Goal: Task Accomplishment & Management: Complete application form

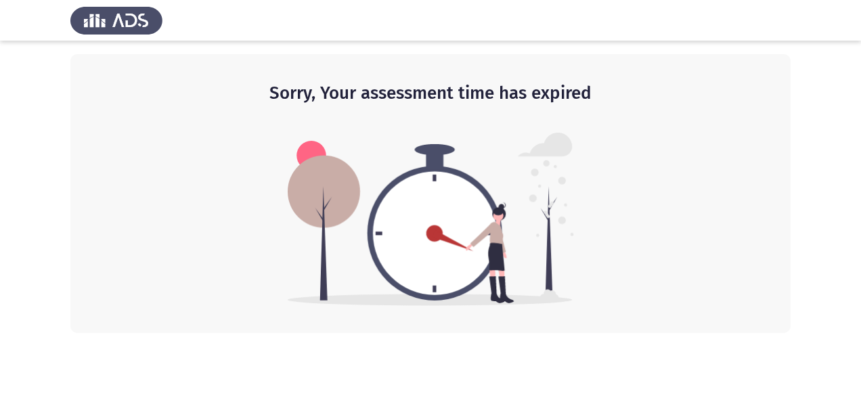
click at [372, 264] on img at bounding box center [431, 219] width 286 height 173
click at [614, 145] on div "Sorry, Your assessment time has expired" at bounding box center [430, 193] width 720 height 279
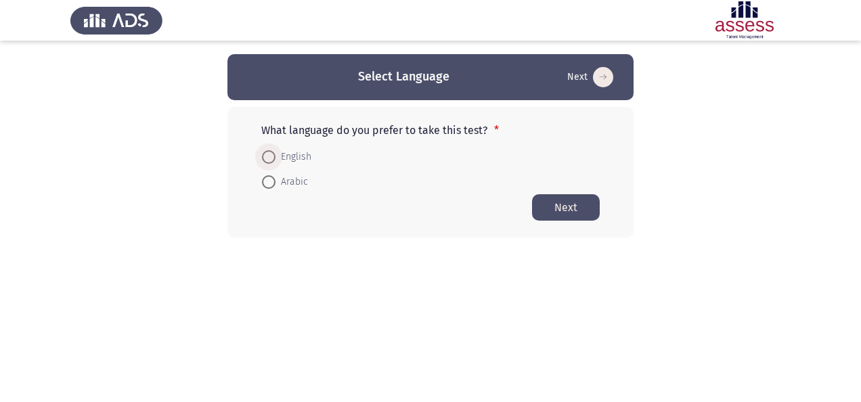
click at [284, 158] on span "English" at bounding box center [293, 157] width 36 height 16
click at [275, 158] on input "English" at bounding box center [269, 157] width 14 height 14
radio input "true"
click at [548, 202] on button "Next" at bounding box center [566, 207] width 68 height 26
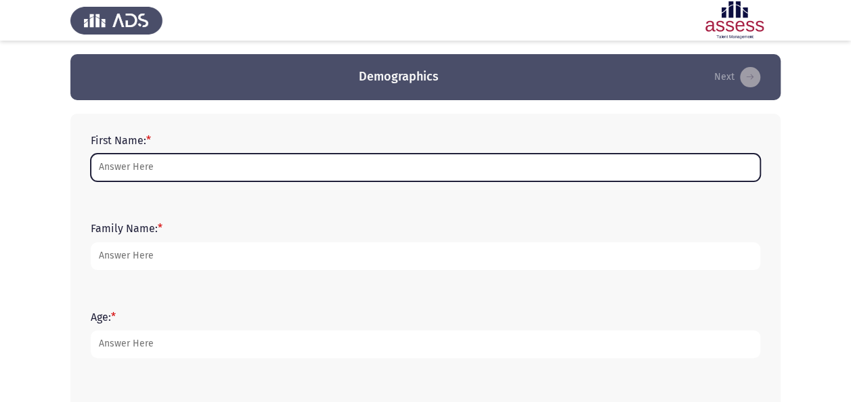
click at [358, 165] on input "First Name: *" at bounding box center [425, 168] width 669 height 28
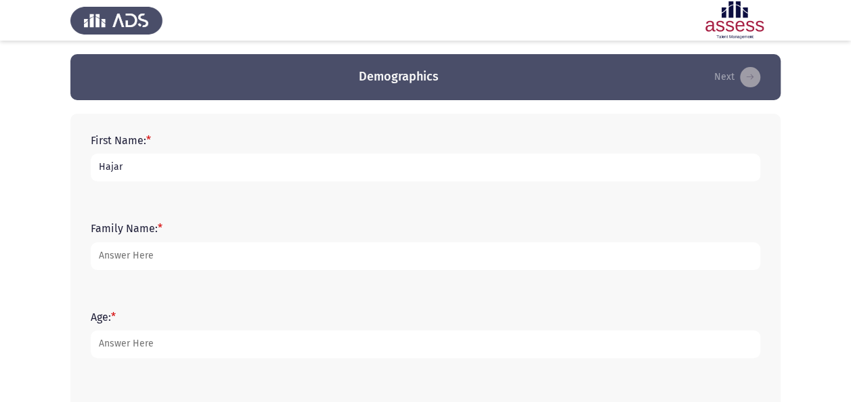
type input "Hajar"
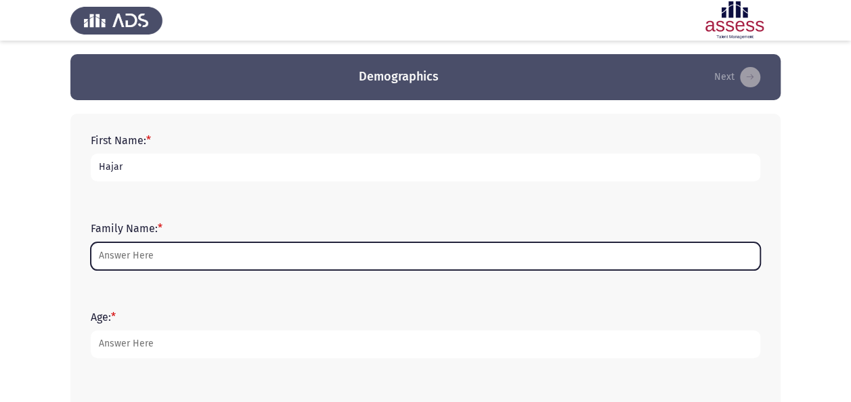
click at [286, 251] on input "Family Name: *" at bounding box center [425, 256] width 669 height 28
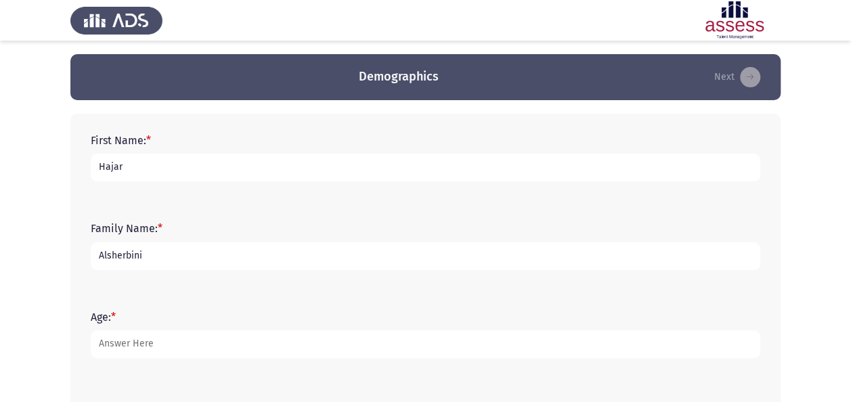
type input "Alsherbini"
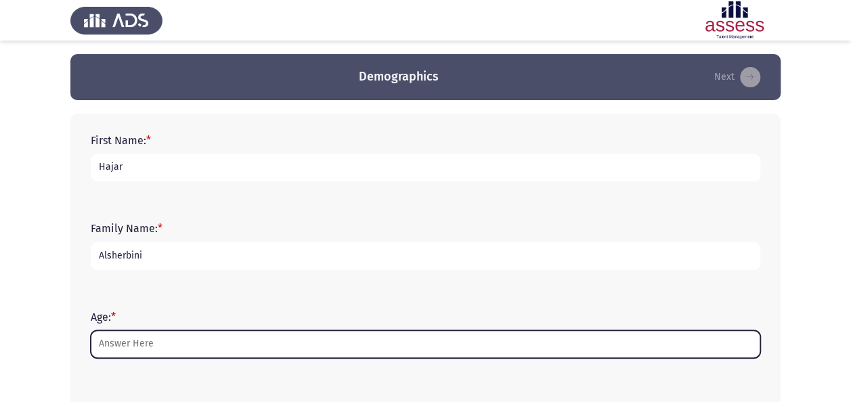
click at [231, 346] on input "Age: *" at bounding box center [425, 344] width 669 height 28
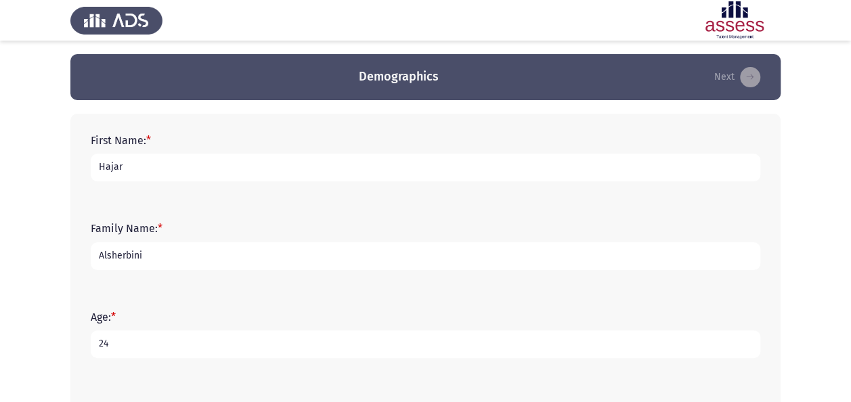
type input "25"
click at [829, 207] on app-assessment-container "Demographics Next First Name: * Hajar Family Name: * Alsherbini Age: * [DEMOGRA…" at bounding box center [425, 390] width 851 height 673
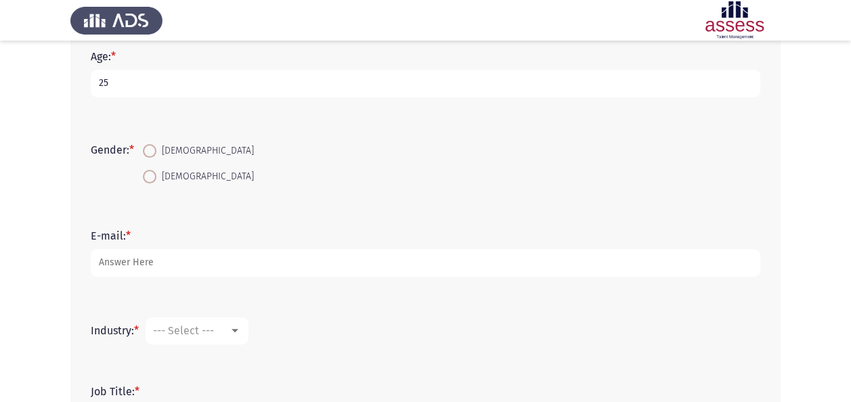
scroll to position [259, 0]
click at [150, 155] on span at bounding box center [150, 152] width 14 height 14
click at [150, 155] on input "[DEMOGRAPHIC_DATA]" at bounding box center [150, 152] width 14 height 14
radio input "true"
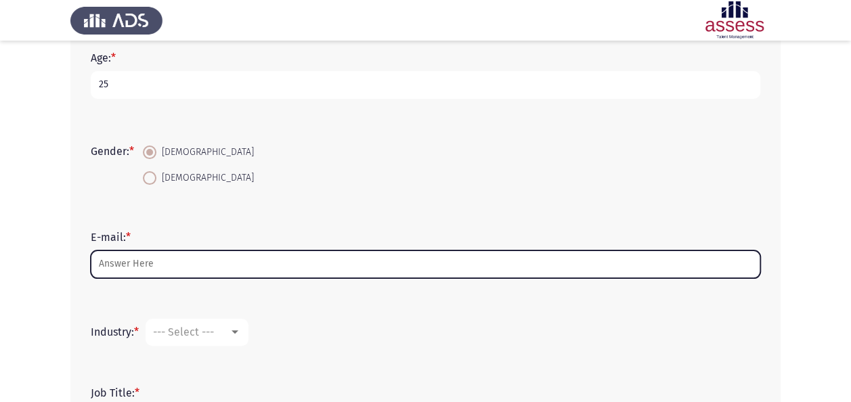
click at [150, 267] on input "E-mail: *" at bounding box center [425, 264] width 669 height 28
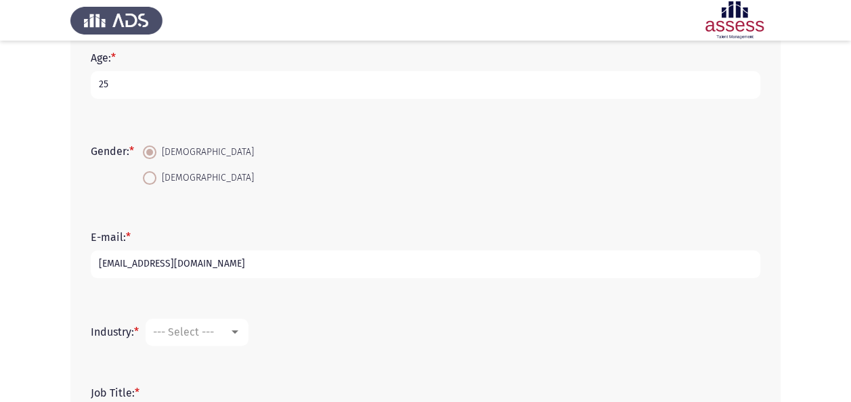
type input "[EMAIL_ADDRESS][DOMAIN_NAME]"
click at [237, 327] on div at bounding box center [235, 332] width 12 height 11
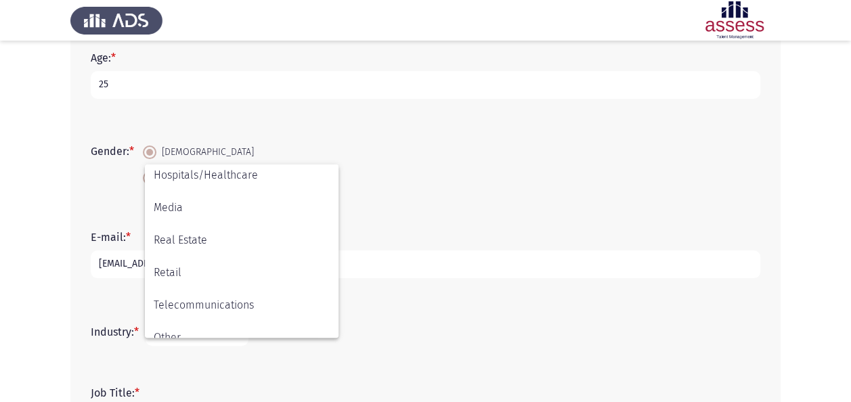
scroll to position [444, 0]
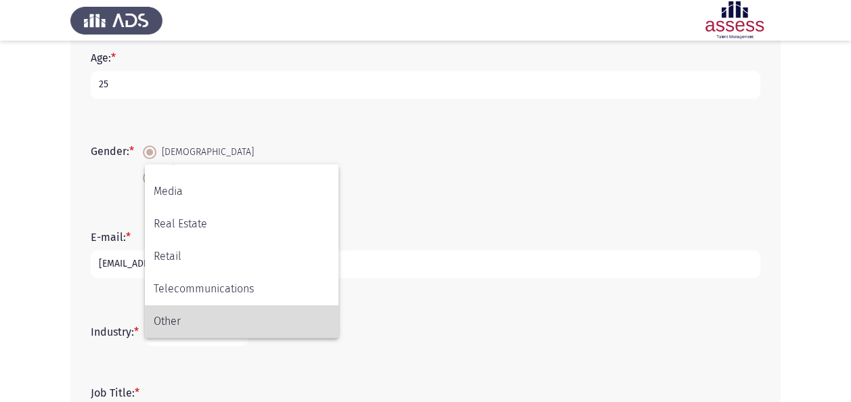
click at [231, 310] on span "Other" at bounding box center [242, 321] width 176 height 32
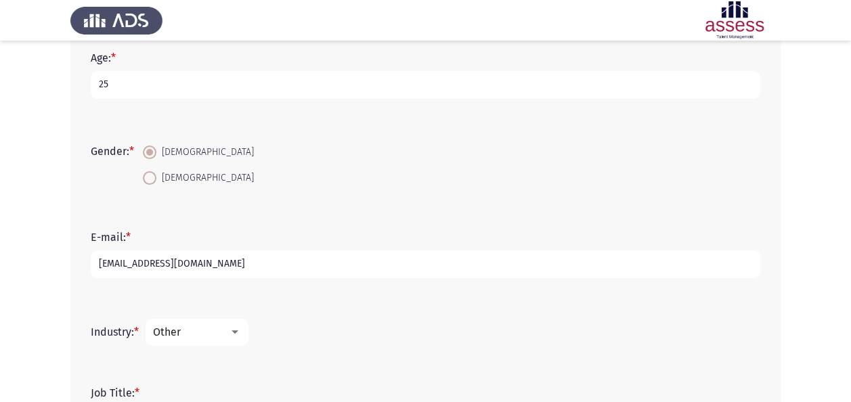
click at [287, 370] on div "Job Title: *" at bounding box center [425, 410] width 683 height 88
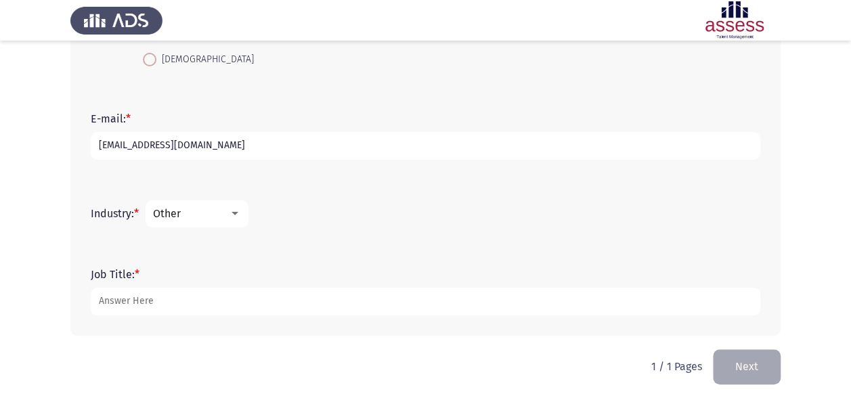
scroll to position [378, 0]
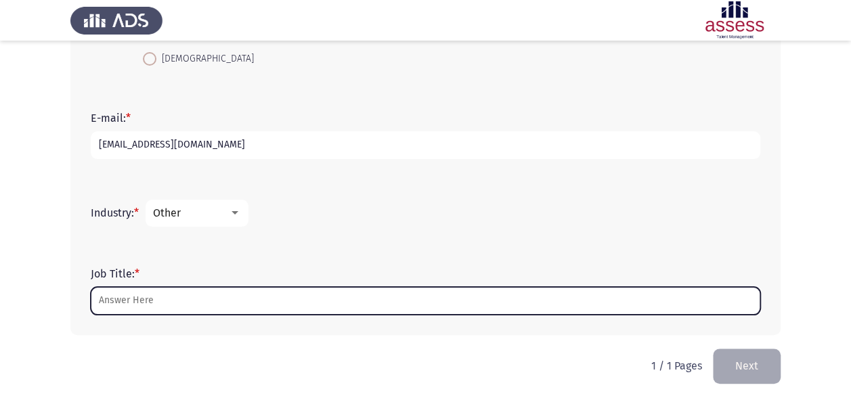
click at [250, 304] on input "Job Title: *" at bounding box center [425, 301] width 669 height 28
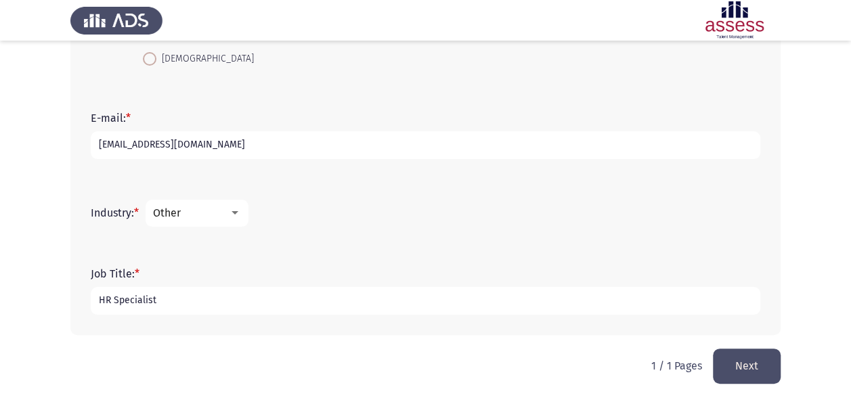
type input "HR Specialist"
click at [759, 359] on button "Next" at bounding box center [747, 365] width 68 height 35
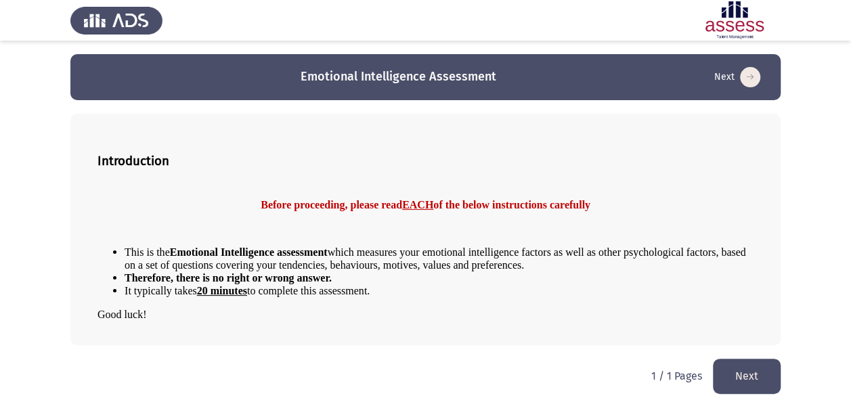
click at [732, 372] on button "Next" at bounding box center [747, 376] width 68 height 35
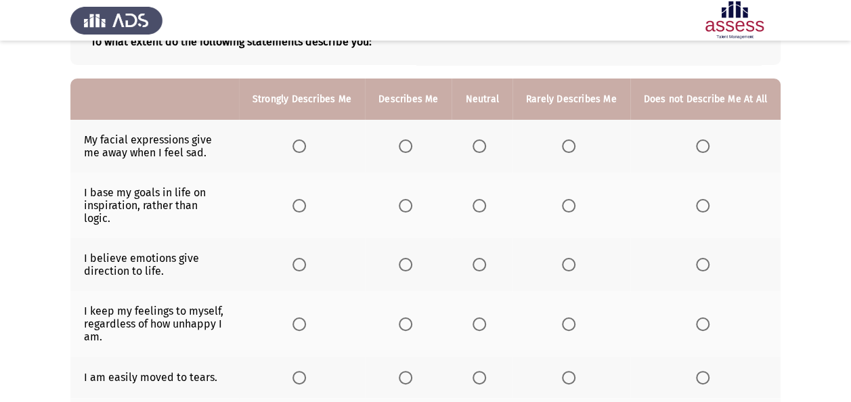
scroll to position [108, 0]
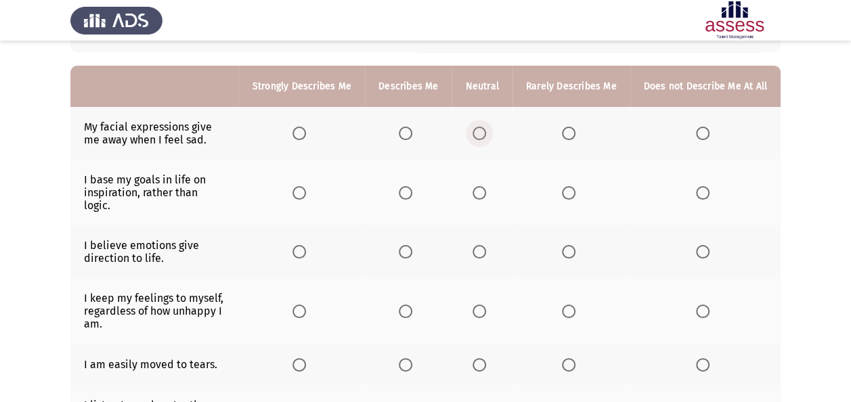
click at [483, 135] on span "Select an option" at bounding box center [479, 134] width 14 height 14
click at [483, 135] on input "Select an option" at bounding box center [479, 134] width 14 height 14
click at [412, 188] on span "Select an option" at bounding box center [406, 193] width 14 height 14
click at [412, 188] on input "Select an option" at bounding box center [406, 193] width 14 height 14
click at [411, 245] on span "Select an option" at bounding box center [406, 252] width 14 height 14
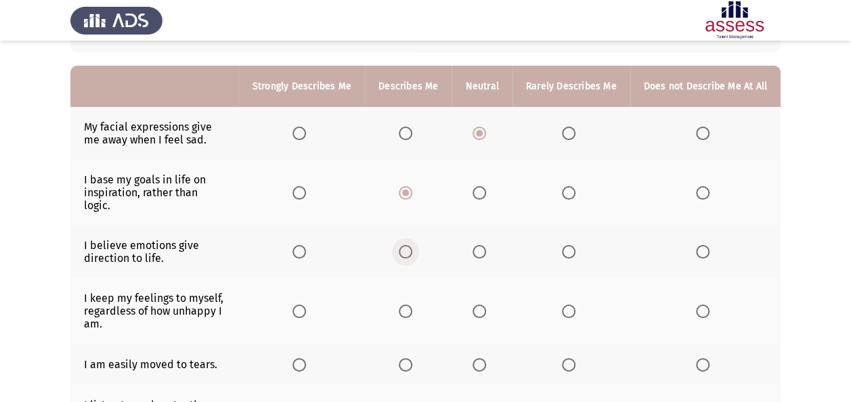
click at [411, 245] on input "Select an option" at bounding box center [406, 252] width 14 height 14
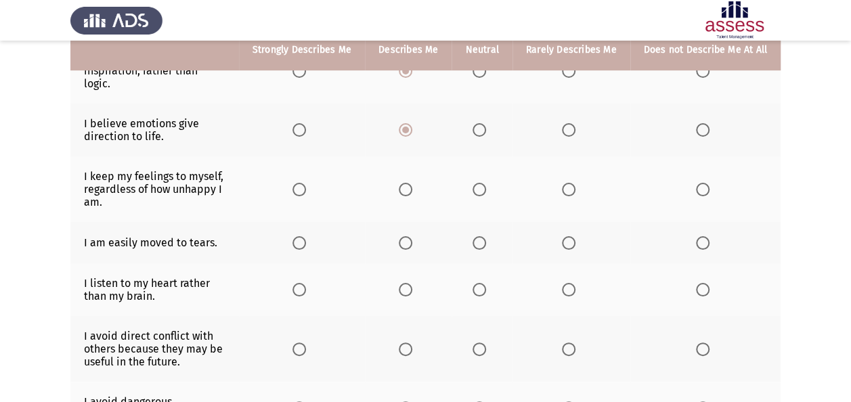
scroll to position [234, 0]
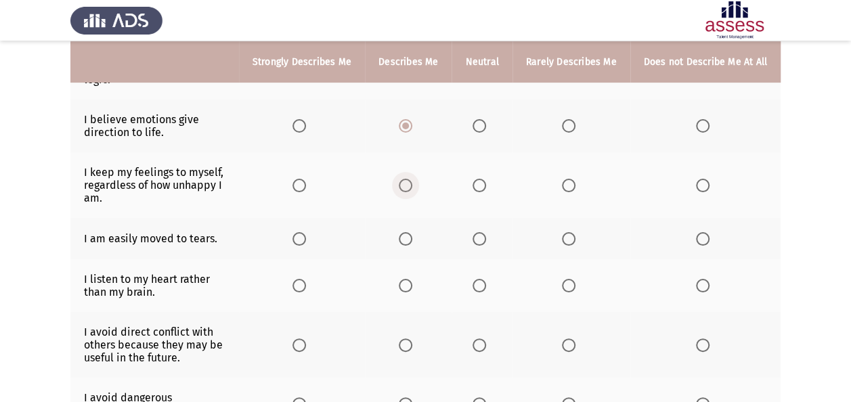
click at [417, 179] on label "Select an option" at bounding box center [408, 186] width 19 height 14
click at [412, 179] on input "Select an option" at bounding box center [406, 186] width 14 height 14
click at [484, 232] on span "Select an option" at bounding box center [479, 239] width 14 height 14
click at [484, 232] on input "Select an option" at bounding box center [479, 239] width 14 height 14
click at [478, 279] on span "Select an option" at bounding box center [479, 286] width 14 height 14
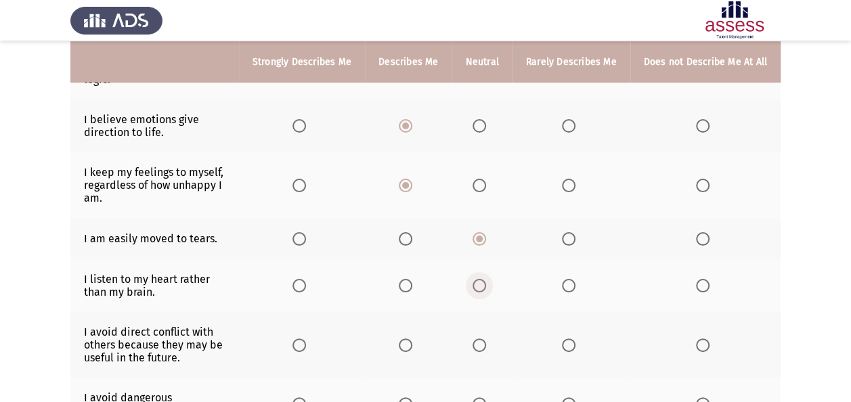
click at [478, 279] on input "Select an option" at bounding box center [479, 286] width 14 height 14
click at [479, 338] on span "Select an option" at bounding box center [479, 345] width 14 height 14
click at [479, 338] on input "Select an option" at bounding box center [479, 345] width 14 height 14
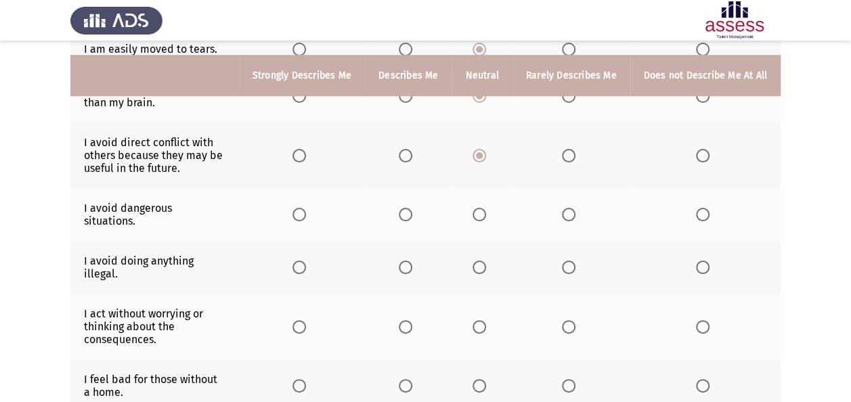
scroll to position [451, 0]
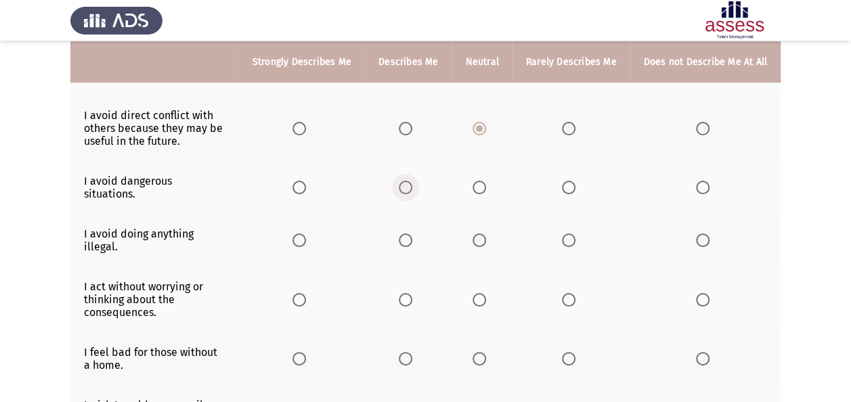
click at [412, 181] on span "Select an option" at bounding box center [406, 188] width 14 height 14
click at [412, 181] on input "Select an option" at bounding box center [406, 188] width 14 height 14
click at [412, 233] on span "Select an option" at bounding box center [406, 240] width 14 height 14
click at [412, 233] on input "Select an option" at bounding box center [406, 240] width 14 height 14
click at [482, 293] on span "Select an option" at bounding box center [479, 300] width 14 height 14
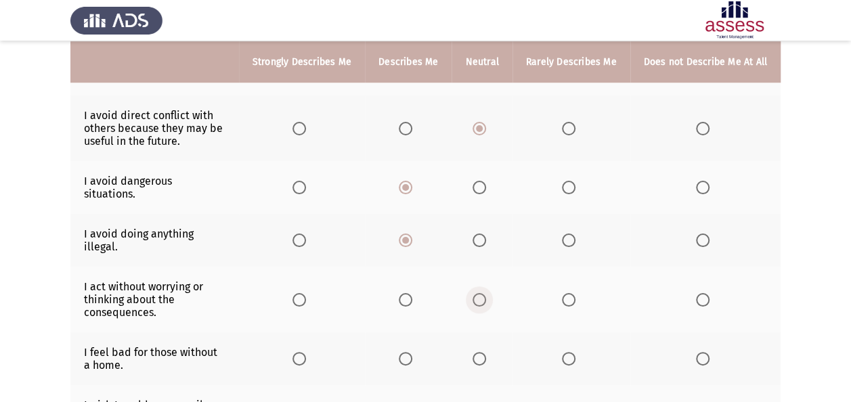
click at [482, 293] on input "Select an option" at bounding box center [479, 300] width 14 height 14
click at [305, 352] on span "Select an option" at bounding box center [299, 359] width 14 height 14
click at [305, 352] on input "Select an option" at bounding box center [299, 359] width 14 height 14
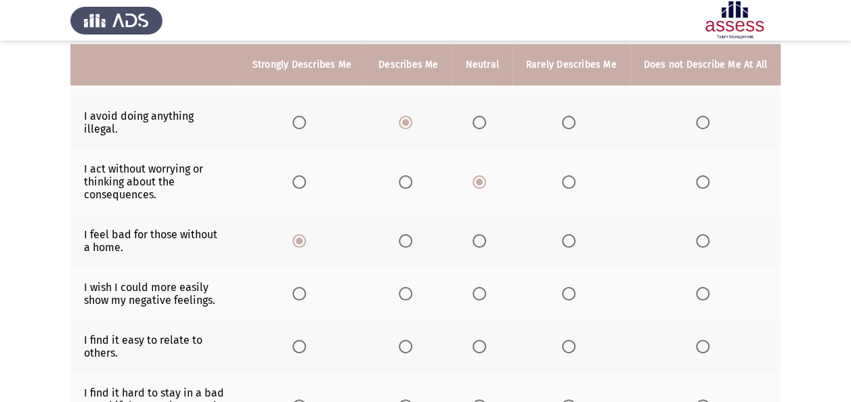
scroll to position [595, 0]
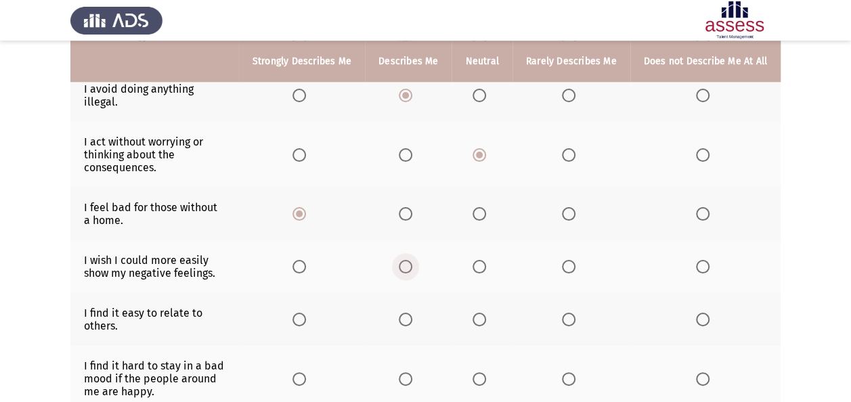
click at [409, 260] on span "Select an option" at bounding box center [406, 267] width 14 height 14
click at [409, 260] on input "Select an option" at bounding box center [406, 267] width 14 height 14
click at [476, 313] on span "Select an option" at bounding box center [479, 320] width 14 height 14
click at [476, 313] on input "Select an option" at bounding box center [479, 320] width 14 height 14
click at [411, 372] on span "Select an option" at bounding box center [406, 379] width 14 height 14
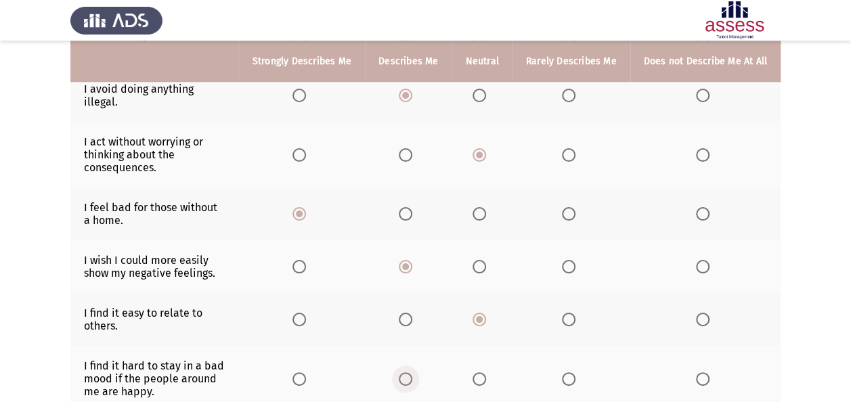
click at [411, 372] on input "Select an option" at bounding box center [406, 379] width 14 height 14
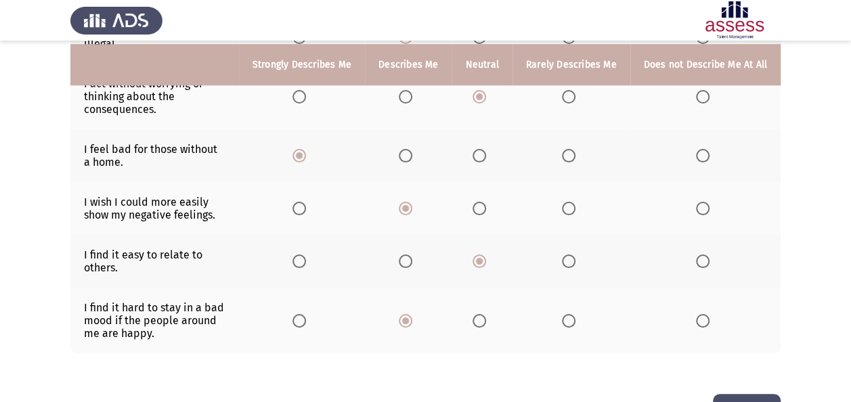
scroll to position [656, 0]
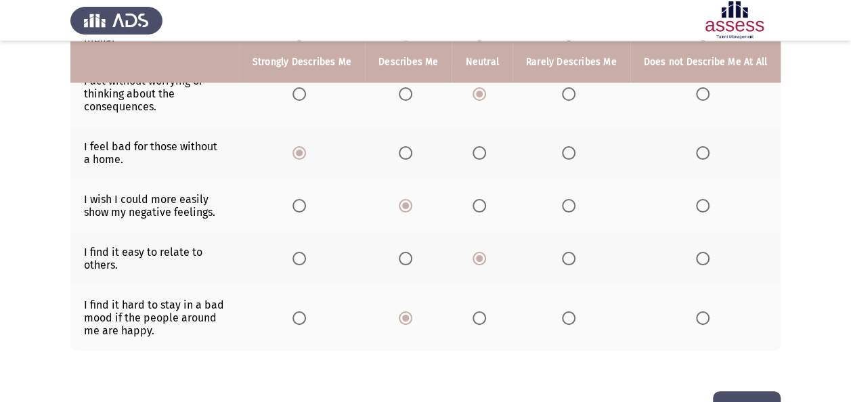
click at [760, 391] on button "Next" at bounding box center [747, 408] width 68 height 35
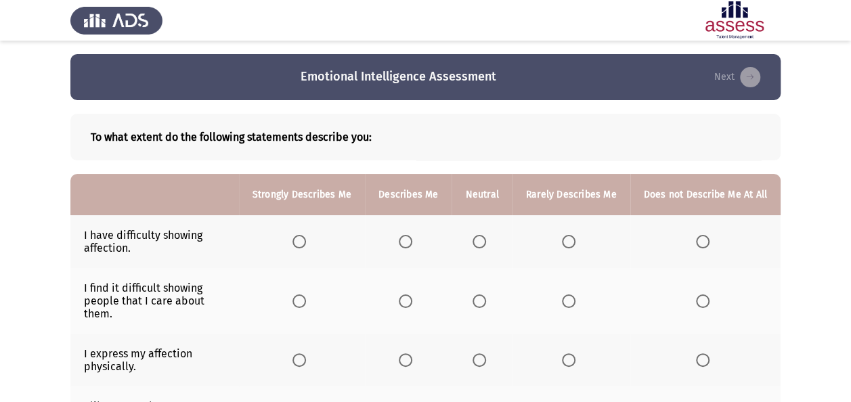
click at [472, 235] on th at bounding box center [481, 241] width 60 height 53
click at [482, 242] on span "Select an option" at bounding box center [479, 242] width 14 height 14
click at [482, 242] on input "Select an option" at bounding box center [479, 242] width 14 height 14
click at [563, 300] on th at bounding box center [571, 301] width 118 height 66
click at [567, 301] on span "Select an option" at bounding box center [569, 301] width 14 height 14
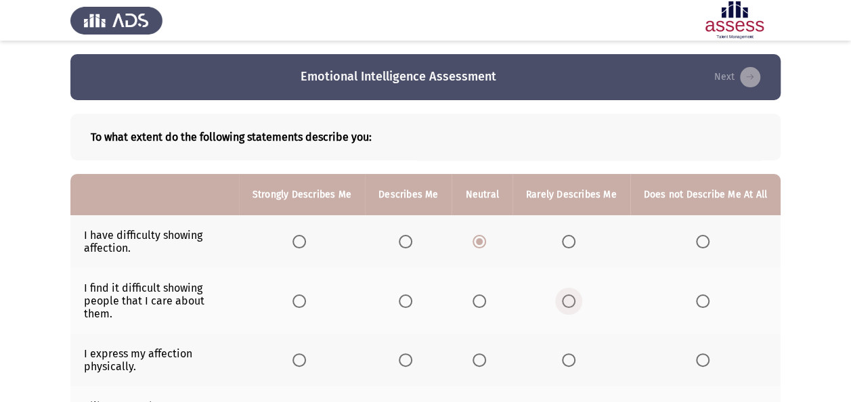
click at [567, 301] on input "Select an option" at bounding box center [569, 301] width 14 height 14
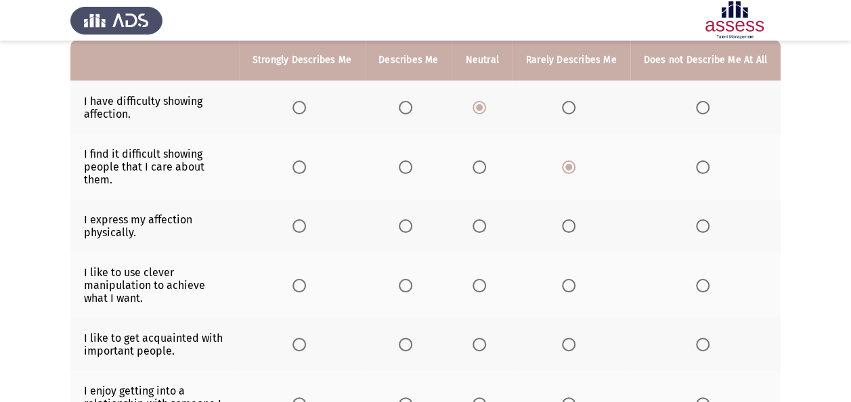
scroll to position [162, 0]
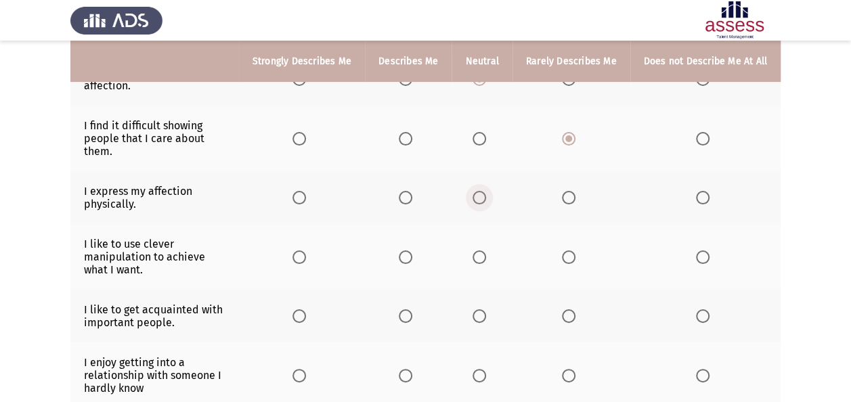
click at [486, 199] on span "Select an option" at bounding box center [479, 198] width 14 height 14
click at [486, 199] on input "Select an option" at bounding box center [479, 198] width 14 height 14
click at [412, 256] on span "Select an option" at bounding box center [406, 257] width 14 height 14
click at [412, 256] on input "Select an option" at bounding box center [406, 257] width 14 height 14
click at [482, 311] on span "Select an option" at bounding box center [479, 316] width 14 height 14
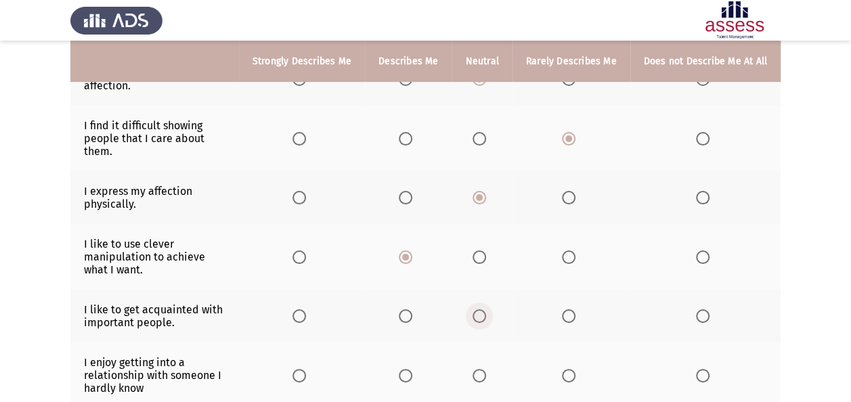
click at [482, 311] on input "Select an option" at bounding box center [479, 316] width 14 height 14
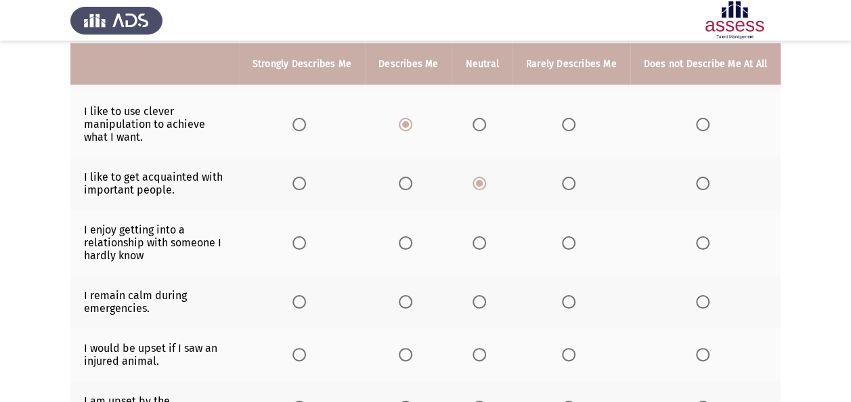
scroll to position [298, 0]
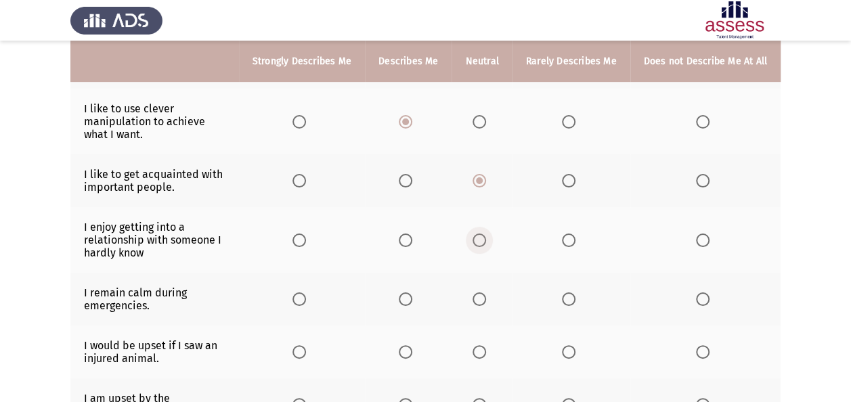
click at [480, 233] on span "Select an option" at bounding box center [479, 240] width 14 height 14
click at [480, 233] on input "Select an option" at bounding box center [479, 240] width 14 height 14
click at [411, 292] on span "Select an option" at bounding box center [406, 299] width 14 height 14
click at [411, 292] on input "Select an option" at bounding box center [406, 299] width 14 height 14
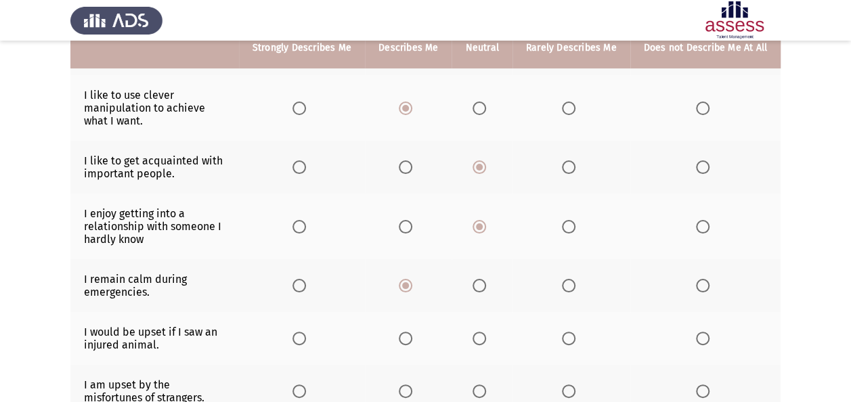
scroll to position [325, 0]
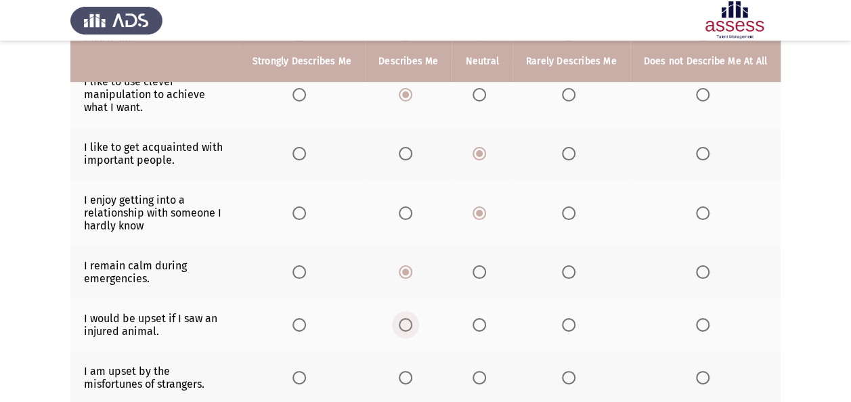
click at [405, 325] on span "Select an option" at bounding box center [406, 325] width 14 height 14
click at [405, 325] on input "Select an option" at bounding box center [406, 325] width 14 height 14
click at [491, 374] on label "Select an option" at bounding box center [481, 378] width 19 height 14
click at [486, 374] on input "Select an option" at bounding box center [479, 378] width 14 height 14
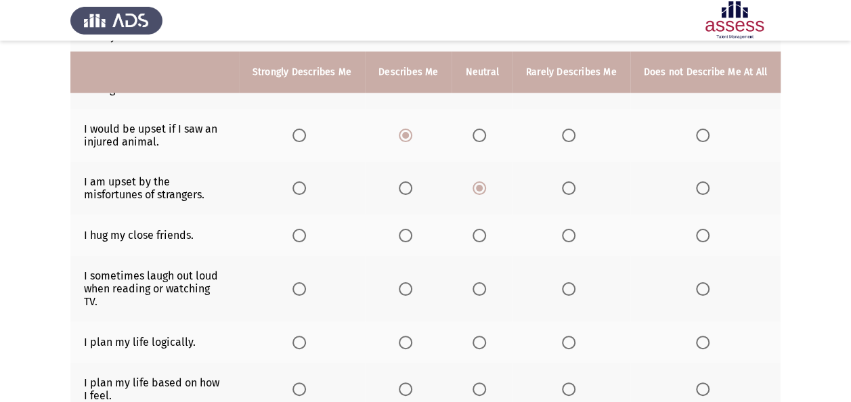
scroll to position [541, 0]
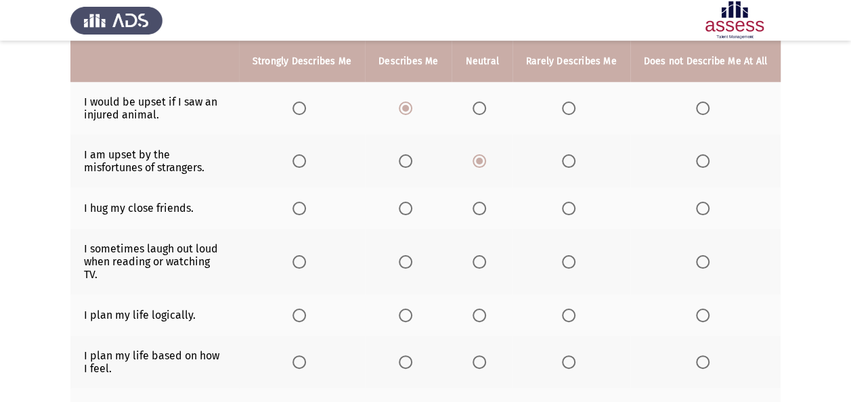
click at [407, 202] on span "Select an option" at bounding box center [406, 209] width 14 height 14
click at [407, 202] on input "Select an option" at bounding box center [406, 209] width 14 height 14
click at [306, 255] on span "Select an option" at bounding box center [299, 262] width 14 height 14
click at [306, 255] on input "Select an option" at bounding box center [299, 262] width 14 height 14
click at [476, 309] on span "Select an option" at bounding box center [479, 316] width 14 height 14
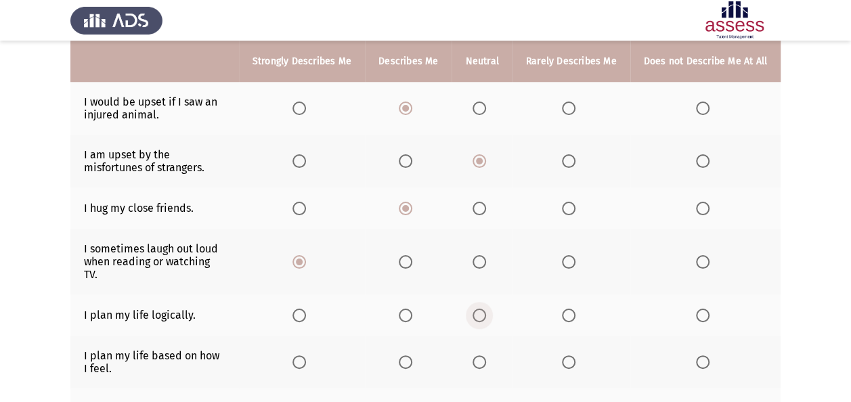
click at [476, 309] on input "Select an option" at bounding box center [479, 316] width 14 height 14
click at [568, 355] on span "Select an option" at bounding box center [569, 362] width 14 height 14
click at [568, 355] on input "Select an option" at bounding box center [569, 362] width 14 height 14
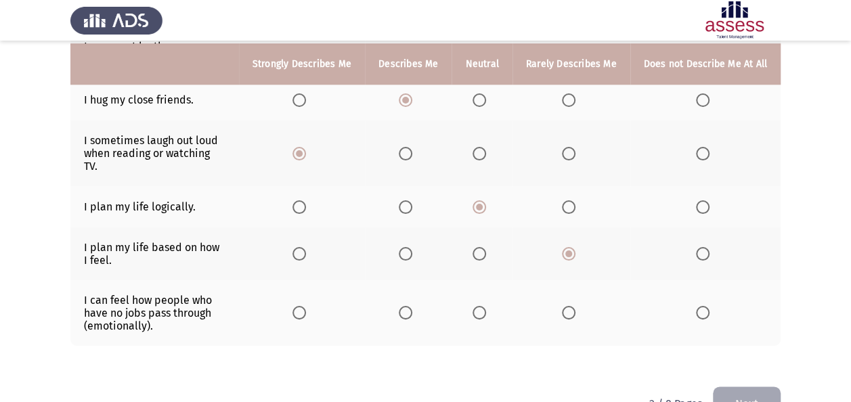
scroll to position [668, 0]
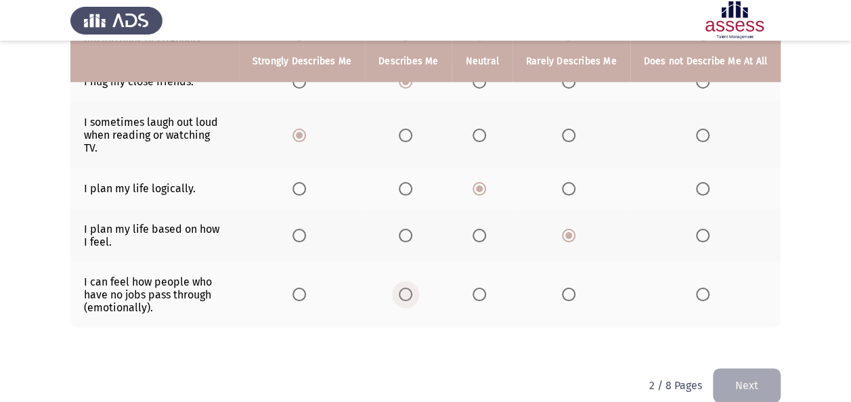
click at [411, 288] on span "Select an option" at bounding box center [406, 295] width 14 height 14
click at [411, 288] on input "Select an option" at bounding box center [406, 295] width 14 height 14
click at [746, 368] on button "Next" at bounding box center [747, 385] width 68 height 35
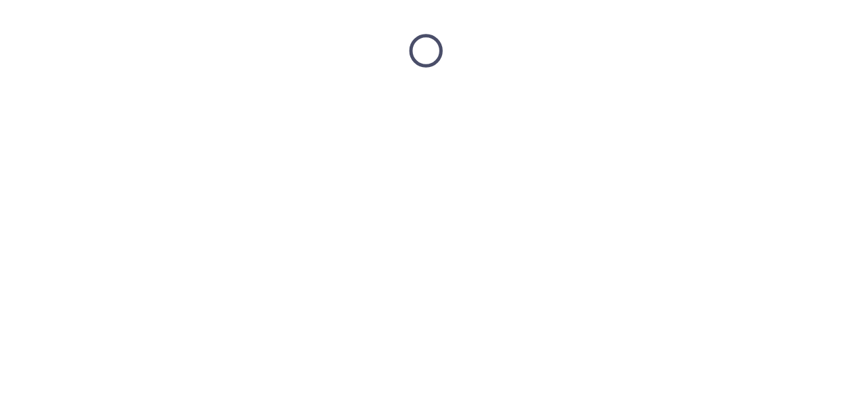
scroll to position [0, 0]
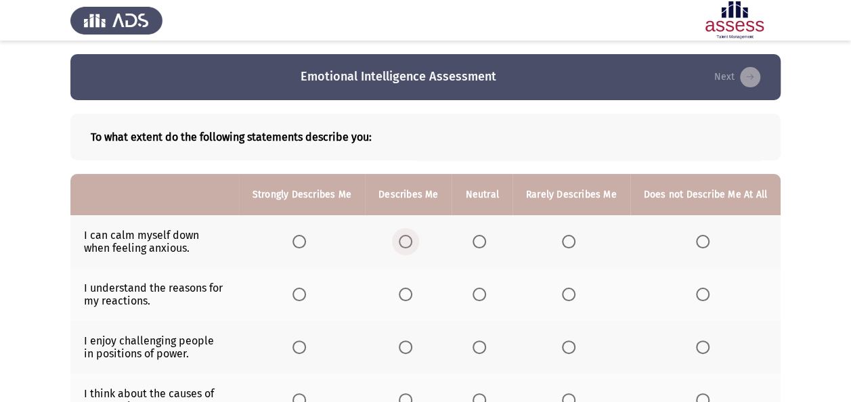
click at [411, 240] on span "Select an option" at bounding box center [406, 242] width 14 height 14
click at [411, 240] on input "Select an option" at bounding box center [406, 242] width 14 height 14
click at [300, 242] on span "Select an option" at bounding box center [299, 242] width 14 height 14
click at [300, 242] on input "Select an option" at bounding box center [299, 242] width 14 height 14
click at [306, 300] on span "Select an option" at bounding box center [299, 295] width 14 height 14
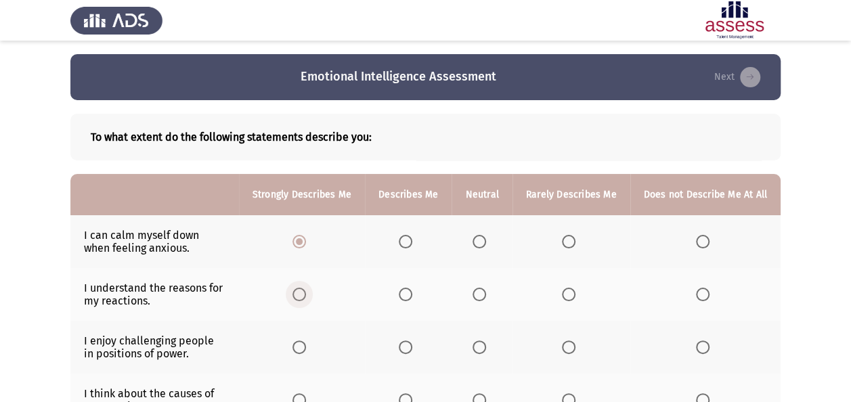
click at [306, 300] on input "Select an option" at bounding box center [299, 295] width 14 height 14
click at [568, 351] on span "Select an option" at bounding box center [569, 347] width 14 height 14
click at [568, 351] on input "Select an option" at bounding box center [569, 347] width 14 height 14
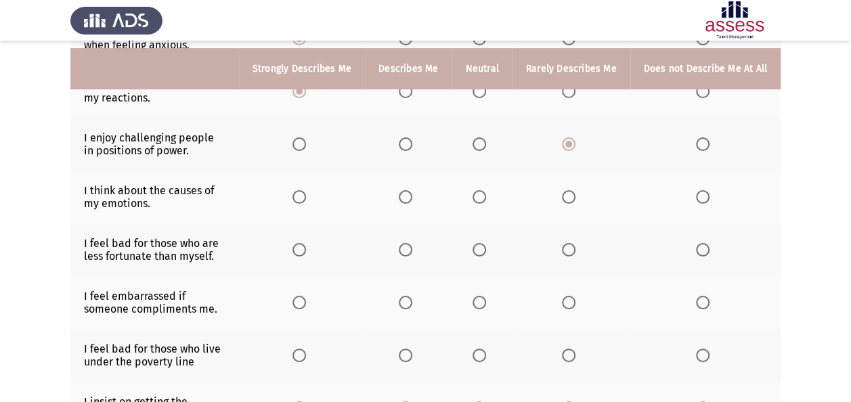
scroll to position [217, 0]
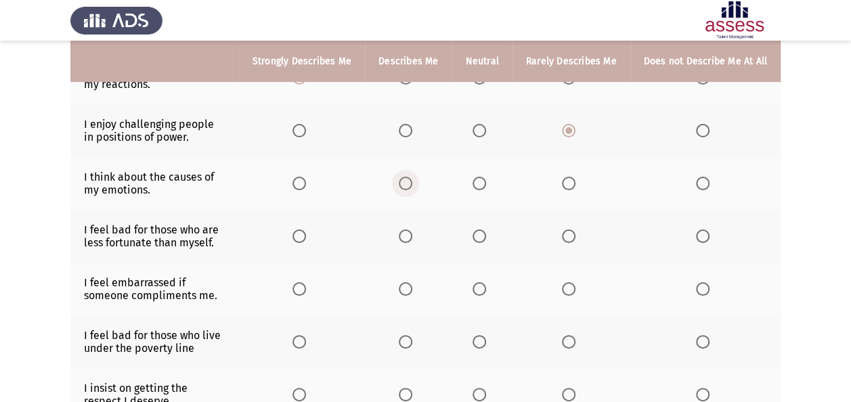
click at [406, 179] on span "Select an option" at bounding box center [406, 184] width 14 height 14
click at [406, 179] on input "Select an option" at bounding box center [406, 184] width 14 height 14
click at [483, 237] on span "Select an option" at bounding box center [479, 236] width 14 height 14
click at [483, 237] on input "Select an option" at bounding box center [479, 236] width 14 height 14
click at [406, 282] on span "Select an option" at bounding box center [406, 289] width 14 height 14
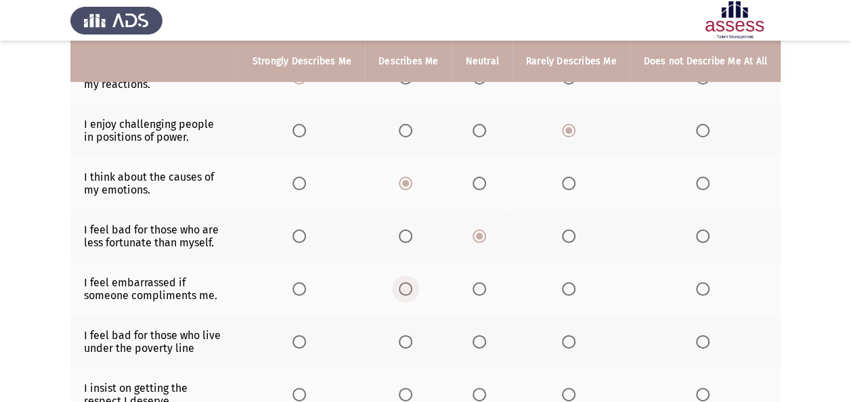
click at [406, 282] on input "Select an option" at bounding box center [406, 289] width 14 height 14
click at [409, 336] on span "Select an option" at bounding box center [406, 342] width 14 height 14
click at [409, 336] on input "Select an option" at bounding box center [406, 342] width 14 height 14
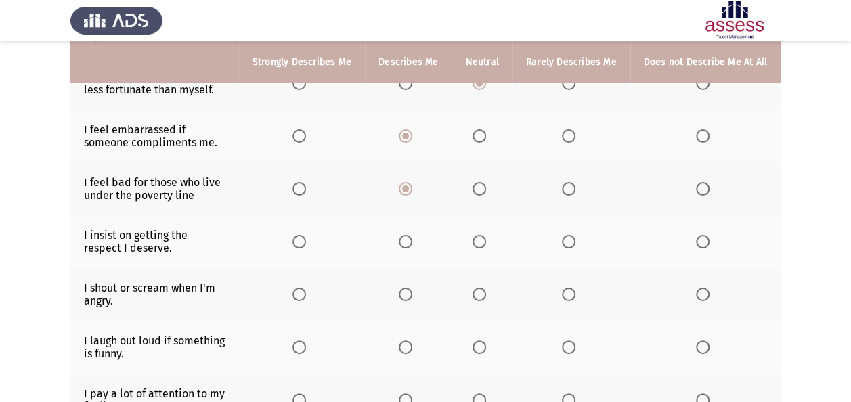
scroll to position [379, 0]
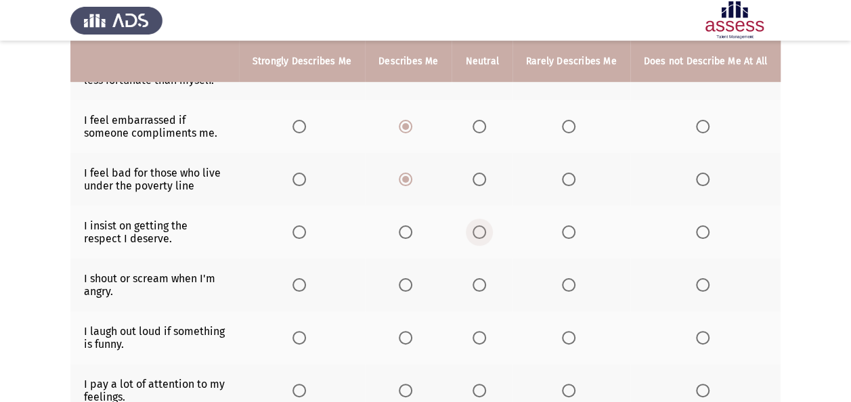
click at [480, 231] on span "Select an option" at bounding box center [479, 232] width 14 height 14
click at [480, 231] on input "Select an option" at bounding box center [479, 232] width 14 height 14
click at [573, 286] on span "Select an option" at bounding box center [569, 285] width 14 height 14
click at [573, 286] on input "Select an option" at bounding box center [569, 285] width 14 height 14
click at [306, 331] on span "Select an option" at bounding box center [299, 338] width 14 height 14
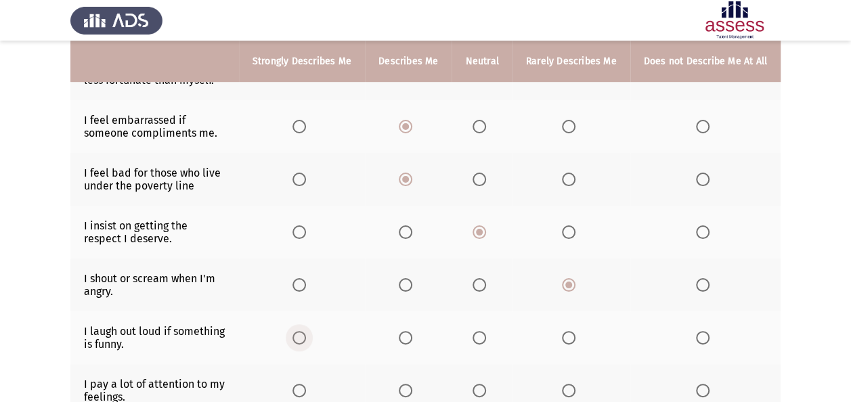
click at [306, 331] on input "Select an option" at bounding box center [299, 338] width 14 height 14
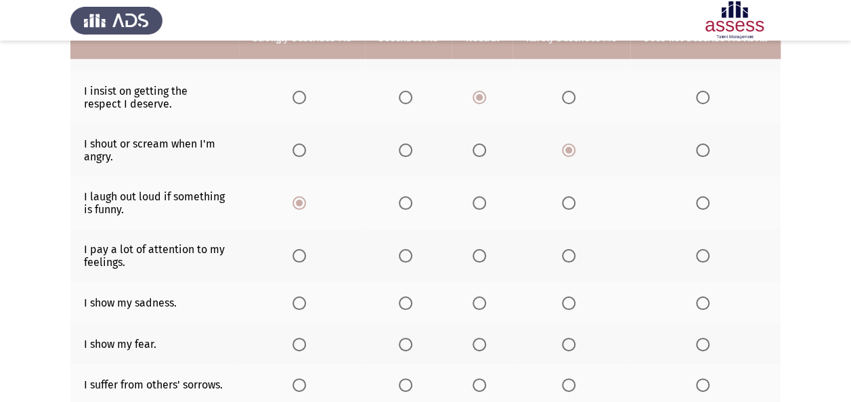
scroll to position [514, 0]
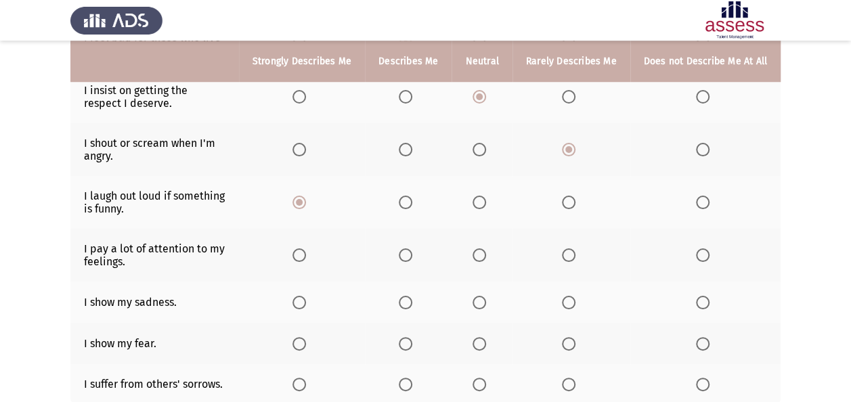
click at [479, 258] on th at bounding box center [481, 255] width 60 height 53
click at [480, 252] on span "Select an option" at bounding box center [479, 255] width 14 height 14
click at [480, 252] on input "Select an option" at bounding box center [479, 255] width 14 height 14
click at [484, 298] on span "Select an option" at bounding box center [479, 303] width 14 height 14
click at [484, 298] on input "Select an option" at bounding box center [479, 303] width 14 height 14
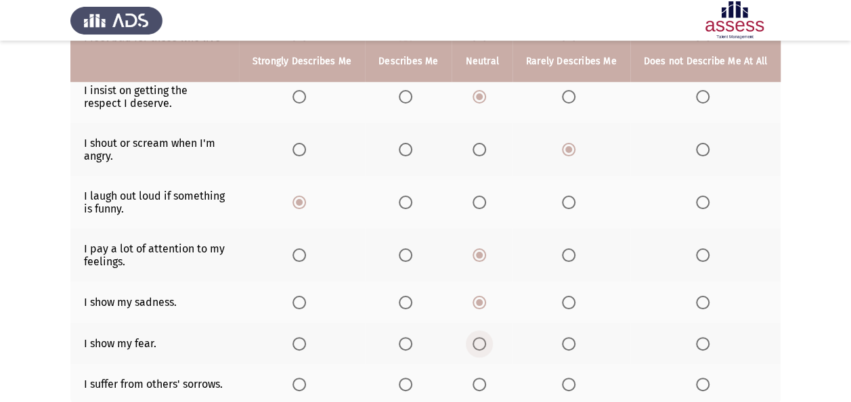
click at [481, 337] on span "Select an option" at bounding box center [479, 344] width 14 height 14
click at [481, 337] on input "Select an option" at bounding box center [479, 344] width 14 height 14
click at [486, 383] on span "Select an option" at bounding box center [479, 385] width 14 height 14
click at [486, 383] on input "Select an option" at bounding box center [479, 385] width 14 height 14
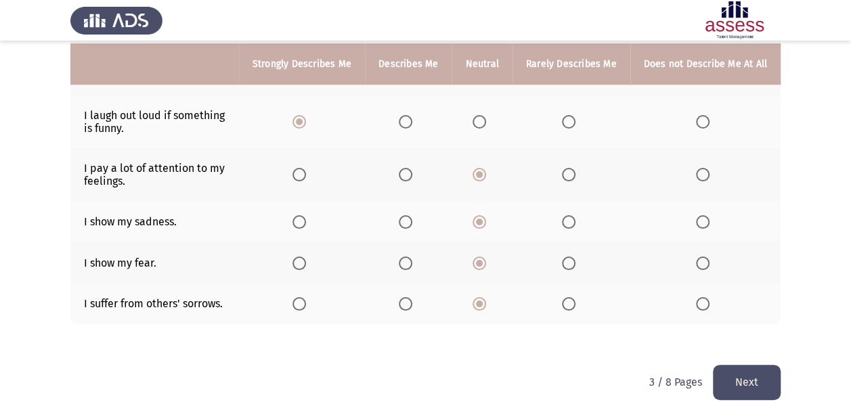
scroll to position [606, 0]
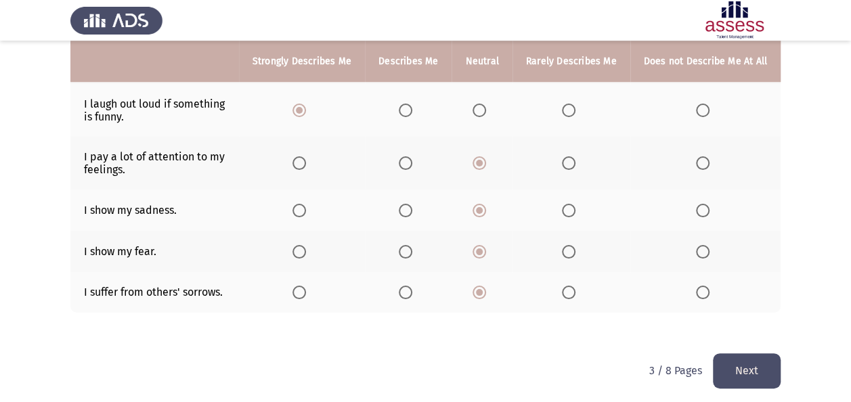
click at [761, 359] on button "Next" at bounding box center [747, 370] width 68 height 35
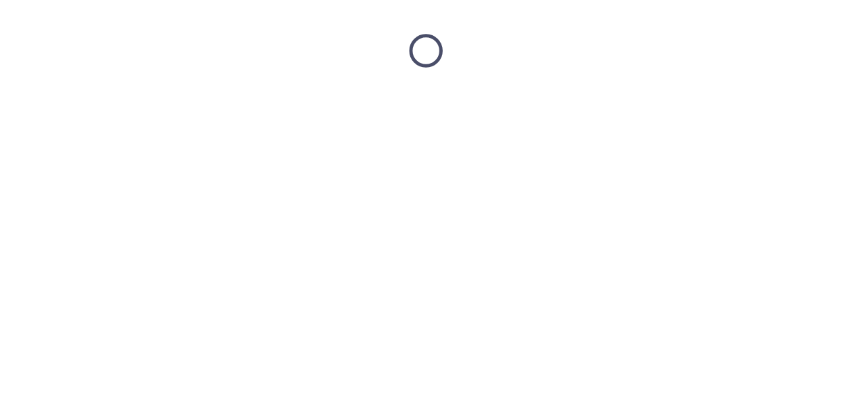
scroll to position [0, 0]
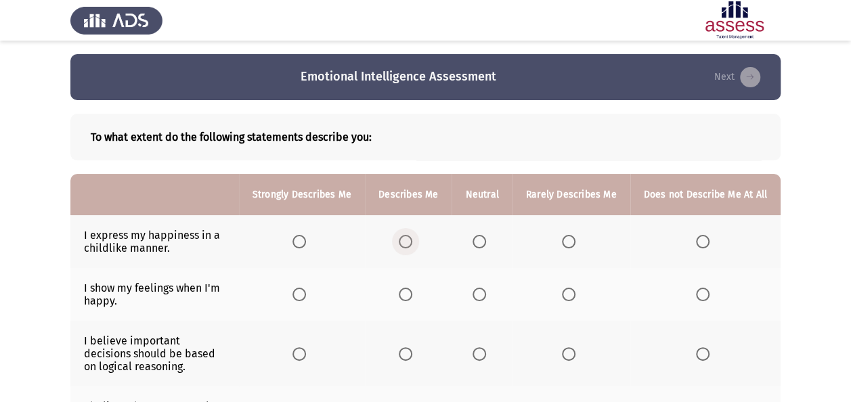
click at [411, 240] on span "Select an option" at bounding box center [406, 242] width 14 height 14
click at [411, 240] on input "Select an option" at bounding box center [406, 242] width 14 height 14
click at [306, 293] on span "Select an option" at bounding box center [299, 295] width 14 height 14
click at [306, 293] on input "Select an option" at bounding box center [299, 295] width 14 height 14
click at [482, 354] on span "Select an option" at bounding box center [479, 354] width 14 height 14
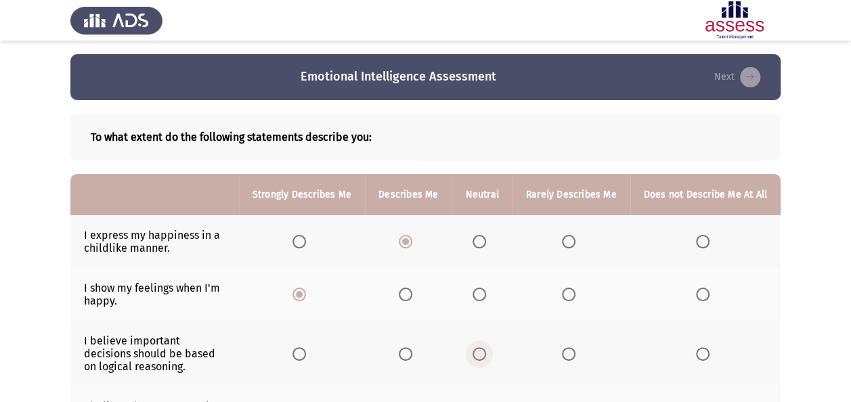
click at [482, 354] on input "Select an option" at bounding box center [479, 354] width 14 height 14
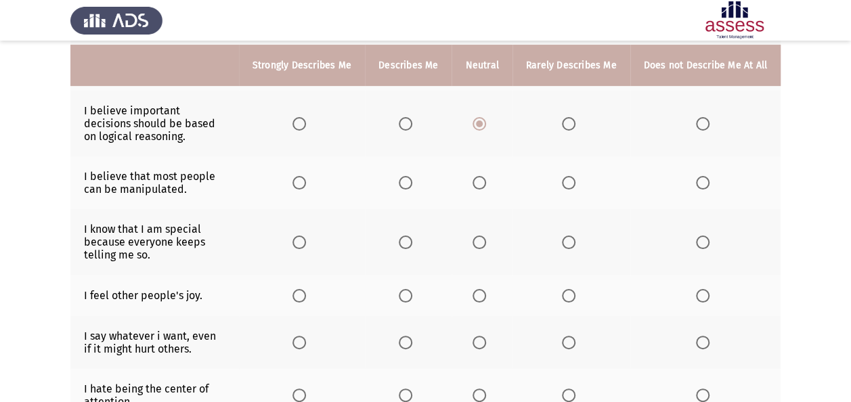
scroll to position [244, 0]
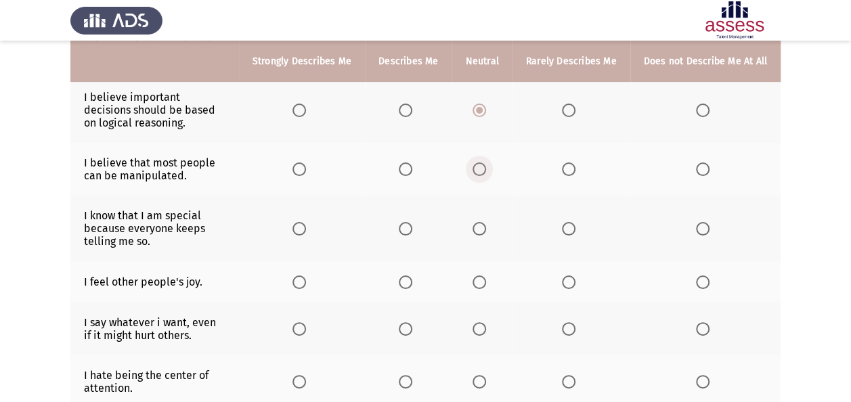
click at [485, 165] on span "Select an option" at bounding box center [479, 169] width 14 height 14
click at [485, 165] on input "Select an option" at bounding box center [479, 169] width 14 height 14
click at [409, 226] on span "Select an option" at bounding box center [406, 229] width 14 height 14
click at [409, 226] on input "Select an option" at bounding box center [406, 229] width 14 height 14
click at [405, 281] on span "Select an option" at bounding box center [406, 282] width 14 height 14
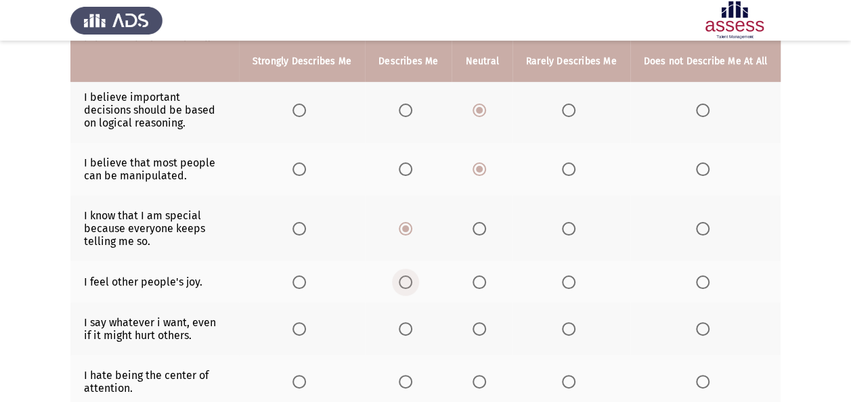
click at [405, 281] on input "Select an option" at bounding box center [406, 282] width 14 height 14
click at [697, 326] on span "Select an option" at bounding box center [703, 329] width 14 height 14
click at [697, 326] on input "Select an option" at bounding box center [703, 329] width 14 height 14
click at [406, 381] on span "Select an option" at bounding box center [406, 382] width 14 height 14
click at [406, 381] on input "Select an option" at bounding box center [406, 382] width 14 height 14
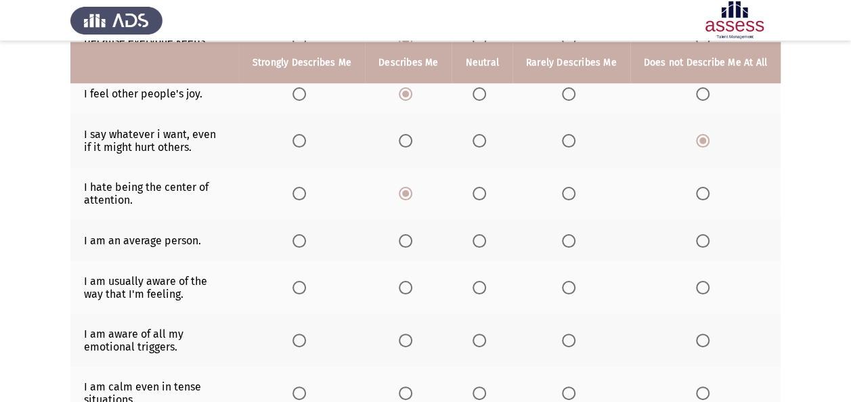
scroll to position [433, 0]
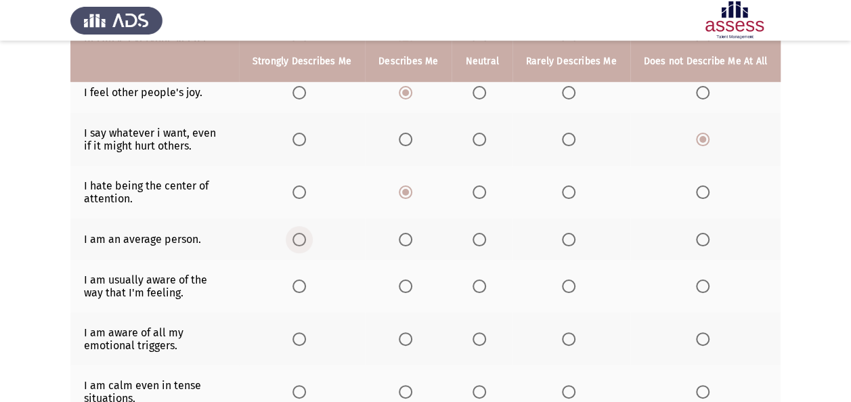
click at [300, 233] on span "Select an option" at bounding box center [299, 240] width 14 height 14
click at [300, 233] on input "Select an option" at bounding box center [299, 240] width 14 height 14
click at [406, 235] on span "Select an option" at bounding box center [406, 240] width 14 height 14
click at [406, 235] on input "Select an option" at bounding box center [406, 240] width 14 height 14
click at [480, 281] on span "Select an option" at bounding box center [479, 286] width 14 height 14
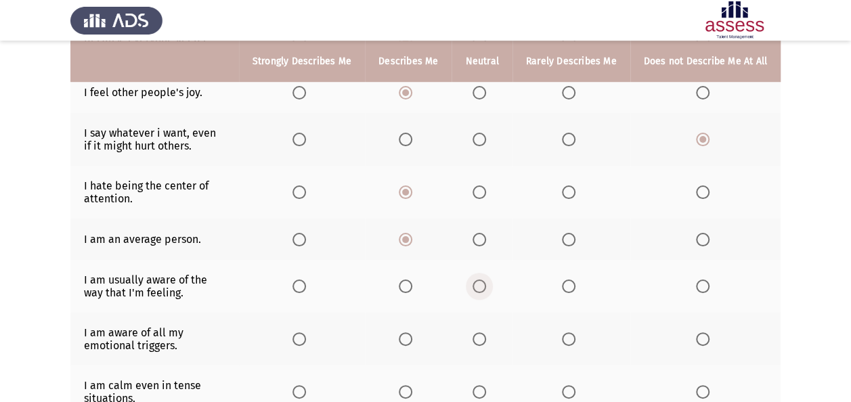
click at [480, 281] on input "Select an option" at bounding box center [479, 286] width 14 height 14
click at [480, 335] on span "Select an option" at bounding box center [479, 339] width 14 height 14
click at [480, 335] on input "Select an option" at bounding box center [479, 339] width 14 height 14
click at [484, 385] on span "Select an option" at bounding box center [479, 392] width 14 height 14
click at [484, 385] on input "Select an option" at bounding box center [479, 392] width 14 height 14
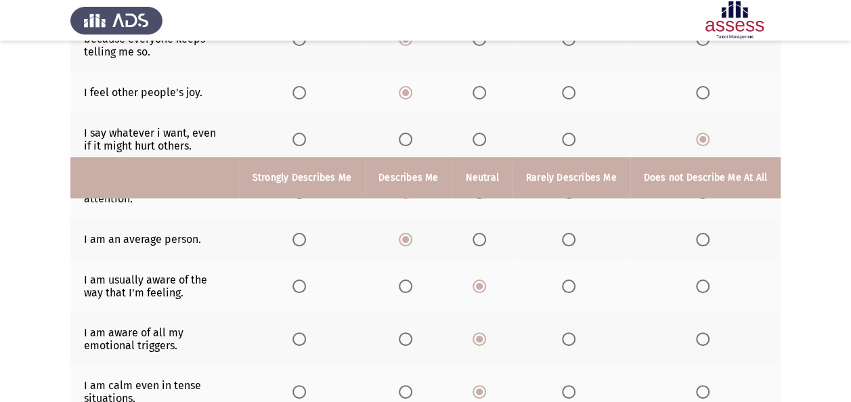
scroll to position [620, 0]
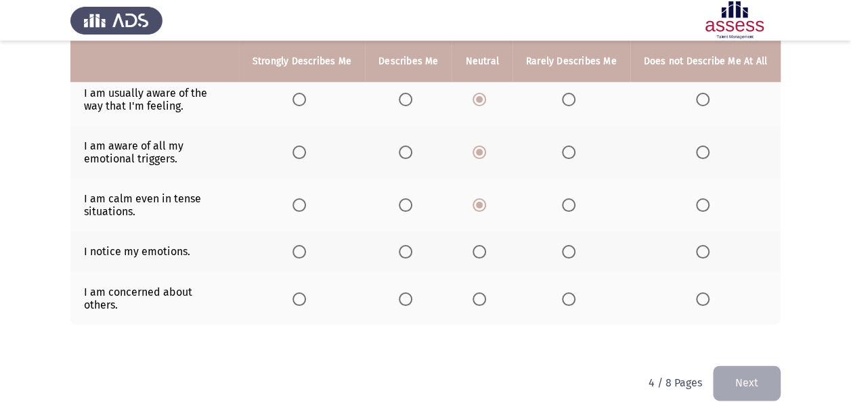
click at [480, 245] on span "Select an option" at bounding box center [479, 252] width 14 height 14
click at [480, 245] on input "Select an option" at bounding box center [479, 252] width 14 height 14
click at [412, 292] on span "Select an option" at bounding box center [406, 299] width 14 height 14
click at [412, 292] on input "Select an option" at bounding box center [406, 299] width 14 height 14
click at [744, 369] on button "Next" at bounding box center [747, 382] width 68 height 35
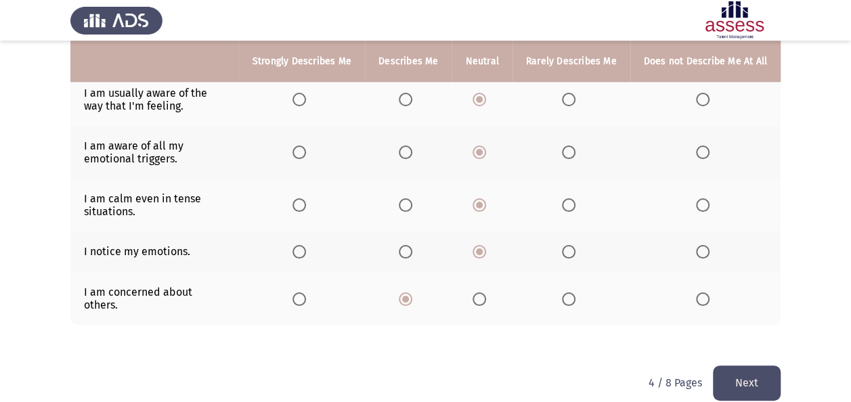
scroll to position [0, 0]
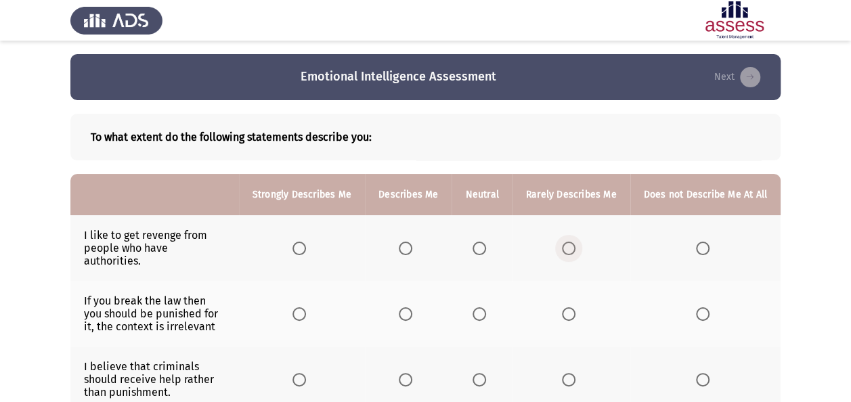
click at [568, 242] on span "Select an option" at bounding box center [569, 249] width 14 height 14
click at [568, 242] on input "Select an option" at bounding box center [569, 249] width 14 height 14
click at [482, 307] on span "Select an option" at bounding box center [479, 314] width 14 height 14
click at [482, 307] on input "Select an option" at bounding box center [479, 314] width 14 height 14
click at [705, 373] on span "Select an option" at bounding box center [703, 380] width 14 height 14
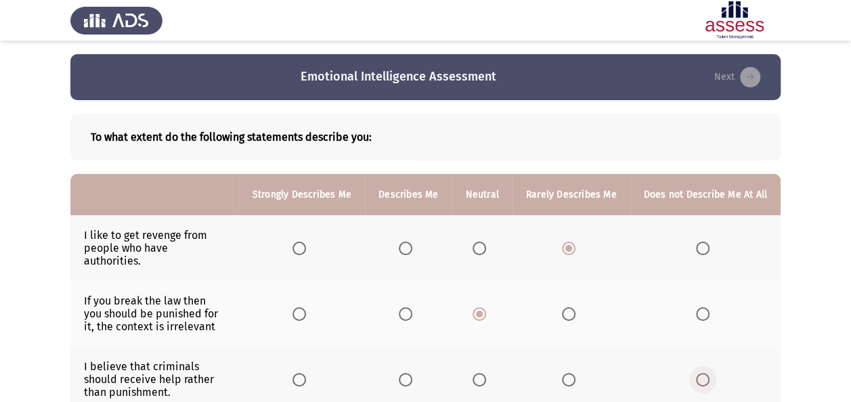
click at [705, 373] on input "Select an option" at bounding box center [703, 380] width 14 height 14
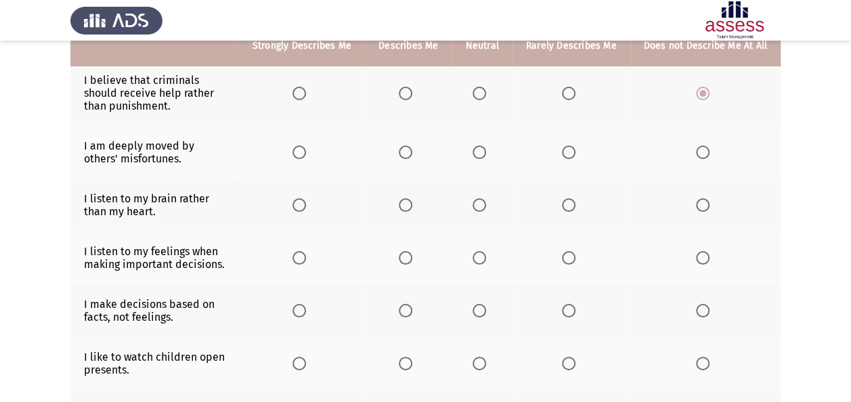
scroll to position [298, 0]
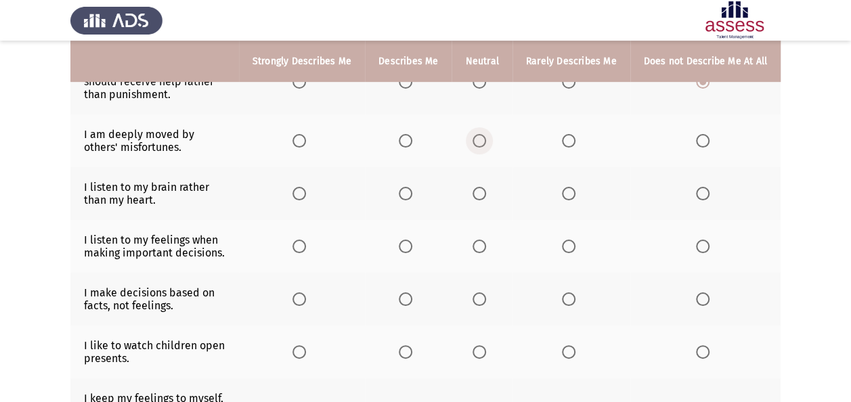
click at [486, 134] on span "Select an option" at bounding box center [479, 141] width 14 height 14
click at [486, 134] on input "Select an option" at bounding box center [479, 141] width 14 height 14
click at [486, 187] on span "Select an option" at bounding box center [479, 194] width 14 height 14
click at [486, 187] on input "Select an option" at bounding box center [479, 194] width 14 height 14
click at [482, 240] on span "Select an option" at bounding box center [479, 247] width 14 height 14
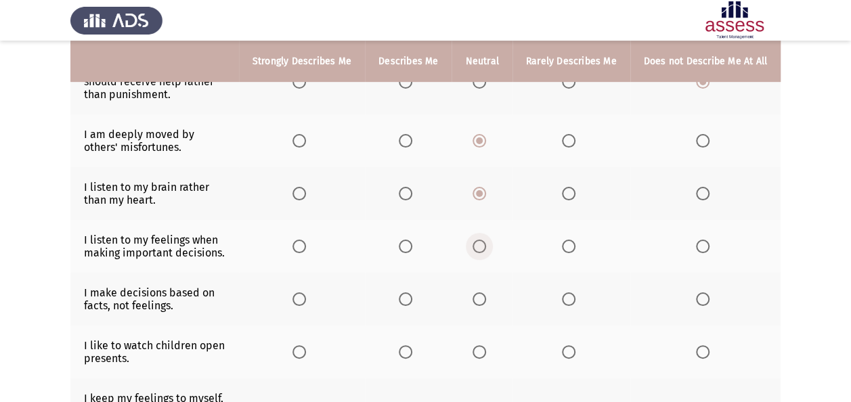
click at [482, 240] on input "Select an option" at bounding box center [479, 247] width 14 height 14
click at [478, 292] on span "Select an option" at bounding box center [479, 299] width 14 height 14
click at [478, 292] on input "Select an option" at bounding box center [479, 299] width 14 height 14
click at [299, 352] on span "Select an option" at bounding box center [299, 352] width 0 height 0
click at [305, 345] on input "Select an option" at bounding box center [299, 352] width 14 height 14
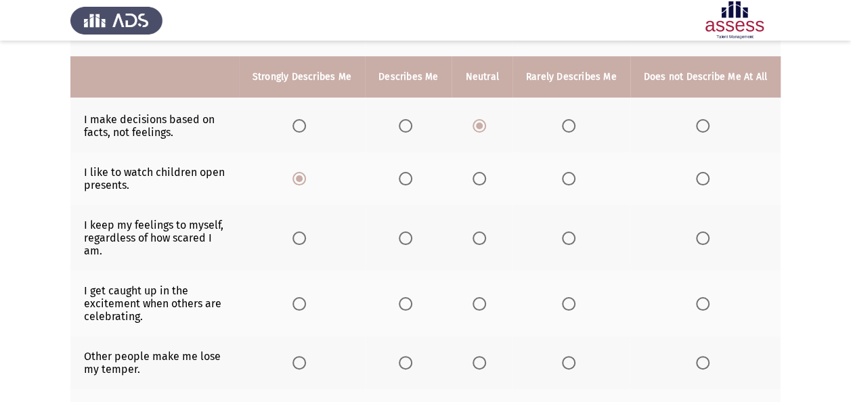
scroll to position [496, 0]
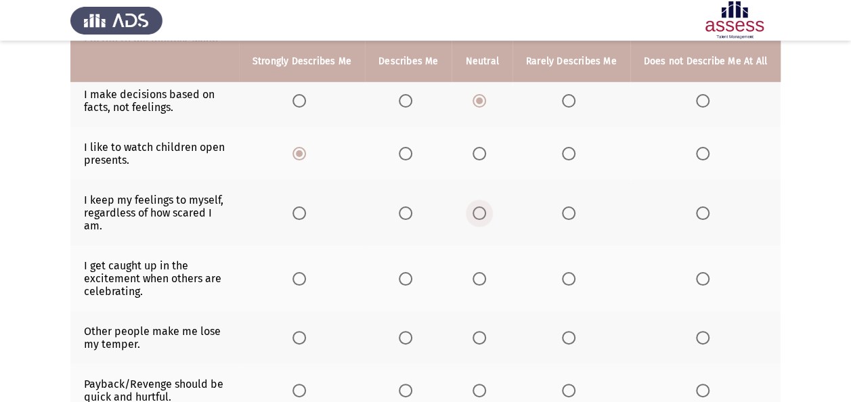
click at [491, 206] on label "Select an option" at bounding box center [481, 213] width 19 height 14
click at [486, 206] on input "Select an option" at bounding box center [479, 213] width 14 height 14
click at [407, 272] on span "Select an option" at bounding box center [406, 279] width 14 height 14
click at [407, 272] on input "Select an option" at bounding box center [406, 279] width 14 height 14
click at [480, 331] on span "Select an option" at bounding box center [479, 338] width 14 height 14
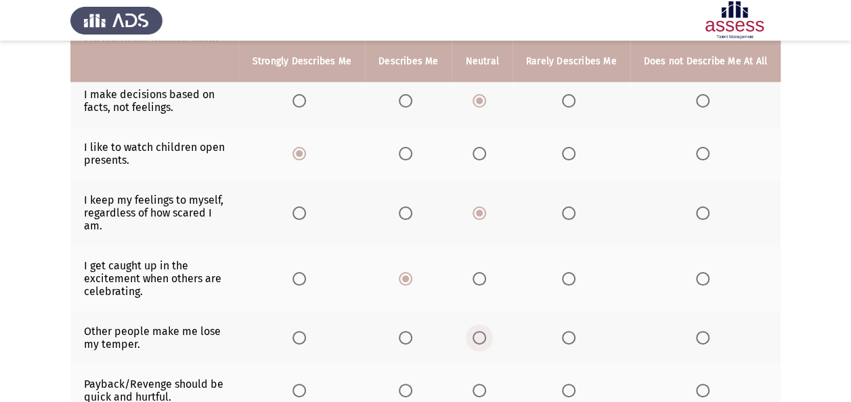
click at [480, 331] on input "Select an option" at bounding box center [479, 338] width 14 height 14
click at [564, 384] on span "Select an option" at bounding box center [569, 391] width 14 height 14
click at [564, 384] on input "Select an option" at bounding box center [569, 391] width 14 height 14
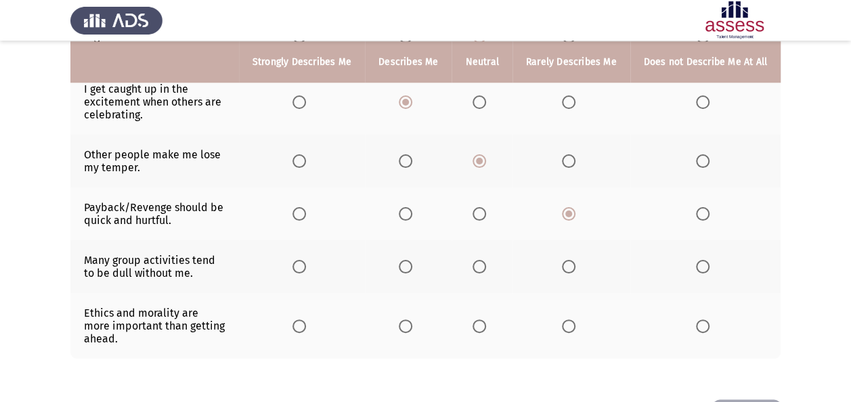
scroll to position [678, 0]
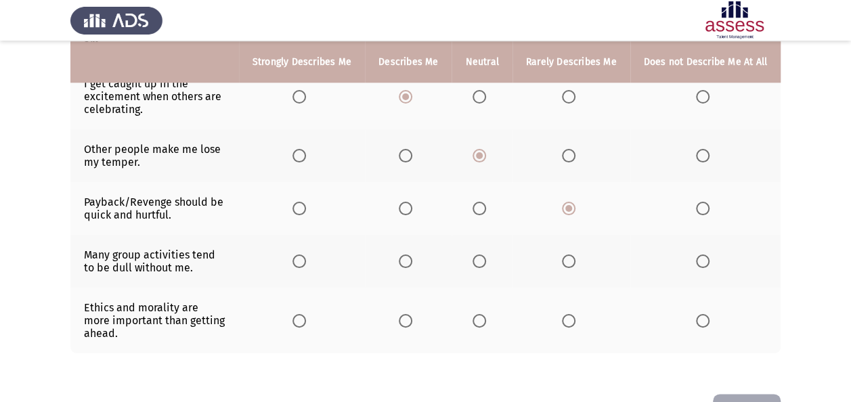
click at [572, 254] on span "Select an option" at bounding box center [569, 261] width 14 height 14
click at [572, 254] on input "Select an option" at bounding box center [569, 261] width 14 height 14
click at [486, 314] on span "Select an option" at bounding box center [479, 321] width 14 height 14
click at [486, 314] on input "Select an option" at bounding box center [479, 321] width 14 height 14
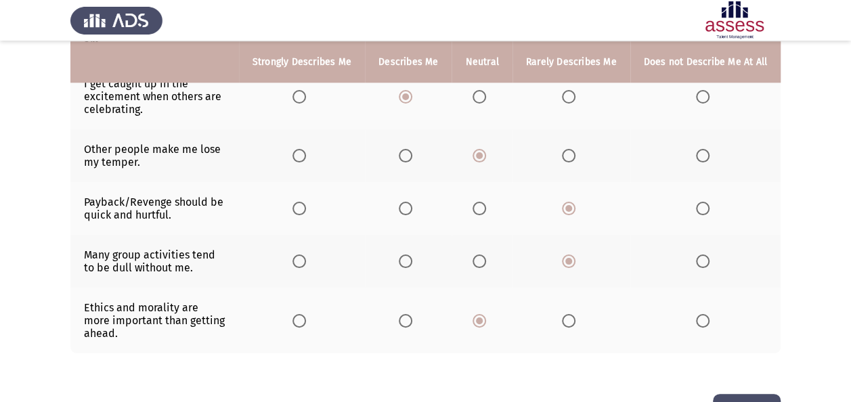
scroll to position [0, 0]
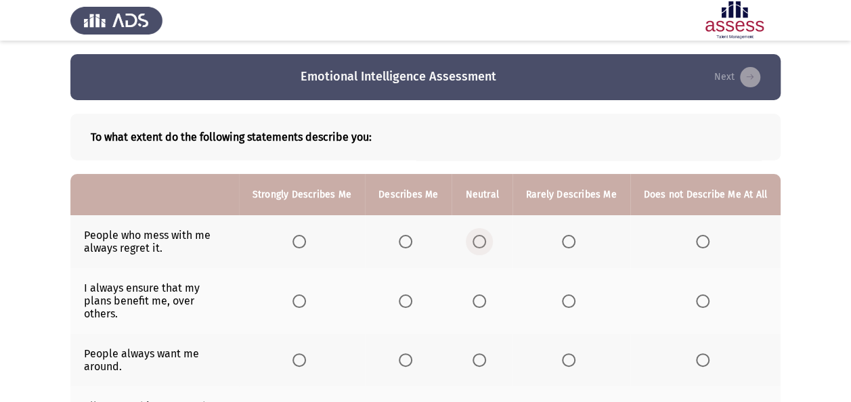
click at [476, 247] on span "Select an option" at bounding box center [479, 242] width 14 height 14
click at [476, 247] on input "Select an option" at bounding box center [479, 242] width 14 height 14
click at [484, 294] on span "Select an option" at bounding box center [479, 301] width 14 height 14
click at [484, 294] on input "Select an option" at bounding box center [479, 301] width 14 height 14
click at [486, 353] on span "Select an option" at bounding box center [479, 360] width 14 height 14
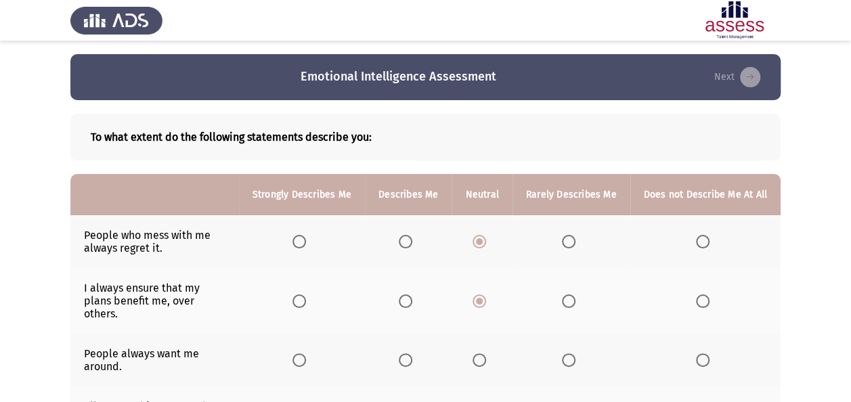
click at [486, 353] on input "Select an option" at bounding box center [479, 360] width 14 height 14
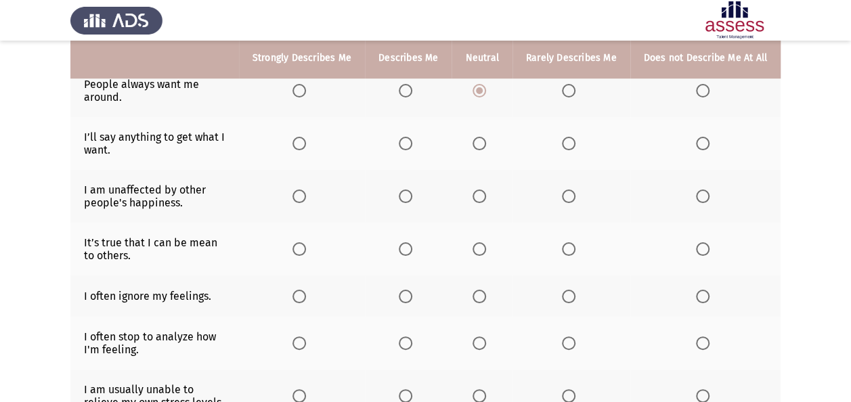
scroll to position [271, 0]
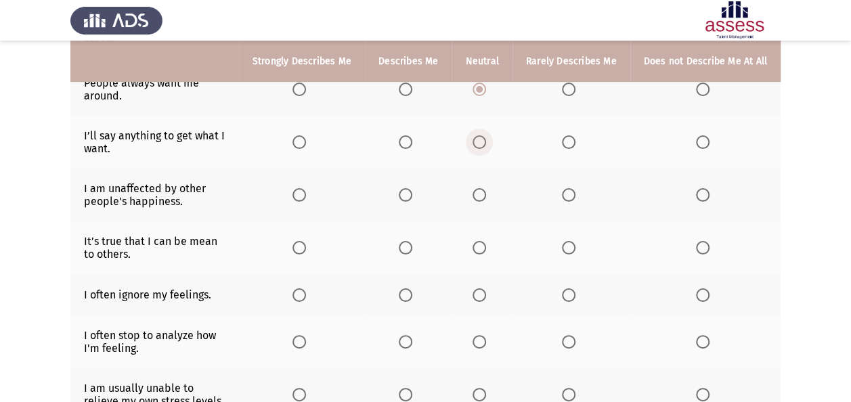
click at [486, 135] on span "Select an option" at bounding box center [479, 142] width 14 height 14
click at [486, 135] on input "Select an option" at bounding box center [479, 142] width 14 height 14
click at [575, 135] on span "Select an option" at bounding box center [569, 142] width 14 height 14
click at [575, 135] on input "Select an option" at bounding box center [569, 142] width 14 height 14
click at [486, 188] on span "Select an option" at bounding box center [479, 195] width 14 height 14
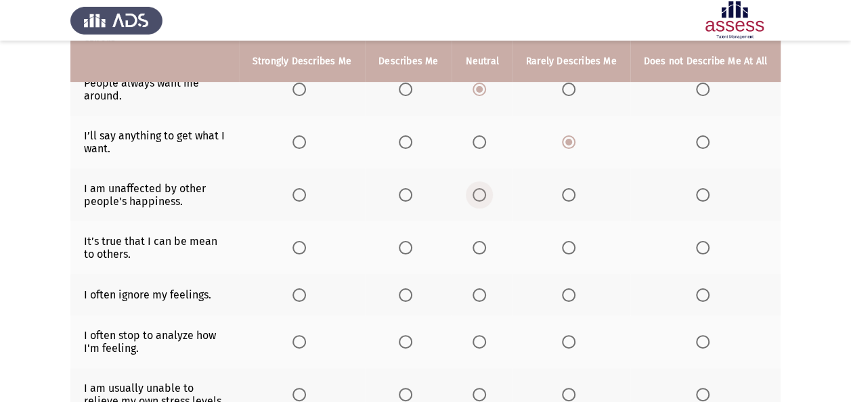
click at [486, 188] on input "Select an option" at bounding box center [479, 195] width 14 height 14
click at [569, 241] on span "Select an option" at bounding box center [569, 248] width 14 height 14
click at [569, 241] on input "Select an option" at bounding box center [569, 248] width 14 height 14
click at [481, 288] on span "Select an option" at bounding box center [479, 295] width 14 height 14
click at [481, 288] on input "Select an option" at bounding box center [479, 295] width 14 height 14
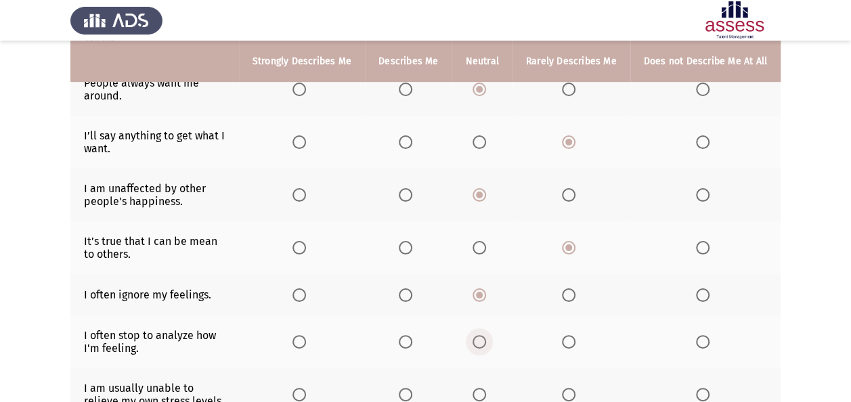
click at [486, 335] on span "Select an option" at bounding box center [479, 342] width 14 height 14
click at [486, 335] on input "Select an option" at bounding box center [479, 342] width 14 height 14
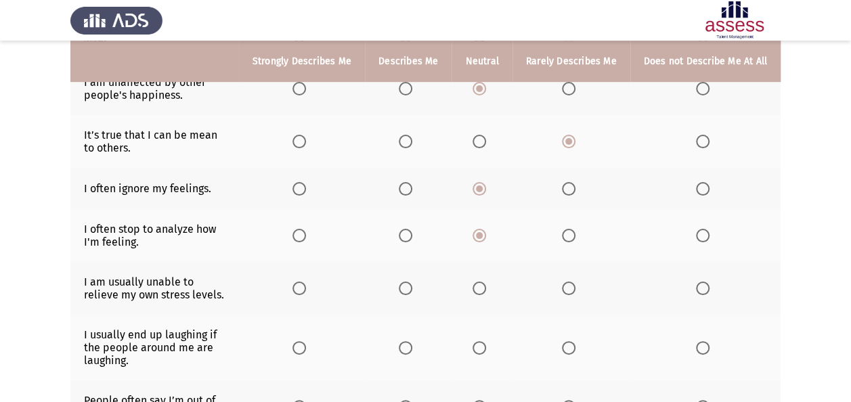
scroll to position [406, 0]
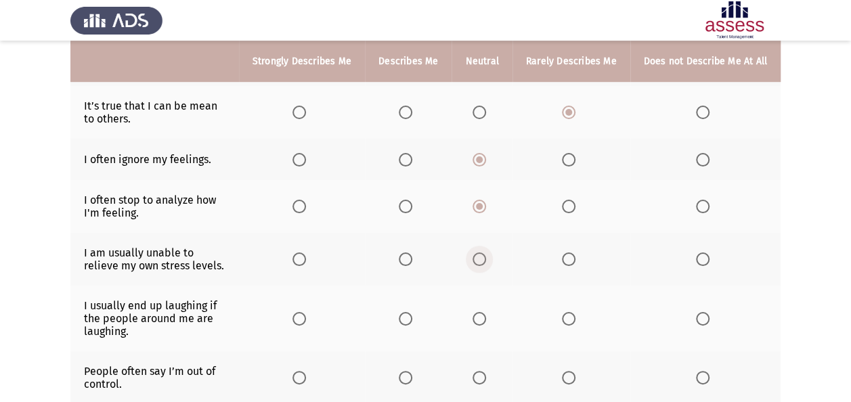
click at [486, 252] on span "Select an option" at bounding box center [479, 259] width 14 height 14
click at [486, 252] on input "Select an option" at bounding box center [479, 259] width 14 height 14
click at [480, 312] on span "Select an option" at bounding box center [479, 319] width 14 height 14
click at [480, 312] on input "Select an option" at bounding box center [479, 319] width 14 height 14
click at [570, 371] on span "Select an option" at bounding box center [569, 378] width 14 height 14
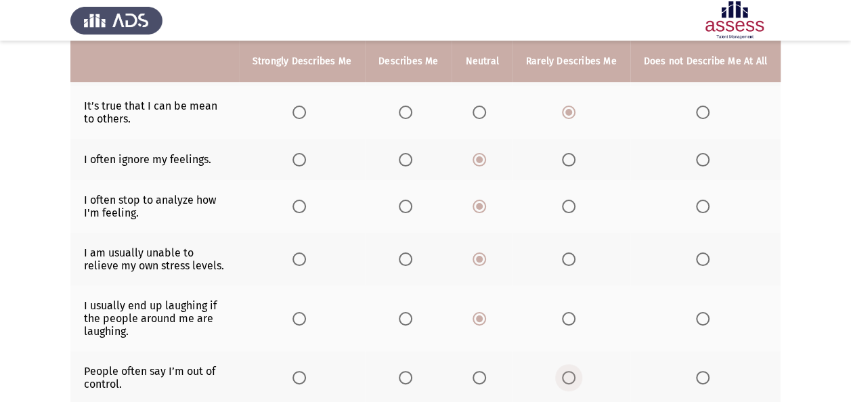
click at [570, 371] on input "Select an option" at bounding box center [569, 378] width 14 height 14
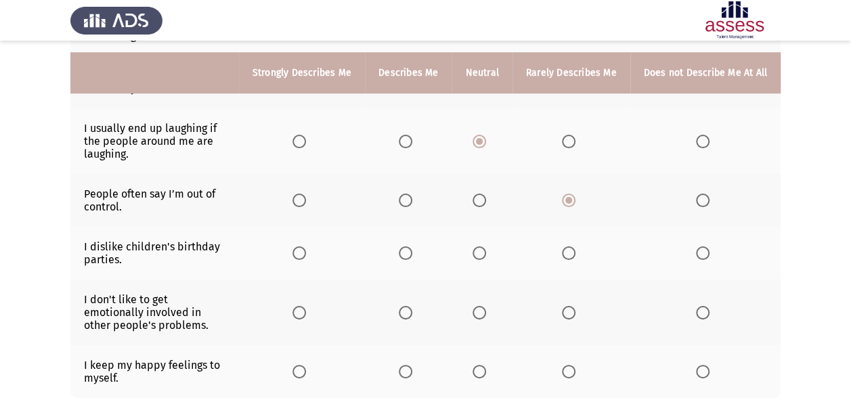
scroll to position [595, 0]
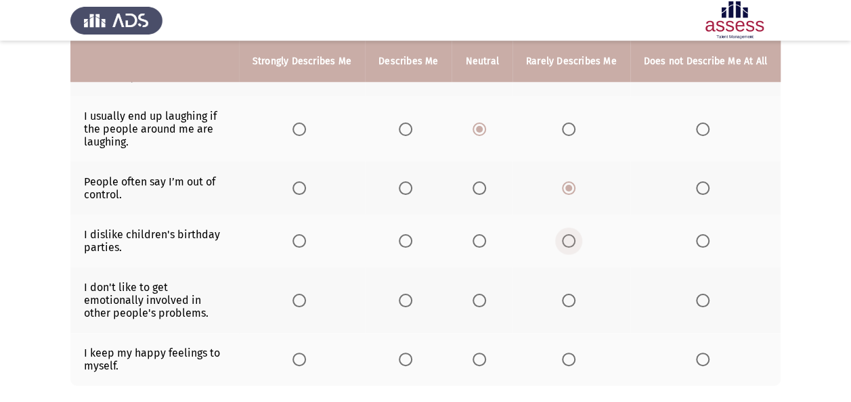
click at [568, 234] on span "Select an option" at bounding box center [569, 241] width 14 height 14
click at [568, 234] on input "Select an option" at bounding box center [569, 241] width 14 height 14
click at [486, 294] on span "Select an option" at bounding box center [479, 301] width 14 height 14
click at [486, 294] on input "Select an option" at bounding box center [479, 301] width 14 height 14
click at [572, 353] on span "Select an option" at bounding box center [569, 360] width 14 height 14
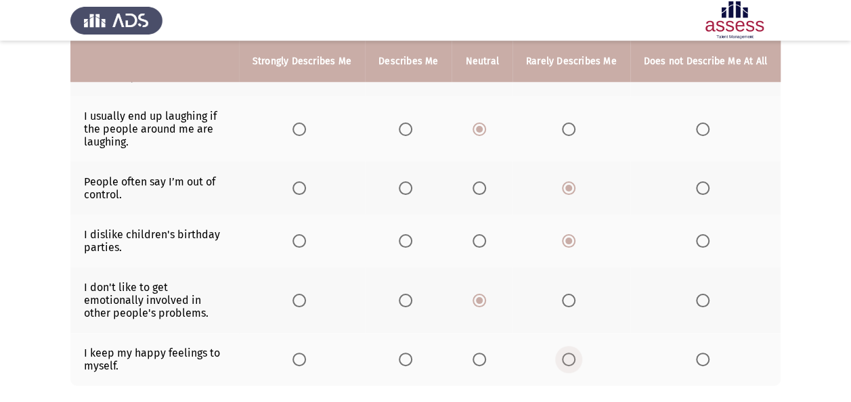
click at [572, 353] on input "Select an option" at bounding box center [569, 360] width 14 height 14
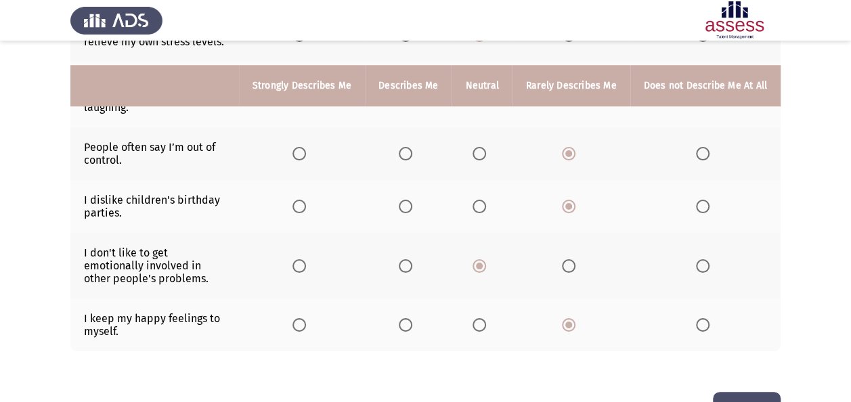
scroll to position [654, 0]
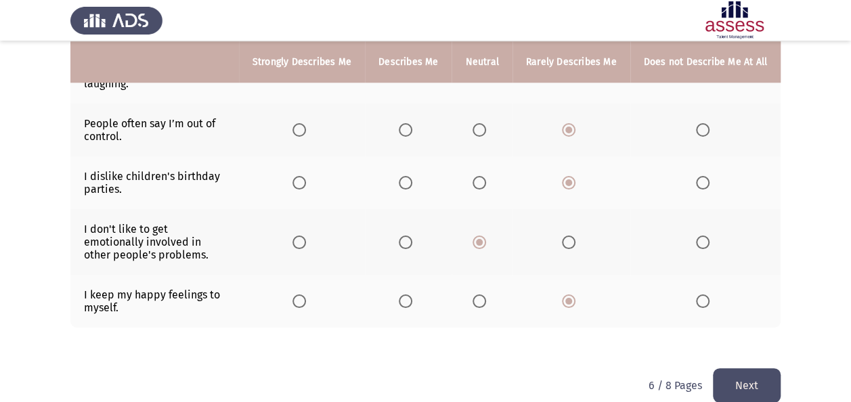
click at [725, 368] on button "Next" at bounding box center [747, 385] width 68 height 35
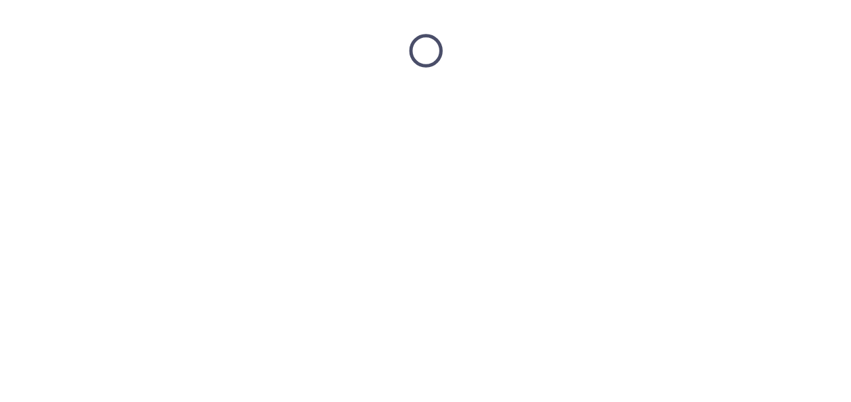
scroll to position [0, 0]
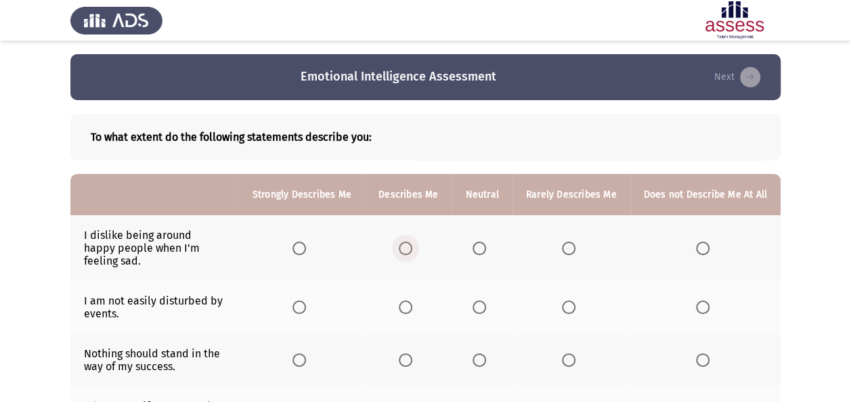
click at [410, 242] on span "Select an option" at bounding box center [406, 249] width 14 height 14
click at [410, 242] on input "Select an option" at bounding box center [406, 249] width 14 height 14
click at [478, 300] on span "Select an option" at bounding box center [479, 307] width 14 height 14
click at [478, 300] on input "Select an option" at bounding box center [479, 307] width 14 height 14
click at [409, 353] on span "Select an option" at bounding box center [406, 360] width 14 height 14
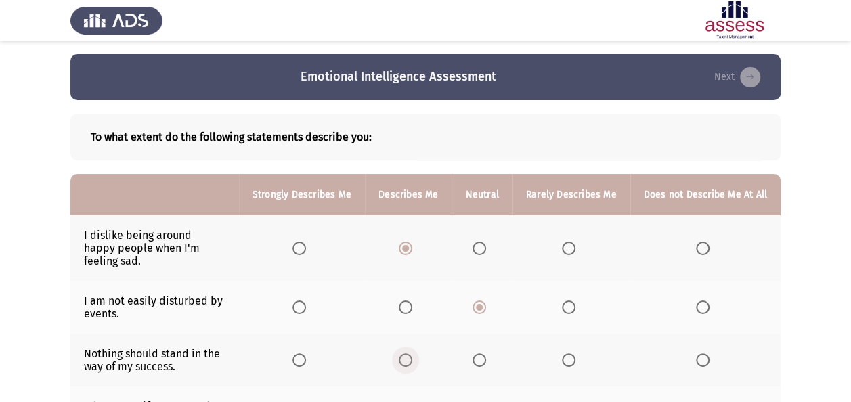
click at [409, 353] on input "Select an option" at bounding box center [406, 360] width 14 height 14
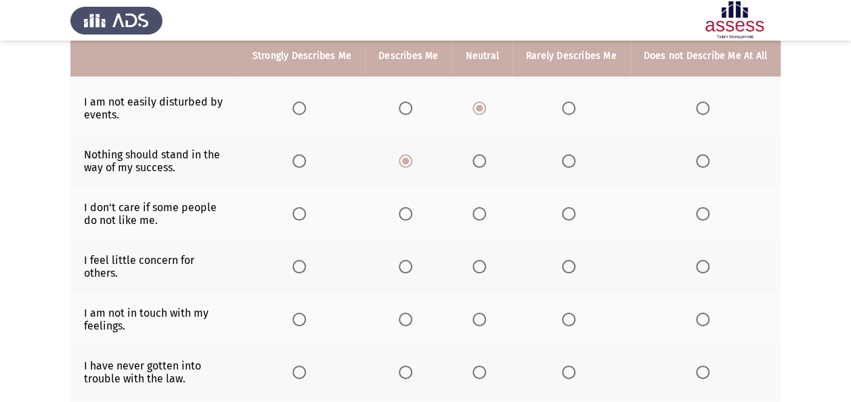
scroll to position [217, 0]
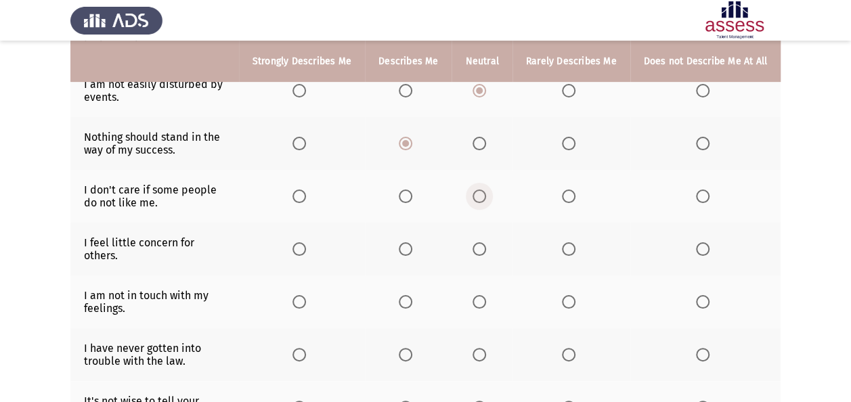
click at [482, 189] on span "Select an option" at bounding box center [479, 196] width 14 height 14
click at [482, 189] on input "Select an option" at bounding box center [479, 196] width 14 height 14
click at [491, 242] on label "Select an option" at bounding box center [481, 249] width 19 height 14
click at [486, 242] on input "Select an option" at bounding box center [479, 249] width 14 height 14
click at [478, 295] on span "Select an option" at bounding box center [479, 302] width 14 height 14
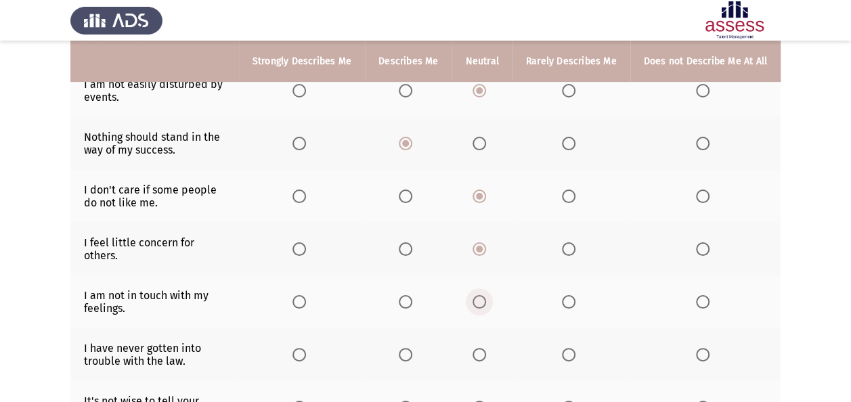
click at [478, 295] on input "Select an option" at bounding box center [479, 302] width 14 height 14
click at [572, 295] on span "Select an option" at bounding box center [569, 302] width 14 height 14
click at [572, 295] on input "Select an option" at bounding box center [569, 302] width 14 height 14
click at [311, 348] on label "Select an option" at bounding box center [301, 355] width 19 height 14
click at [306, 348] on input "Select an option" at bounding box center [299, 355] width 14 height 14
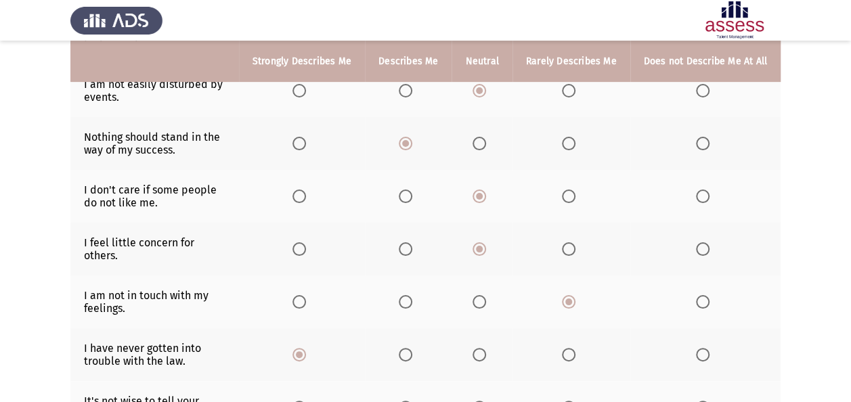
click at [572, 401] on span "Select an option" at bounding box center [569, 408] width 14 height 14
click at [572, 401] on input "Select an option" at bounding box center [569, 408] width 14 height 14
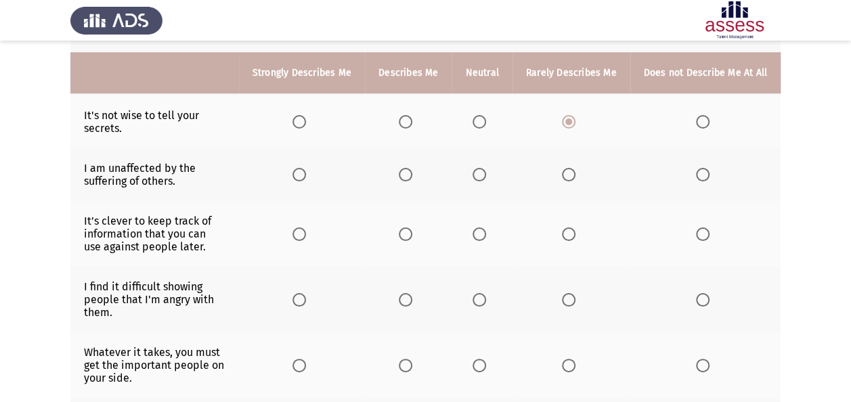
scroll to position [514, 0]
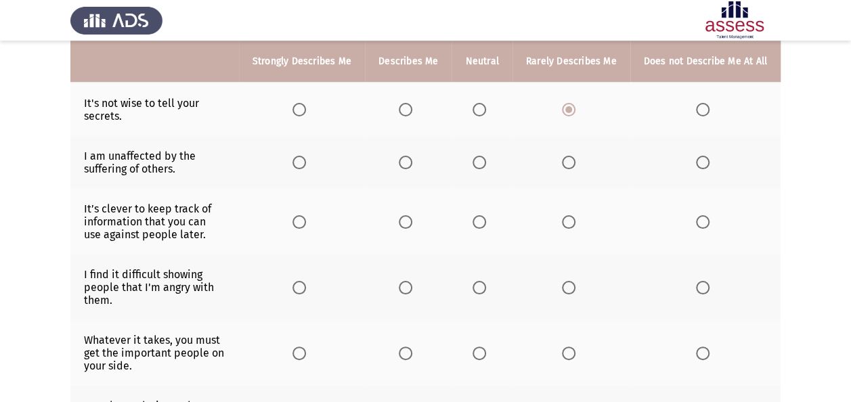
click at [575, 156] on span "Select an option" at bounding box center [569, 163] width 14 height 14
click at [575, 156] on input "Select an option" at bounding box center [569, 163] width 14 height 14
click at [703, 215] on span "Select an option" at bounding box center [703, 222] width 14 height 14
click at [703, 215] on input "Select an option" at bounding box center [703, 222] width 14 height 14
click at [482, 281] on span "Select an option" at bounding box center [479, 288] width 14 height 14
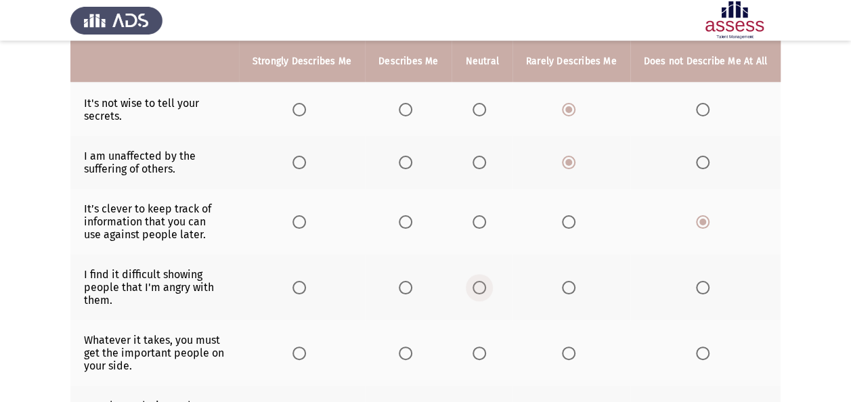
click at [482, 281] on input "Select an option" at bounding box center [479, 288] width 14 height 14
click at [484, 346] on span "Select an option" at bounding box center [479, 353] width 14 height 14
click at [484, 346] on input "Select an option" at bounding box center [479, 353] width 14 height 14
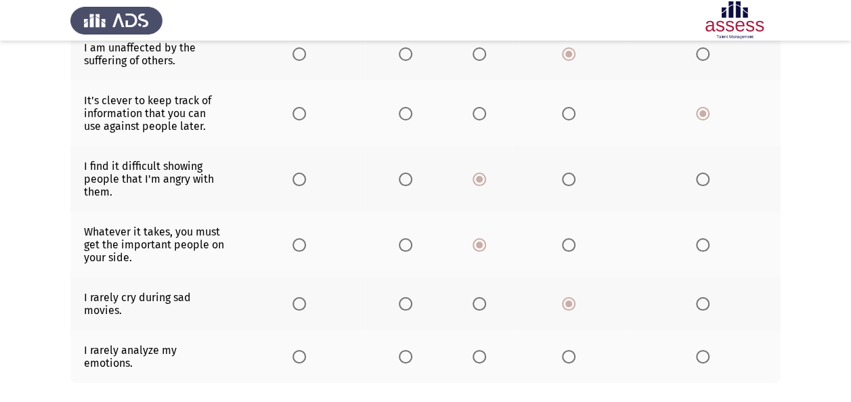
scroll to position [644, 0]
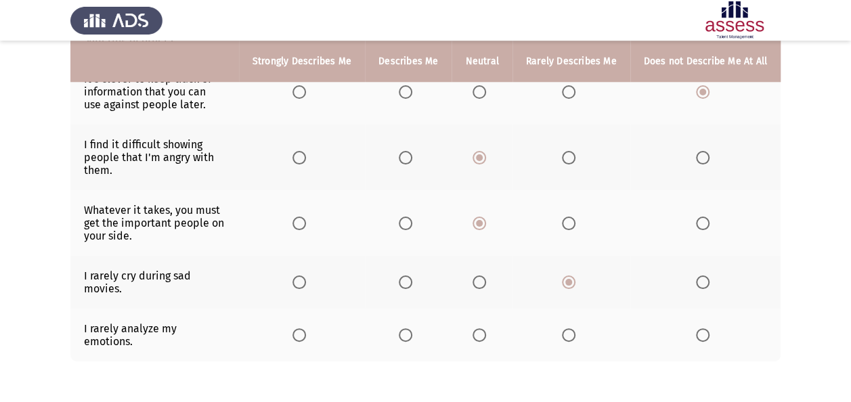
click at [706, 275] on span "Select an option" at bounding box center [703, 282] width 14 height 14
click at [706, 275] on input "Select an option" at bounding box center [703, 282] width 14 height 14
click at [568, 328] on span "Select an option" at bounding box center [569, 335] width 14 height 14
click at [568, 328] on input "Select an option" at bounding box center [569, 335] width 14 height 14
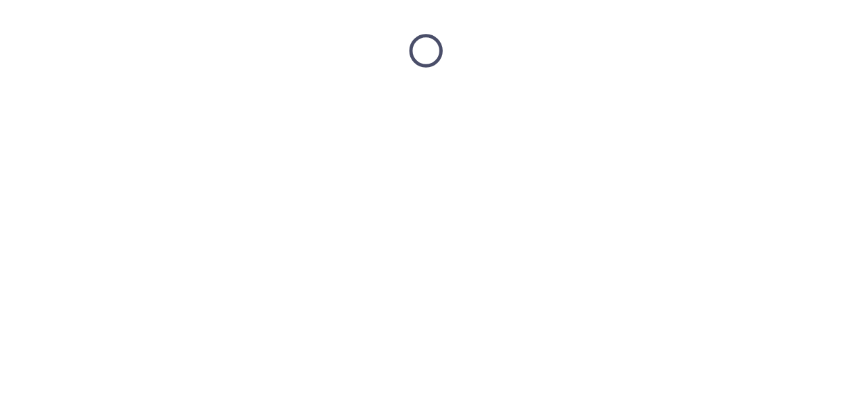
scroll to position [0, 0]
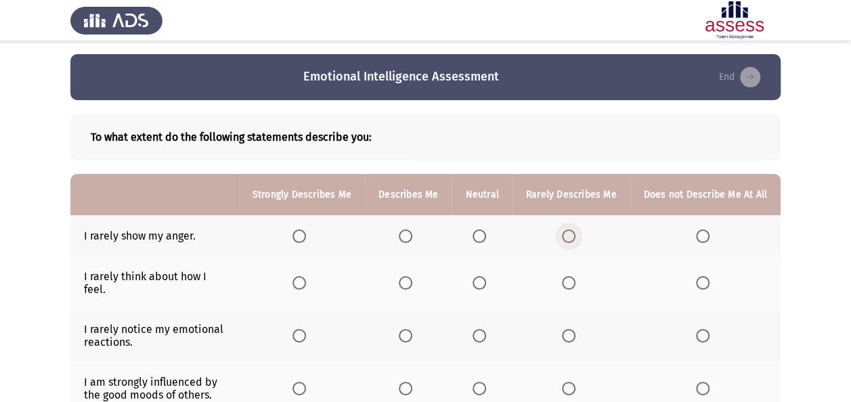
click at [564, 233] on span "Select an option" at bounding box center [569, 236] width 14 height 14
click at [564, 233] on input "Select an option" at bounding box center [569, 236] width 14 height 14
click at [486, 233] on span "Select an option" at bounding box center [479, 236] width 14 height 14
click at [486, 233] on input "Select an option" at bounding box center [479, 236] width 14 height 14
click at [569, 276] on span "Select an option" at bounding box center [569, 283] width 14 height 14
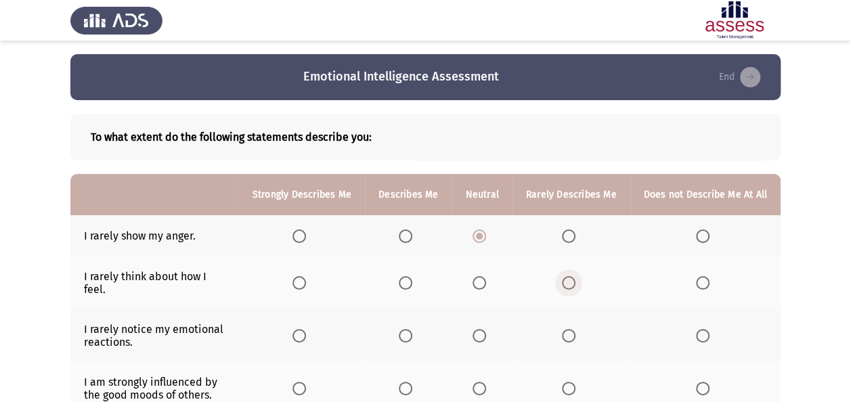
click at [569, 276] on input "Select an option" at bounding box center [569, 283] width 14 height 14
click at [564, 329] on span "Select an option" at bounding box center [569, 336] width 14 height 14
click at [564, 329] on input "Select an option" at bounding box center [569, 336] width 14 height 14
click at [408, 382] on span "Select an option" at bounding box center [406, 389] width 14 height 14
click at [408, 382] on input "Select an option" at bounding box center [406, 389] width 14 height 14
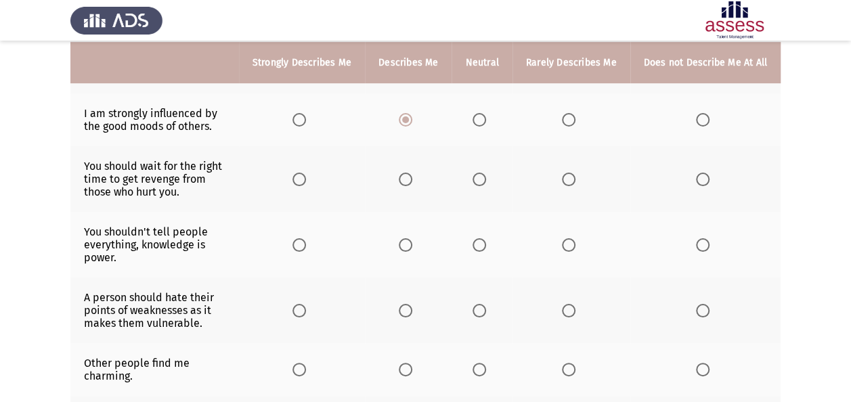
scroll to position [243, 0]
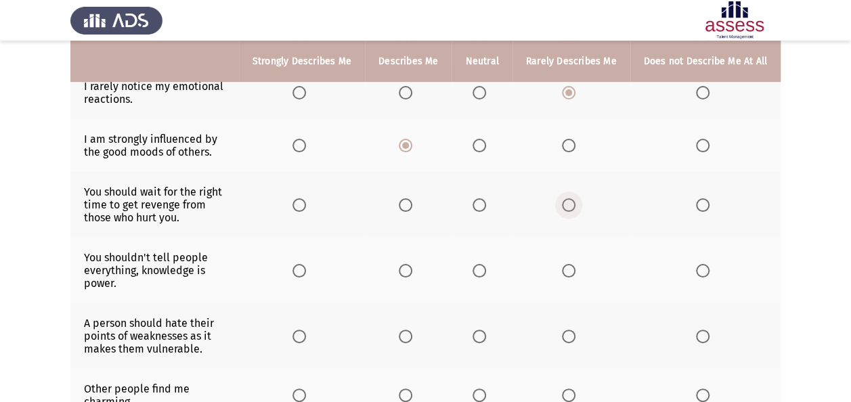
click at [581, 198] on label "Select an option" at bounding box center [571, 205] width 19 height 14
click at [575, 198] on input "Select an option" at bounding box center [569, 205] width 14 height 14
click at [568, 264] on span "Select an option" at bounding box center [569, 271] width 14 height 14
click at [568, 264] on input "Select an option" at bounding box center [569, 271] width 14 height 14
click at [708, 264] on span "Select an option" at bounding box center [703, 271] width 14 height 14
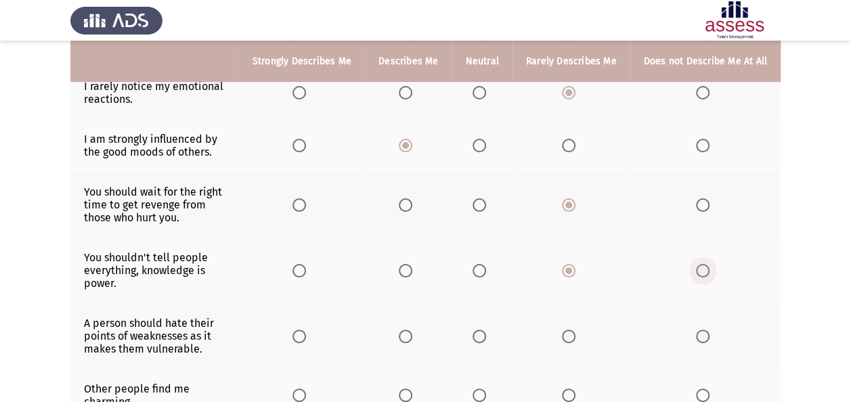
click at [708, 264] on input "Select an option" at bounding box center [703, 271] width 14 height 14
click at [694, 320] on th at bounding box center [705, 336] width 150 height 66
click at [704, 330] on span "Select an option" at bounding box center [703, 337] width 14 height 14
click at [704, 330] on input "Select an option" at bounding box center [703, 337] width 14 height 14
click at [405, 388] on span "Select an option" at bounding box center [406, 395] width 14 height 14
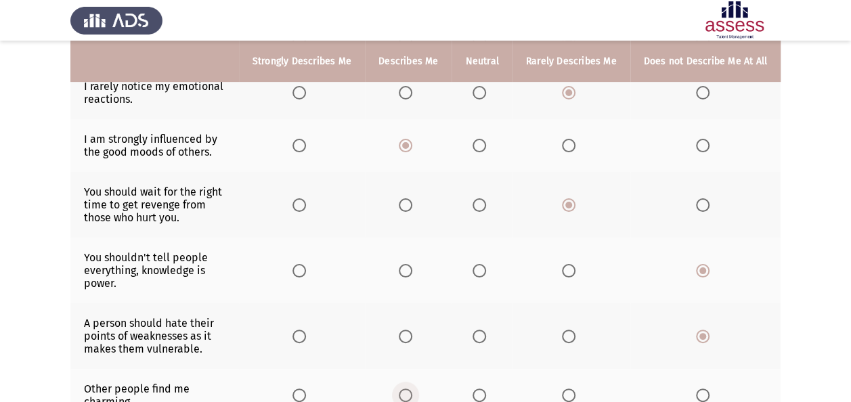
click at [405, 388] on input "Select an option" at bounding box center [406, 395] width 14 height 14
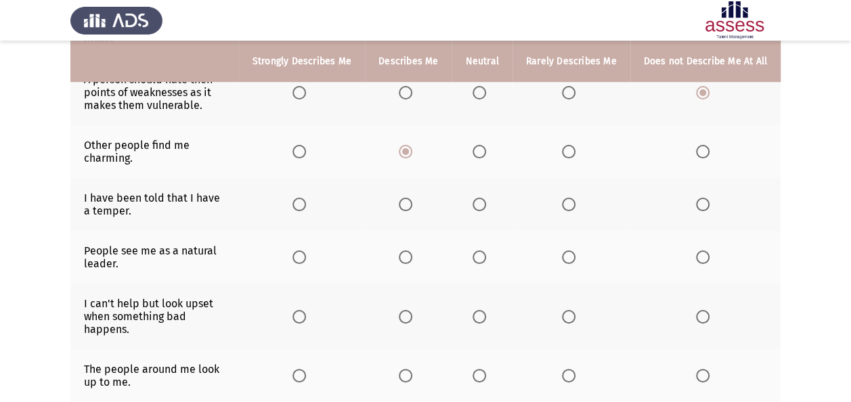
scroll to position [514, 0]
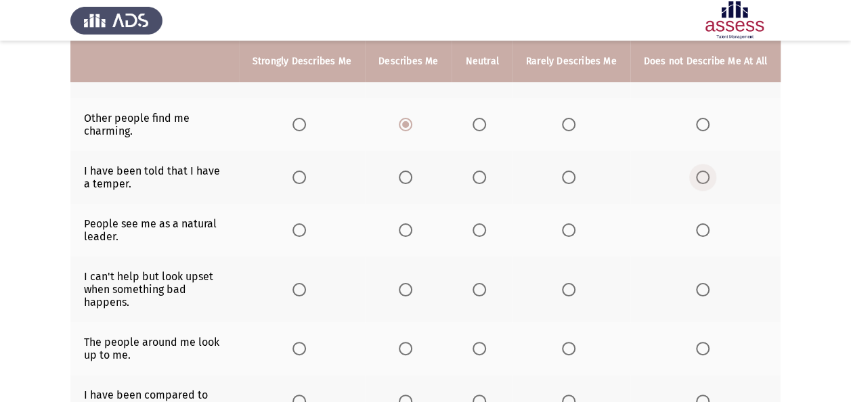
click at [698, 171] on span "Select an option" at bounding box center [703, 178] width 14 height 14
click at [698, 171] on input "Select an option" at bounding box center [703, 178] width 14 height 14
click at [408, 223] on span "Select an option" at bounding box center [406, 230] width 14 height 14
click at [408, 223] on input "Select an option" at bounding box center [406, 230] width 14 height 14
click at [486, 283] on span "Select an option" at bounding box center [479, 290] width 14 height 14
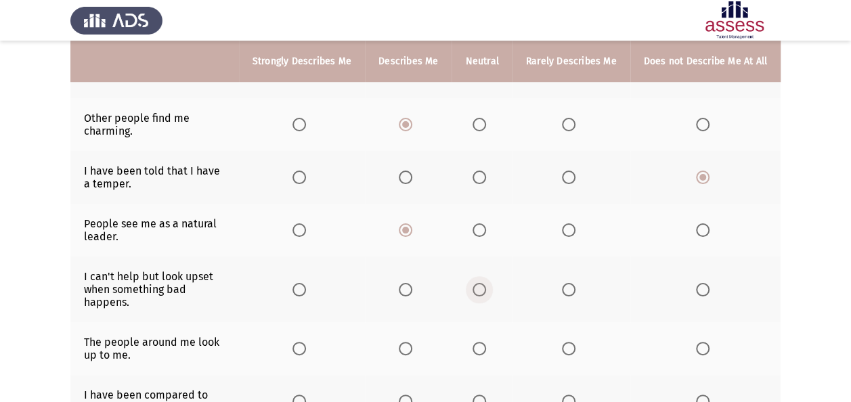
click at [486, 283] on input "Select an option" at bounding box center [479, 290] width 14 height 14
click at [411, 342] on span "Select an option" at bounding box center [406, 349] width 14 height 14
click at [411, 342] on input "Select an option" at bounding box center [406, 349] width 14 height 14
click at [483, 394] on span "Select an option" at bounding box center [479, 401] width 14 height 14
click at [483, 394] on input "Select an option" at bounding box center [479, 401] width 14 height 14
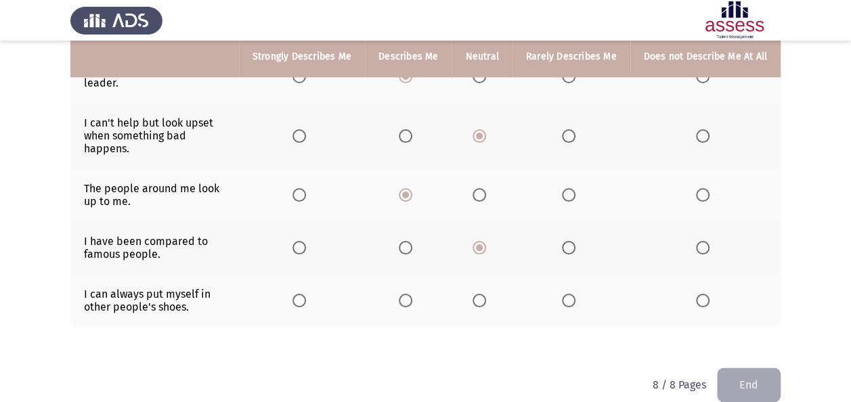
scroll to position [668, 0]
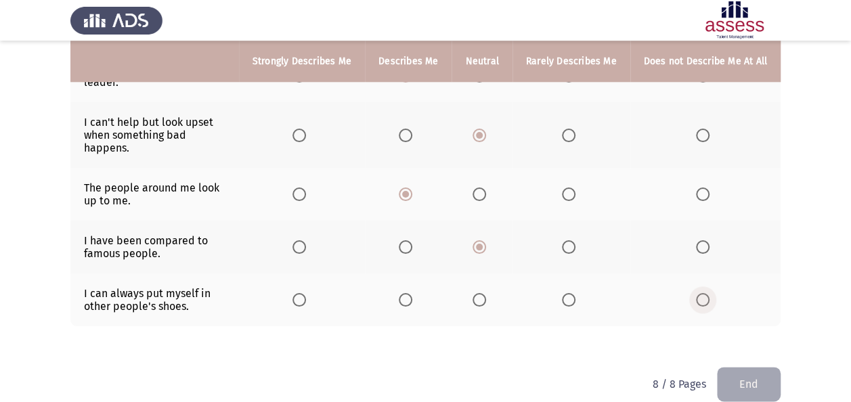
click at [708, 293] on span "Select an option" at bounding box center [703, 300] width 14 height 14
click at [708, 293] on input "Select an option" at bounding box center [703, 300] width 14 height 14
click at [748, 367] on button "End" at bounding box center [749, 384] width 64 height 35
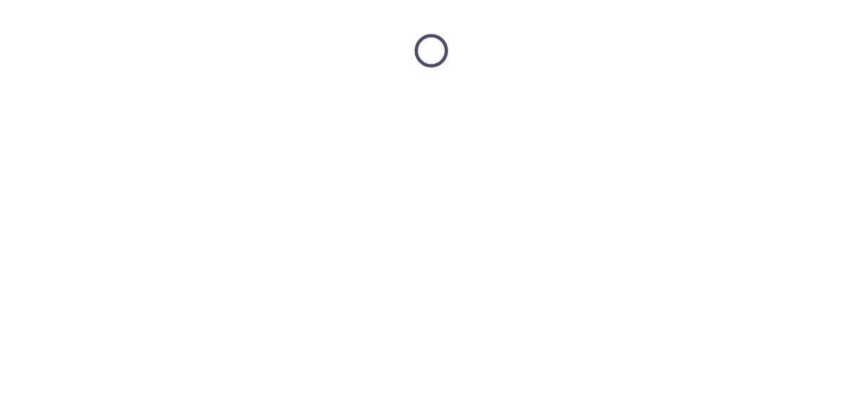
scroll to position [0, 0]
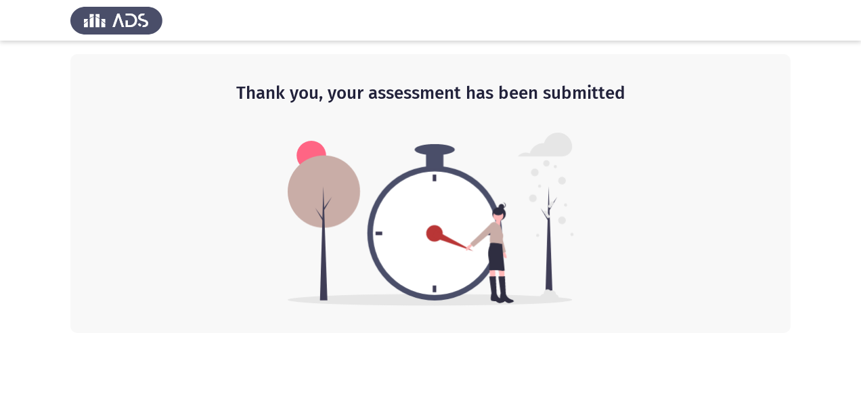
click at [549, 191] on img at bounding box center [431, 219] width 286 height 173
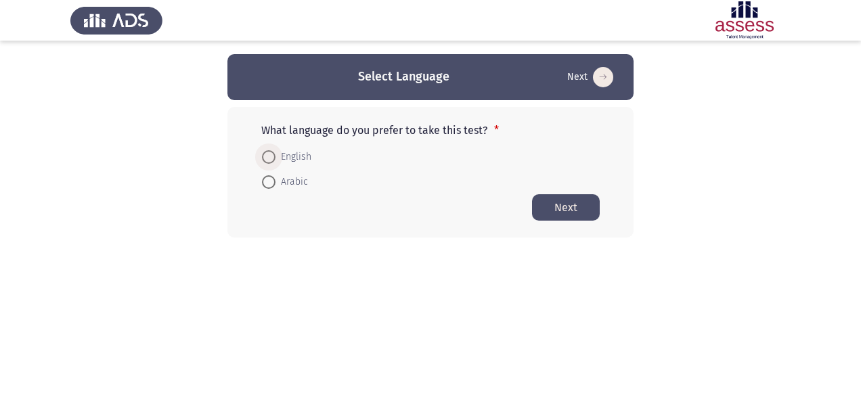
click at [298, 156] on span "English" at bounding box center [293, 157] width 36 height 16
click at [275, 156] on input "English" at bounding box center [269, 157] width 14 height 14
radio input "true"
click at [566, 202] on button "Next" at bounding box center [566, 207] width 68 height 26
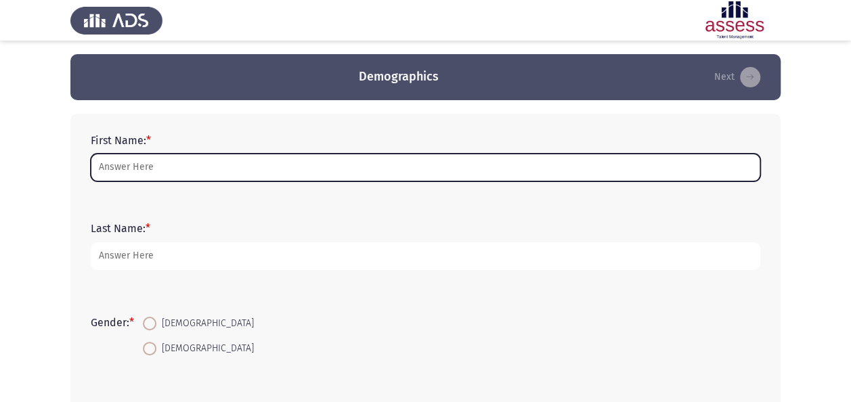
click at [417, 164] on input "First Name: *" at bounding box center [425, 168] width 669 height 28
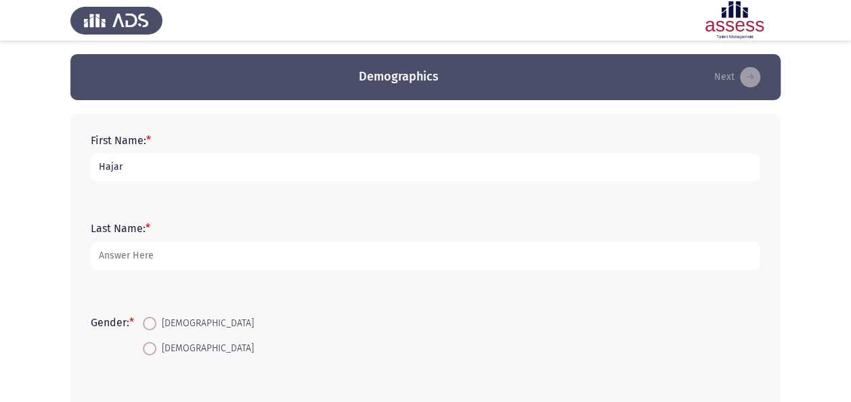
type input "Hajar"
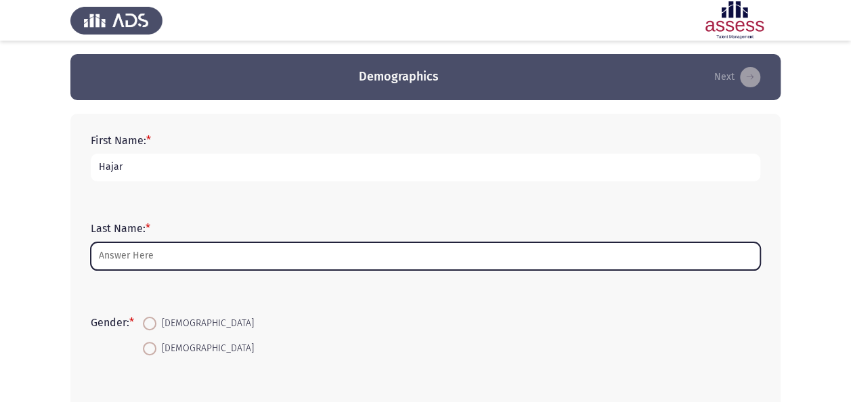
click at [367, 248] on input "Last Name: *" at bounding box center [425, 256] width 669 height 28
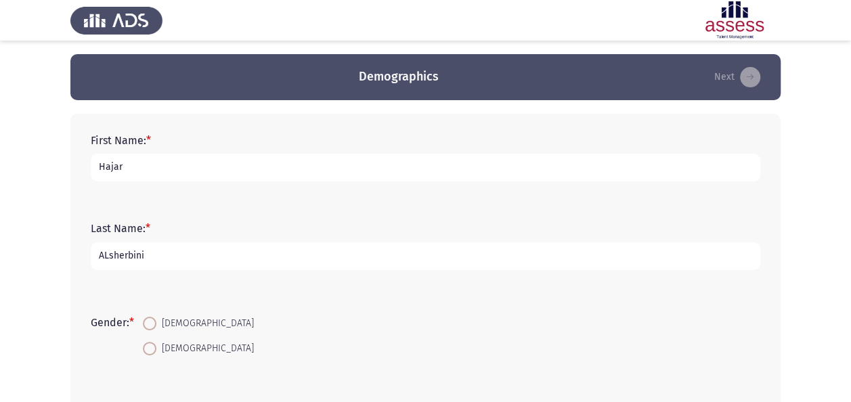
type input "ALsherbini"
click at [146, 321] on span at bounding box center [150, 324] width 14 height 14
click at [146, 321] on input "[DEMOGRAPHIC_DATA]" at bounding box center [150, 324] width 14 height 14
radio input "true"
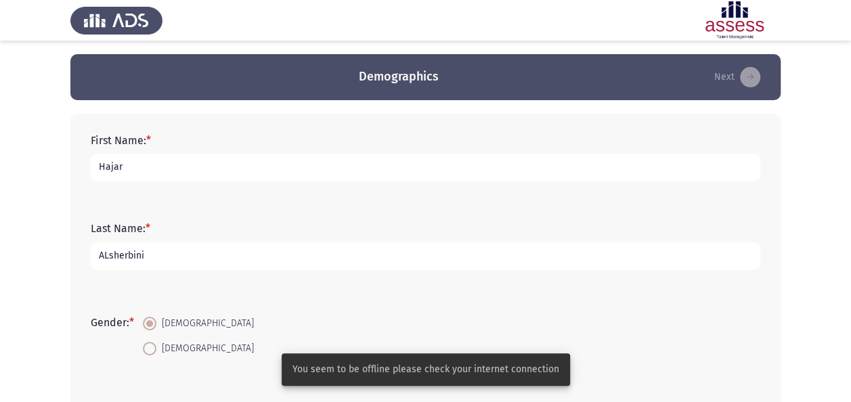
click at [281, 297] on div "Gender: * Female Male" at bounding box center [425, 335] width 683 height 91
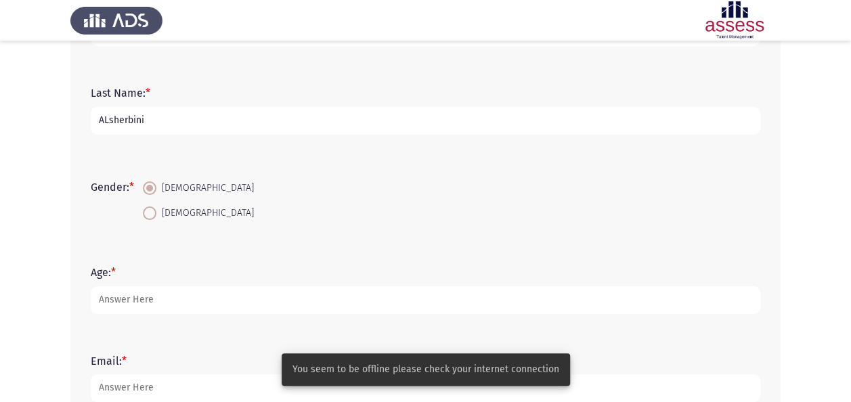
scroll to position [162, 0]
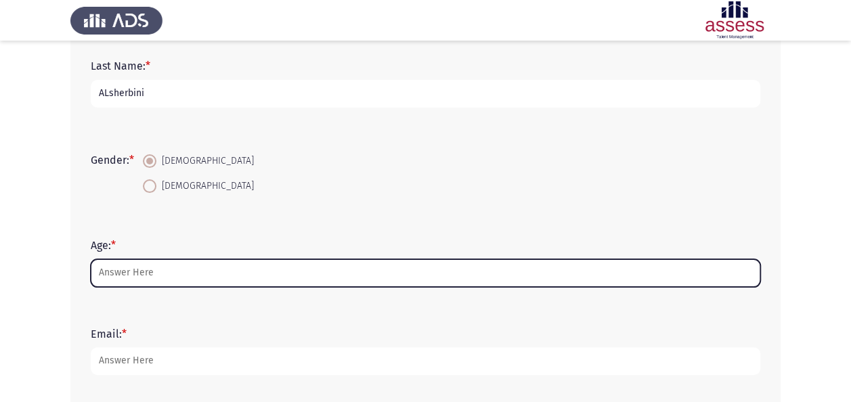
click at [280, 279] on input "Age: *" at bounding box center [425, 273] width 669 height 28
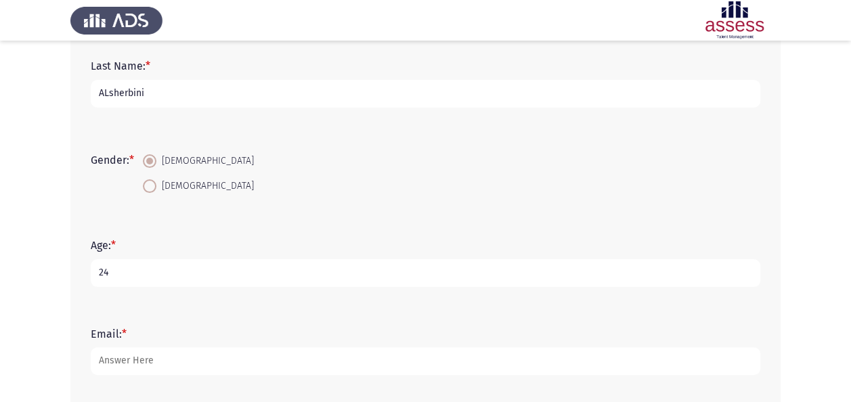
type input "25"
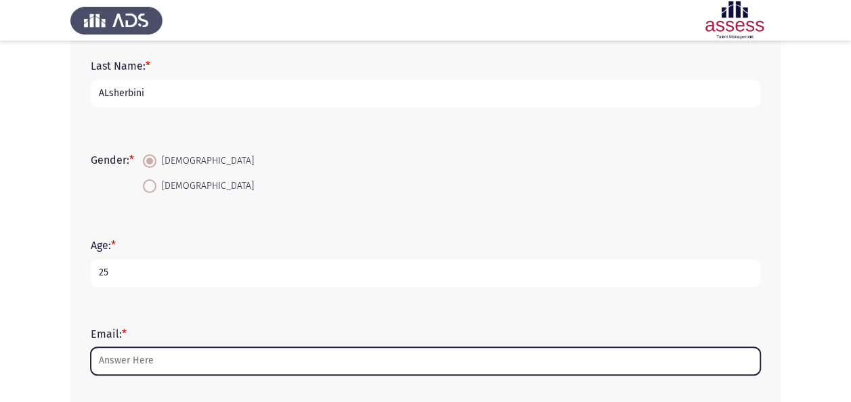
click at [232, 357] on input "Email: *" at bounding box center [425, 361] width 669 height 28
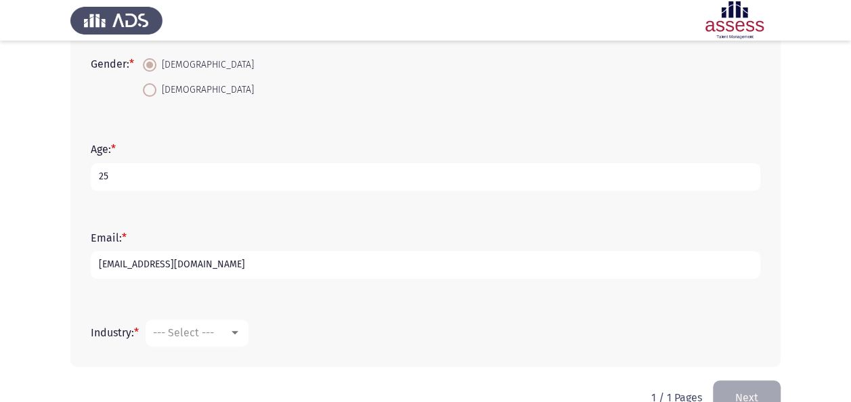
scroll to position [290, 0]
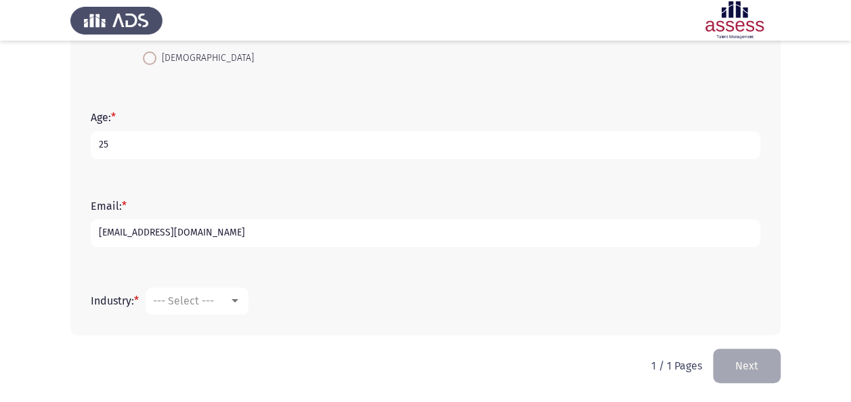
type input "[EMAIL_ADDRESS][DOMAIN_NAME]"
click at [214, 302] on span "--- Select ---" at bounding box center [183, 300] width 61 height 13
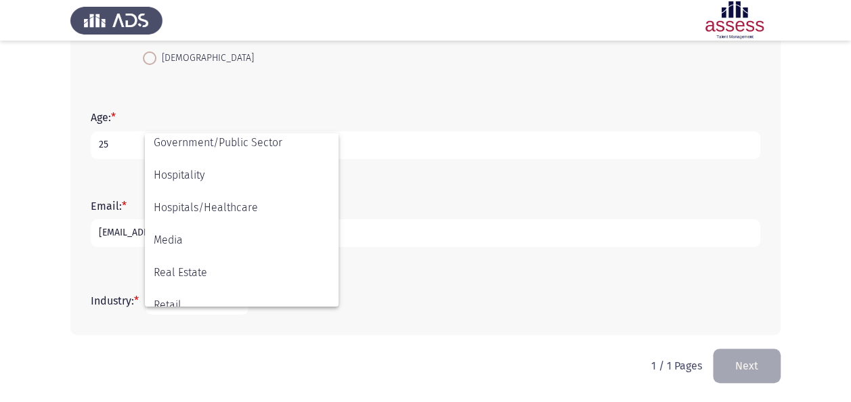
scroll to position [444, 0]
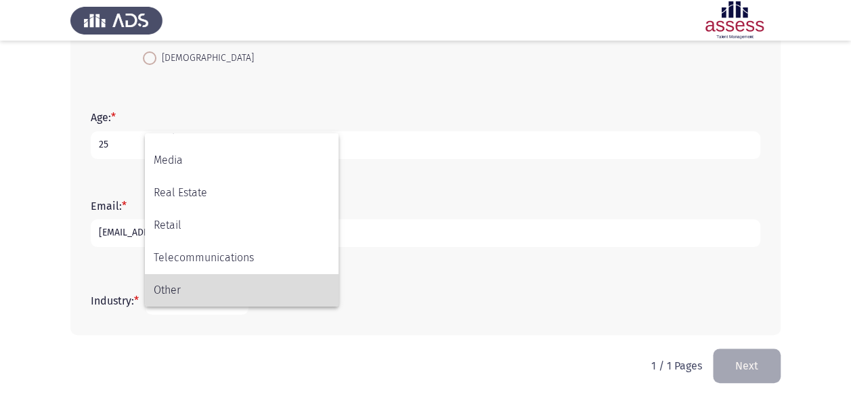
click at [235, 289] on span "Other" at bounding box center [242, 290] width 176 height 32
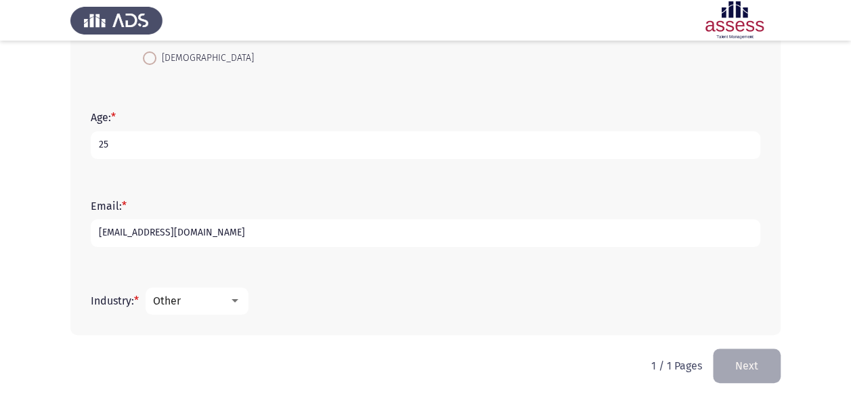
click at [568, 315] on div "Industry: * Other" at bounding box center [425, 301] width 683 height 41
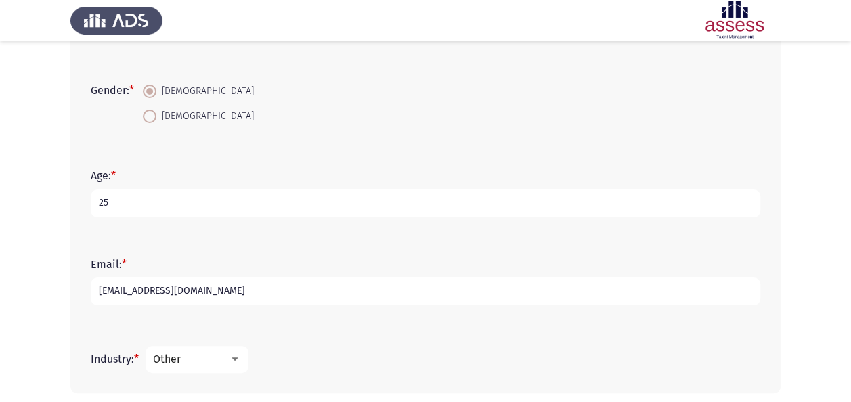
scroll to position [290, 0]
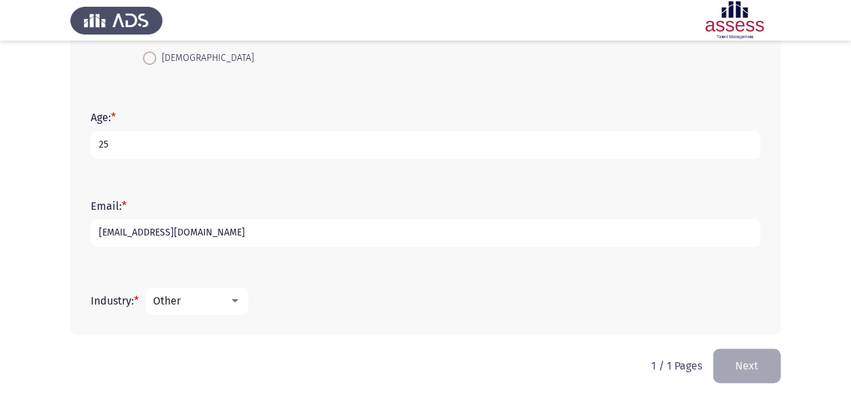
click at [752, 365] on button "Next" at bounding box center [747, 365] width 68 height 35
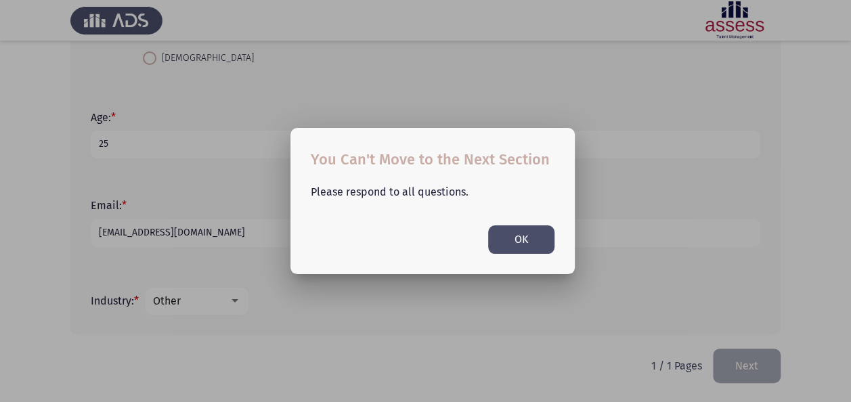
scroll to position [0, 0]
click at [519, 236] on button "OK" at bounding box center [521, 239] width 66 height 28
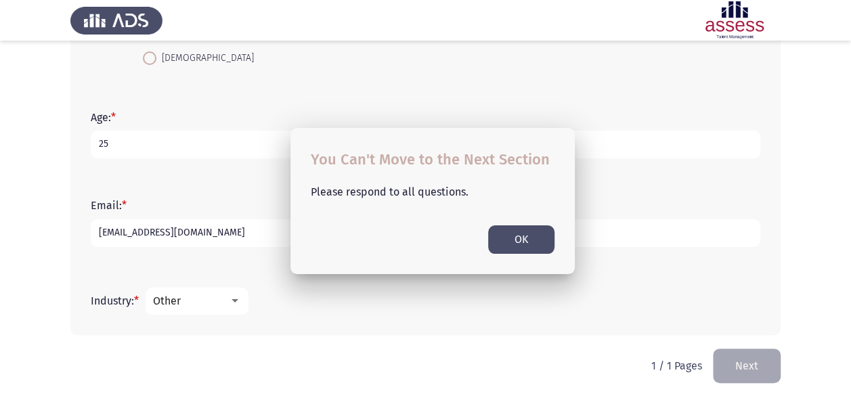
scroll to position [290, 0]
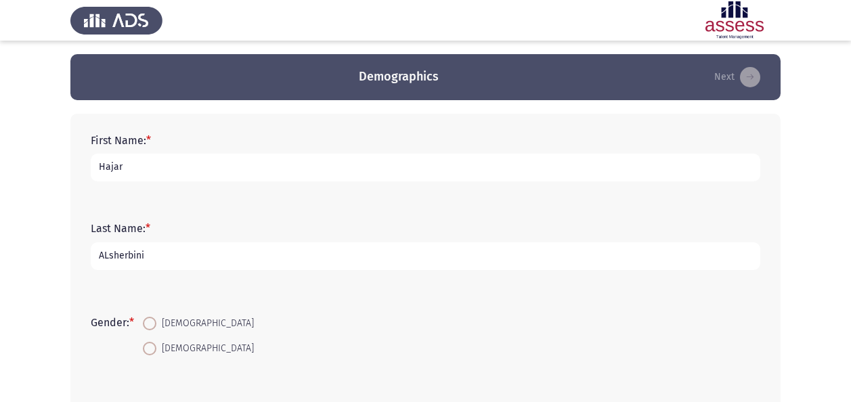
scroll to position [290, 0]
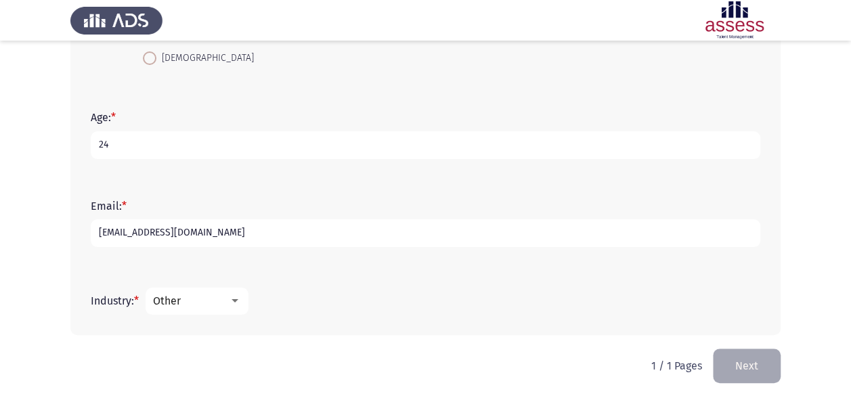
click at [226, 297] on div "Other" at bounding box center [191, 300] width 76 height 13
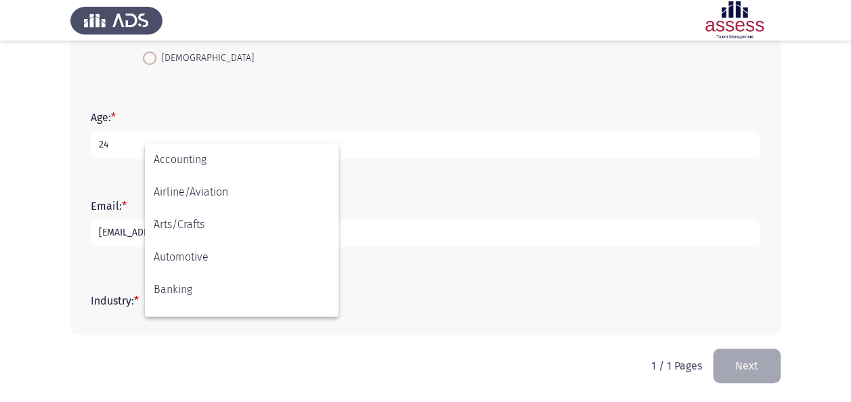
scroll to position [444, 0]
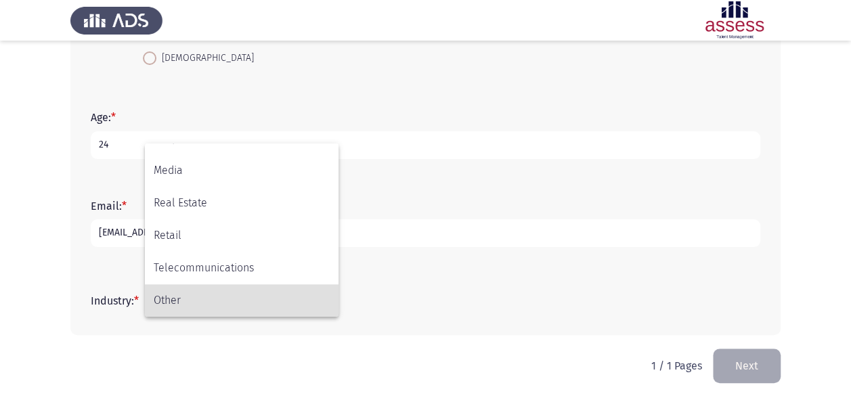
click at [226, 297] on span "Other" at bounding box center [242, 300] width 176 height 32
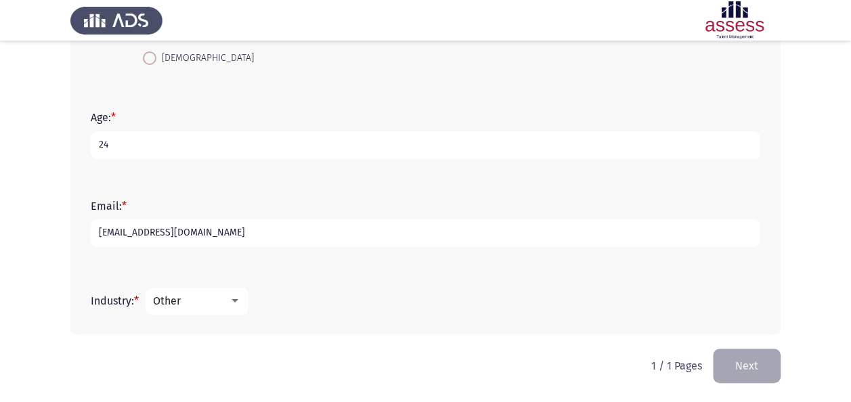
click at [733, 367] on button "Next" at bounding box center [747, 365] width 68 height 35
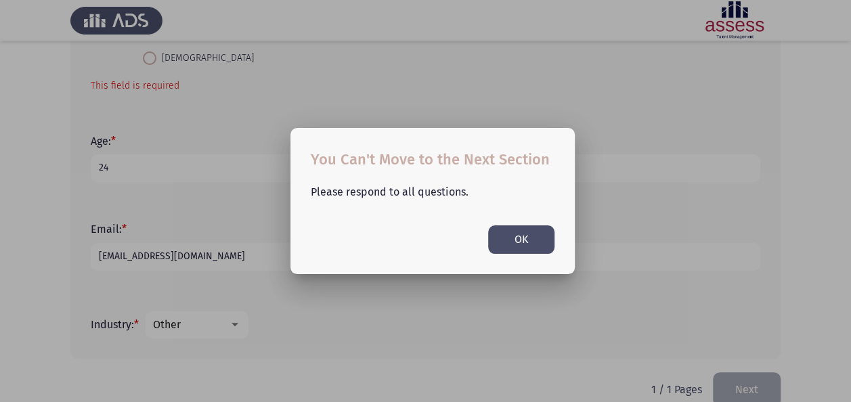
scroll to position [0, 0]
click at [500, 233] on button "OK" at bounding box center [521, 239] width 66 height 28
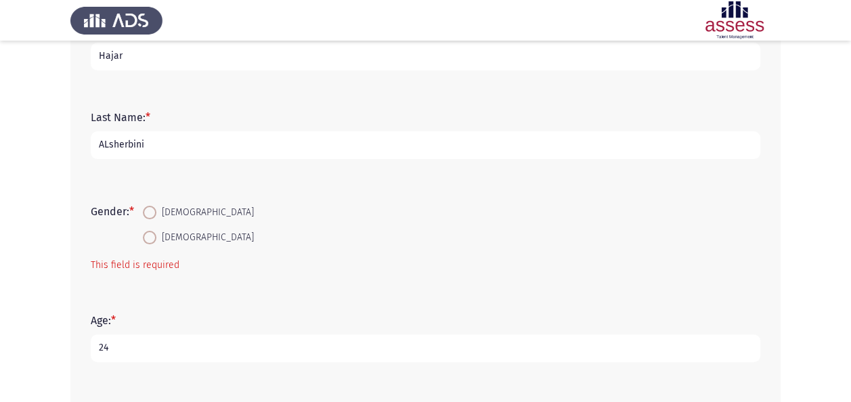
scroll to position [97, 0]
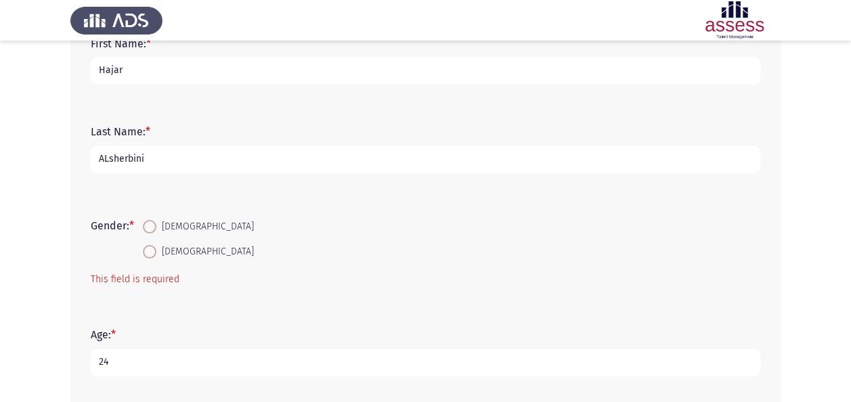
click at [199, 359] on input "24" at bounding box center [425, 362] width 669 height 28
type input "25"
click at [161, 227] on span "[DEMOGRAPHIC_DATA]" at bounding box center [204, 227] width 97 height 16
click at [156, 227] on input "[DEMOGRAPHIC_DATA]" at bounding box center [150, 227] width 14 height 14
radio input "true"
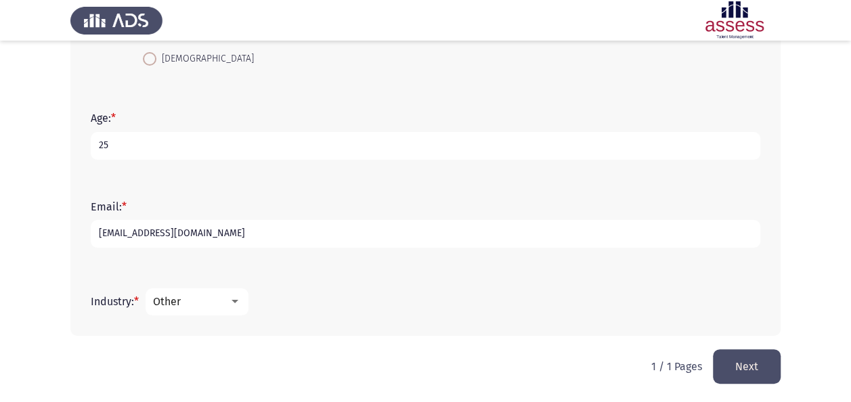
scroll to position [290, 0]
click at [746, 351] on button "Next" at bounding box center [747, 365] width 68 height 35
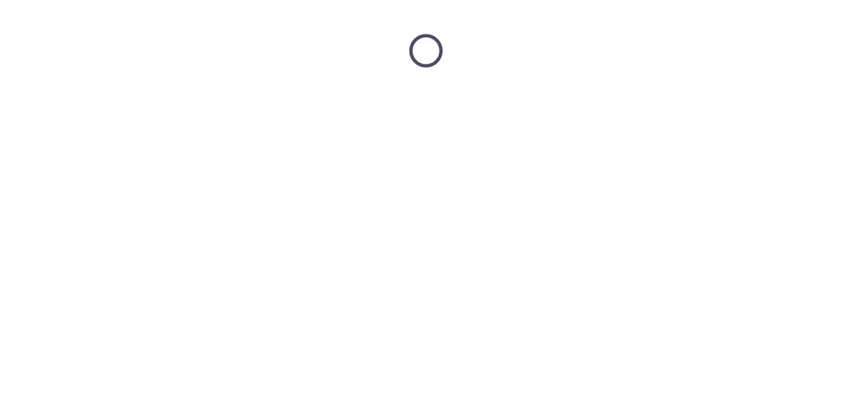
scroll to position [0, 0]
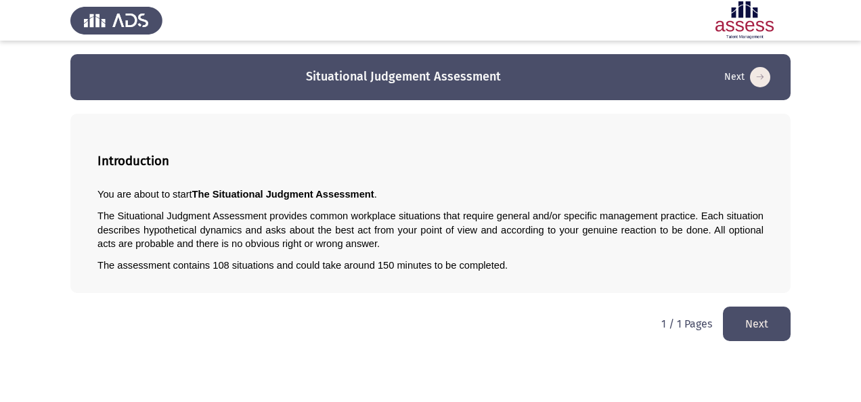
click at [750, 310] on button "Next" at bounding box center [757, 324] width 68 height 35
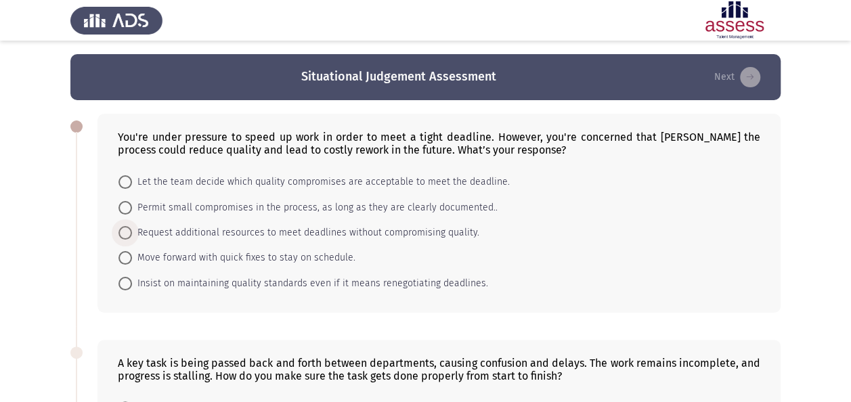
click at [296, 235] on span "Request additional resources to meet deadlines without compromising quality." at bounding box center [305, 233] width 347 height 16
click at [132, 235] on input "Request additional resources to meet deadlines without compromising quality." at bounding box center [125, 233] width 14 height 14
radio input "true"
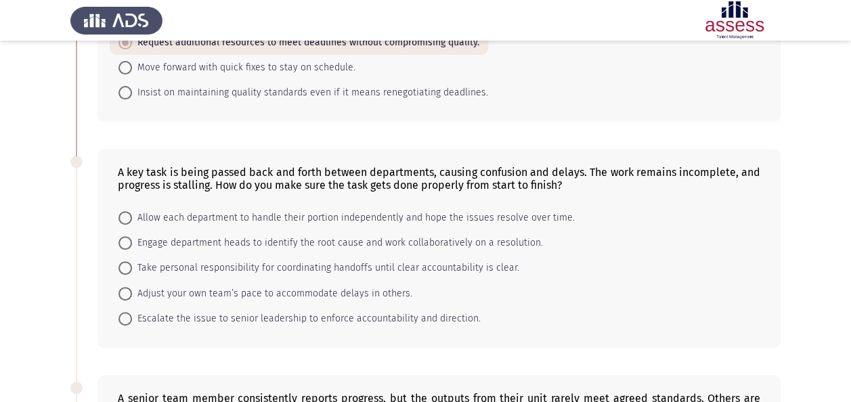
scroll to position [217, 0]
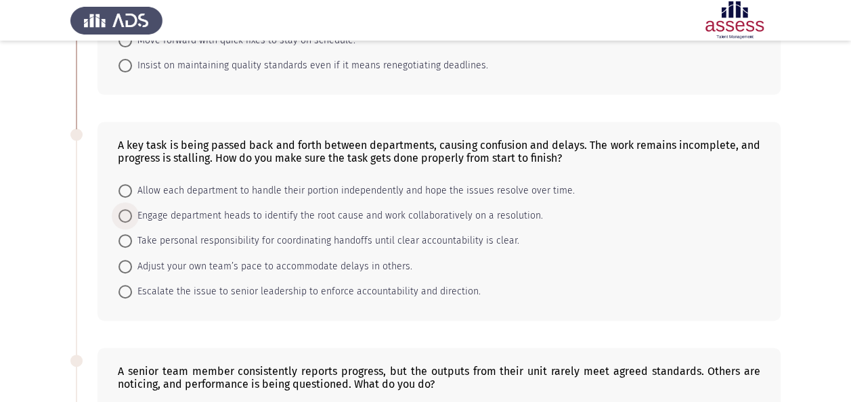
click at [352, 212] on span "Engage department heads to identify the root cause and work collaboratively on …" at bounding box center [337, 216] width 411 height 16
click at [132, 212] on input "Engage department heads to identify the root cause and work collaboratively on …" at bounding box center [125, 216] width 14 height 14
radio input "true"
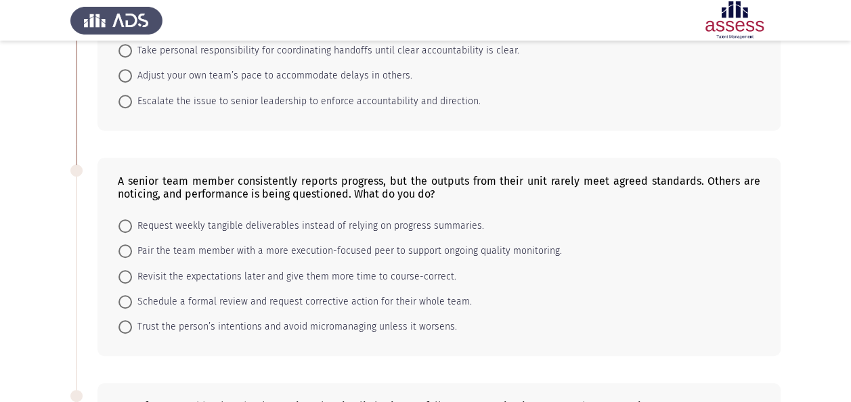
scroll to position [433, 0]
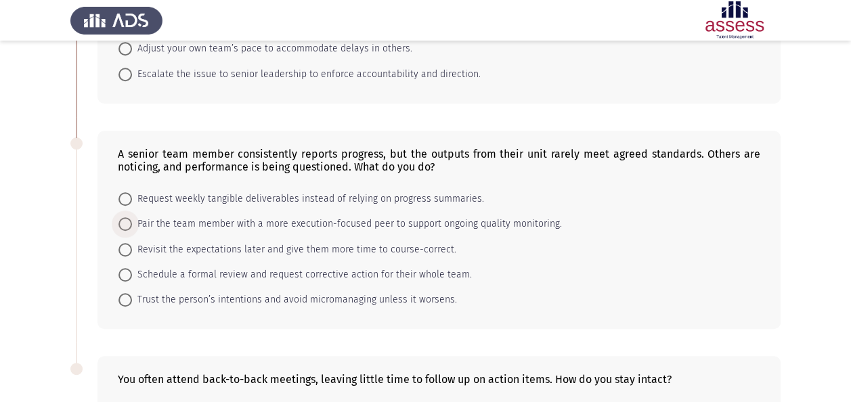
click at [327, 217] on span "Pair the team member with a more execution-focused peer to support ongoing qual…" at bounding box center [347, 224] width 430 height 16
click at [132, 217] on input "Pair the team member with a more execution-focused peer to support ongoing qual…" at bounding box center [125, 224] width 14 height 14
radio input "true"
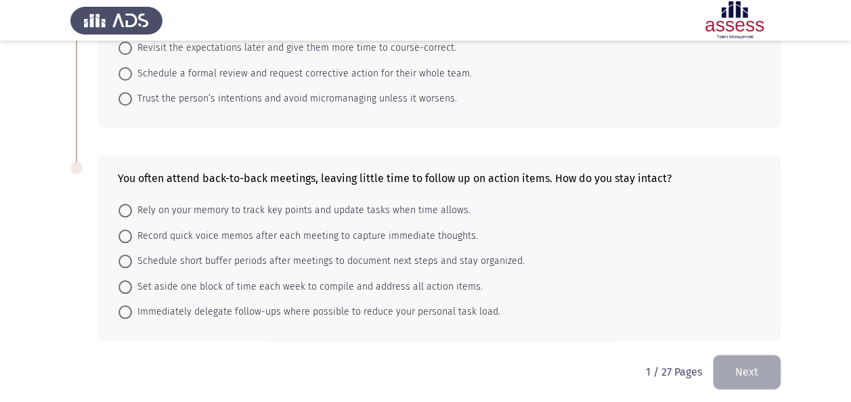
scroll to position [634, 0]
click at [434, 234] on span "Record quick voice memos after each meeting to capture immediate thoughts." at bounding box center [305, 235] width 346 height 16
click at [132, 234] on input "Record quick voice memos after each meeting to capture immediate thoughts." at bounding box center [125, 236] width 14 height 14
radio input "true"
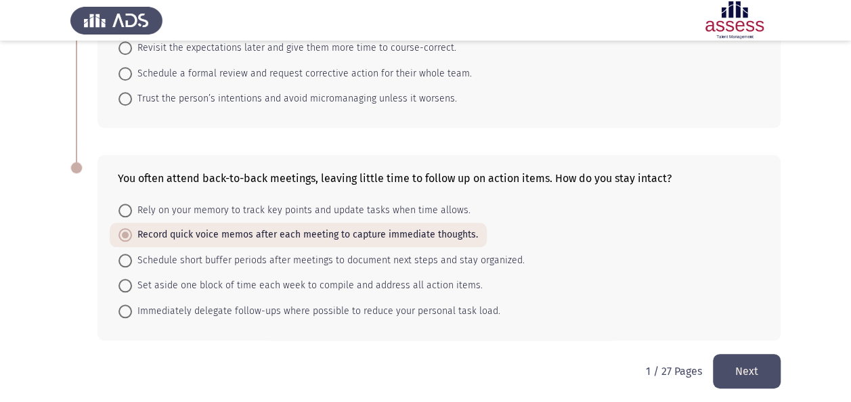
click at [742, 368] on button "Next" at bounding box center [747, 371] width 68 height 35
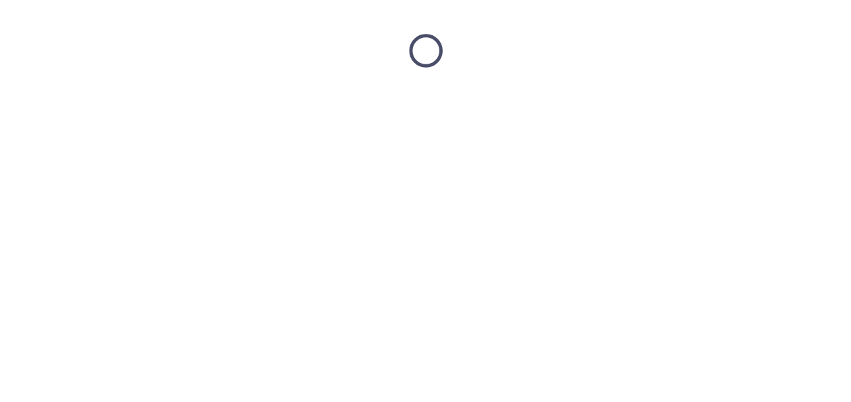
scroll to position [0, 0]
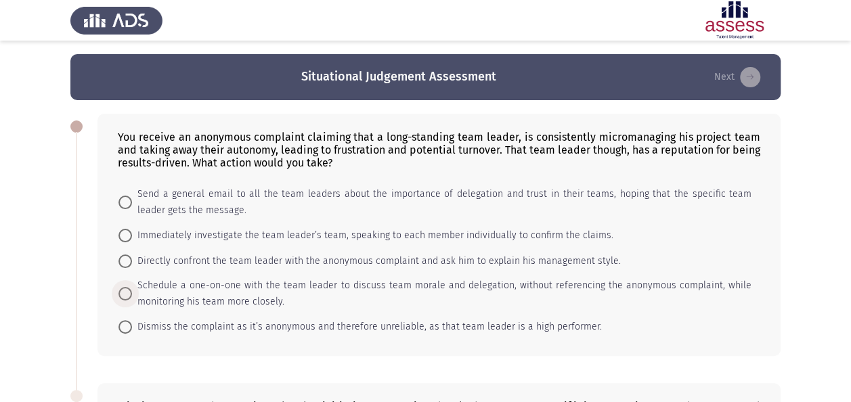
click at [375, 280] on span "Schedule a one-on-one with the team leader to discuss team morale and delegatio…" at bounding box center [441, 293] width 619 height 32
click at [132, 287] on input "Schedule a one-on-one with the team leader to discuss team morale and delegatio…" at bounding box center [125, 294] width 14 height 14
radio input "true"
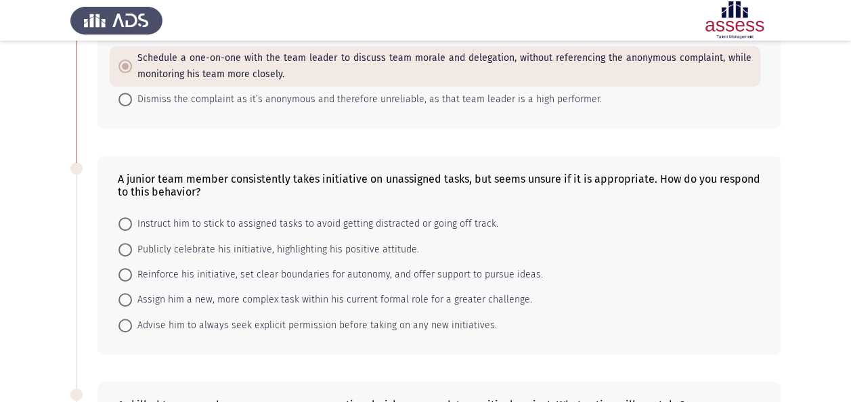
scroll to position [244, 0]
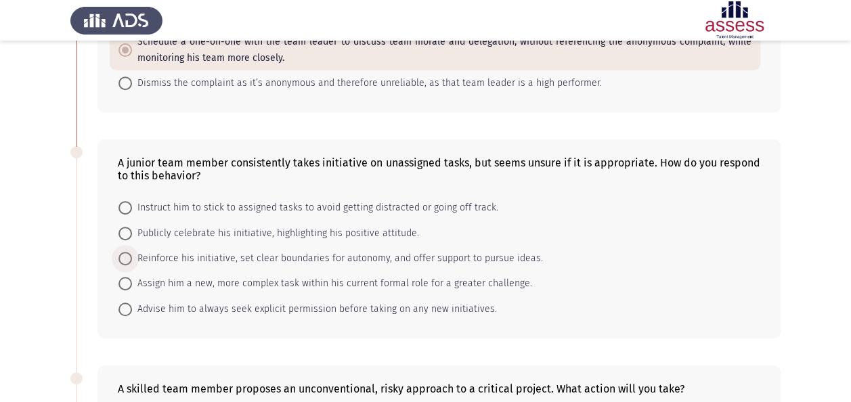
click at [411, 258] on span "Reinforce his initiative, set clear boundaries for autonomy, and offer support …" at bounding box center [337, 258] width 411 height 16
click at [132, 258] on input "Reinforce his initiative, set clear boundaries for autonomy, and offer support …" at bounding box center [125, 259] width 14 height 14
radio input "true"
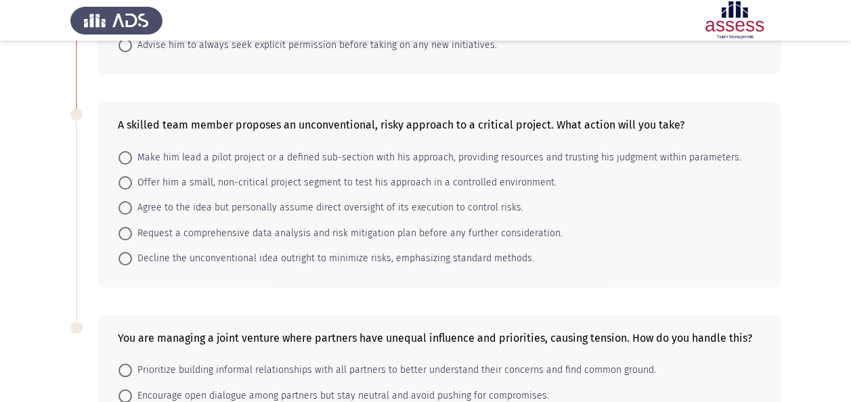
scroll to position [514, 0]
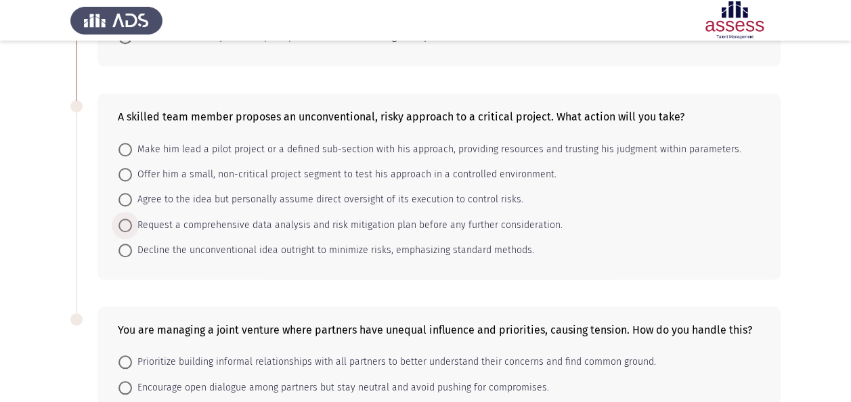
click at [517, 222] on span "Request a comprehensive data analysis and risk mitigation plan before any furth…" at bounding box center [347, 225] width 430 height 16
click at [132, 222] on input "Request a comprehensive data analysis and risk mitigation plan before any furth…" at bounding box center [125, 226] width 14 height 14
radio input "true"
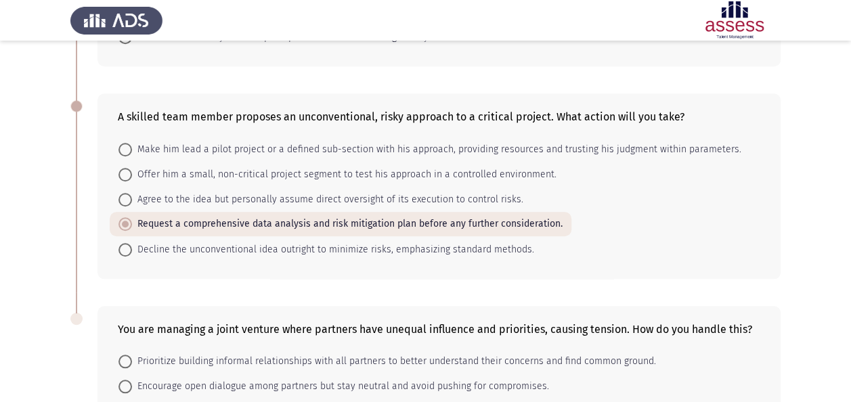
scroll to position [666, 0]
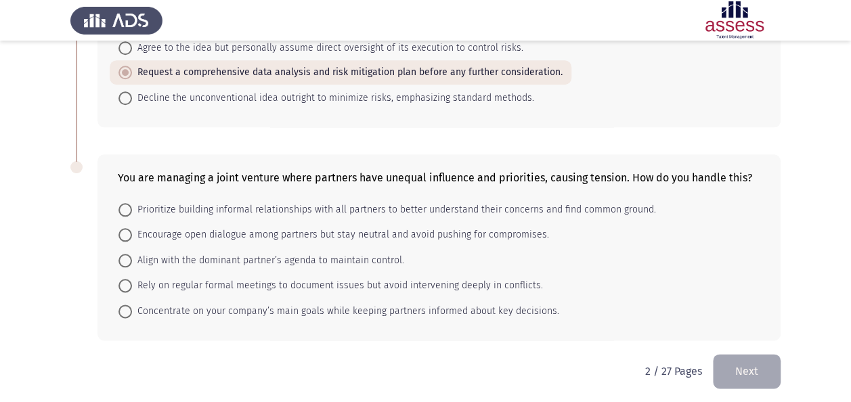
drag, startPoint x: 553, startPoint y: 302, endPoint x: 434, endPoint y: 309, distance: 119.3
click at [297, 197] on mat-radio-group "Prioritize building informal relationships with all partners to better understa…" at bounding box center [435, 197] width 650 height 0
drag, startPoint x: 118, startPoint y: 175, endPoint x: 417, endPoint y: 204, distance: 300.5
click at [417, 204] on div "You are managing a joint venture where partners have unequal influence and prio…" at bounding box center [438, 247] width 683 height 186
click at [363, 227] on span "Encourage open dialogue among partners but stay neutral and avoid pushing for c…" at bounding box center [340, 235] width 417 height 16
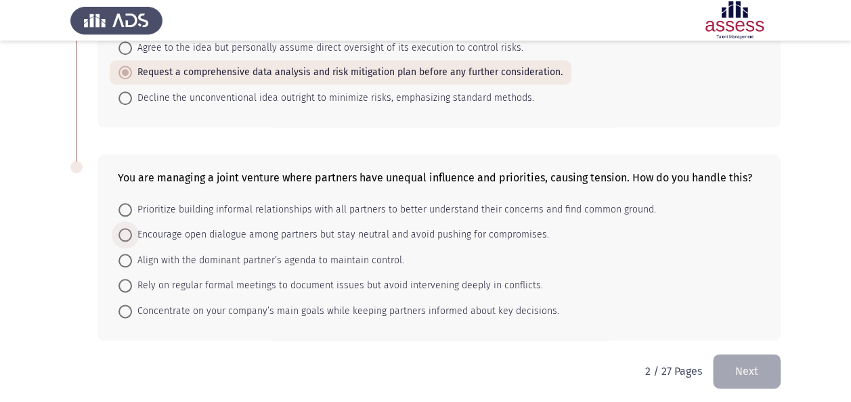
click at [132, 228] on input "Encourage open dialogue among partners but stay neutral and avoid pushing for c…" at bounding box center [125, 235] width 14 height 14
radio input "true"
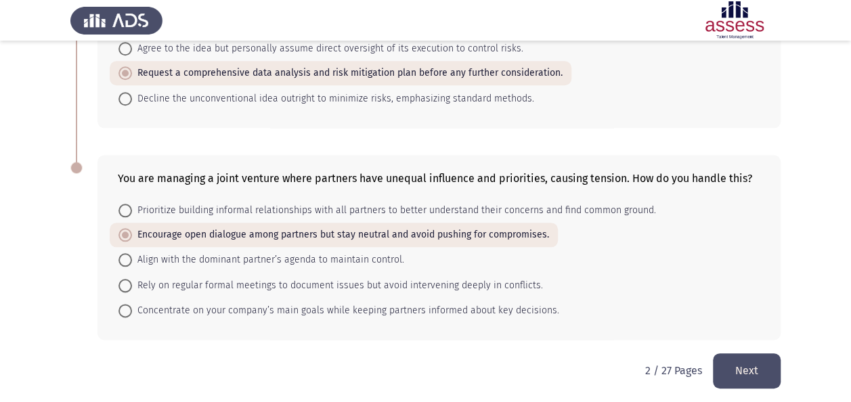
click at [750, 353] on button "Next" at bounding box center [747, 370] width 68 height 35
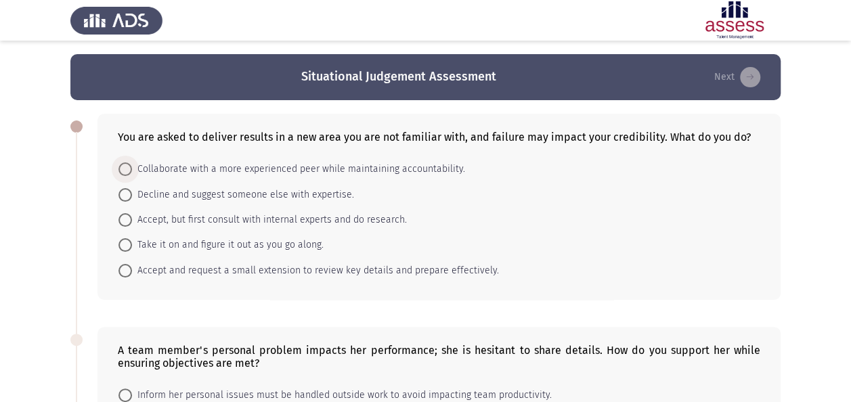
click at [436, 167] on span "Collaborate with a more experienced peer while maintaining accountability." at bounding box center [298, 169] width 333 height 16
click at [132, 167] on input "Collaborate with a more experienced peer while maintaining accountability." at bounding box center [125, 169] width 14 height 14
radio input "true"
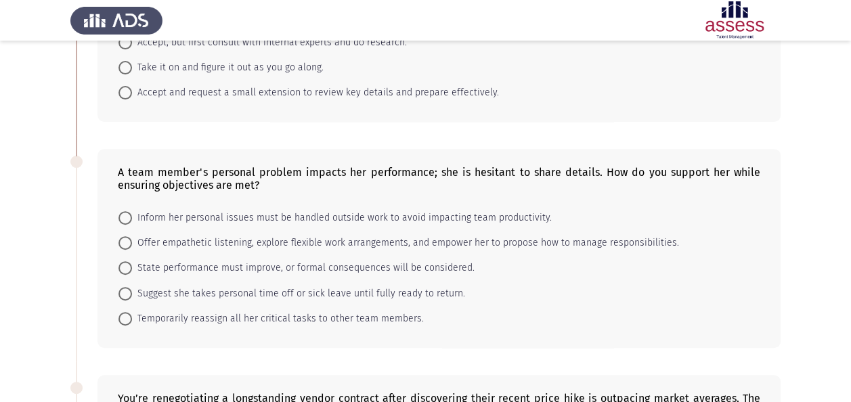
scroll to position [189, 0]
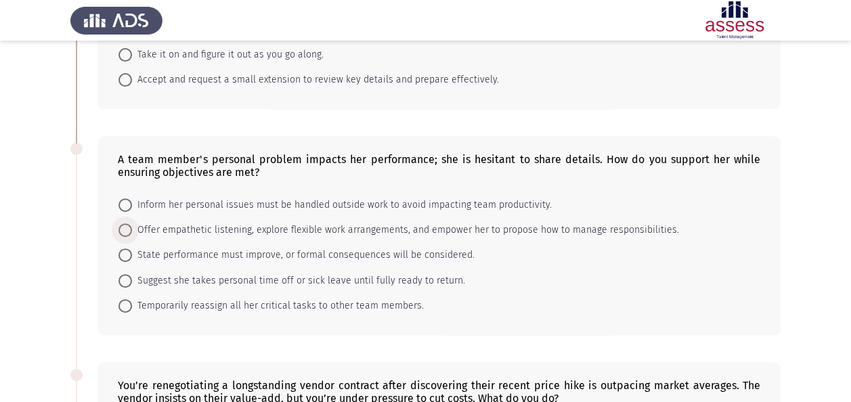
click at [523, 222] on span "Offer empathetic listening, explore flexible work arrangements, and empower her…" at bounding box center [405, 230] width 547 height 16
click at [132, 223] on input "Offer empathetic listening, explore flexible work arrangements, and empower her…" at bounding box center [125, 230] width 14 height 14
radio input "true"
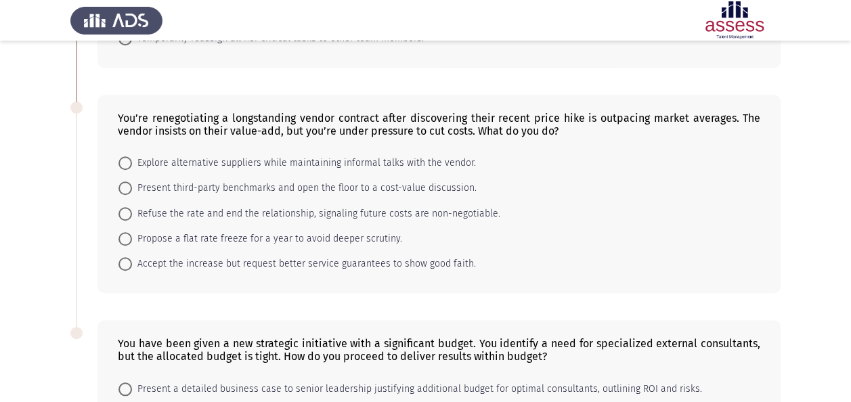
scroll to position [469, 0]
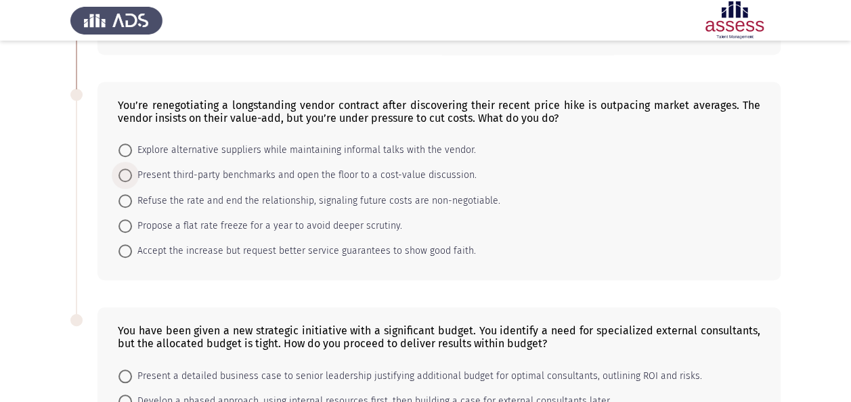
click at [327, 173] on span "Present third-party benchmarks and open the floor to a cost-value discussion." at bounding box center [304, 175] width 344 height 16
click at [132, 173] on input "Present third-party benchmarks and open the floor to a cost-value discussion." at bounding box center [125, 175] width 14 height 14
radio input "true"
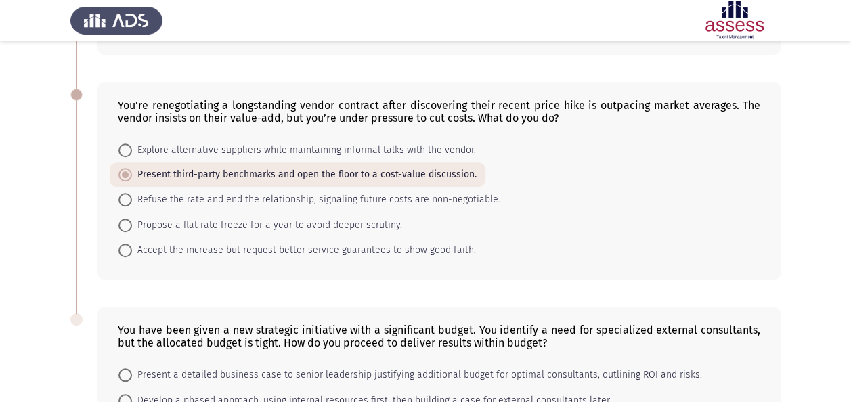
scroll to position [634, 0]
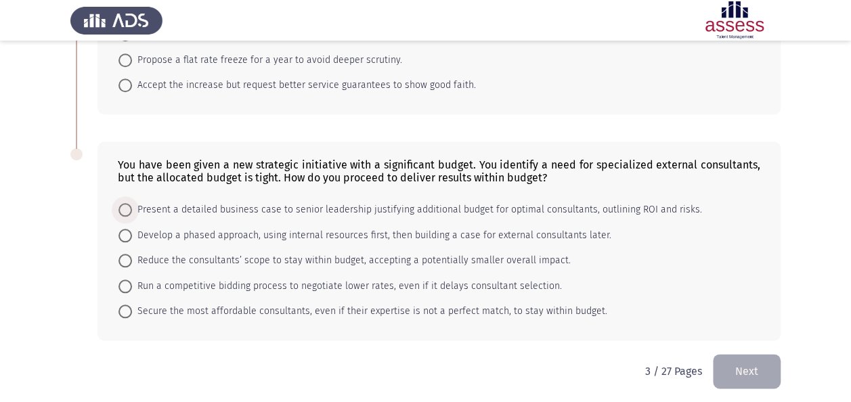
click at [614, 204] on span "Present a detailed business case to senior leadership justifying additional bud…" at bounding box center [417, 210] width 570 height 16
click at [132, 204] on input "Present a detailed business case to senior leadership justifying additional bud…" at bounding box center [125, 210] width 14 height 14
radio input "true"
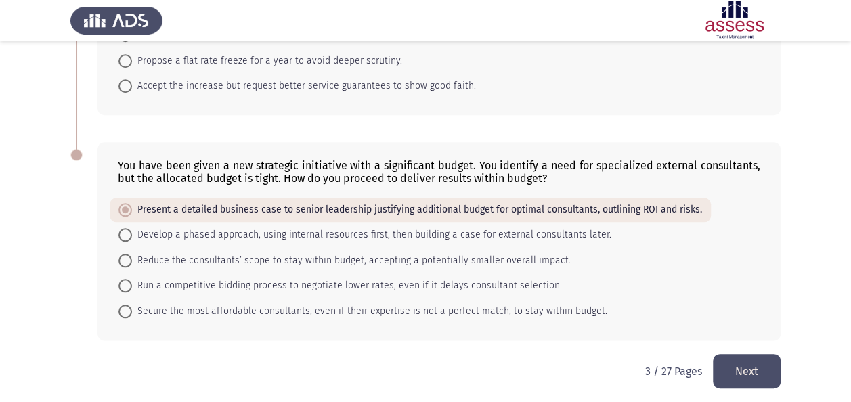
click at [746, 361] on button "Next" at bounding box center [747, 371] width 68 height 35
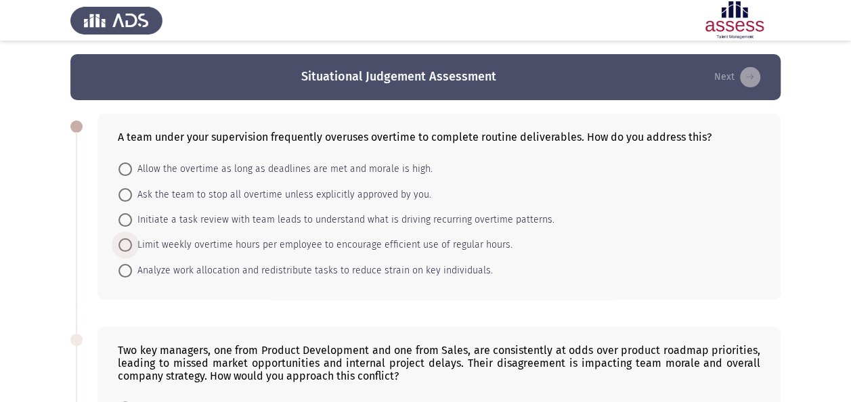
click at [466, 239] on span "Limit weekly overtime hours per employee to encourage efficient use of regular …" at bounding box center [322, 245] width 380 height 16
click at [132, 239] on input "Limit weekly overtime hours per employee to encourage efficient use of regular …" at bounding box center [125, 245] width 14 height 14
radio input "true"
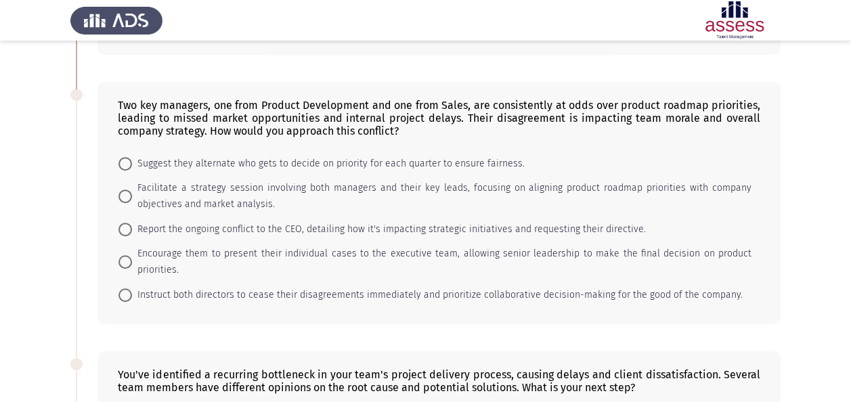
scroll to position [271, 0]
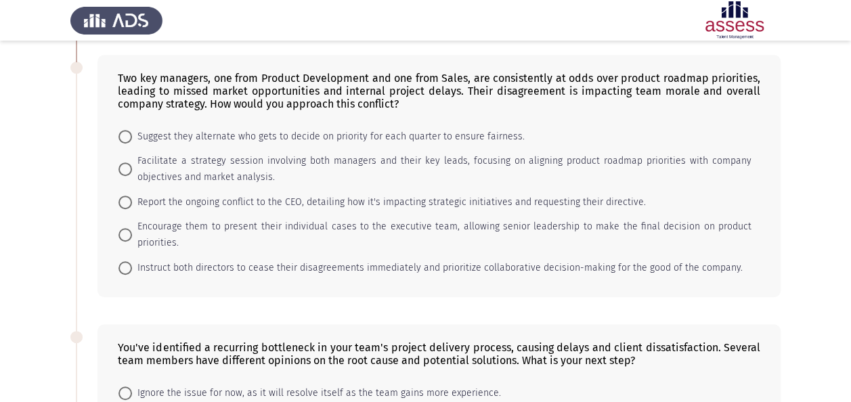
click at [468, 231] on span "Encourage them to present their individual cases to the executive team, allowin…" at bounding box center [441, 235] width 619 height 32
click at [132, 231] on input "Encourage them to present their individual cases to the executive team, allowin…" at bounding box center [125, 235] width 14 height 14
radio input "true"
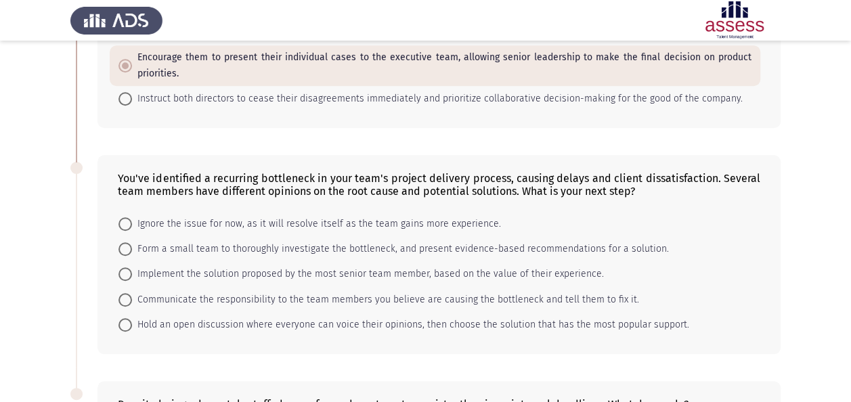
scroll to position [460, 0]
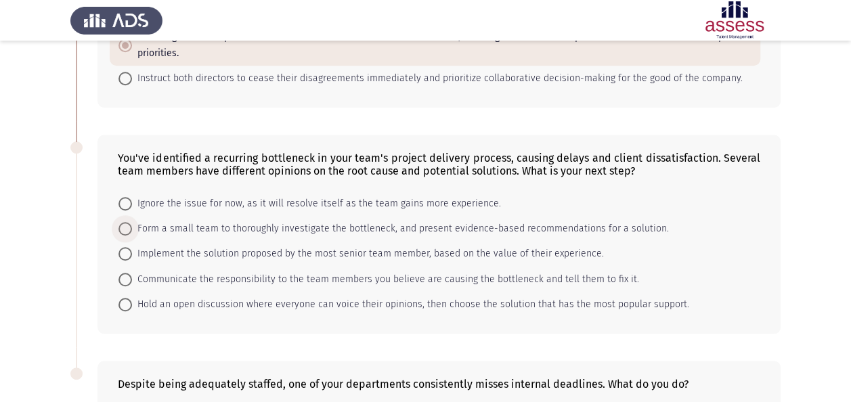
click at [449, 221] on span "Form a small team to thoroughly investigate the bottleneck, and present evidenc…" at bounding box center [400, 229] width 537 height 16
click at [132, 222] on input "Form a small team to thoroughly investigate the bottleneck, and present evidenc…" at bounding box center [125, 229] width 14 height 14
radio input "true"
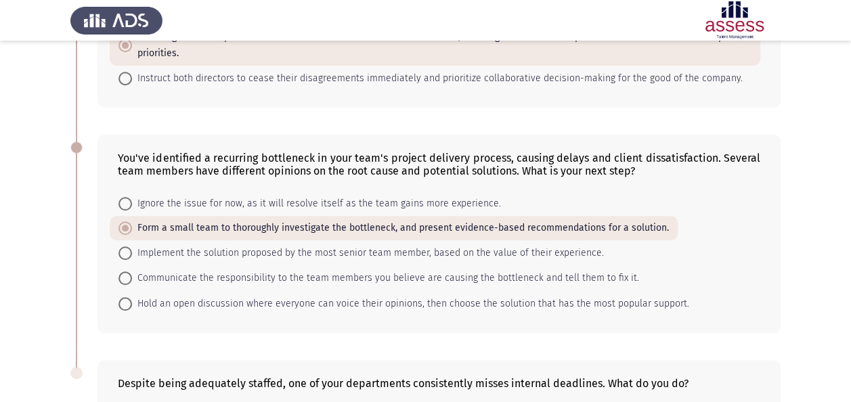
scroll to position [666, 0]
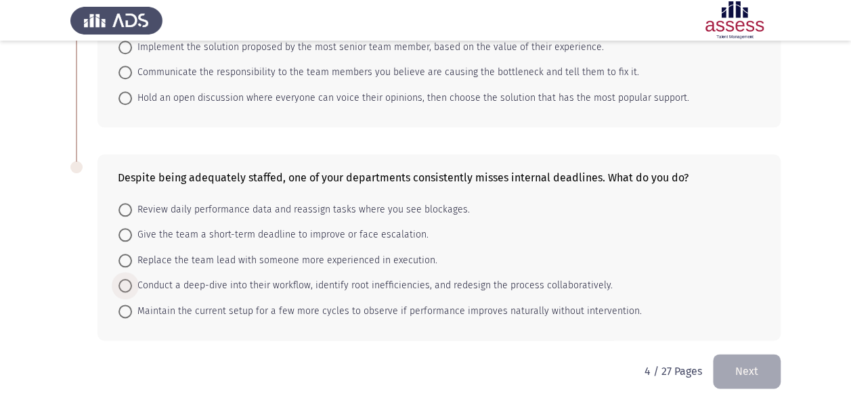
click at [338, 287] on span "Conduct a deep-dive into their workflow, identify root inefficiencies, and rede…" at bounding box center [372, 285] width 480 height 16
click at [132, 287] on input "Conduct a deep-dive into their workflow, identify root inefficiencies, and rede…" at bounding box center [125, 286] width 14 height 14
radio input "true"
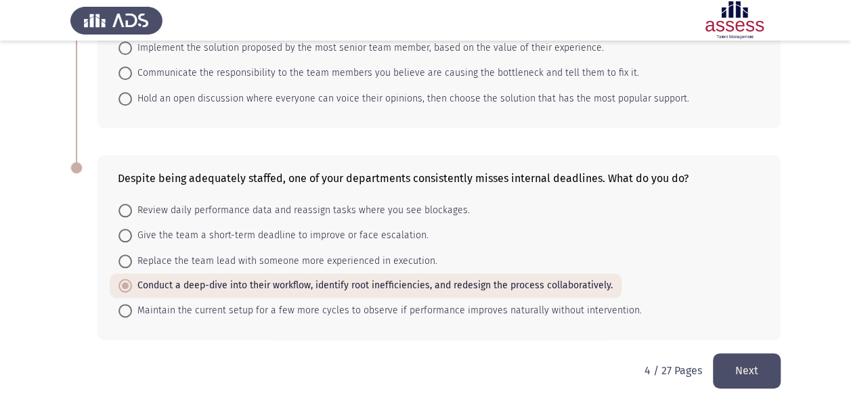
click at [720, 361] on button "Next" at bounding box center [747, 370] width 68 height 35
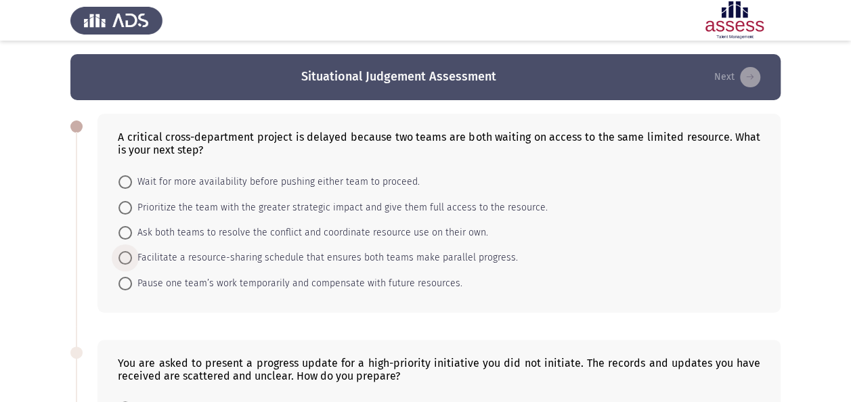
click at [337, 258] on span "Facilitate a resource-sharing schedule that ensures both teams make parallel pr…" at bounding box center [325, 258] width 386 height 16
click at [132, 258] on input "Facilitate a resource-sharing schedule that ensures both teams make parallel pr…" at bounding box center [125, 258] width 14 height 14
radio input "true"
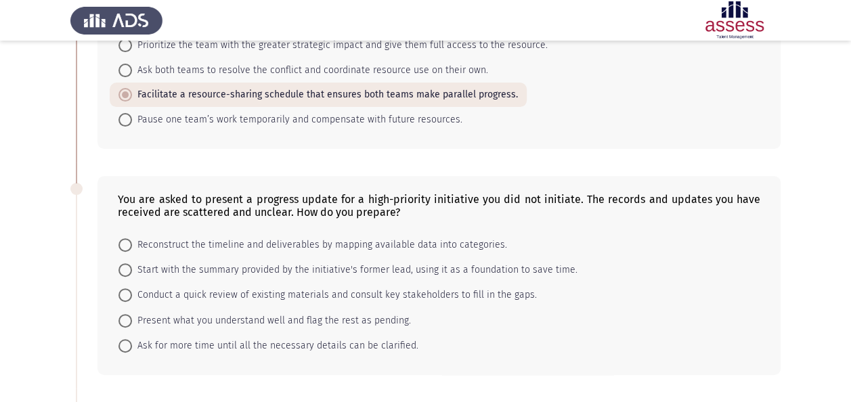
scroll to position [189, 0]
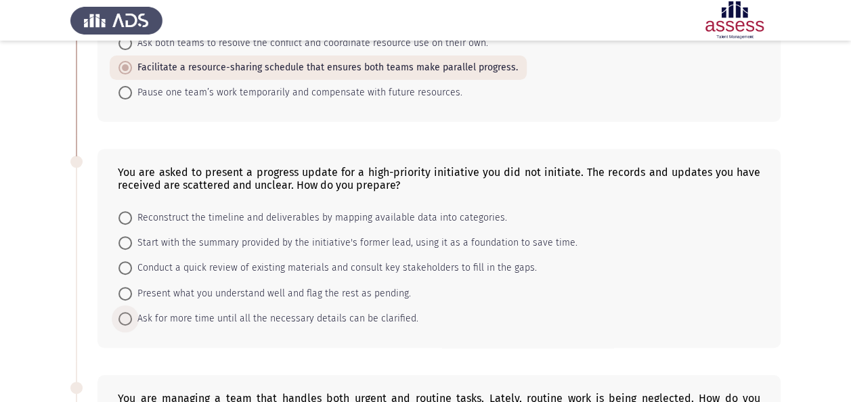
click at [367, 319] on span "Ask for more time until all the necessary details can be clarified." at bounding box center [275, 319] width 286 height 16
click at [132, 319] on input "Ask for more time until all the necessary details can be clarified." at bounding box center [125, 319] width 14 height 14
radio input "true"
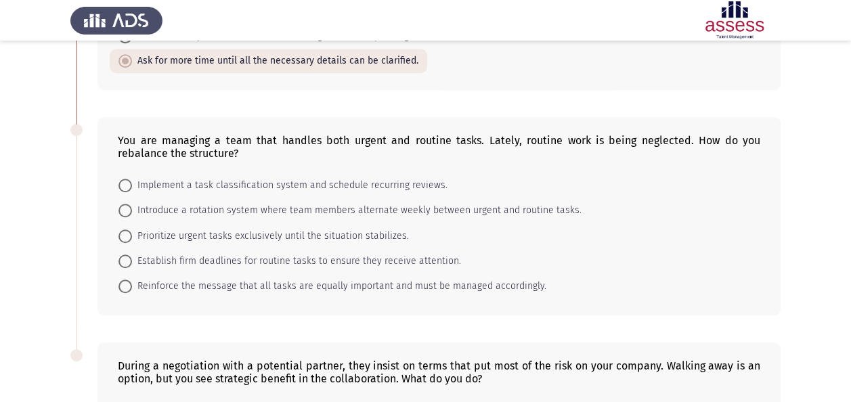
scroll to position [460, 0]
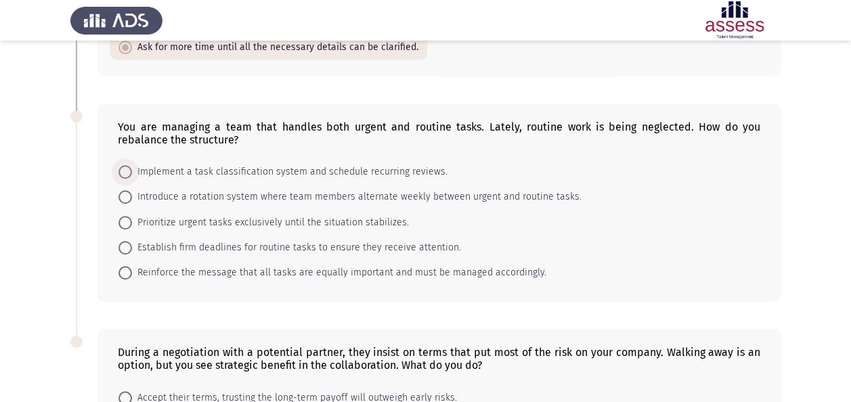
click at [390, 171] on span "Implement a task classification system and schedule recurring reviews." at bounding box center [289, 172] width 315 height 16
click at [132, 171] on input "Implement a task classification system and schedule recurring reviews." at bounding box center [125, 172] width 14 height 14
radio input "true"
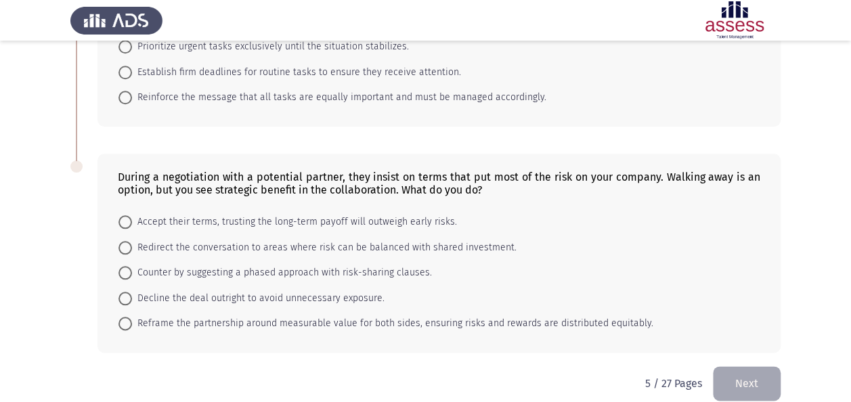
scroll to position [647, 0]
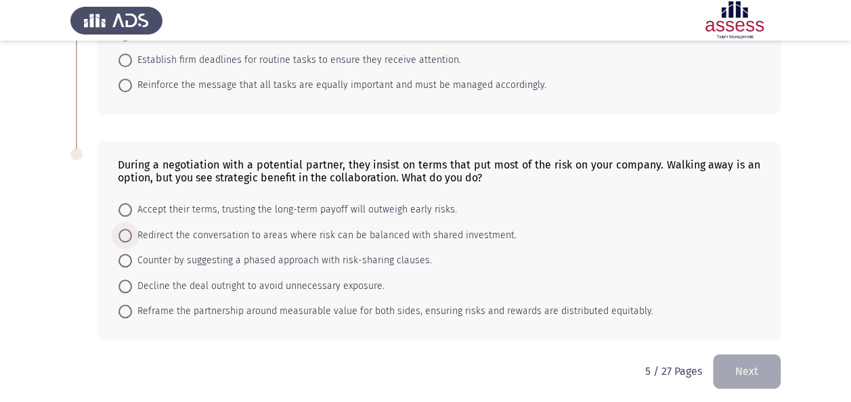
click at [367, 227] on span "Redirect the conversation to areas where risk can be balanced with shared inves…" at bounding box center [324, 235] width 384 height 16
click at [132, 229] on input "Redirect the conversation to areas where risk can be balanced with shared inves…" at bounding box center [125, 236] width 14 height 14
radio input "true"
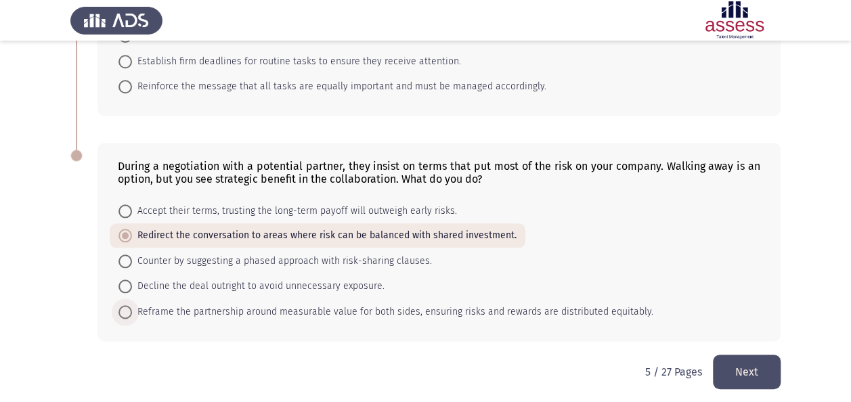
click at [499, 309] on span "Reframe the partnership around measurable value for both sides, ensuring risks …" at bounding box center [392, 312] width 521 height 16
click at [132, 309] on input "Reframe the partnership around measurable value for both sides, ensuring risks …" at bounding box center [125, 312] width 14 height 14
radio input "true"
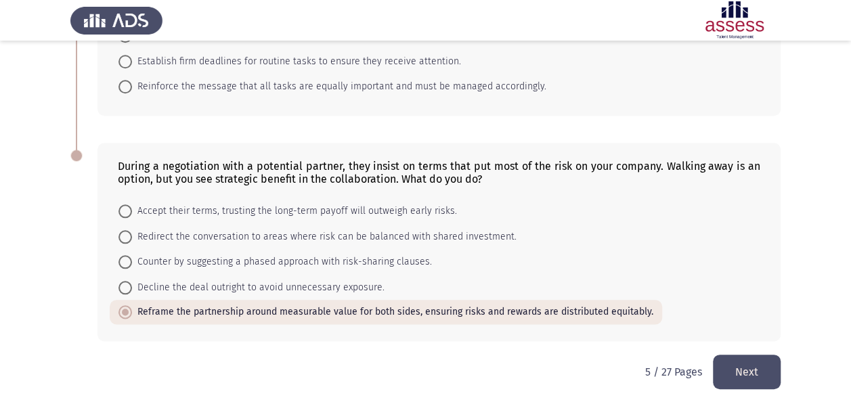
click at [739, 367] on button "Next" at bounding box center [747, 372] width 68 height 35
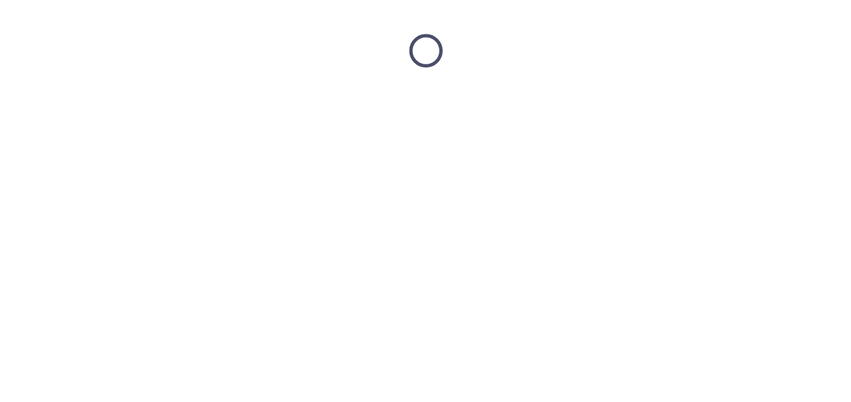
scroll to position [0, 0]
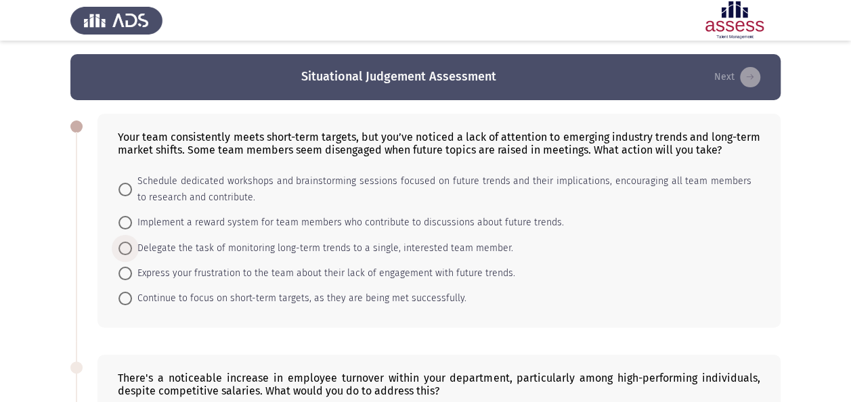
click at [452, 248] on span "Delegate the task of monitoring long-term trends to a single, interested team m…" at bounding box center [322, 248] width 381 height 16
click at [132, 248] on input "Delegate the task of monitoring long-term trends to a single, interested team m…" at bounding box center [125, 249] width 14 height 14
radio input "true"
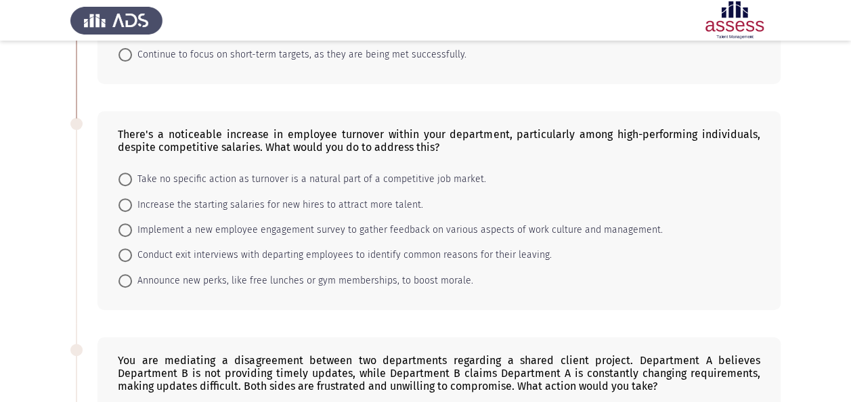
scroll to position [244, 0]
click at [342, 199] on span "Increase the starting salaries for new hires to attract more talent." at bounding box center [277, 204] width 291 height 16
click at [132, 199] on input "Increase the starting salaries for new hires to attract more talent." at bounding box center [125, 205] width 14 height 14
radio input "true"
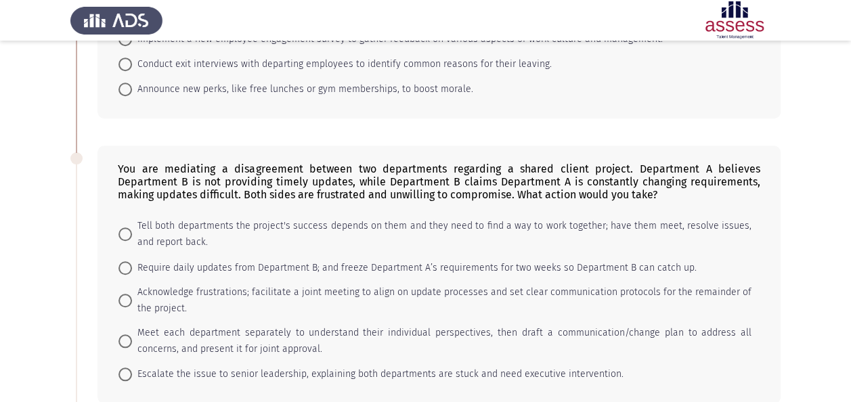
scroll to position [460, 0]
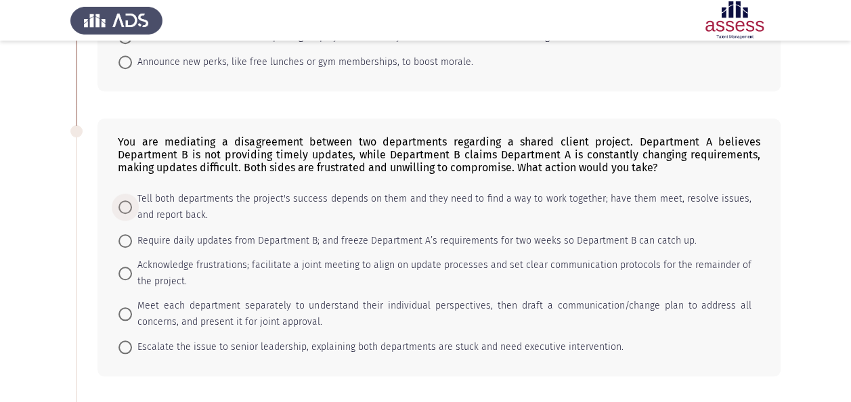
click at [513, 199] on span "Tell both departments the project's success depends on them and they need to fi…" at bounding box center [441, 207] width 619 height 32
click at [132, 200] on input "Tell both departments the project's success depends on them and they need to fi…" at bounding box center [125, 207] width 14 height 14
radio input "true"
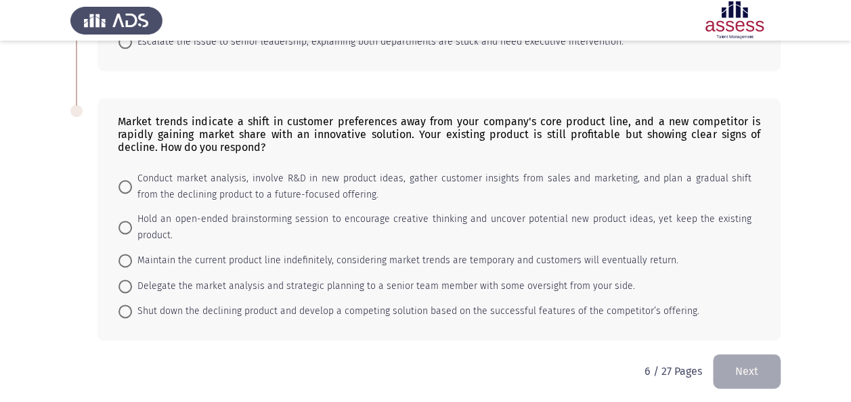
scroll to position [766, 0]
click at [702, 214] on span "Hold an open-ended brainstorming session to encourage creative thinking and unc…" at bounding box center [441, 226] width 619 height 32
click at [132, 220] on input "Hold an open-ended brainstorming session to encourage creative thinking and unc…" at bounding box center [125, 227] width 14 height 14
radio input "true"
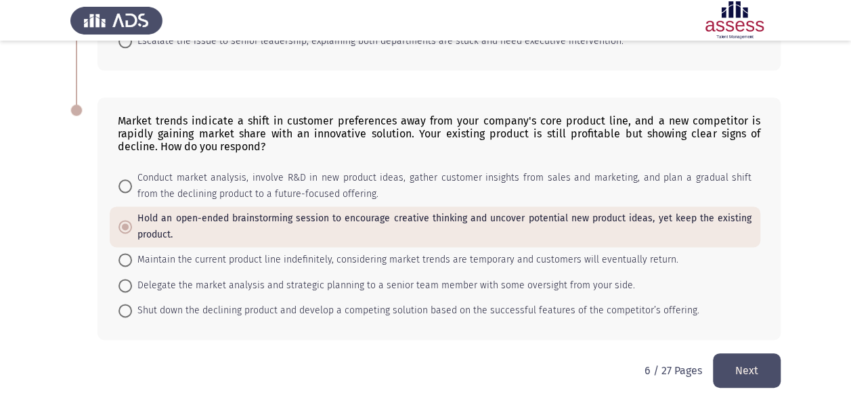
click at [742, 375] on button "Next" at bounding box center [747, 370] width 68 height 35
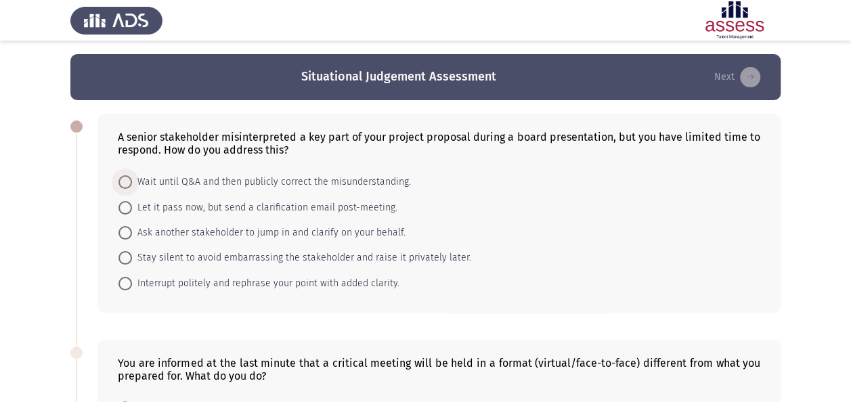
click at [333, 187] on span "Wait until Q&A and then publicly correct the misunderstanding." at bounding box center [271, 182] width 279 height 16
click at [132, 187] on input "Wait until Q&A and then publicly correct the misunderstanding." at bounding box center [125, 182] width 14 height 14
radio input "true"
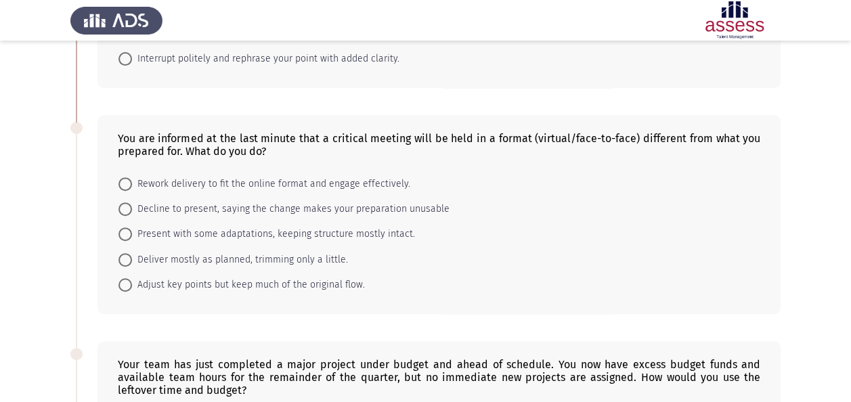
scroll to position [233, 0]
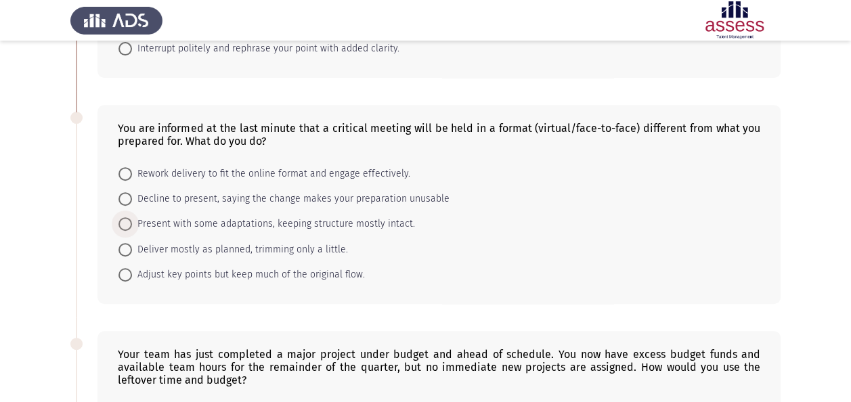
click at [241, 223] on span "Present with some adaptations, keeping structure mostly intact." at bounding box center [273, 224] width 283 height 16
click at [132, 223] on input "Present with some adaptations, keeping structure mostly intact." at bounding box center [125, 224] width 14 height 14
radio input "true"
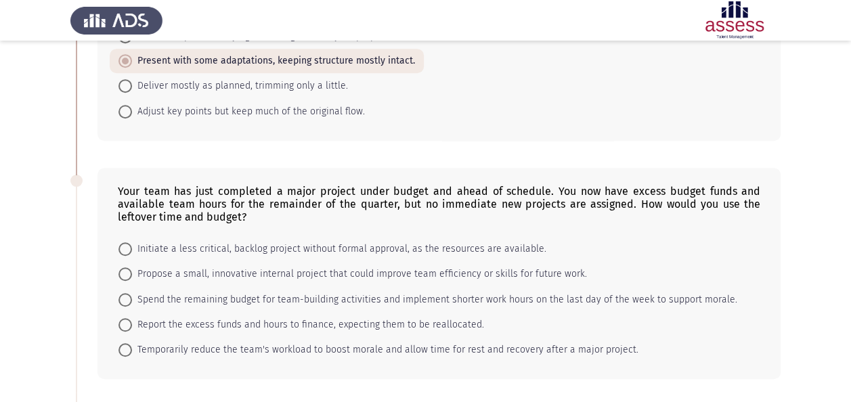
scroll to position [423, 0]
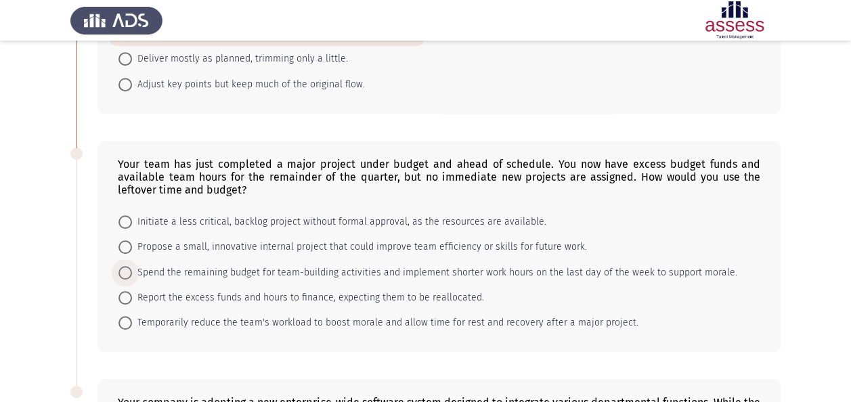
click at [420, 271] on span "Spend the remaining budget for team-building activities and implement shorter w…" at bounding box center [434, 273] width 605 height 16
click at [132, 271] on input "Spend the remaining budget for team-building activities and implement shorter w…" at bounding box center [125, 273] width 14 height 14
radio input "true"
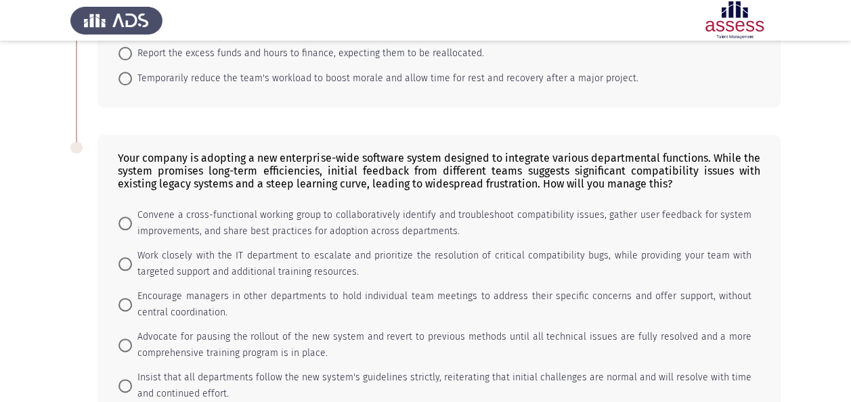
scroll to position [694, 0]
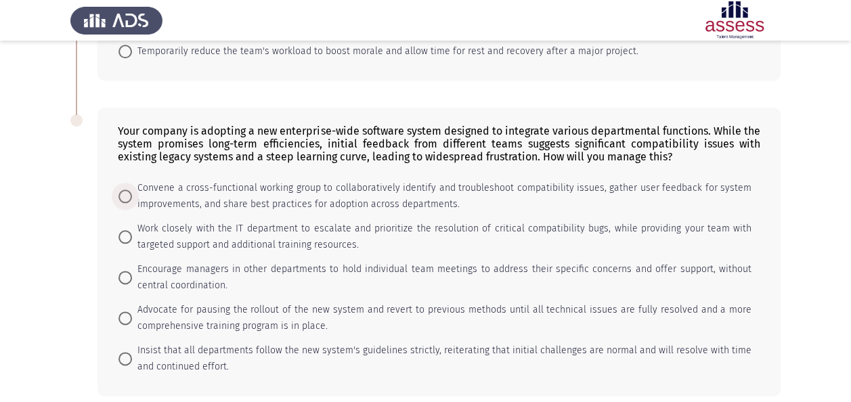
click at [616, 181] on span "Convene a cross-functional working group to collaboratively identify and troubl…" at bounding box center [441, 196] width 619 height 32
click at [132, 189] on input "Convene a cross-functional working group to collaboratively identify and troubl…" at bounding box center [125, 196] width 14 height 14
radio input "true"
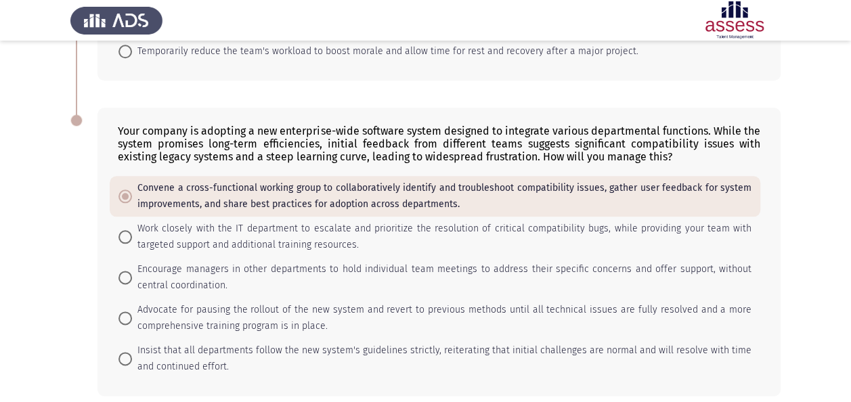
scroll to position [750, 0]
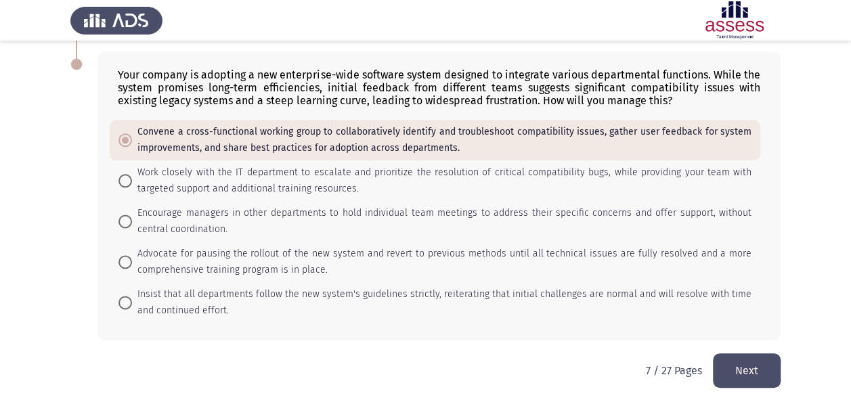
click at [750, 365] on button "Next" at bounding box center [747, 370] width 68 height 35
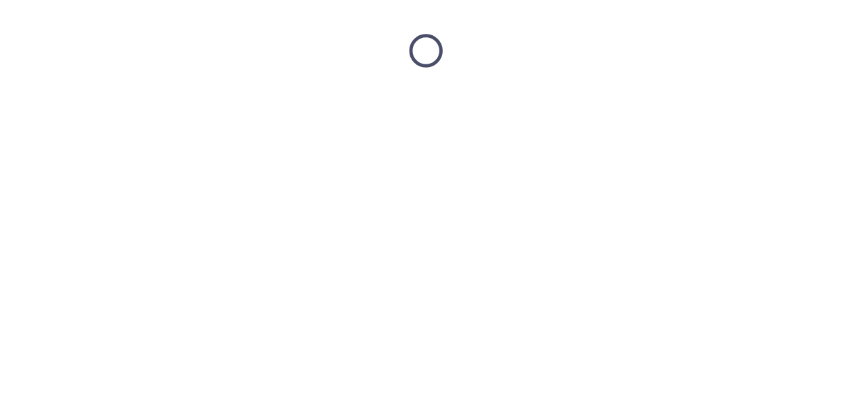
scroll to position [0, 0]
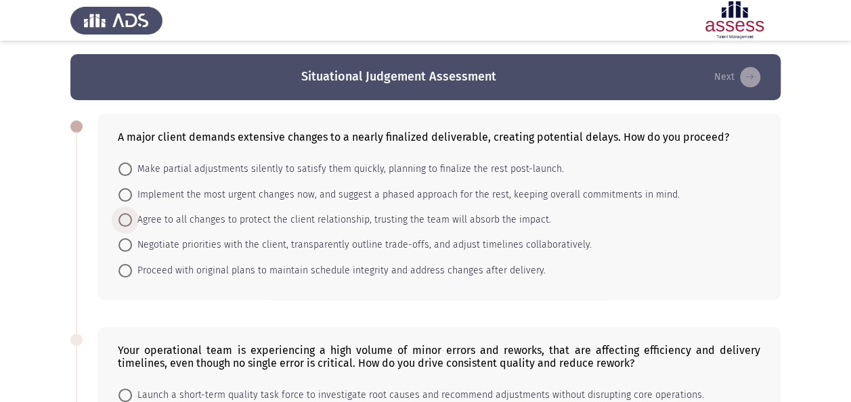
click at [391, 214] on span "Agree to all changes to protect the client relationship, trusting the team will…" at bounding box center [341, 220] width 419 height 16
click at [132, 214] on input "Agree to all changes to protect the client relationship, trusting the team will…" at bounding box center [125, 220] width 14 height 14
radio input "true"
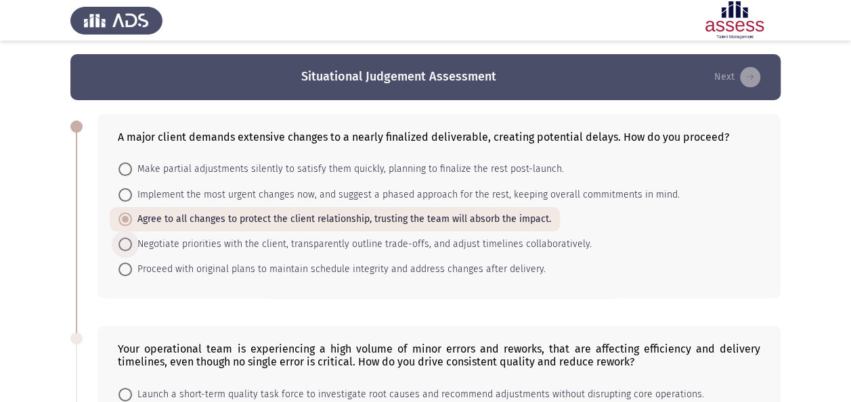
click at [394, 241] on span "Negotiate priorities with the client, transparently outline trade-offs, and adj…" at bounding box center [361, 244] width 459 height 16
click at [132, 241] on input "Negotiate priorities with the client, transparently outline trade-offs, and adj…" at bounding box center [125, 245] width 14 height 14
radio input "true"
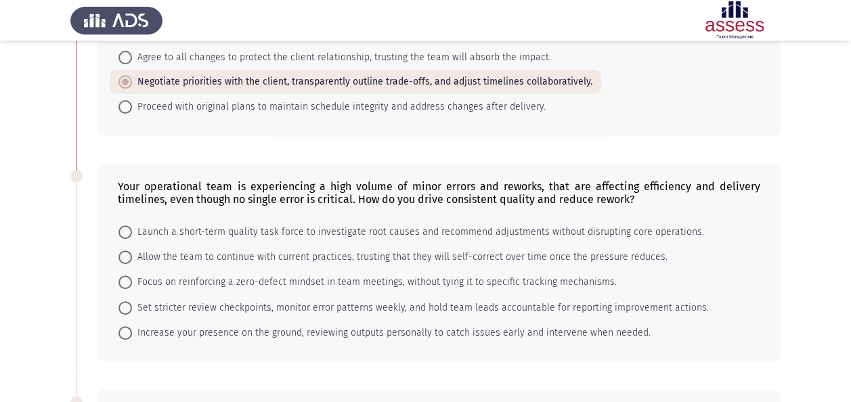
scroll to position [189, 0]
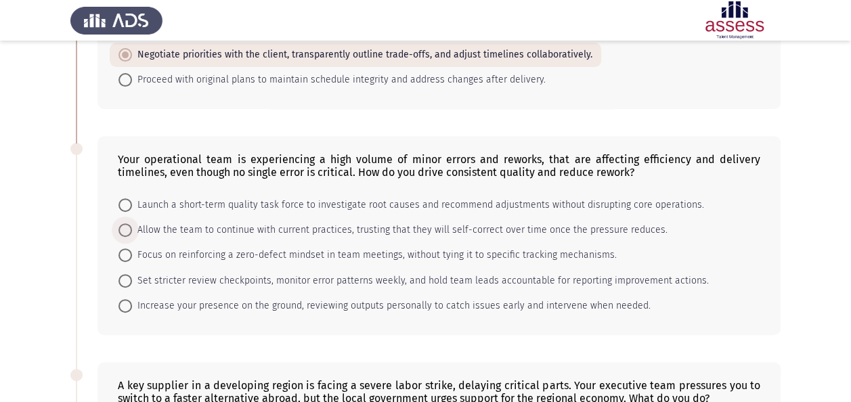
click at [391, 225] on span "Allow the team to continue with current practices, trusting that they will self…" at bounding box center [399, 230] width 535 height 16
click at [132, 225] on input "Allow the team to continue with current practices, trusting that they will self…" at bounding box center [125, 230] width 14 height 14
radio input "true"
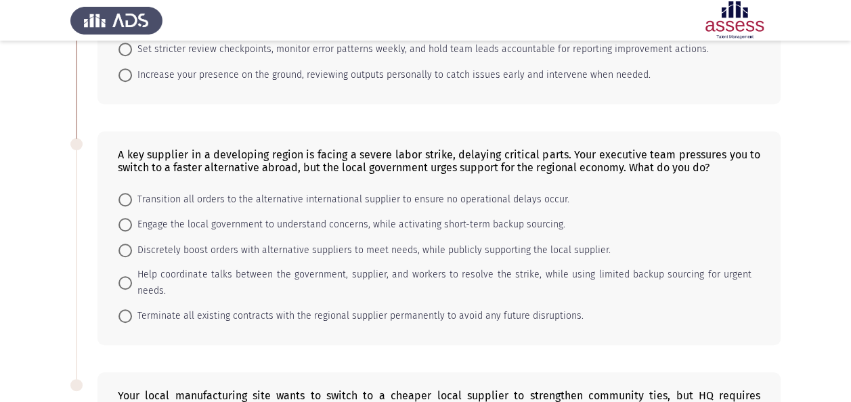
scroll to position [433, 0]
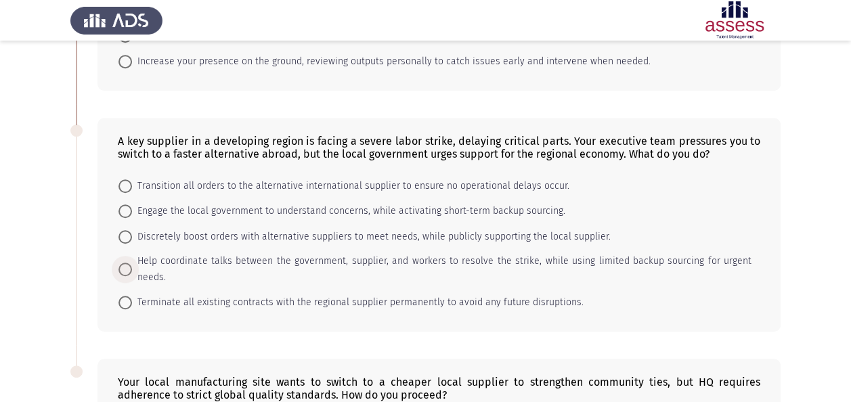
click at [577, 255] on span "Help coordinate talks between the government, supplier, and workers to resolve …" at bounding box center [441, 269] width 619 height 32
click at [132, 263] on input "Help coordinate talks between the government, supplier, and workers to resolve …" at bounding box center [125, 270] width 14 height 14
radio input "true"
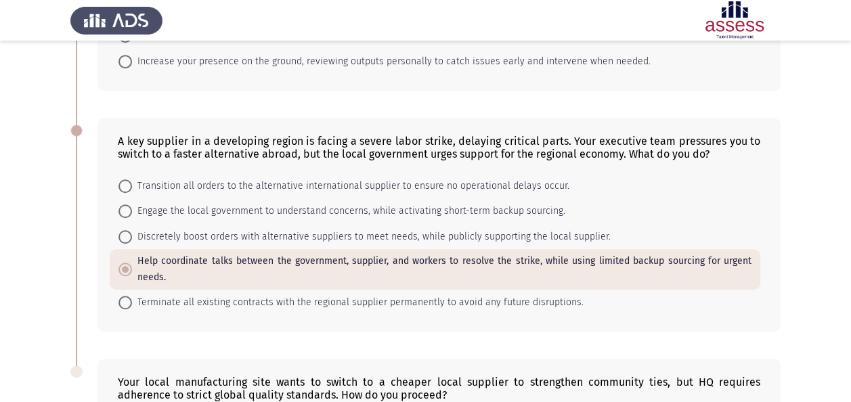
scroll to position [650, 0]
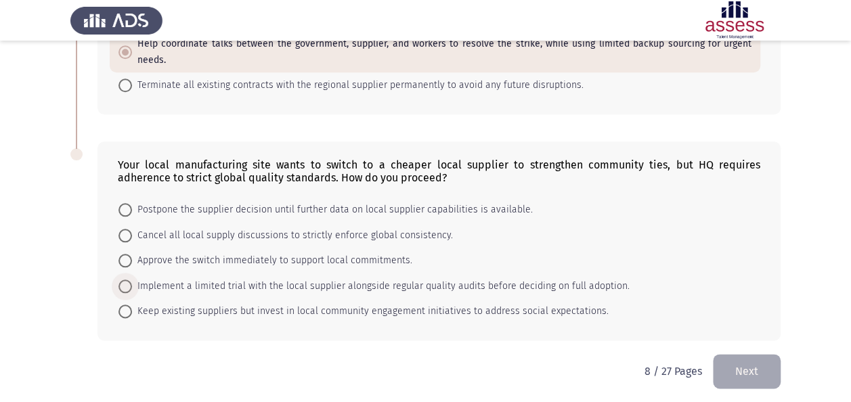
click at [277, 280] on span "Implement a limited trial with the local supplier alongside regular quality aud…" at bounding box center [380, 286] width 497 height 16
click at [132, 280] on input "Implement a limited trial with the local supplier alongside regular quality aud…" at bounding box center [125, 286] width 14 height 14
radio input "true"
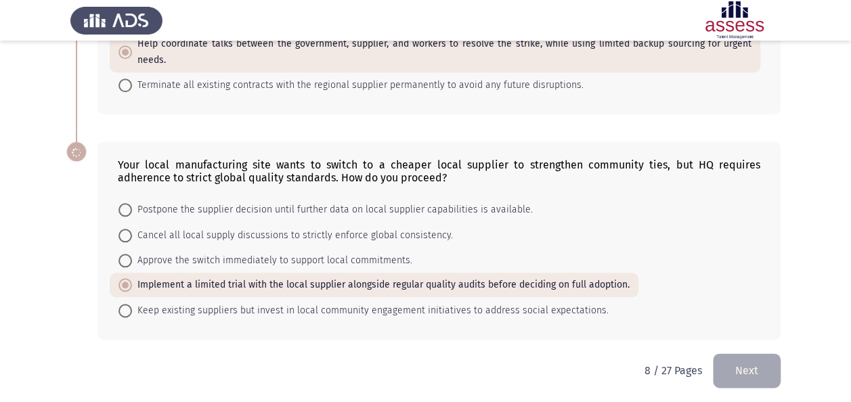
scroll to position [650, 0]
click at [744, 361] on button "Next" at bounding box center [747, 371] width 68 height 35
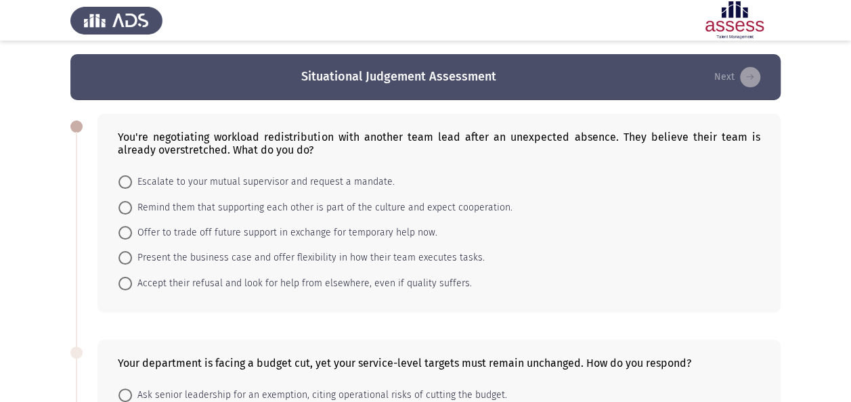
click at [271, 209] on span "Remind them that supporting each other is part of the culture and expect cooper…" at bounding box center [322, 208] width 380 height 16
click at [132, 209] on input "Remind them that supporting each other is part of the culture and expect cooper…" at bounding box center [125, 208] width 14 height 14
radio input "true"
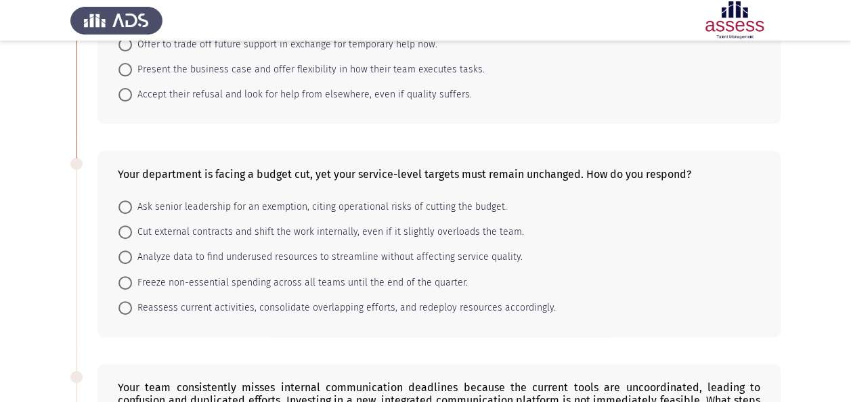
scroll to position [189, 0]
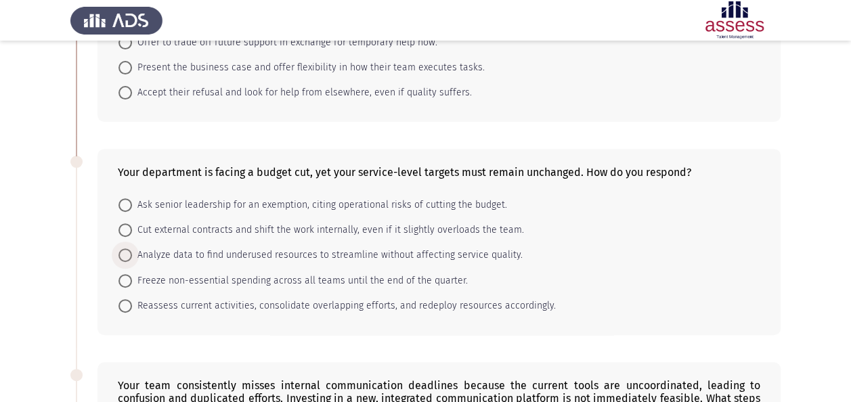
click at [503, 258] on span "Analyze data to find underused resources to streamline without affecting servic…" at bounding box center [327, 255] width 390 height 16
click at [132, 258] on input "Analyze data to find underused resources to streamline without affecting servic…" at bounding box center [125, 255] width 14 height 14
radio input "true"
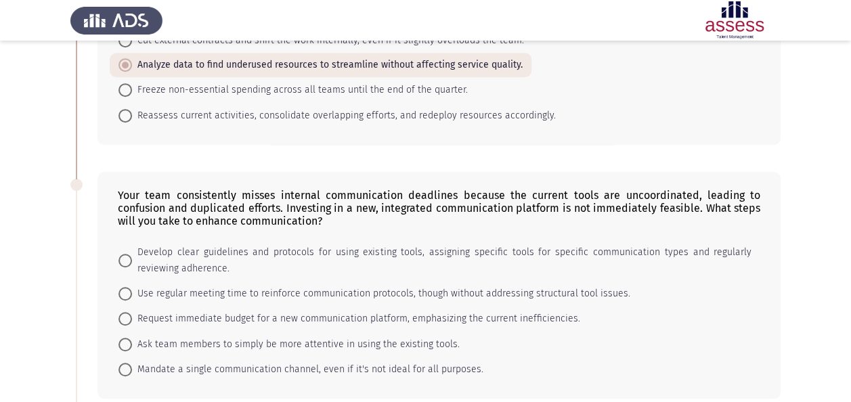
scroll to position [406, 0]
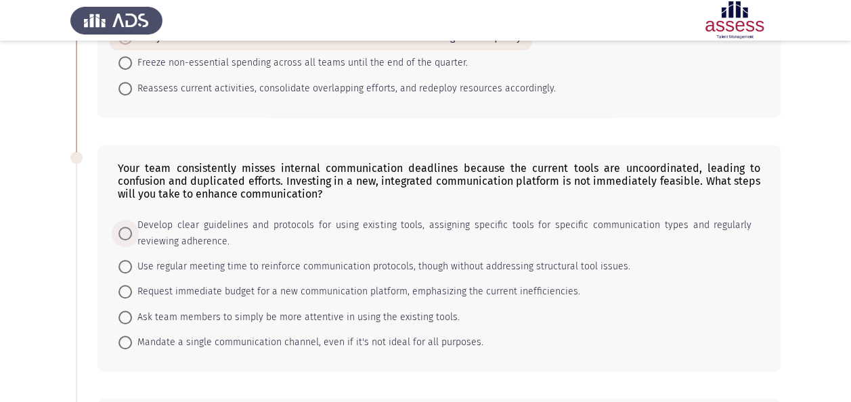
click at [271, 221] on span "Develop clear guidelines and protocols for using existing tools, assigning spec…" at bounding box center [441, 233] width 619 height 32
click at [132, 227] on input "Develop clear guidelines and protocols for using existing tools, assigning spec…" at bounding box center [125, 234] width 14 height 14
radio input "true"
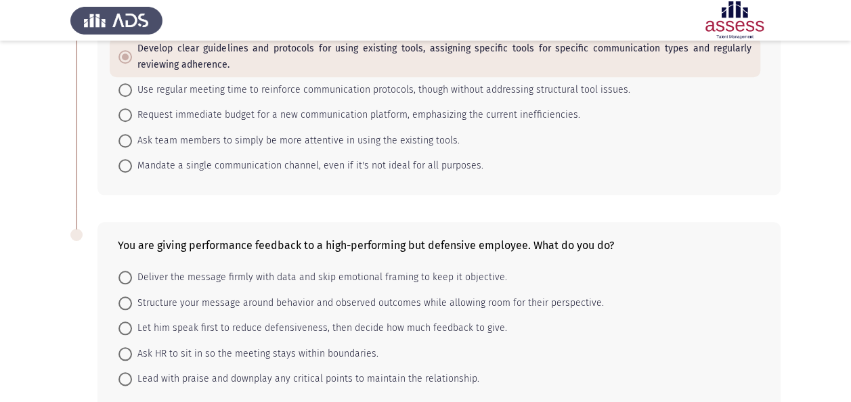
scroll to position [595, 0]
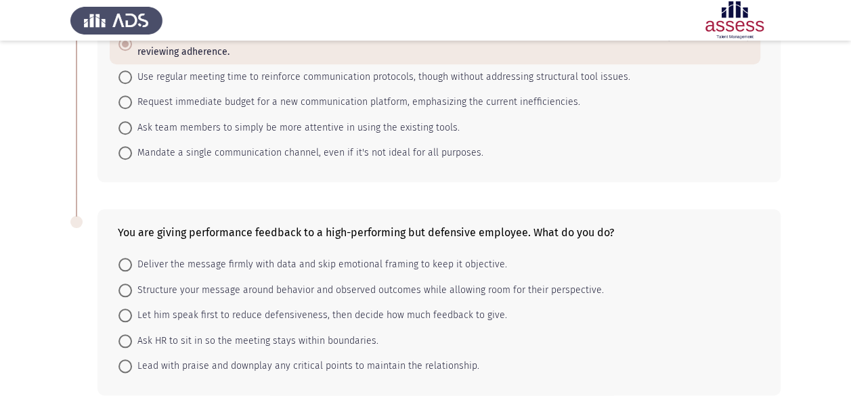
click at [426, 370] on mat-radio-button "Lead with praise and downplay any critical points to maintain the relationship." at bounding box center [299, 365] width 378 height 25
click at [427, 365] on span "Lead with praise and downplay any critical points to maintain the relationship." at bounding box center [305, 366] width 347 height 16
click at [132, 365] on input "Lead with praise and downplay any critical points to maintain the relationship." at bounding box center [125, 366] width 14 height 14
radio input "true"
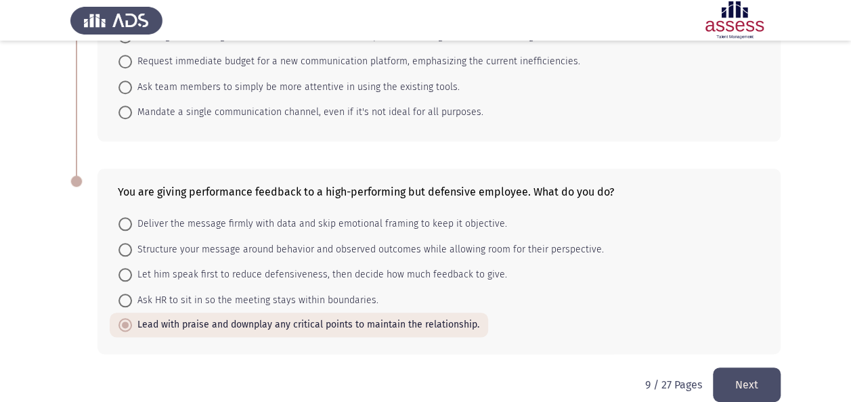
scroll to position [650, 0]
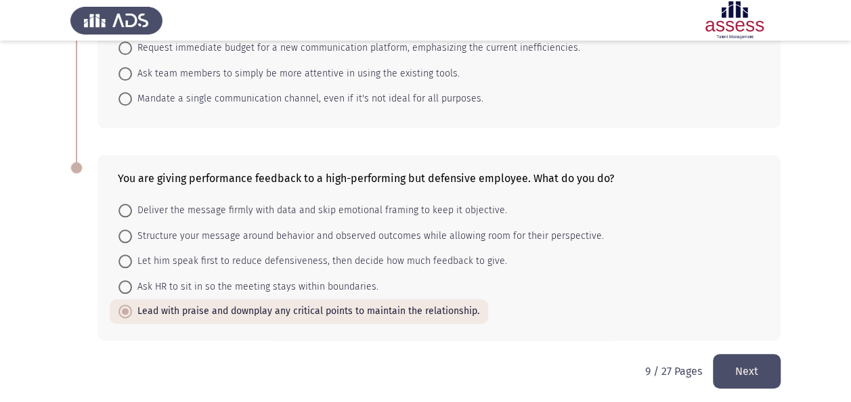
click at [750, 354] on button "Next" at bounding box center [747, 371] width 68 height 35
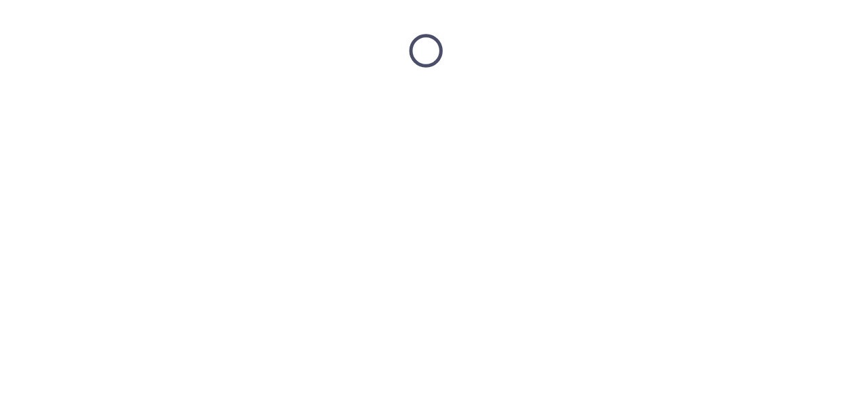
scroll to position [0, 0]
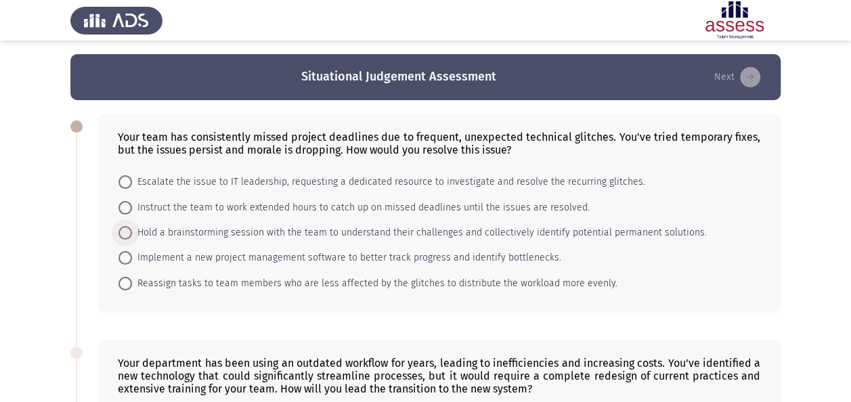
click at [265, 234] on span "Hold a brainstorming session with the team to understand their challenges and c…" at bounding box center [419, 233] width 574 height 16
click at [132, 234] on input "Hold a brainstorming session with the team to understand their challenges and c…" at bounding box center [125, 233] width 14 height 14
radio input "true"
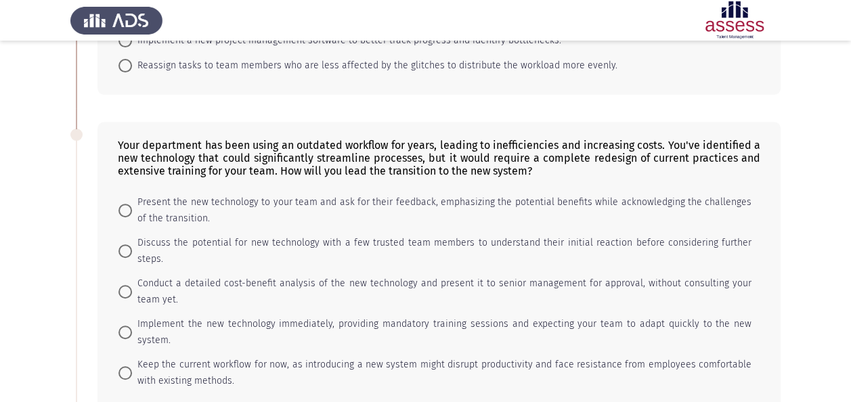
scroll to position [244, 0]
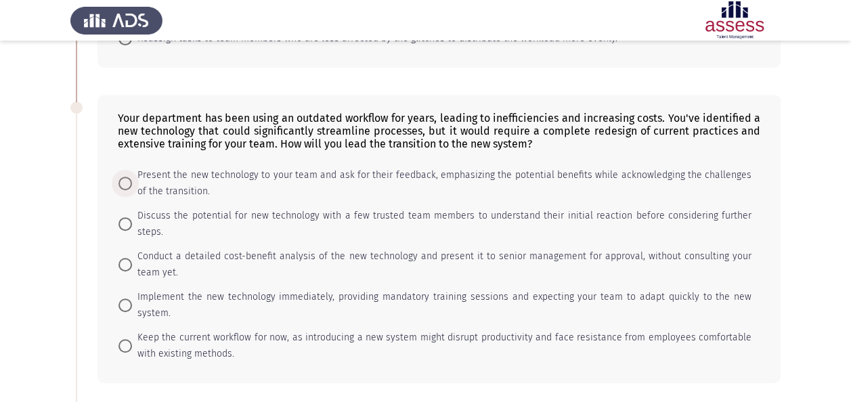
click at [481, 175] on span "Present the new technology to your team and ask for their feedback, emphasizing…" at bounding box center [441, 183] width 619 height 32
click at [132, 177] on input "Present the new technology to your team and ask for their feedback, emphasizing…" at bounding box center [125, 184] width 14 height 14
radio input "true"
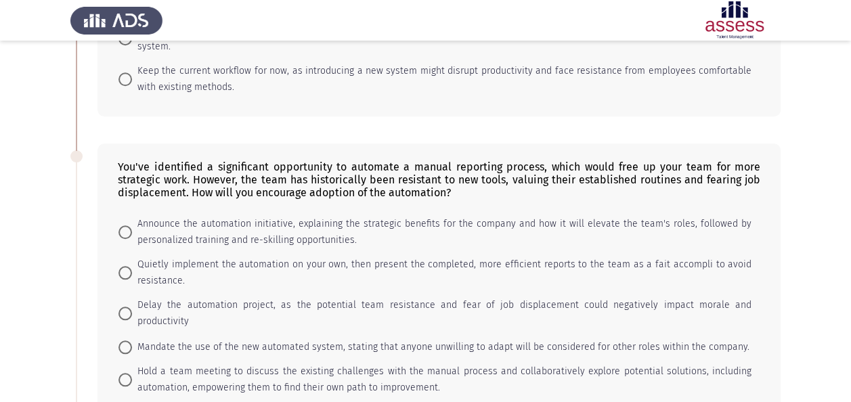
scroll to position [523, 0]
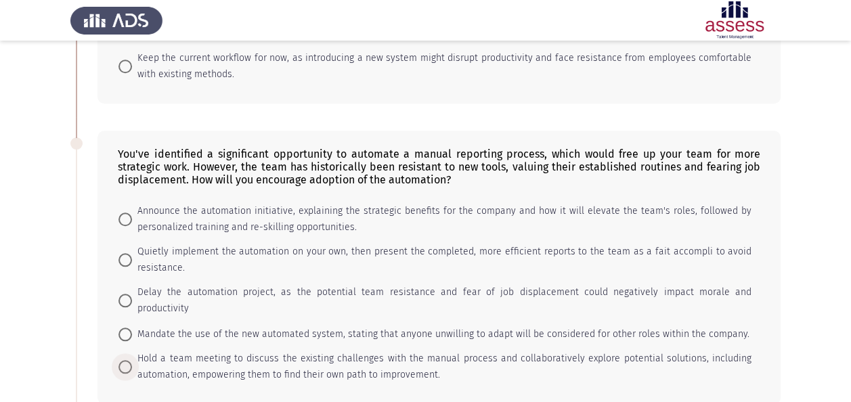
click at [349, 351] on span "Hold a team meeting to discuss the existing challenges with the manual process …" at bounding box center [441, 367] width 619 height 32
click at [132, 360] on input "Hold a team meeting to discuss the existing challenges with the manual process …" at bounding box center [125, 367] width 14 height 14
radio input "true"
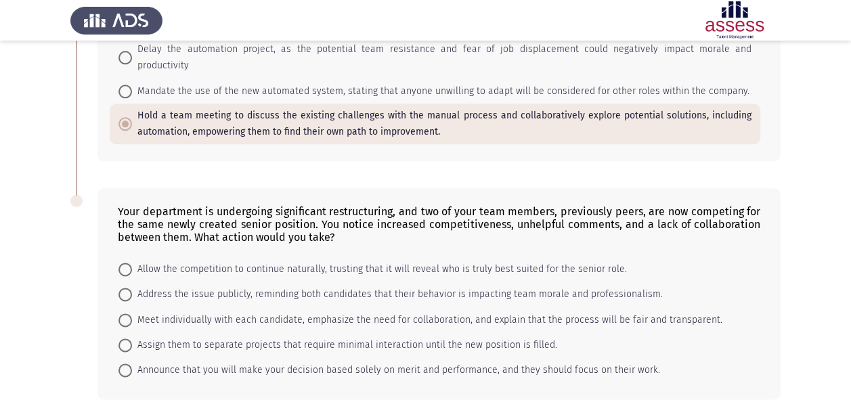
scroll to position [780, 0]
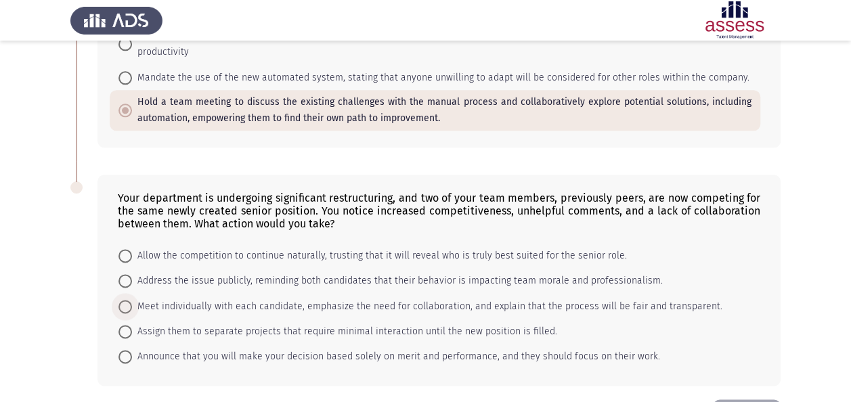
click at [593, 298] on span "Meet individually with each candidate, emphasize the need for collaboration, an…" at bounding box center [427, 306] width 590 height 16
click at [132, 300] on input "Meet individually with each candidate, emphasize the need for collaboration, an…" at bounding box center [125, 307] width 14 height 14
radio input "true"
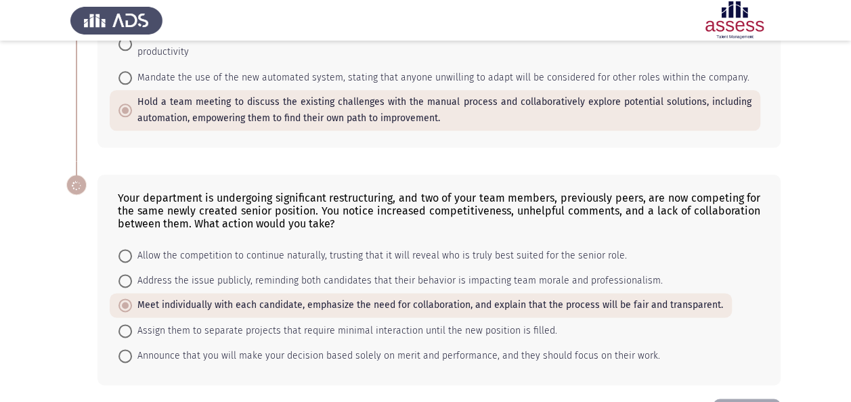
scroll to position [778, 0]
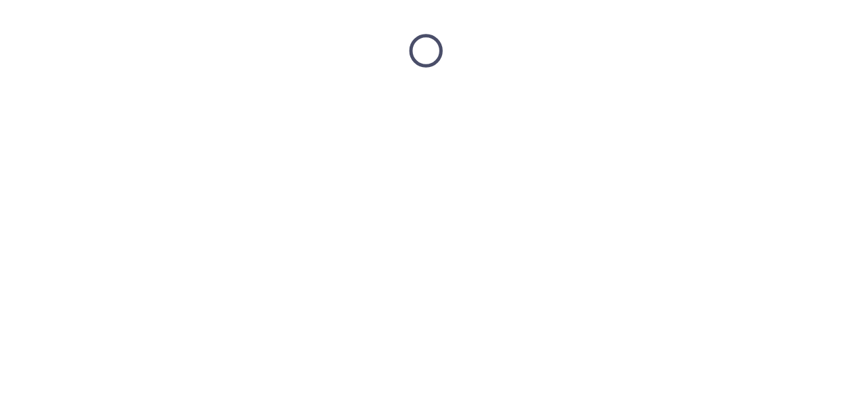
scroll to position [0, 0]
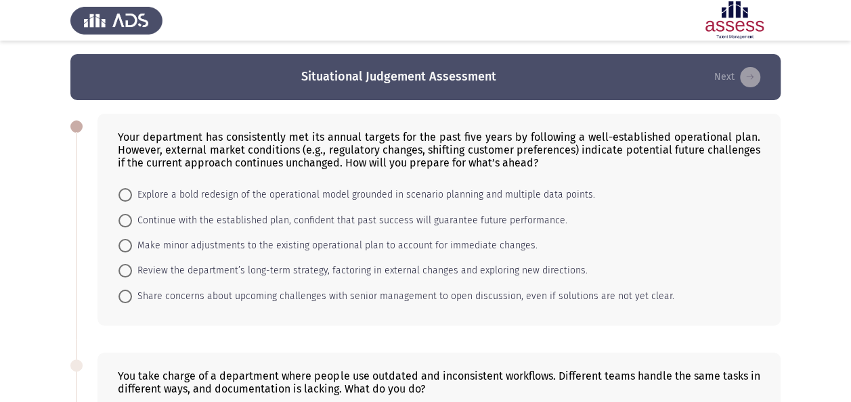
click at [421, 260] on mat-radio-button "Review the department’s long-term strategy, factoring in external changes and e…" at bounding box center [353, 270] width 487 height 25
click at [422, 263] on span "Review the department’s long-term strategy, factoring in external changes and e…" at bounding box center [359, 271] width 455 height 16
click at [132, 264] on input "Review the department’s long-term strategy, factoring in external changes and e…" at bounding box center [125, 271] width 14 height 14
radio input "true"
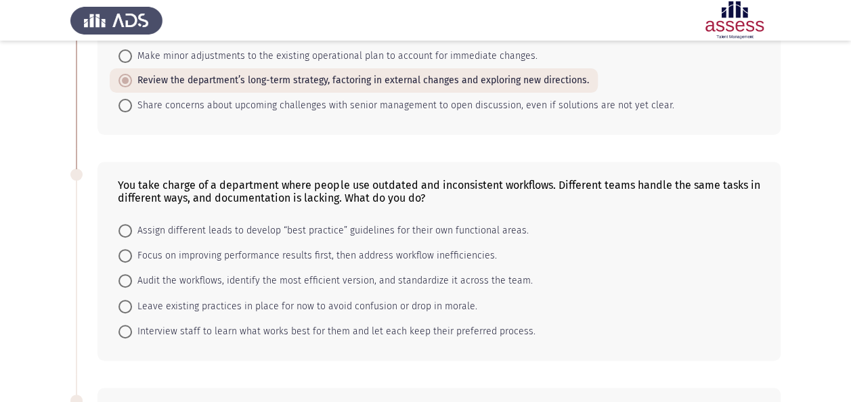
scroll to position [217, 0]
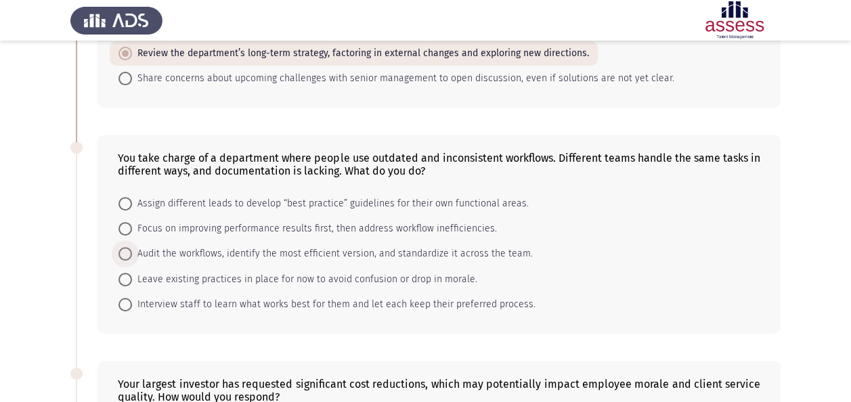
click at [358, 247] on span "Audit the workflows, identify the most efficient version, and standardize it ac…" at bounding box center [332, 254] width 401 height 16
click at [132, 247] on input "Audit the workflows, identify the most efficient version, and standardize it ac…" at bounding box center [125, 254] width 14 height 14
radio input "true"
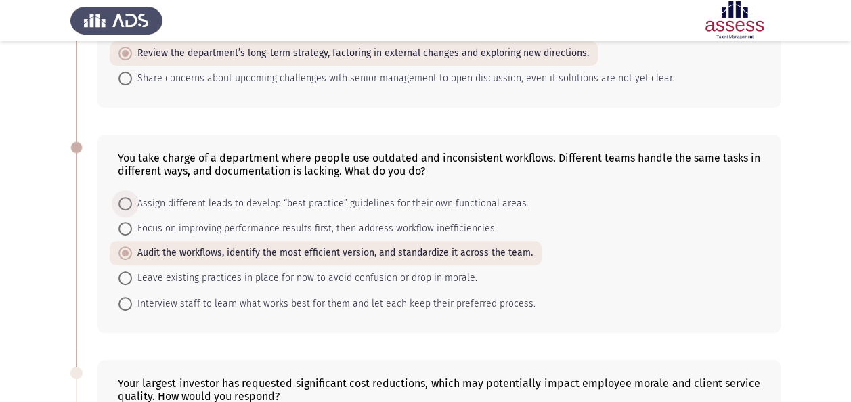
click at [466, 196] on span "Assign different leads to develop “best practice” guidelines for their own func…" at bounding box center [330, 204] width 397 height 16
click at [132, 197] on input "Assign different leads to develop “best practice” guidelines for their own func…" at bounding box center [125, 204] width 14 height 14
radio input "true"
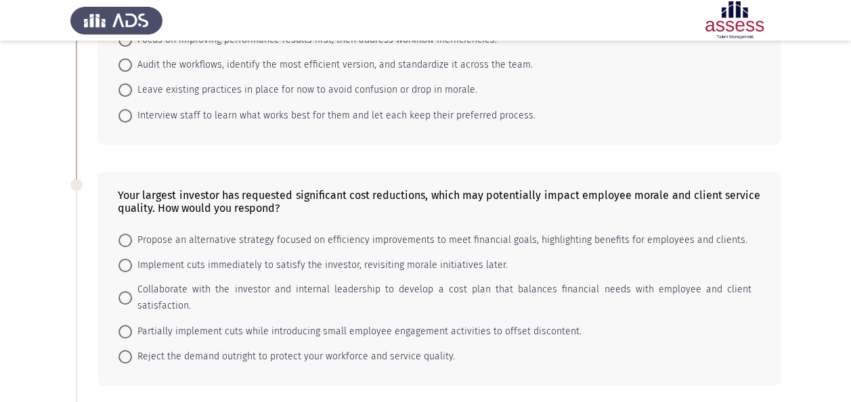
scroll to position [406, 0]
click at [420, 280] on span "Collaborate with the investor and internal leadership to develop a cost plan th…" at bounding box center [441, 296] width 619 height 32
click at [132, 290] on input "Collaborate with the investor and internal leadership to develop a cost plan th…" at bounding box center [125, 297] width 14 height 14
radio input "true"
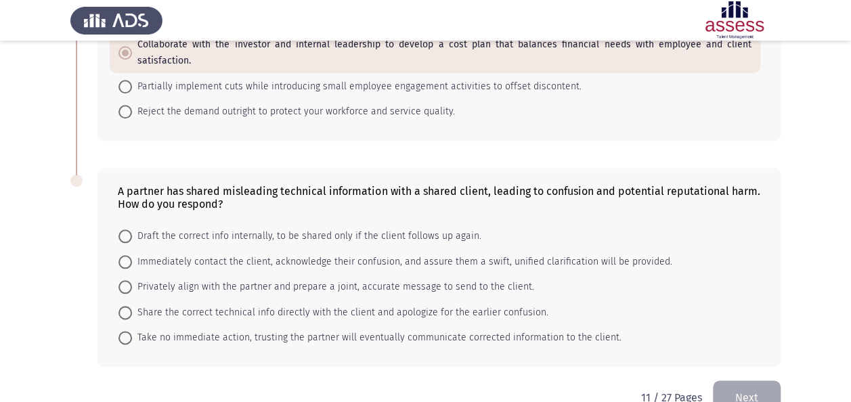
scroll to position [675, 0]
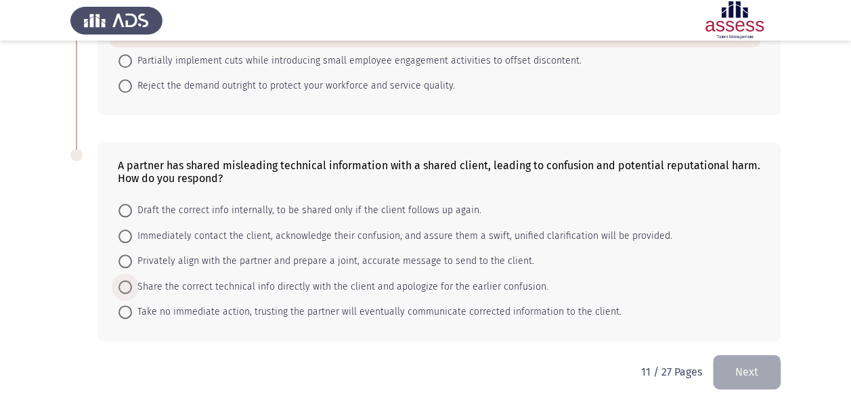
click at [301, 281] on span "Share the correct technical info directly with the client and apologize for the…" at bounding box center [340, 287] width 416 height 16
click at [132, 281] on input "Share the correct technical info directly with the client and apologize for the…" at bounding box center [125, 287] width 14 height 14
radio input "true"
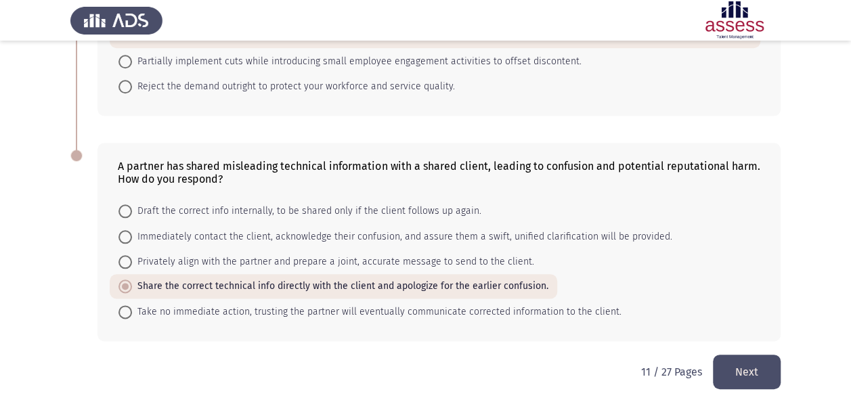
click at [744, 367] on button "Next" at bounding box center [747, 372] width 68 height 35
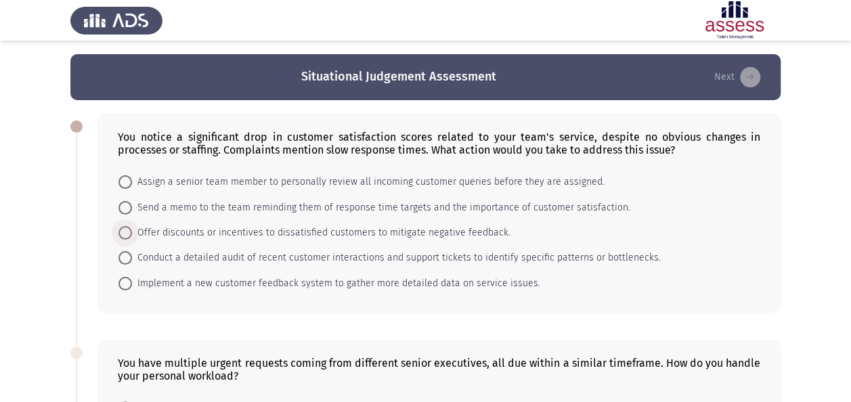
click at [342, 229] on span "Offer discounts or incentives to dissatisfied customers to mitigate negative fe…" at bounding box center [321, 233] width 378 height 16
click at [132, 229] on input "Offer discounts or incentives to dissatisfied customers to mitigate negative fe…" at bounding box center [125, 233] width 14 height 14
radio input "true"
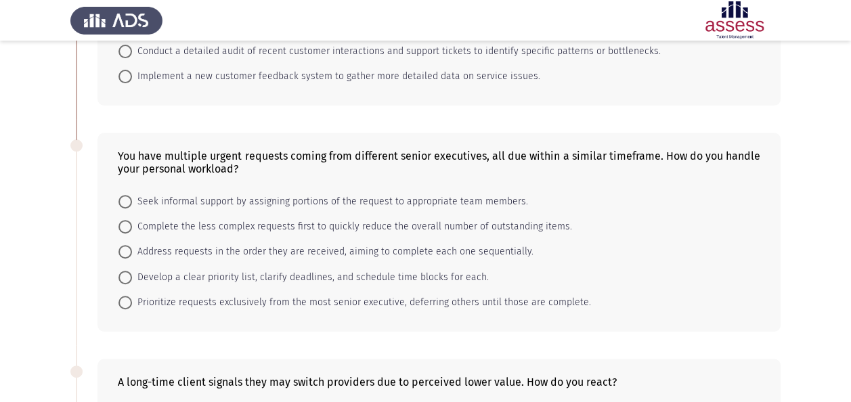
scroll to position [217, 0]
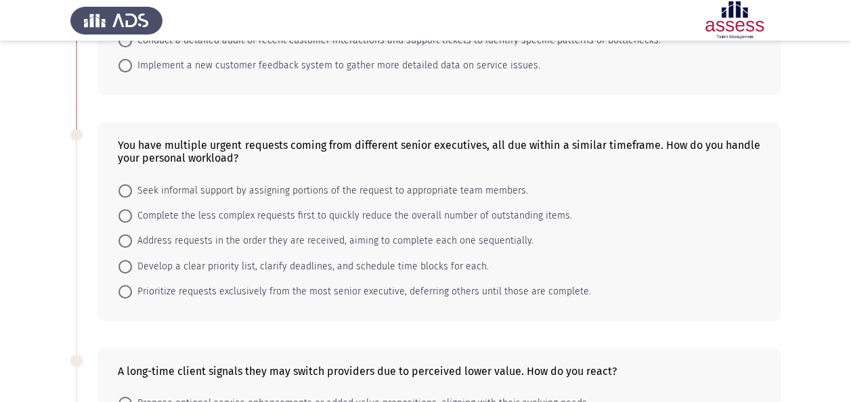
click at [399, 263] on span "Develop a clear priority list, clarify deadlines, and schedule time blocks for …" at bounding box center [310, 266] width 357 height 16
click at [132, 263] on input "Develop a clear priority list, clarify deadlines, and schedule time blocks for …" at bounding box center [125, 267] width 14 height 14
radio input "true"
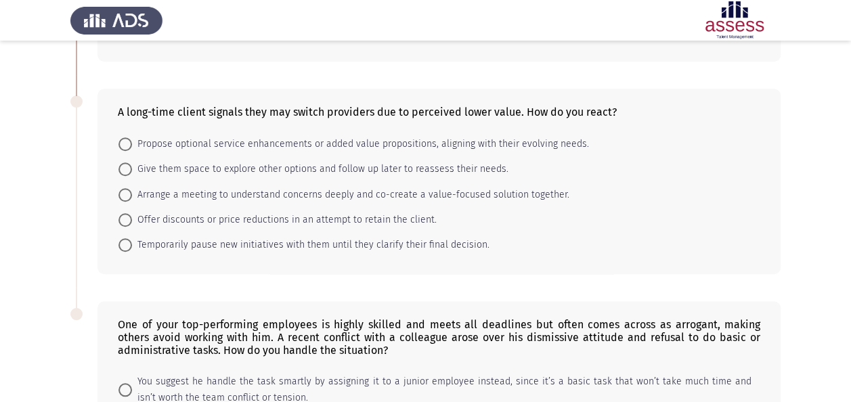
scroll to position [487, 0]
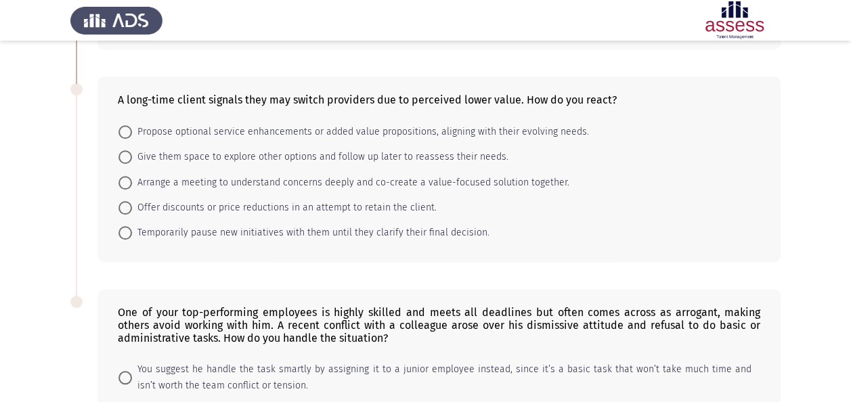
click at [326, 200] on span "Offer discounts or price reductions in an attempt to retain the client." at bounding box center [284, 208] width 304 height 16
click at [132, 201] on input "Offer discounts or price reductions in an attempt to retain the client." at bounding box center [125, 208] width 14 height 14
radio input "true"
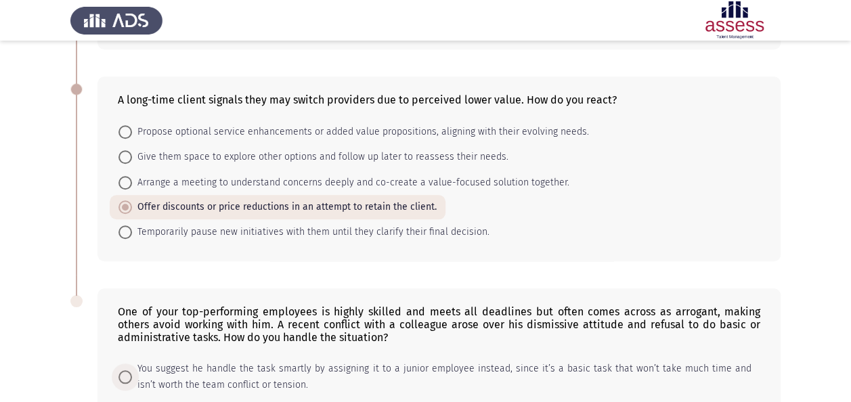
click at [552, 366] on span "You suggest he handle the task smartly by assigning it to a junior employee ins…" at bounding box center [441, 377] width 619 height 32
click at [132, 370] on input "You suggest he handle the task smartly by assigning it to a junior employee ins…" at bounding box center [125, 377] width 14 height 14
radio input "true"
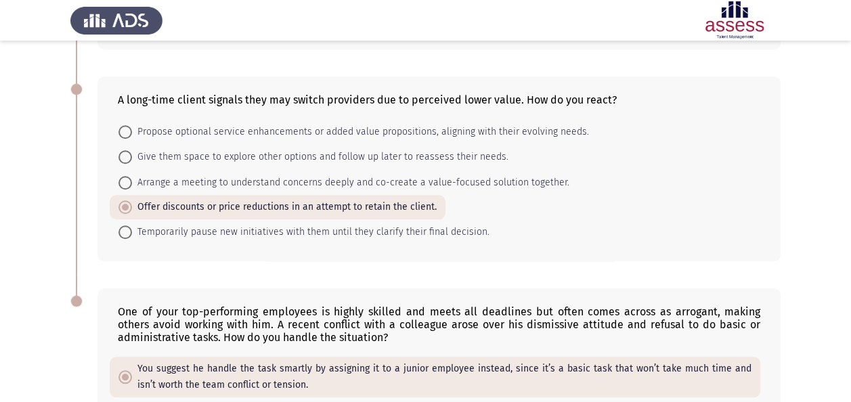
scroll to position [709, 0]
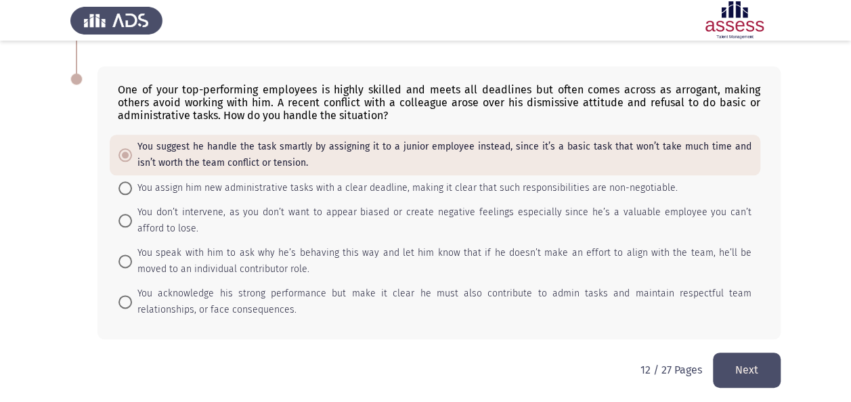
click at [754, 368] on button "Next" at bounding box center [747, 370] width 68 height 35
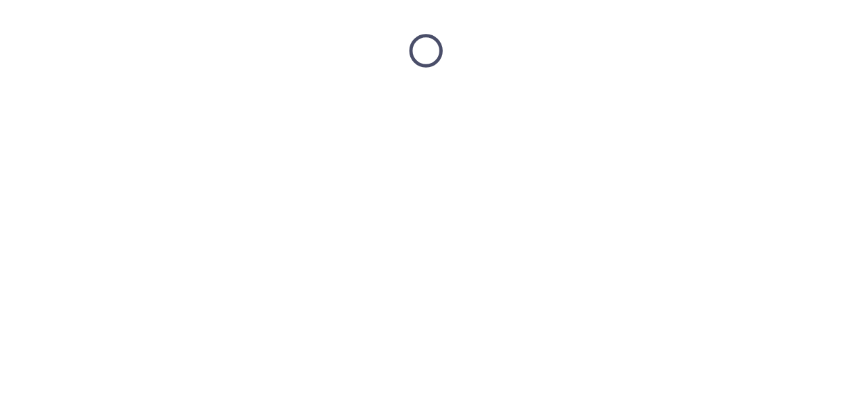
scroll to position [0, 0]
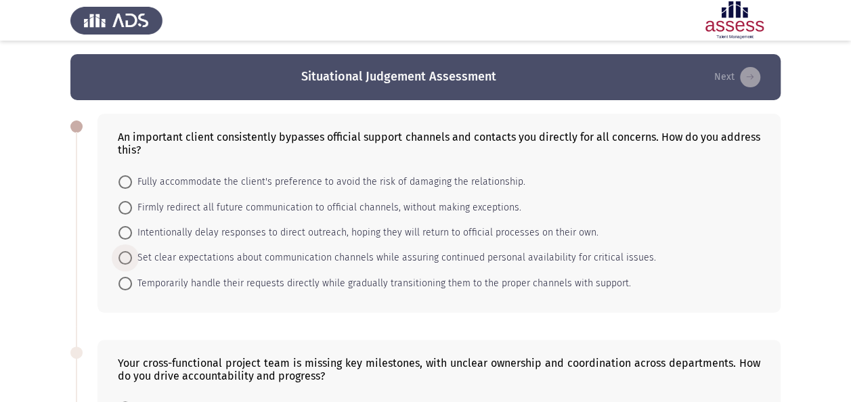
click at [235, 256] on span "Set clear expectations about communication channels while assuring continued pe…" at bounding box center [394, 258] width 524 height 16
click at [132, 256] on input "Set clear expectations about communication channels while assuring continued pe…" at bounding box center [125, 258] width 14 height 14
radio input "true"
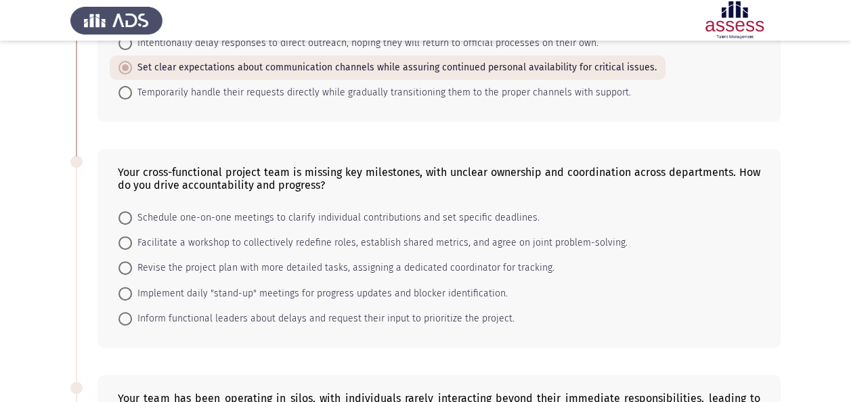
scroll to position [217, 0]
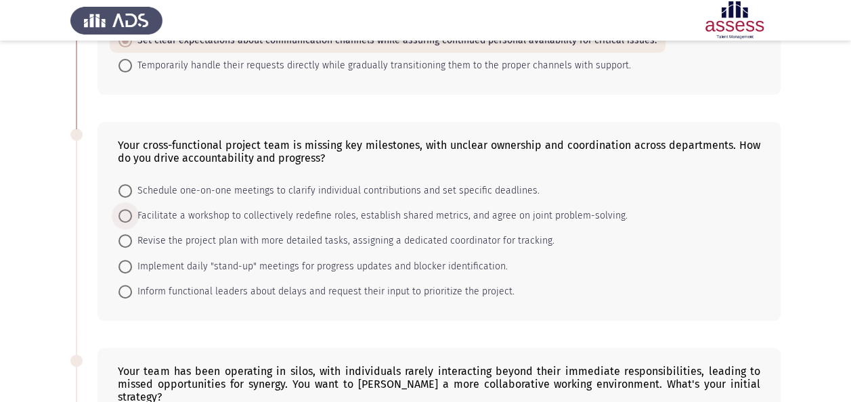
click at [434, 215] on span "Facilitate a workshop to collectively redefine roles, establish shared metrics,…" at bounding box center [379, 216] width 495 height 16
click at [132, 215] on input "Facilitate a workshop to collectively redefine roles, establish shared metrics,…" at bounding box center [125, 216] width 14 height 14
radio input "true"
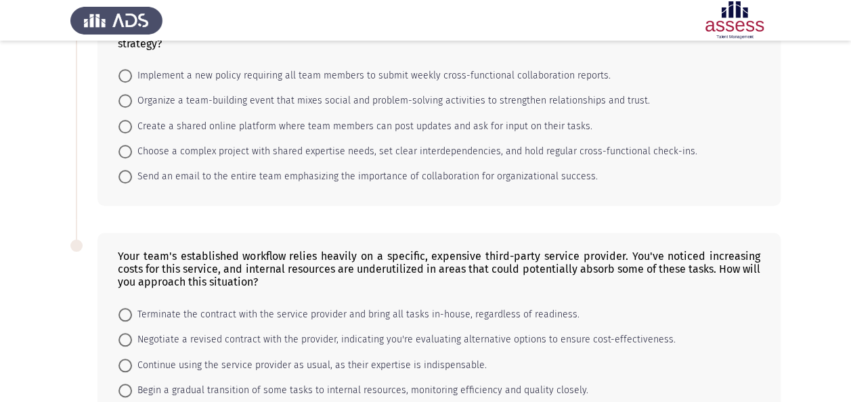
scroll to position [570, 0]
click at [287, 91] on span "Organize a team-building event that mixes social and problem-solving activities…" at bounding box center [391, 99] width 518 height 16
click at [132, 93] on input "Organize a team-building event that mixes social and problem-solving activities…" at bounding box center [125, 100] width 14 height 14
radio input "true"
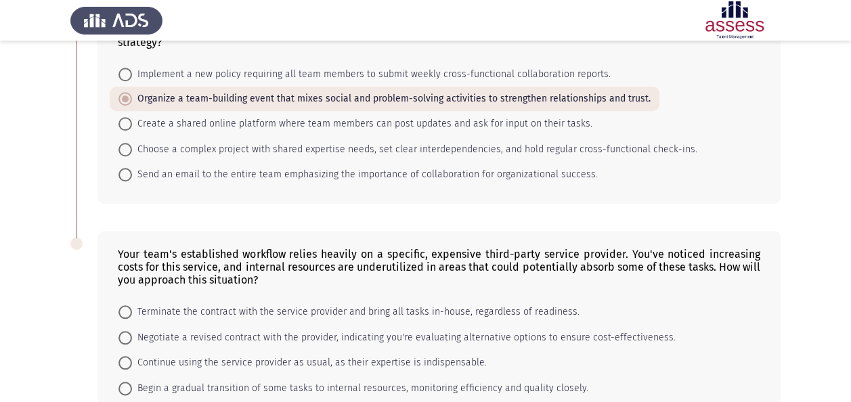
click at [369, 375] on mat-radio-button "Begin a gradual transition of some tasks to internal resources, monitoring effi…" at bounding box center [353, 387] width 487 height 25
click at [562, 380] on span "Begin a gradual transition of some tasks to internal resources, monitoring effi…" at bounding box center [360, 388] width 456 height 16
click at [132, 382] on input "Begin a gradual transition of some tasks to internal resources, monitoring effi…" at bounding box center [125, 389] width 14 height 14
radio input "true"
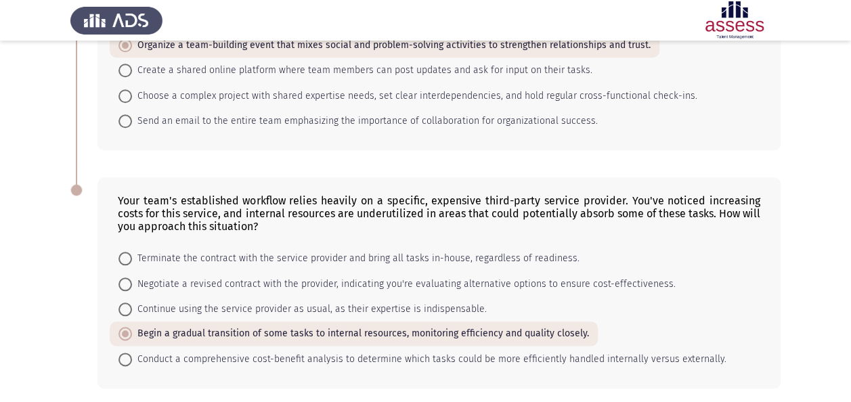
scroll to position [658, 0]
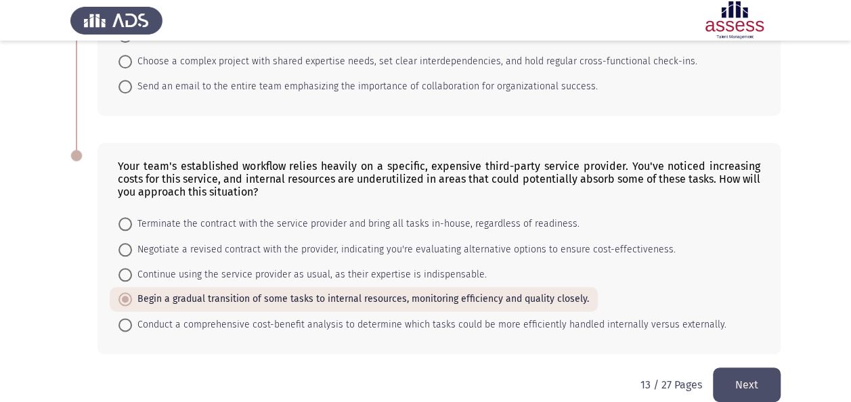
click at [751, 367] on button "Next" at bounding box center [747, 384] width 68 height 35
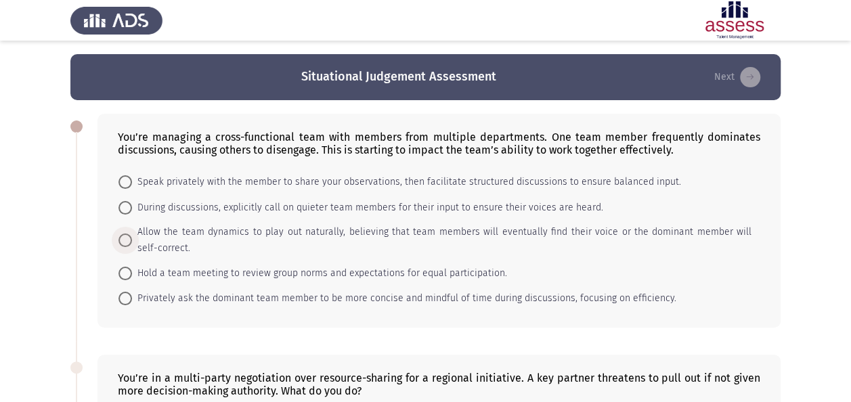
click at [397, 224] on span "Allow the team dynamics to play out naturally, believing that team members will…" at bounding box center [441, 240] width 619 height 32
click at [132, 233] on input "Allow the team dynamics to play out naturally, believing that team members will…" at bounding box center [125, 240] width 14 height 14
radio input "true"
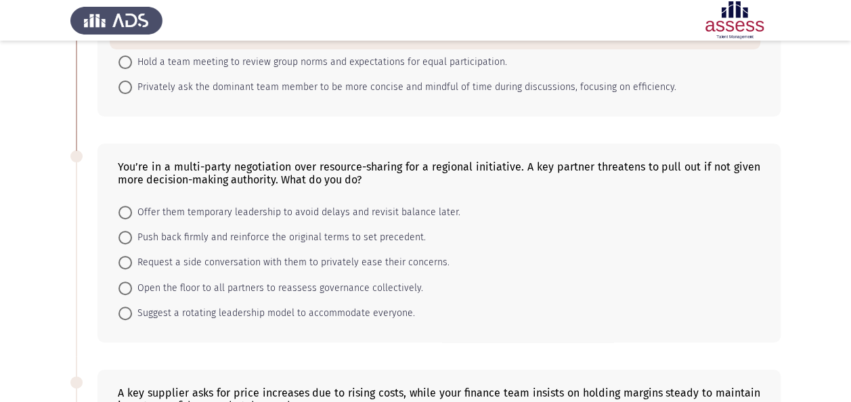
scroll to position [217, 0]
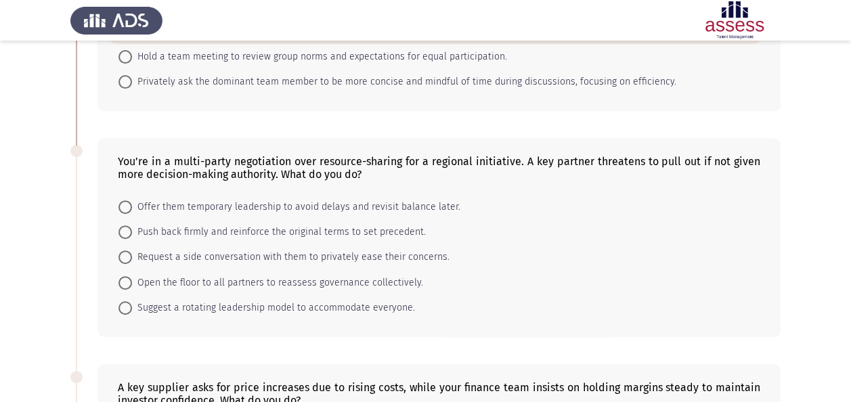
click at [392, 254] on span "Request a side conversation with them to privately ease their concerns." at bounding box center [290, 257] width 317 height 16
click at [132, 254] on input "Request a side conversation with them to privately ease their concerns." at bounding box center [125, 257] width 14 height 14
radio input "true"
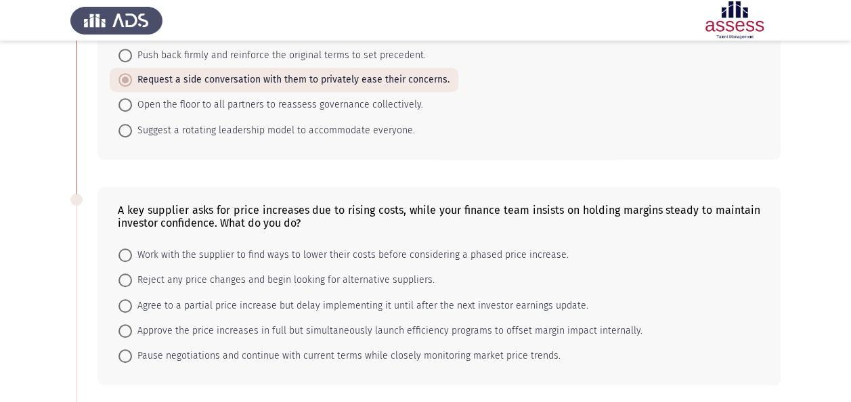
scroll to position [406, 0]
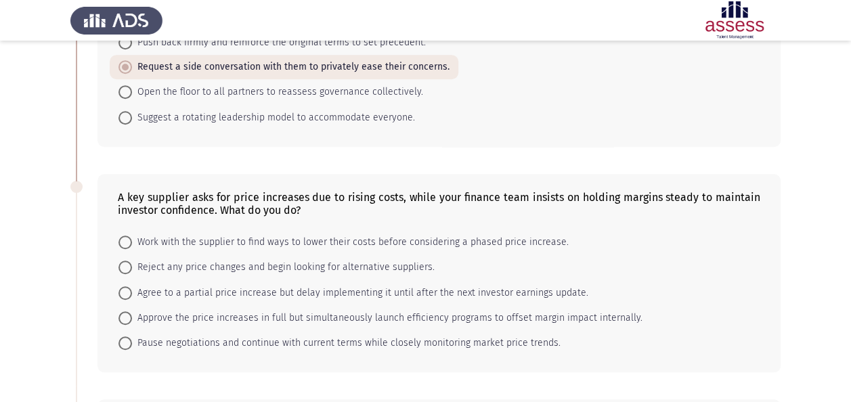
click at [482, 229] on mat-radio-button "Work with the supplier to find ways to lower their costs before considering a p…" at bounding box center [344, 241] width 468 height 25
click at [485, 241] on span "Work with the supplier to find ways to lower their costs before considering a p…" at bounding box center [350, 242] width 436 height 16
click at [132, 241] on input "Work with the supplier to find ways to lower their costs before considering a p…" at bounding box center [125, 242] width 14 height 14
radio input "true"
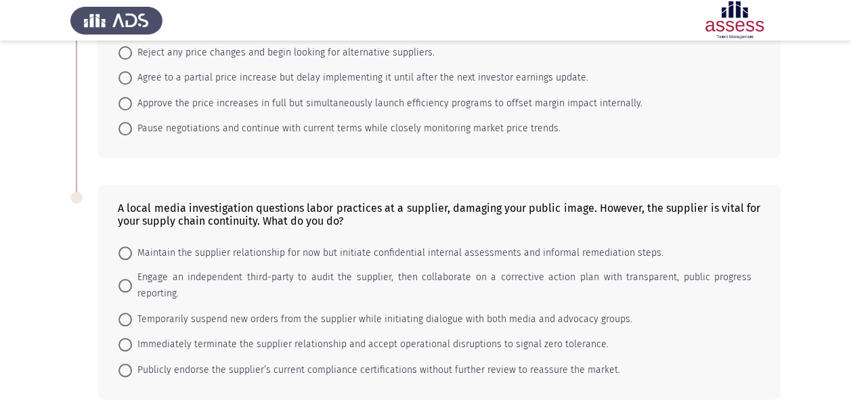
scroll to position [631, 0]
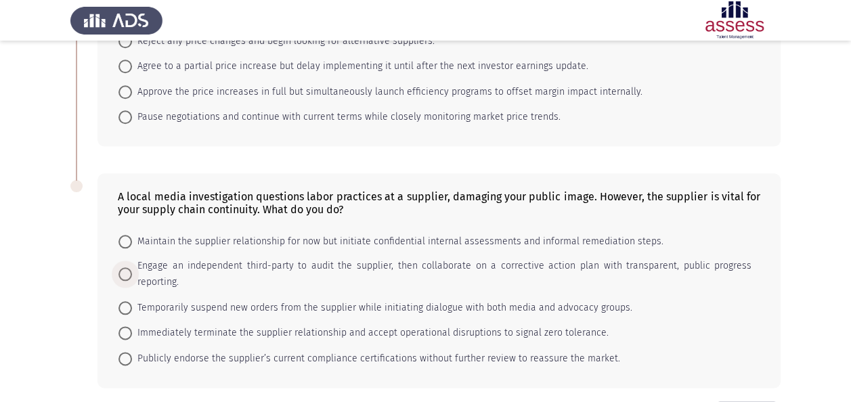
click at [409, 258] on span "Engage an independent third-party to audit the supplier, then collaborate on a …" at bounding box center [441, 274] width 619 height 32
click at [132, 267] on input "Engage an independent third-party to audit the supplier, then collaborate on a …" at bounding box center [125, 274] width 14 height 14
radio input "true"
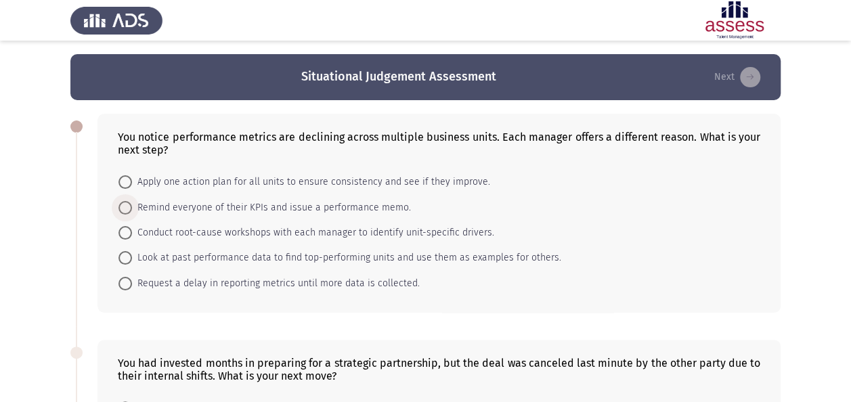
click at [252, 210] on span "Remind everyone of their KPIs and issue a performance memo." at bounding box center [271, 208] width 279 height 16
click at [132, 210] on input "Remind everyone of their KPIs and issue a performance memo." at bounding box center [125, 208] width 14 height 14
radio input "true"
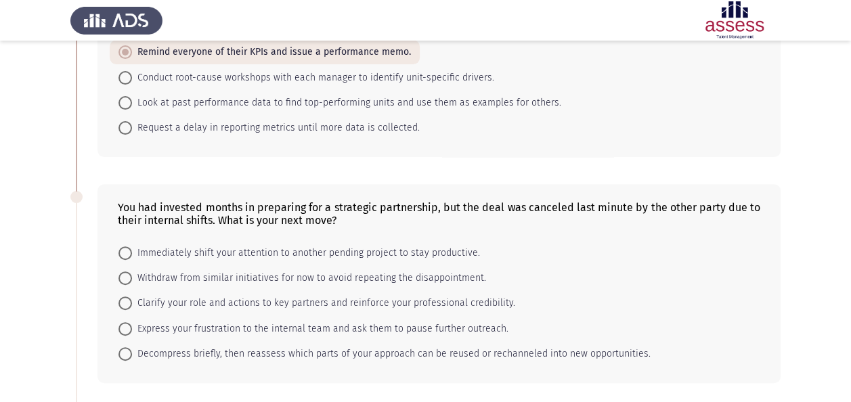
scroll to position [180, 0]
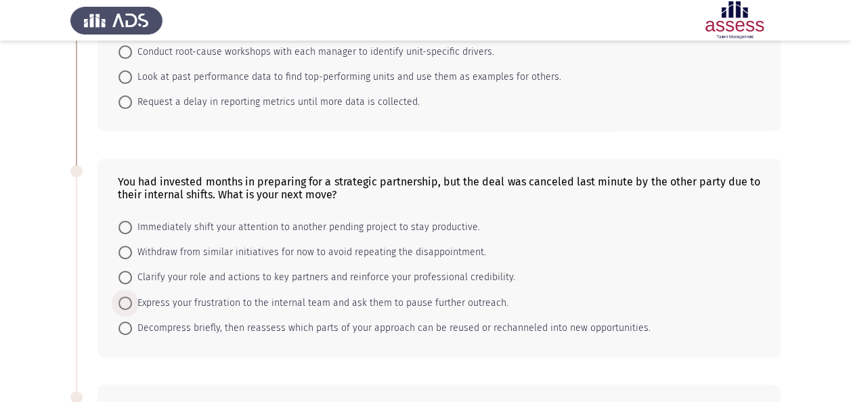
click at [394, 300] on span "Express your frustration to the internal team and ask them to pause further out…" at bounding box center [320, 303] width 376 height 16
click at [132, 300] on input "Express your frustration to the internal team and ask them to pause further out…" at bounding box center [125, 303] width 14 height 14
radio input "true"
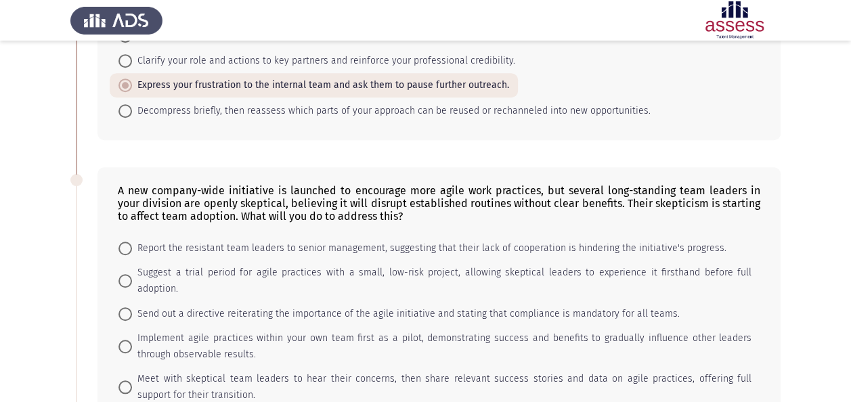
scroll to position [424, 0]
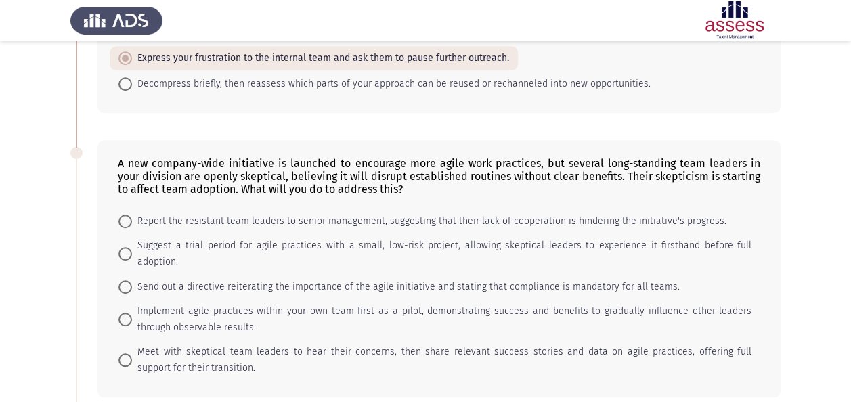
click at [308, 344] on span "Meet with skeptical team leaders to hear their concerns, then share relevant su…" at bounding box center [441, 360] width 619 height 32
click at [132, 353] on input "Meet with skeptical team leaders to hear their concerns, then share relevant su…" at bounding box center [125, 360] width 14 height 14
radio input "true"
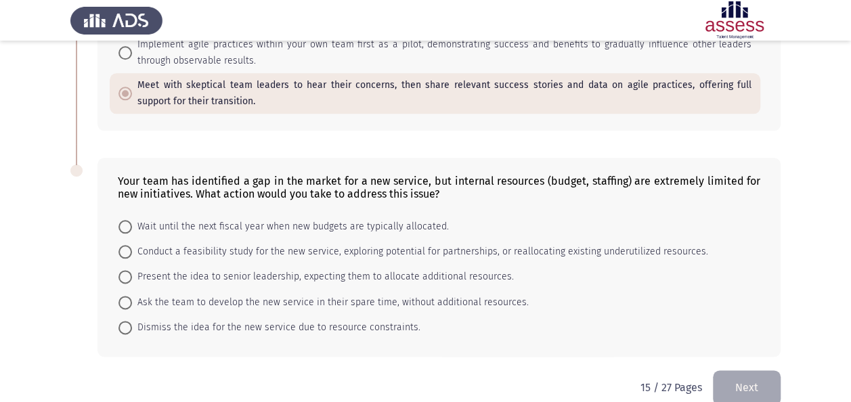
scroll to position [691, 0]
click at [368, 243] on span "Conduct a feasibility study for the new service, exploring potential for partne…" at bounding box center [420, 251] width 576 height 16
click at [132, 244] on input "Conduct a feasibility study for the new service, exploring potential for partne…" at bounding box center [125, 251] width 14 height 14
radio input "true"
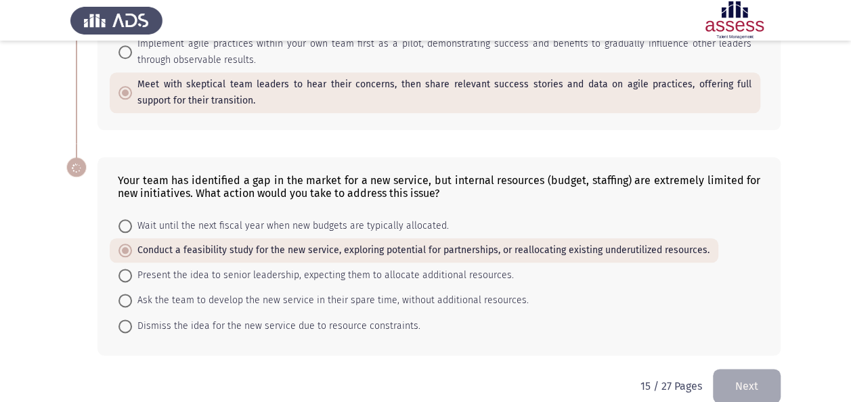
scroll to position [690, 0]
click at [733, 369] on button "Next" at bounding box center [747, 386] width 68 height 35
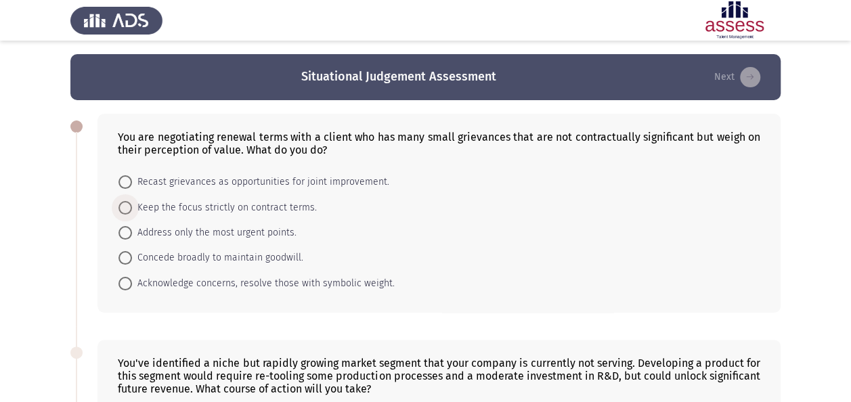
click at [206, 206] on span "Keep the focus strictly on contract terms." at bounding box center [224, 208] width 185 height 16
click at [132, 206] on input "Keep the focus strictly on contract terms." at bounding box center [125, 208] width 14 height 14
radio input "true"
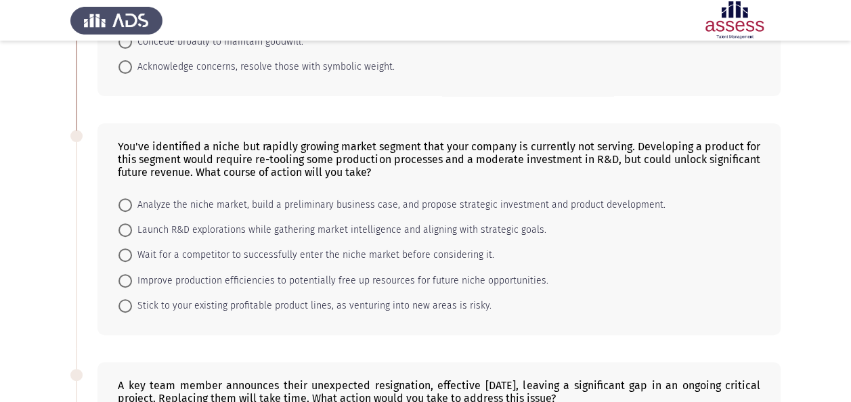
scroll to position [217, 0]
click at [397, 274] on span "Improve production efficiencies to potentially free up resources for future nic…" at bounding box center [340, 279] width 416 height 16
click at [132, 274] on input "Improve production efficiencies to potentially free up resources for future nic…" at bounding box center [125, 280] width 14 height 14
radio input "true"
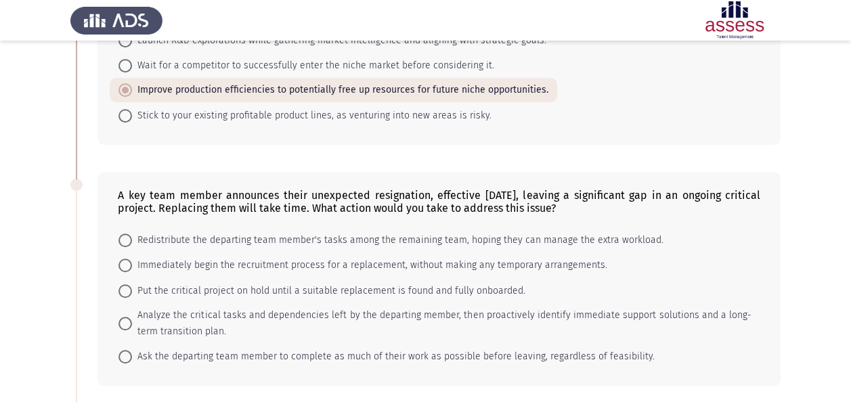
scroll to position [406, 0]
click at [421, 325] on span "Analyze the critical tasks and dependencies left by the departing member, then …" at bounding box center [441, 322] width 619 height 32
click at [132, 325] on input "Analyze the critical tasks and dependencies left by the departing member, then …" at bounding box center [125, 322] width 14 height 14
radio input "true"
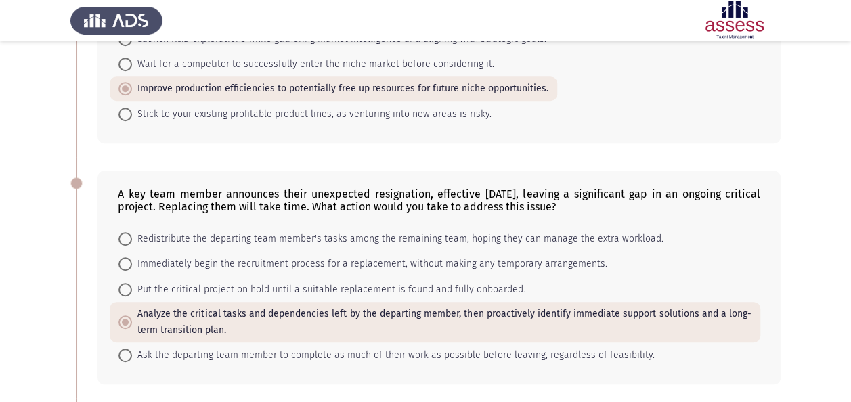
scroll to position [663, 0]
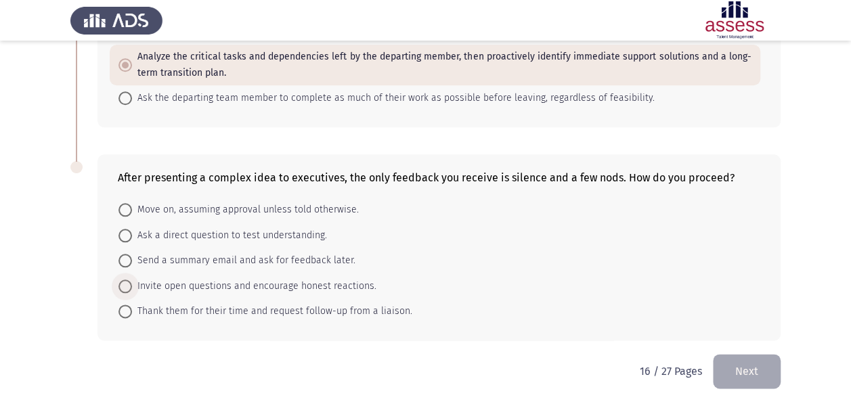
click at [277, 278] on span "Invite open questions and encourage honest reactions." at bounding box center [254, 286] width 244 height 16
click at [132, 279] on input "Invite open questions and encourage honest reactions." at bounding box center [125, 286] width 14 height 14
radio input "true"
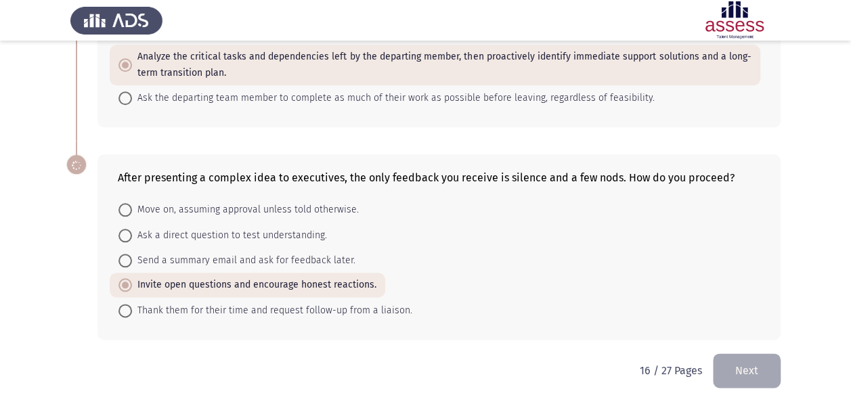
scroll to position [662, 0]
click at [748, 365] on button "Next" at bounding box center [747, 372] width 68 height 35
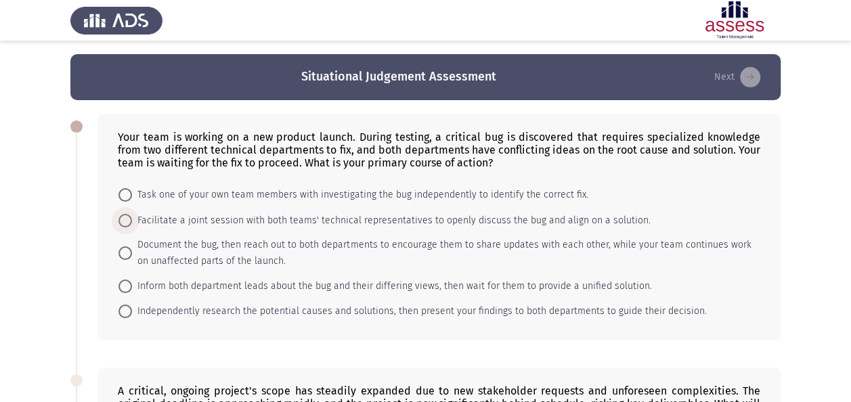
click at [345, 217] on span "Facilitate a joint session with both teams' technical representatives to openly…" at bounding box center [391, 220] width 518 height 16
click at [132, 217] on input "Facilitate a joint session with both teams' technical representatives to openly…" at bounding box center [125, 221] width 14 height 14
radio input "true"
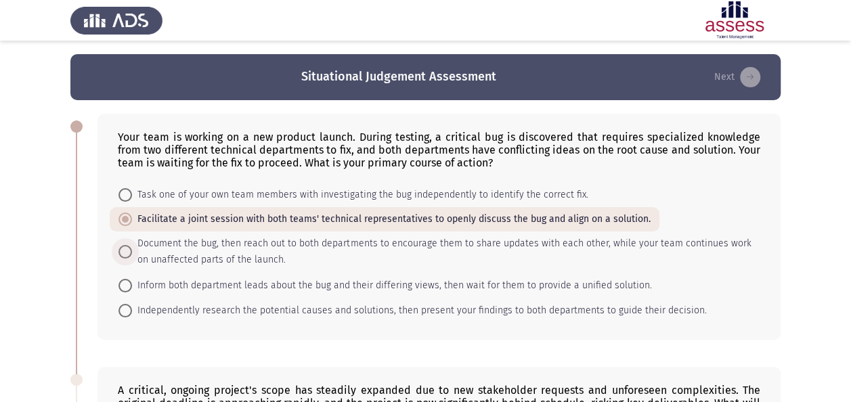
click at [456, 237] on span "Document the bug, then reach out to both departments to encourage them to share…" at bounding box center [441, 251] width 619 height 32
click at [132, 245] on input "Document the bug, then reach out to both departments to encourage them to share…" at bounding box center [125, 252] width 14 height 14
radio input "true"
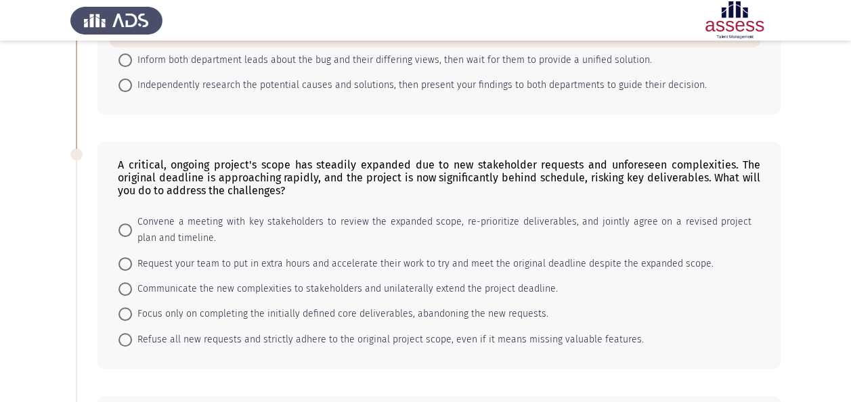
scroll to position [252, 0]
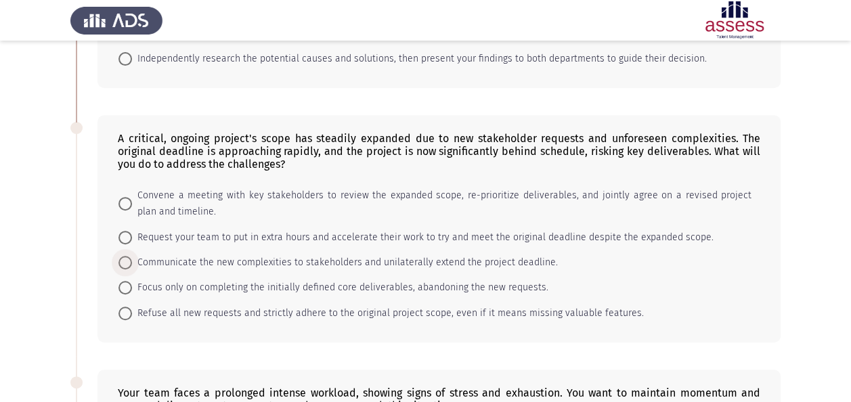
click at [380, 258] on span "Communicate the new complexities to stakeholders and unilaterally extend the pr…" at bounding box center [345, 262] width 426 height 16
click at [132, 258] on input "Communicate the new complexities to stakeholders and unilaterally extend the pr…" at bounding box center [125, 263] width 14 height 14
radio input "true"
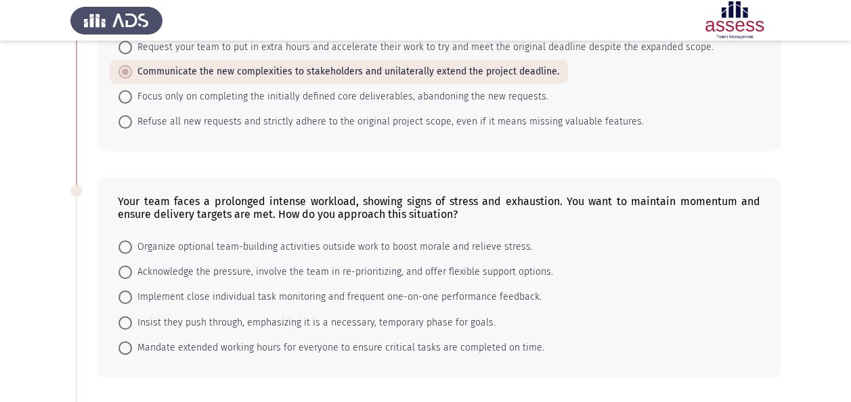
scroll to position [469, 0]
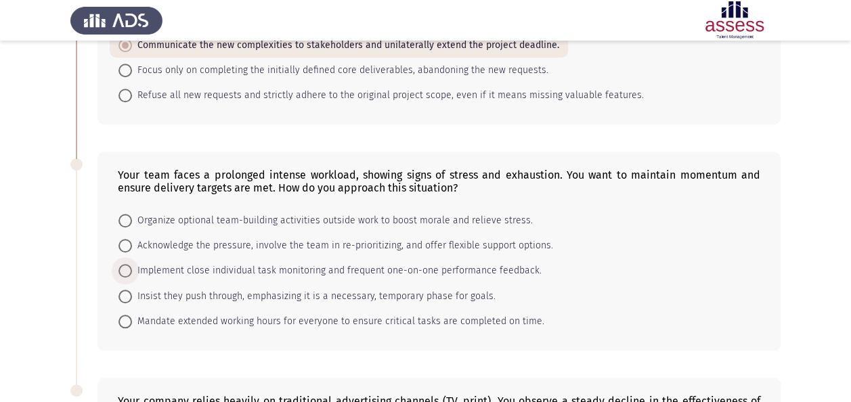
click at [429, 263] on span "Implement close individual task monitoring and frequent one-on-one performance …" at bounding box center [336, 271] width 409 height 16
click at [132, 264] on input "Implement close individual task monitoring and frequent one-on-one performance …" at bounding box center [125, 271] width 14 height 14
radio input "true"
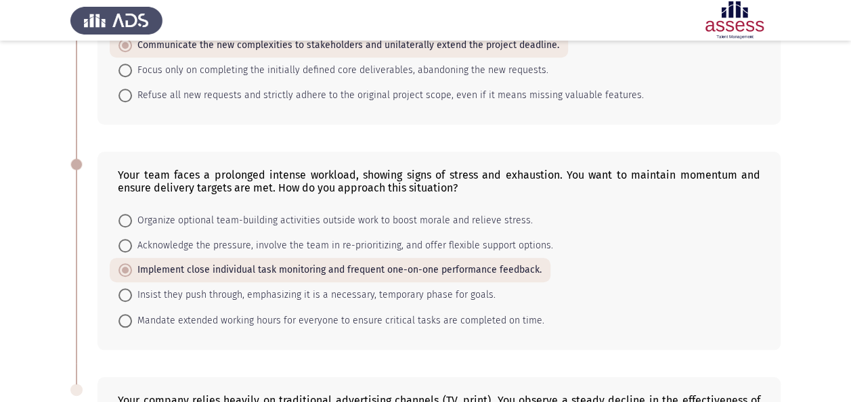
scroll to position [716, 0]
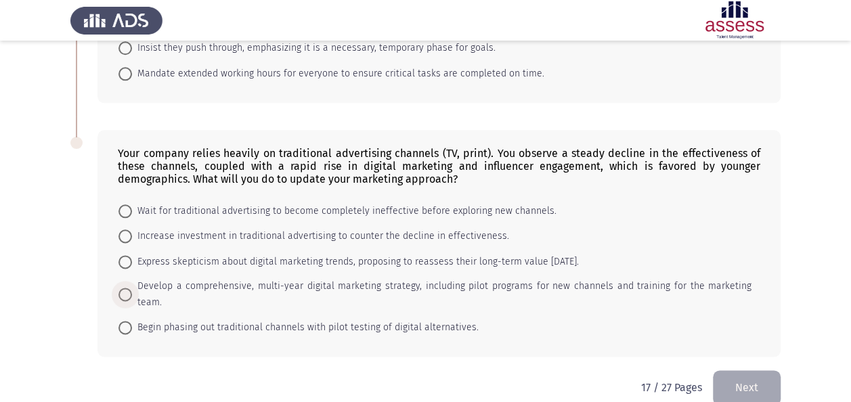
click at [213, 279] on span "Develop a comprehensive, multi-year digital marketing strategy, including pilot…" at bounding box center [441, 294] width 619 height 32
click at [132, 288] on input "Develop a comprehensive, multi-year digital marketing strategy, including pilot…" at bounding box center [125, 295] width 14 height 14
radio input "true"
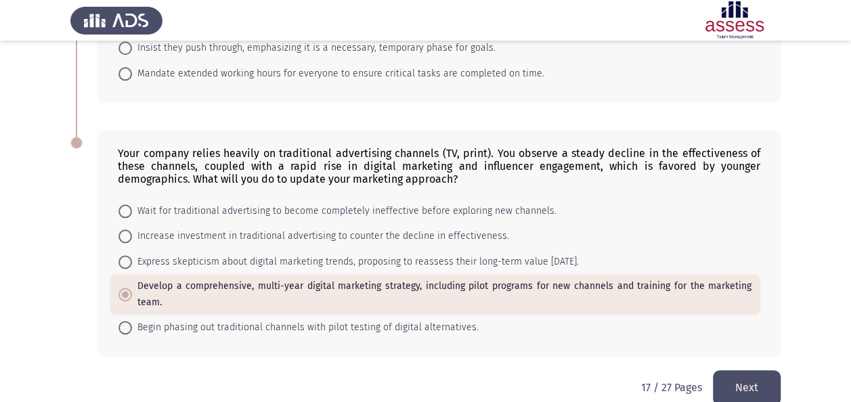
click at [753, 370] on button "Next" at bounding box center [747, 387] width 68 height 35
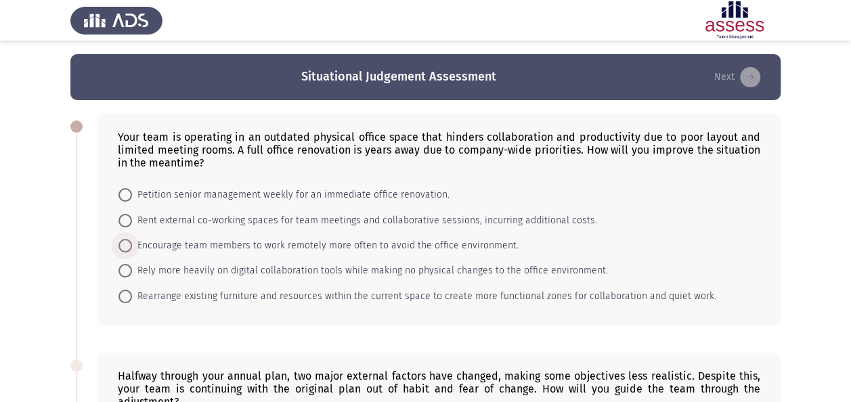
click at [246, 241] on span "Encourage team members to work remotely more often to avoid the office environm…" at bounding box center [325, 246] width 386 height 16
click at [132, 241] on input "Encourage team members to work remotely more often to avoid the office environm…" at bounding box center [125, 246] width 14 height 14
radio input "true"
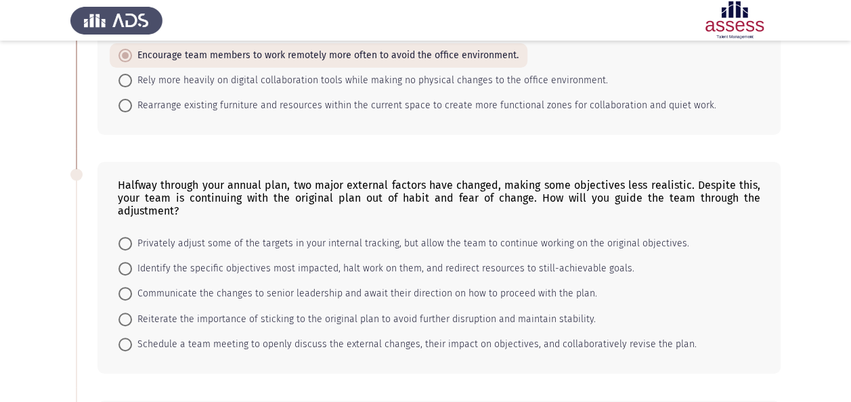
scroll to position [217, 0]
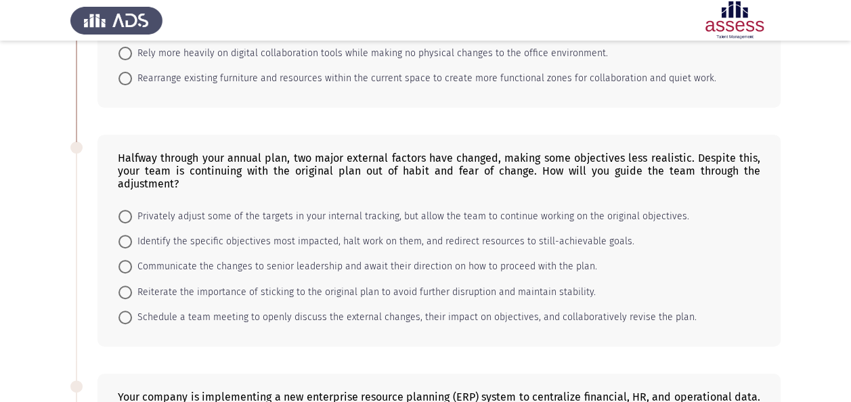
click at [411, 254] on mat-radio-button "Communicate the changes to senior leadership and await their direction on how t…" at bounding box center [358, 266] width 496 height 25
click at [485, 261] on span "Communicate the changes to senior leadership and await their direction on how t…" at bounding box center [364, 266] width 465 height 16
click at [132, 261] on input "Communicate the changes to senior leadership and await their direction on how t…" at bounding box center [125, 267] width 14 height 14
radio input "true"
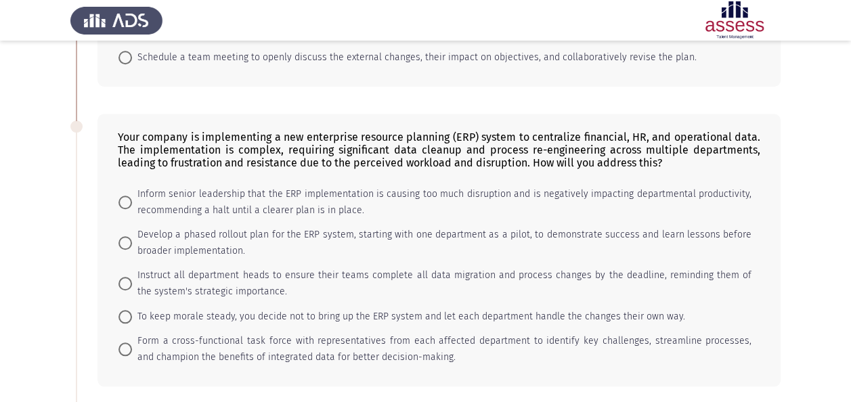
scroll to position [487, 0]
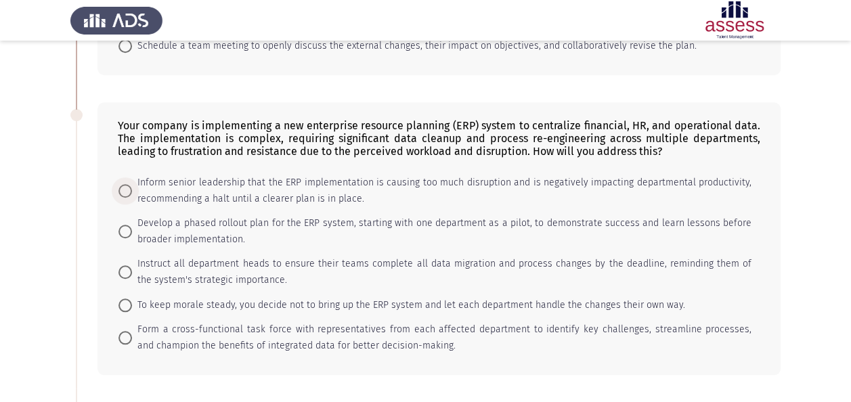
click at [666, 198] on span "Inform senior leadership that the ERP implementation is causing too much disrup…" at bounding box center [441, 191] width 619 height 32
click at [132, 198] on input "Inform senior leadership that the ERP implementation is causing too much disrup…" at bounding box center [125, 191] width 14 height 14
radio input "true"
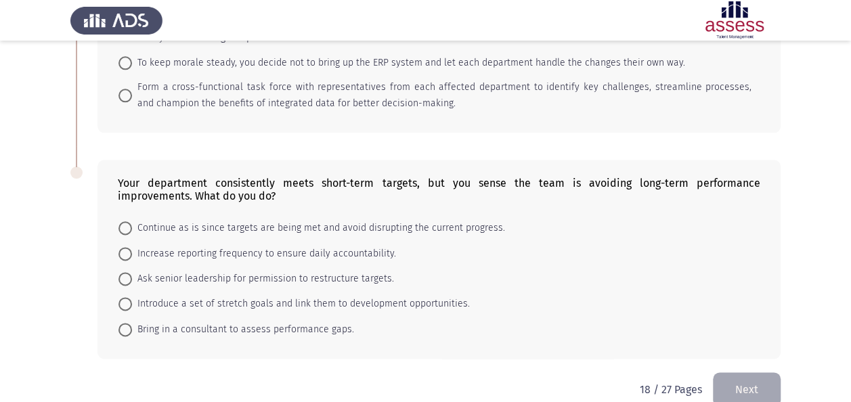
scroll to position [747, 0]
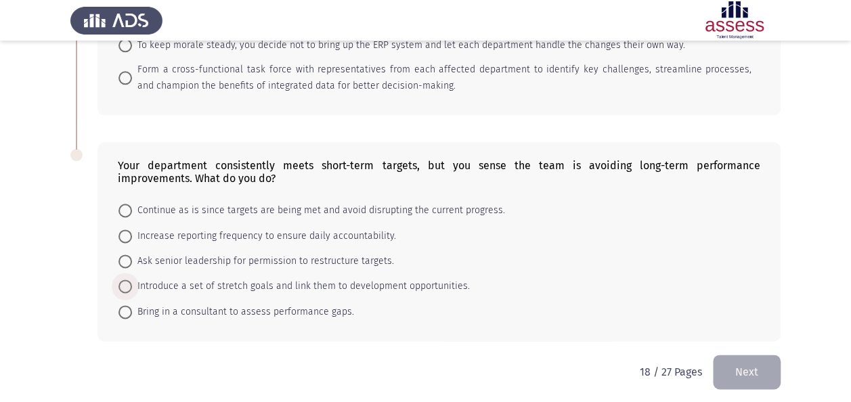
click at [290, 282] on span "Introduce a set of stretch goals and link them to development opportunities." at bounding box center [301, 286] width 338 height 16
click at [132, 282] on input "Introduce a set of stretch goals and link them to development opportunities." at bounding box center [125, 286] width 14 height 14
radio input "true"
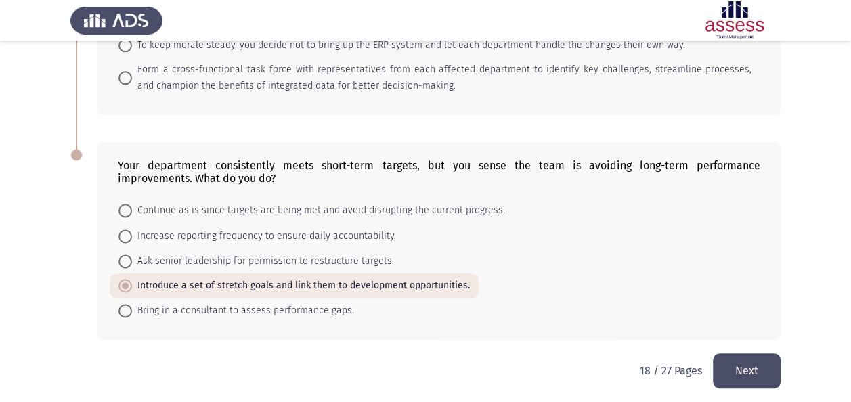
click at [744, 378] on button "Next" at bounding box center [747, 370] width 68 height 35
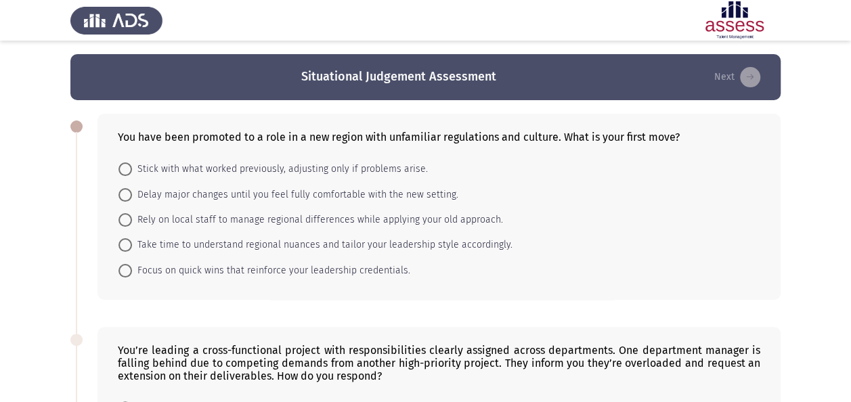
click at [354, 237] on span "Take time to understand regional nuances and tailor your leadership style accor…" at bounding box center [322, 245] width 380 height 16
click at [132, 238] on input "Take time to understand regional nuances and tailor your leadership style accor…" at bounding box center [125, 245] width 14 height 14
radio input "true"
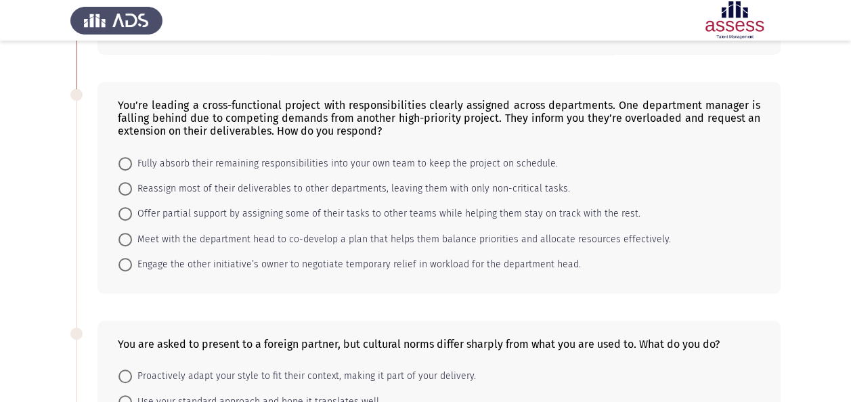
scroll to position [252, 0]
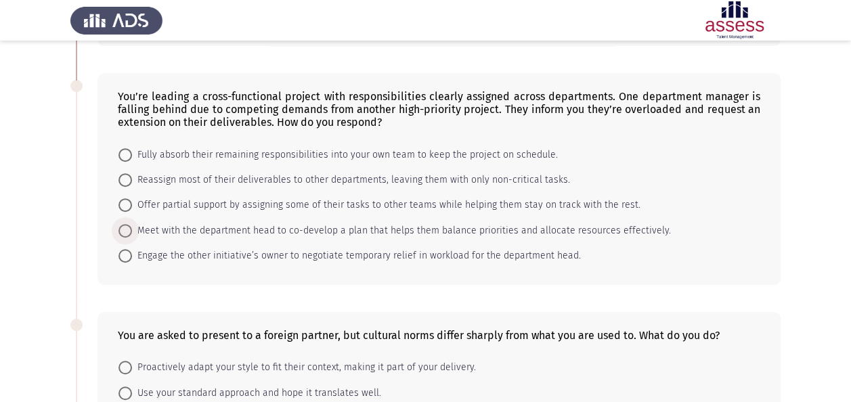
click at [358, 223] on span "Meet with the department head to co-develop a plan that helps them balance prio…" at bounding box center [401, 231] width 539 height 16
click at [132, 224] on input "Meet with the department head to co-develop a plan that helps them balance prio…" at bounding box center [125, 231] width 14 height 14
radio input "true"
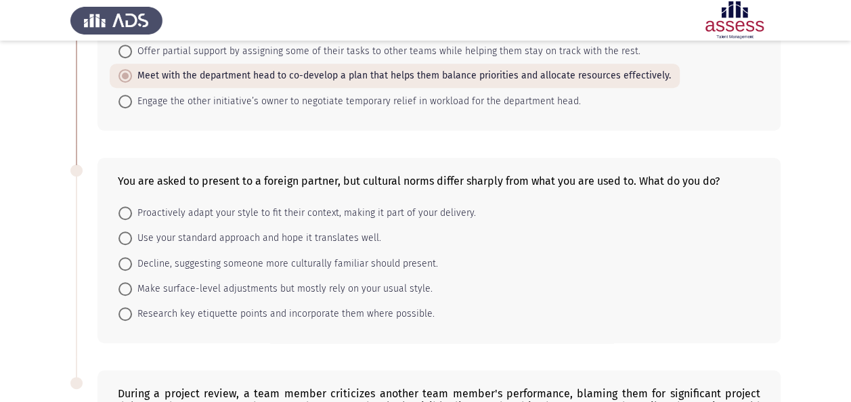
scroll to position [424, 0]
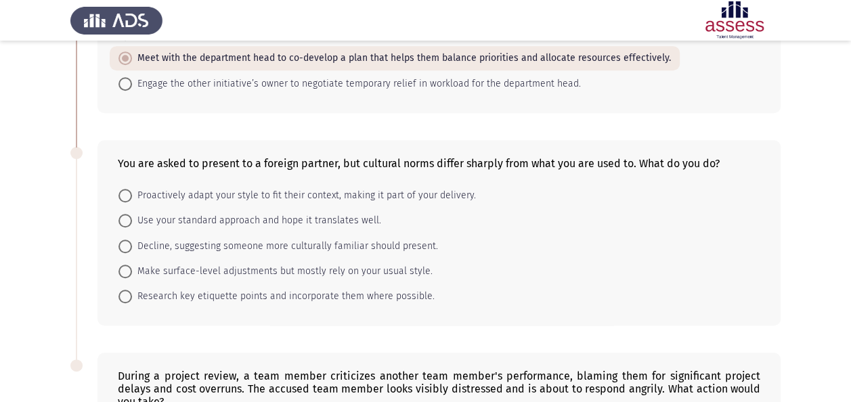
click at [303, 216] on span "Use your standard approach and hope it translates well." at bounding box center [256, 220] width 249 height 16
click at [132, 216] on input "Use your standard approach and hope it translates well." at bounding box center [125, 221] width 14 height 14
radio input "true"
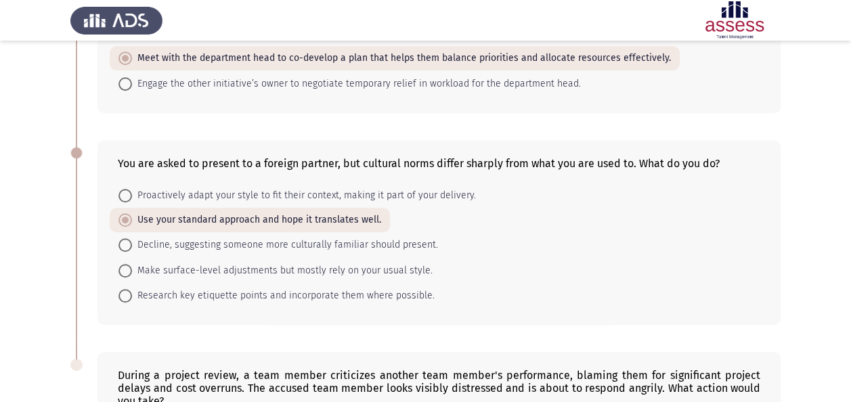
click at [346, 288] on span "Research key etiquette points and incorporate them where possible." at bounding box center [283, 296] width 302 height 16
click at [132, 289] on input "Research key etiquette points and incorporate them where possible." at bounding box center [125, 296] width 14 height 14
radio input "true"
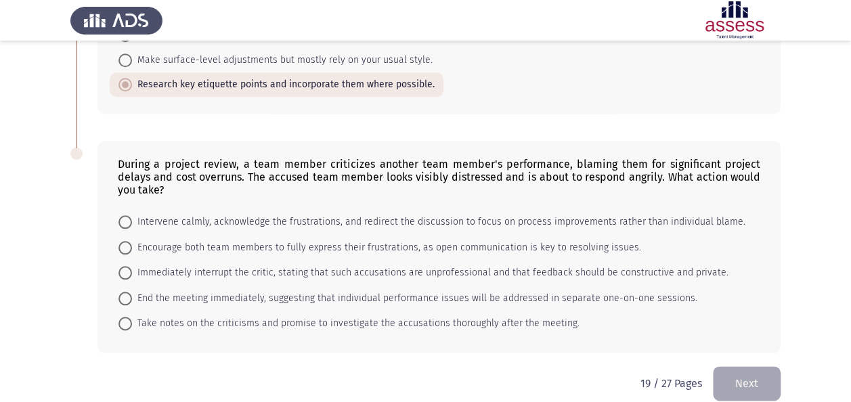
scroll to position [647, 0]
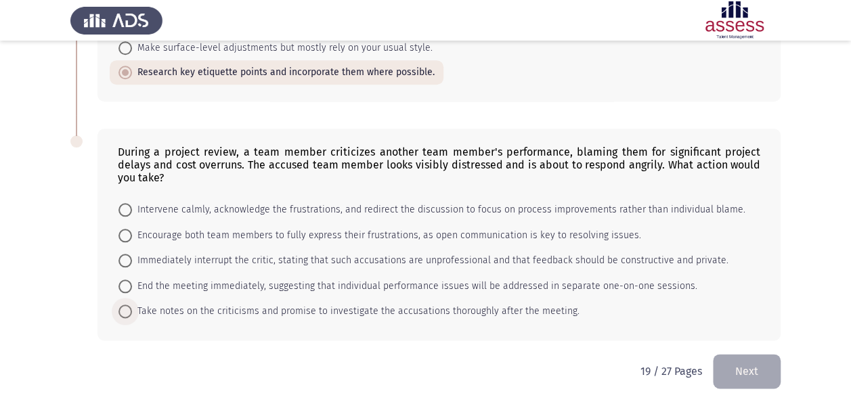
click at [413, 306] on span "Take notes on the criticisms and promise to investigate the accusations thoroug…" at bounding box center [355, 311] width 447 height 16
click at [132, 306] on input "Take notes on the criticisms and promise to investigate the accusations thoroug…" at bounding box center [125, 311] width 14 height 14
radio input "true"
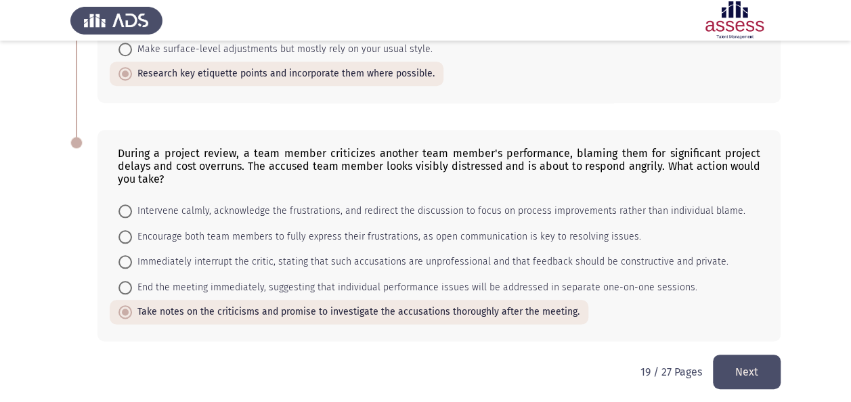
click at [729, 363] on button "Next" at bounding box center [747, 372] width 68 height 35
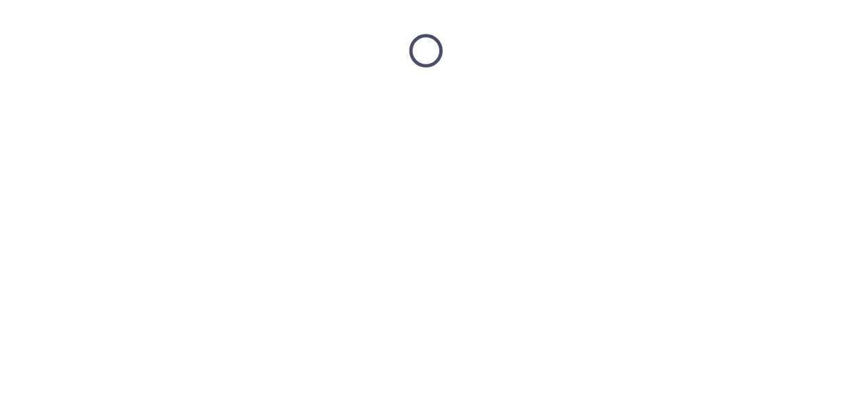
scroll to position [0, 0]
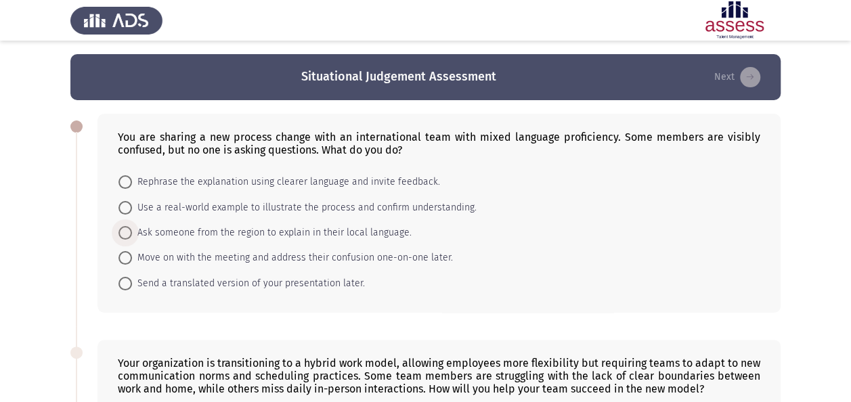
click at [303, 226] on span "Ask someone from the region to explain in their local language." at bounding box center [271, 233] width 279 height 16
click at [132, 226] on input "Ask someone from the region to explain in their local language." at bounding box center [125, 233] width 14 height 14
radio input "true"
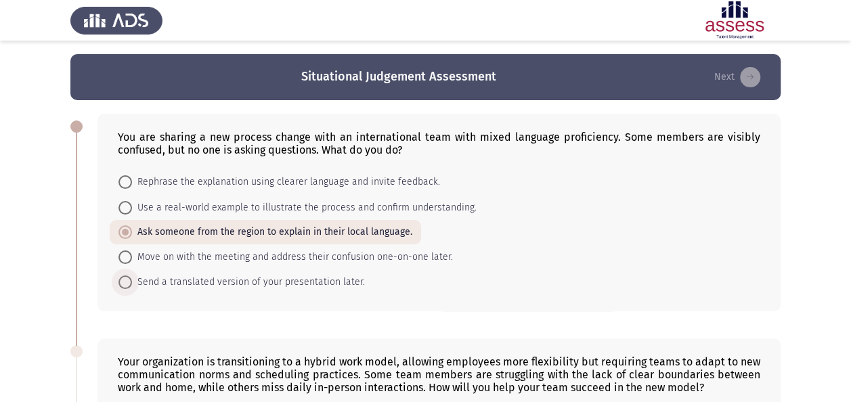
click at [318, 280] on span "Send a translated version of your presentation later." at bounding box center [248, 282] width 233 height 16
click at [132, 280] on input "Send a translated version of your presentation later." at bounding box center [125, 282] width 14 height 14
radio input "true"
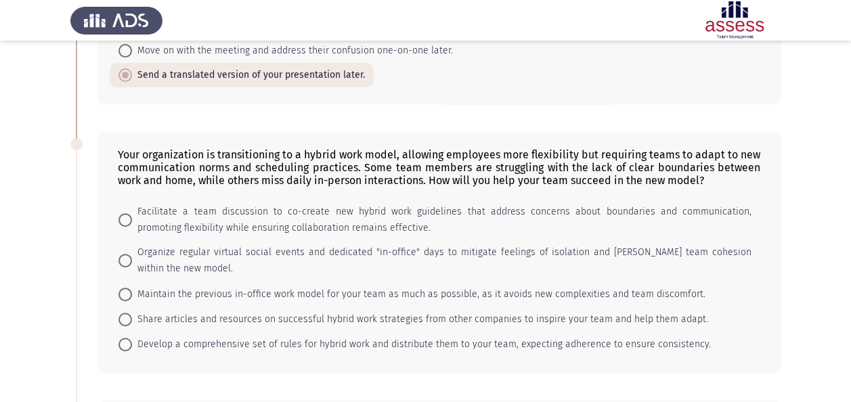
scroll to position [217, 0]
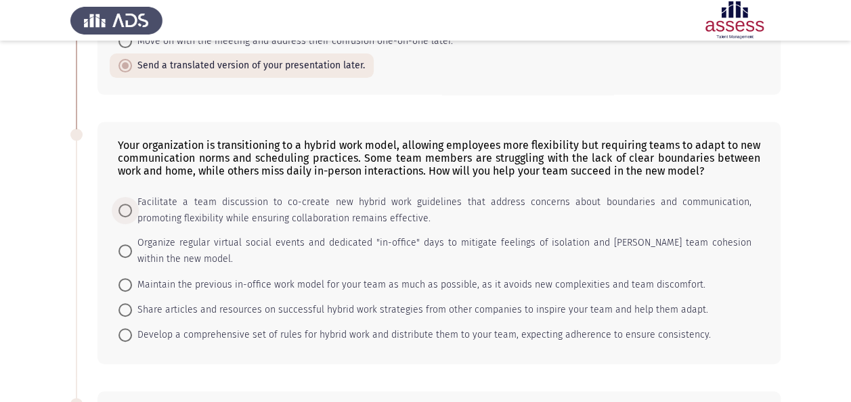
click at [411, 200] on span "Facilitate a team discussion to co-create new hybrid work guidelines that addre…" at bounding box center [441, 210] width 619 height 32
click at [132, 204] on input "Facilitate a team discussion to co-create new hybrid work guidelines that addre…" at bounding box center [125, 211] width 14 height 14
radio input "true"
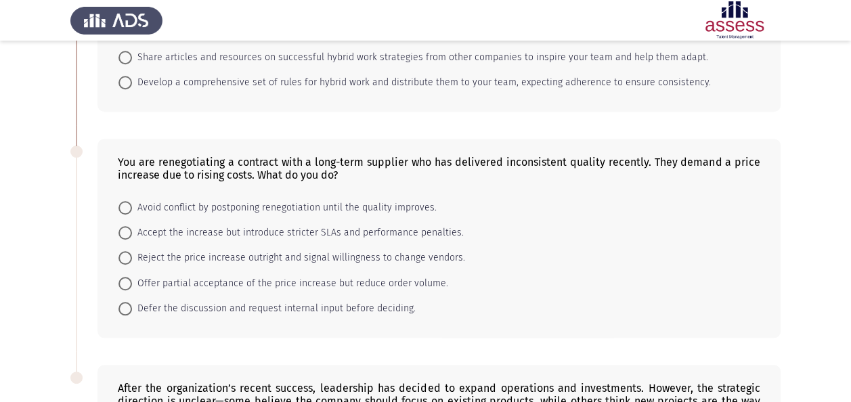
scroll to position [478, 0]
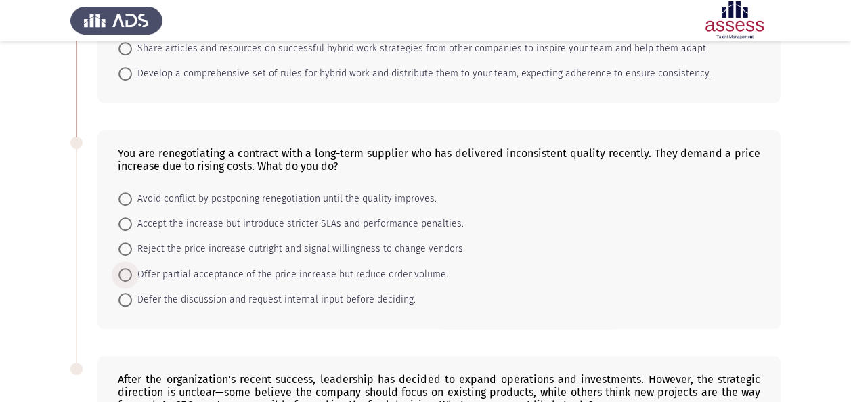
click at [305, 267] on span "Offer partial acceptance of the price increase but reduce order volume." at bounding box center [290, 275] width 316 height 16
click at [132, 268] on input "Offer partial acceptance of the price increase but reduce order volume." at bounding box center [125, 275] width 14 height 14
radio input "true"
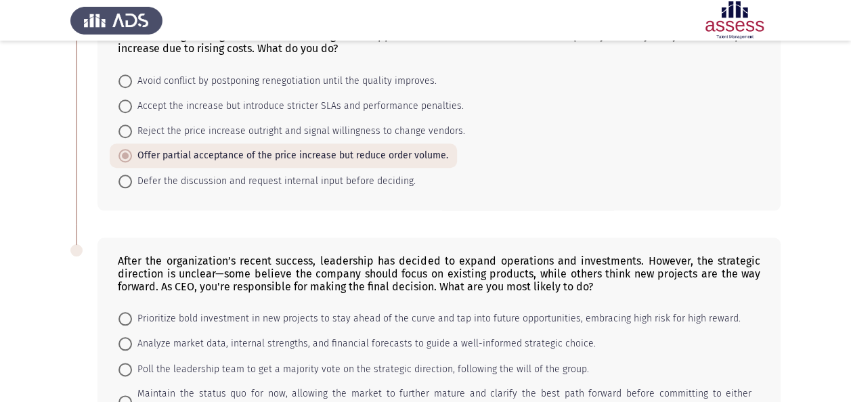
scroll to position [623, 0]
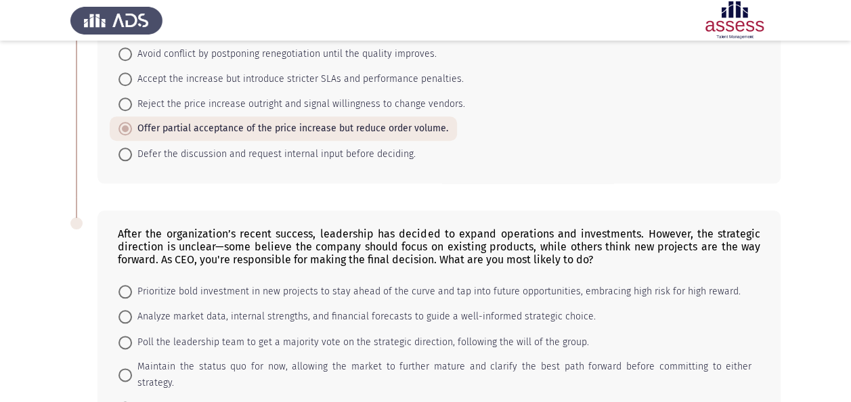
drag, startPoint x: 368, startPoint y: 153, endPoint x: 402, endPoint y: 176, distance: 40.9
click at [369, 153] on span "Defer the discussion and request internal input before deciding." at bounding box center [274, 154] width 284 height 16
click at [132, 153] on input "Defer the discussion and request internal input before deciding." at bounding box center [125, 155] width 14 height 14
radio input "true"
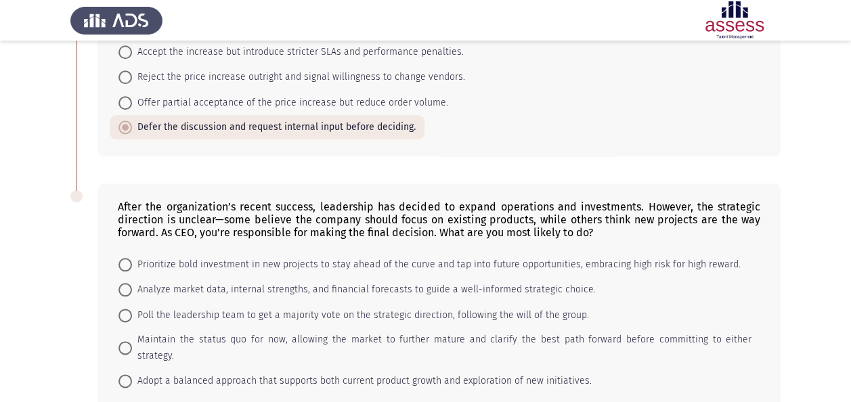
scroll to position [704, 0]
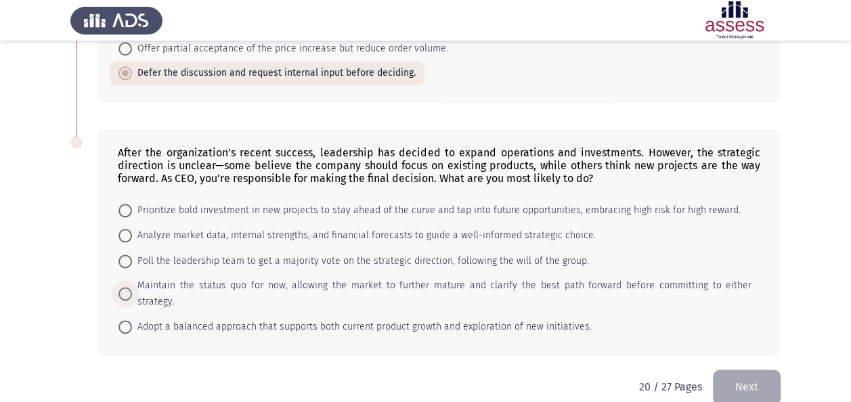
click at [471, 283] on span "Maintain the status quo for now, allowing the market to further mature and clar…" at bounding box center [441, 293] width 619 height 32
click at [132, 287] on input "Maintain the status quo for now, allowing the market to further mature and clar…" at bounding box center [125, 294] width 14 height 14
radio input "true"
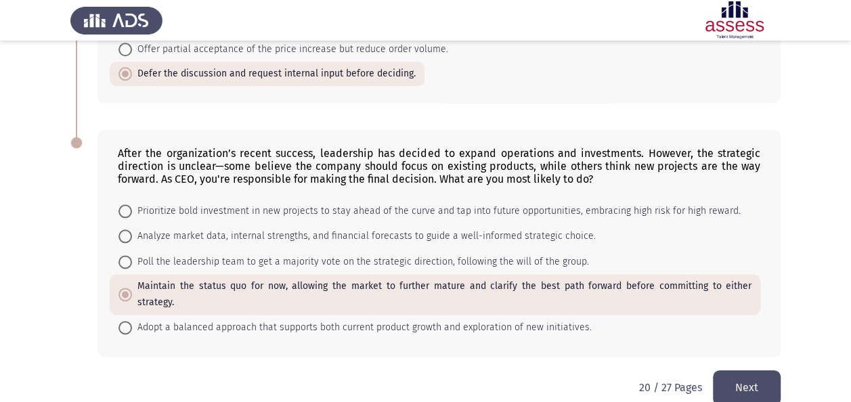
click at [773, 372] on button "Next" at bounding box center [747, 387] width 68 height 35
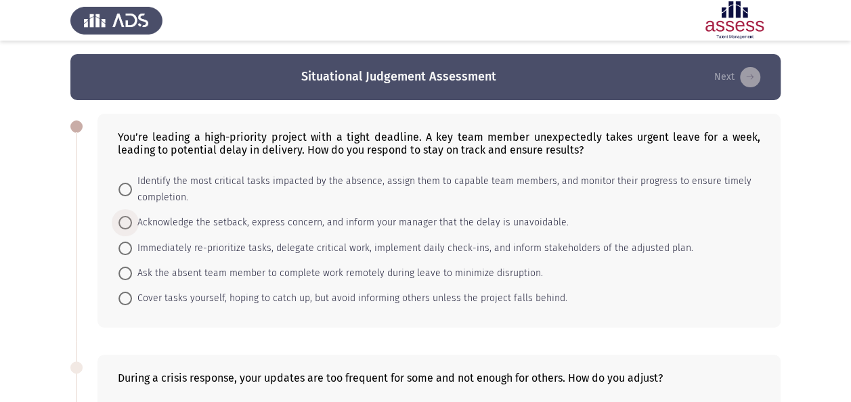
click at [285, 222] on span "Acknowledge the setback, express concern, and inform your manager that the dela…" at bounding box center [350, 222] width 436 height 16
click at [132, 222] on input "Acknowledge the setback, express concern, and inform your manager that the dela…" at bounding box center [125, 223] width 14 height 14
radio input "true"
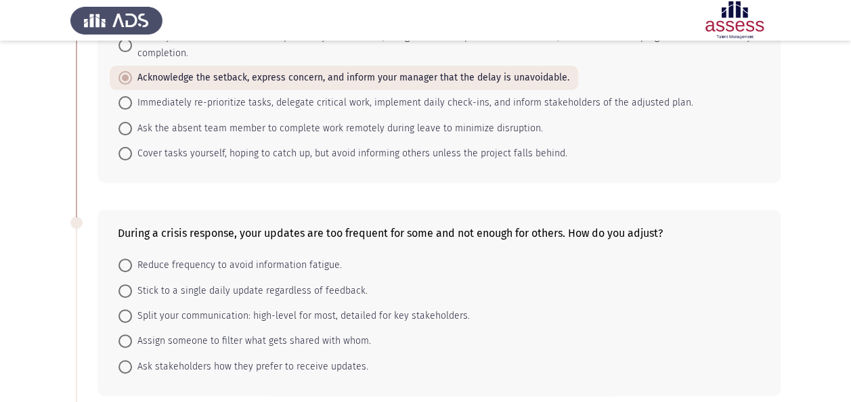
scroll to position [198, 0]
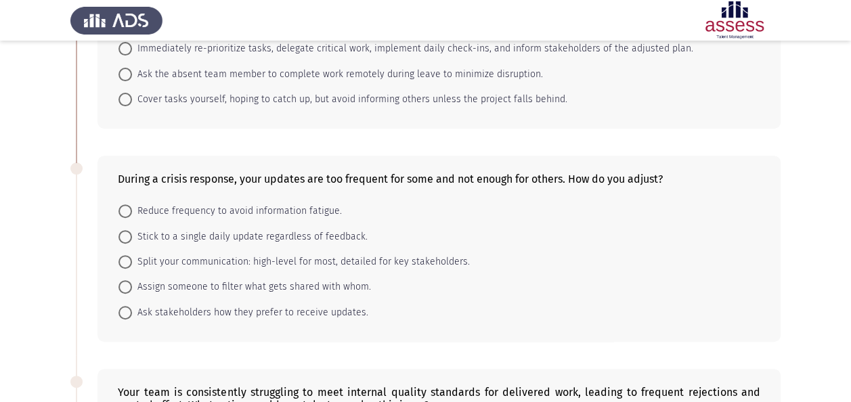
click at [247, 279] on span "Assign someone to filter what gets shared with whom." at bounding box center [251, 287] width 239 height 16
click at [132, 280] on input "Assign someone to filter what gets shared with whom." at bounding box center [125, 287] width 14 height 14
radio input "true"
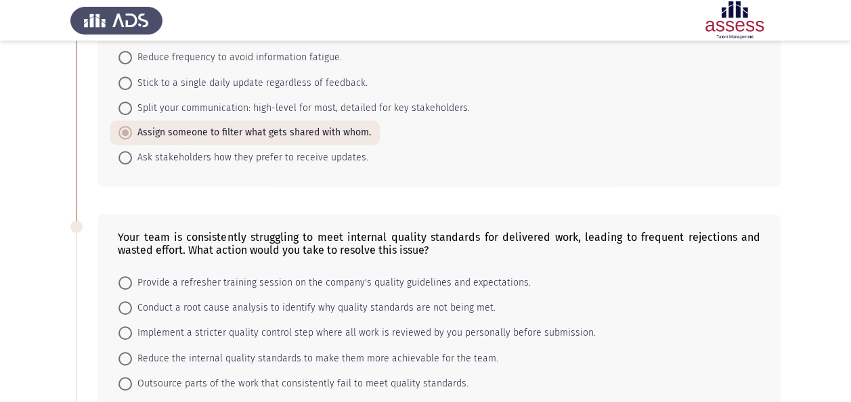
scroll to position [424, 0]
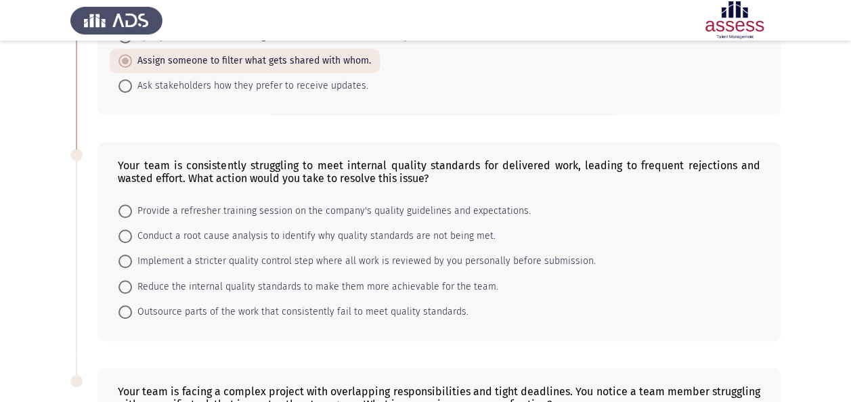
click at [464, 284] on span "Reduce the internal quality standards to make them more achievable for the team." at bounding box center [315, 287] width 366 height 16
click at [132, 284] on input "Reduce the internal quality standards to make them more achievable for the team." at bounding box center [125, 287] width 14 height 14
radio input "true"
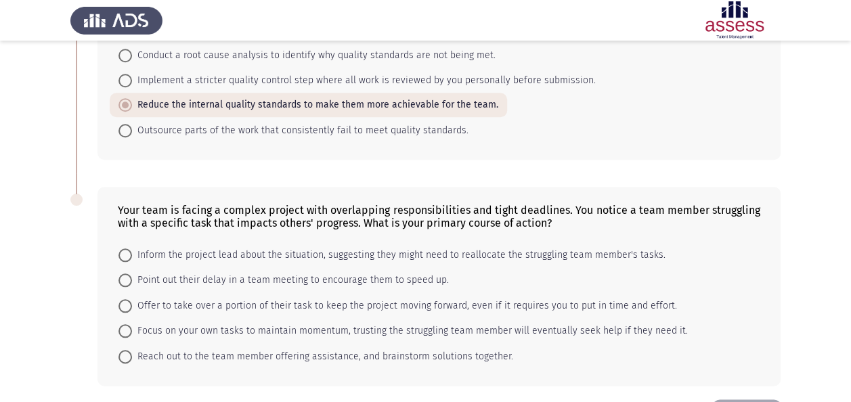
scroll to position [650, 0]
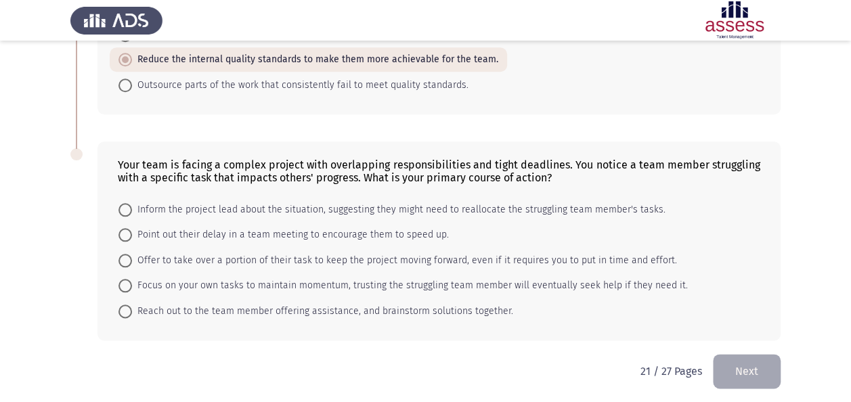
click at [315, 252] on span "Offer to take over a portion of their task to keep the project moving forward, …" at bounding box center [404, 260] width 545 height 16
click at [132, 254] on input "Offer to take over a portion of their task to keep the project moving forward, …" at bounding box center [125, 261] width 14 height 14
radio input "true"
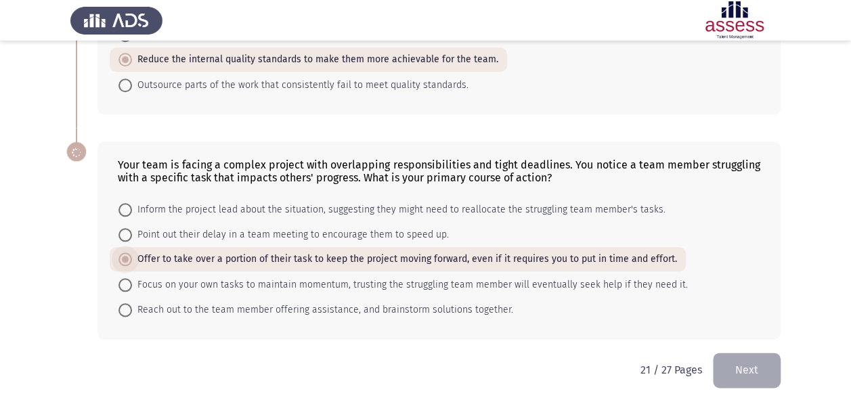
scroll to position [649, 0]
click at [726, 357] on button "Next" at bounding box center [747, 370] width 68 height 35
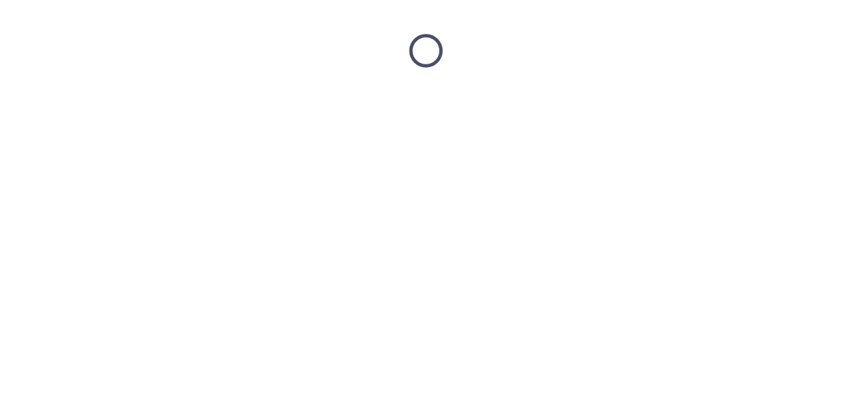
scroll to position [0, 0]
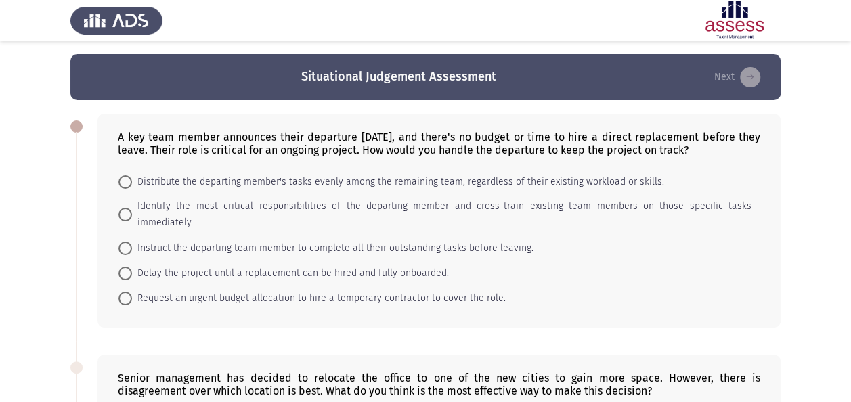
click at [338, 212] on mat-radio-button "Identify the most critical responsibilities of the departing member and cross-t…" at bounding box center [435, 214] width 650 height 41
drag, startPoint x: 526, startPoint y: 207, endPoint x: 534, endPoint y: 212, distance: 8.8
click at [528, 208] on span "Identify the most critical responsibilities of the departing member and cross-t…" at bounding box center [441, 214] width 619 height 32
click at [132, 208] on input "Identify the most critical responsibilities of the departing member and cross-t…" at bounding box center [125, 215] width 14 height 14
radio input "true"
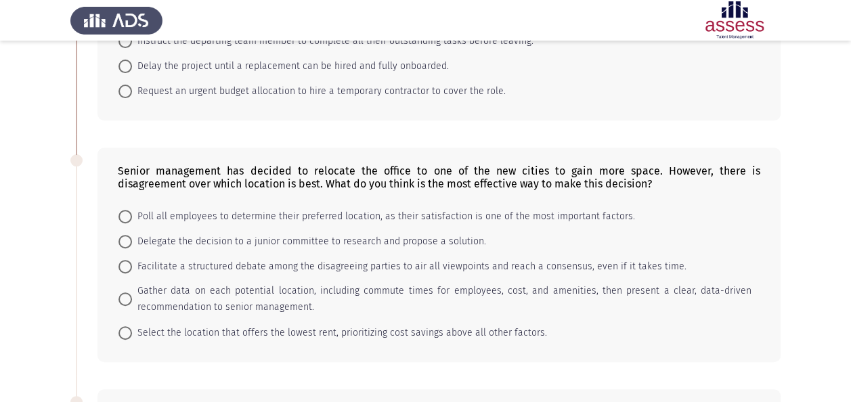
scroll to position [261, 0]
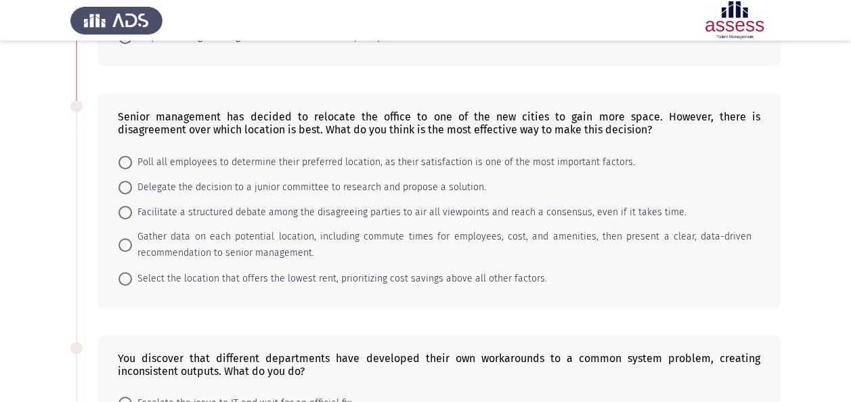
click at [555, 253] on form "Poll all employees to determine their preferred location, as their satisfaction…" at bounding box center [439, 219] width 642 height 141
click at [510, 271] on span "Select the location that offers the lowest rent, prioritizing cost savings abov…" at bounding box center [339, 279] width 415 height 16
click at [132, 272] on input "Select the location that offers the lowest rent, prioritizing cost savings abov…" at bounding box center [125, 279] width 14 height 14
radio input "true"
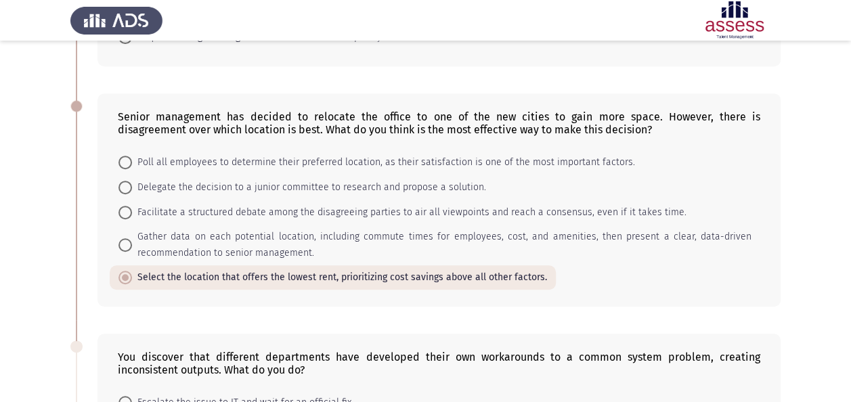
click at [324, 394] on span "Escalate the issue to IT and wait for an official fix." at bounding box center [242, 402] width 221 height 16
click at [132, 396] on input "Escalate the issue to IT and wait for an official fix." at bounding box center [125, 403] width 14 height 14
radio input "true"
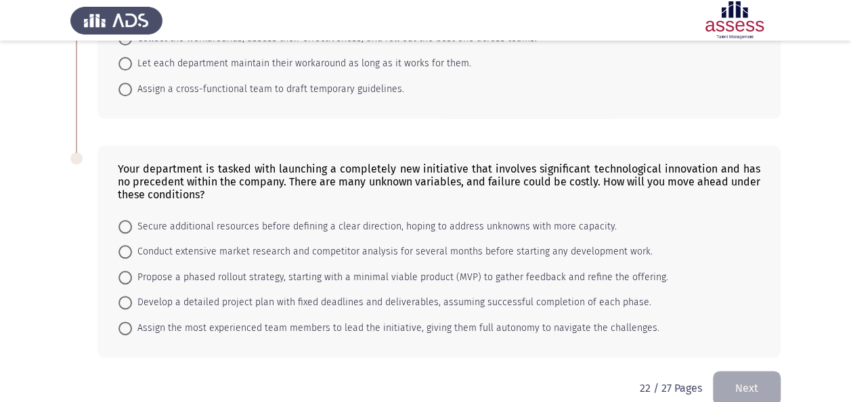
click at [516, 320] on span "Assign the most experienced team members to lead the initiative, giving them fu…" at bounding box center [395, 328] width 527 height 16
click at [132, 321] on input "Assign the most experienced team members to lead the initiative, giving them fu…" at bounding box center [125, 328] width 14 height 14
radio input "true"
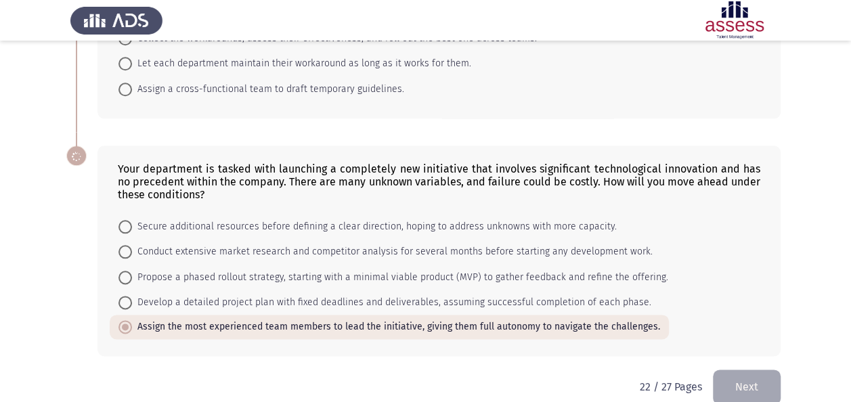
scroll to position [674, 0]
click at [751, 370] on button "Next" at bounding box center [747, 387] width 68 height 35
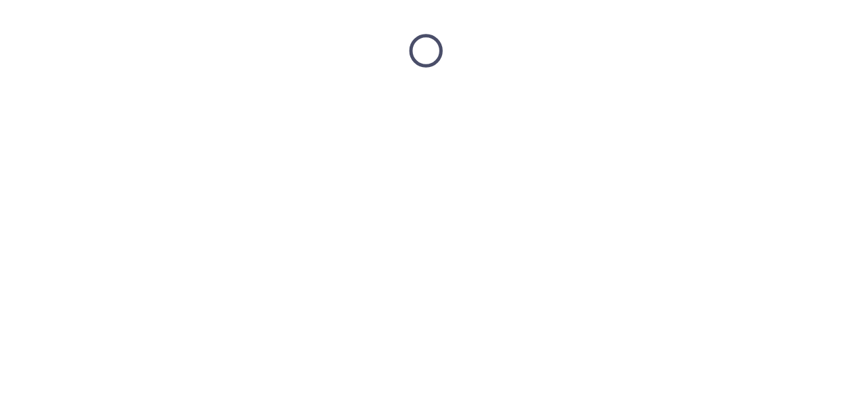
scroll to position [0, 0]
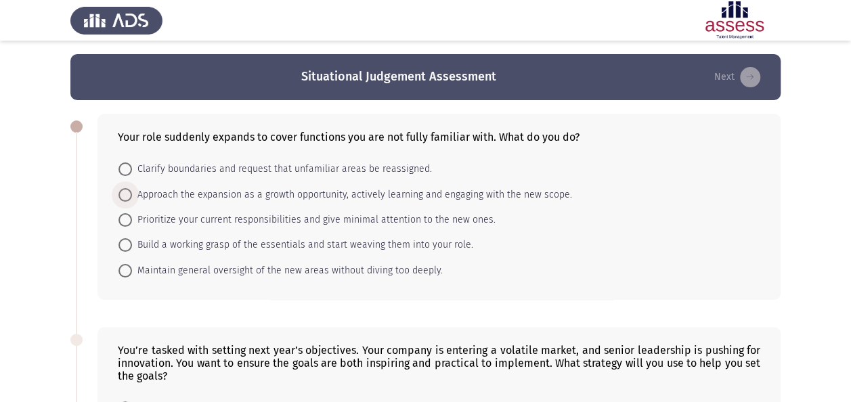
click at [273, 194] on span "Approach the expansion as a growth opportunity, actively learning and engaging …" at bounding box center [352, 195] width 440 height 16
click at [132, 194] on input "Approach the expansion as a growth opportunity, actively learning and engaging …" at bounding box center [125, 195] width 14 height 14
radio input "true"
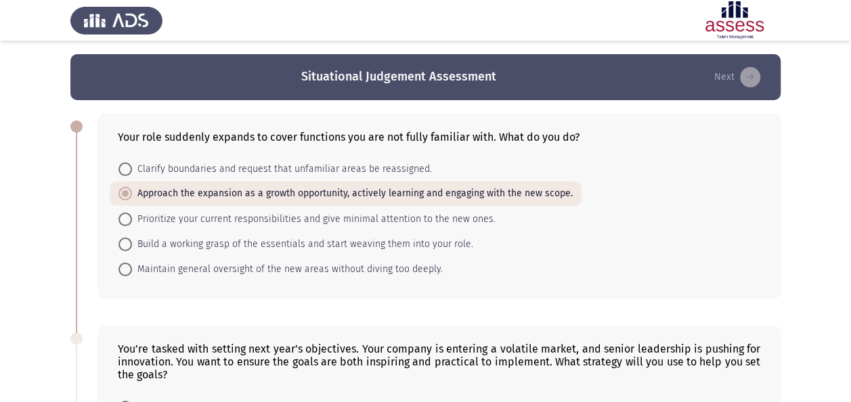
scroll to position [351, 0]
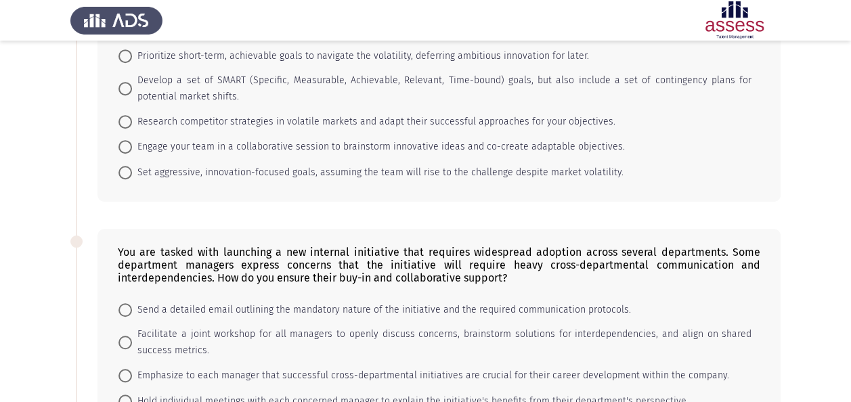
drag, startPoint x: 394, startPoint y: 295, endPoint x: 397, endPoint y: 304, distance: 9.2
click at [395, 298] on mat-radio-button "Send a detailed email outlining the mandatory nature of the initiative and the …" at bounding box center [375, 309] width 530 height 25
click at [390, 333] on span "Facilitate a joint workshop for all managers to openly discuss concerns, brains…" at bounding box center [441, 342] width 619 height 32
click at [132, 336] on input "Facilitate a joint workshop for all managers to openly discuss concerns, brains…" at bounding box center [125, 343] width 14 height 14
radio input "true"
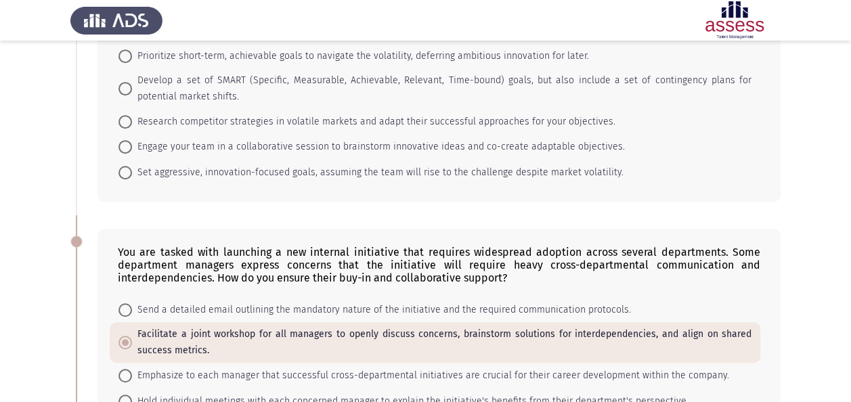
scroll to position [692, 0]
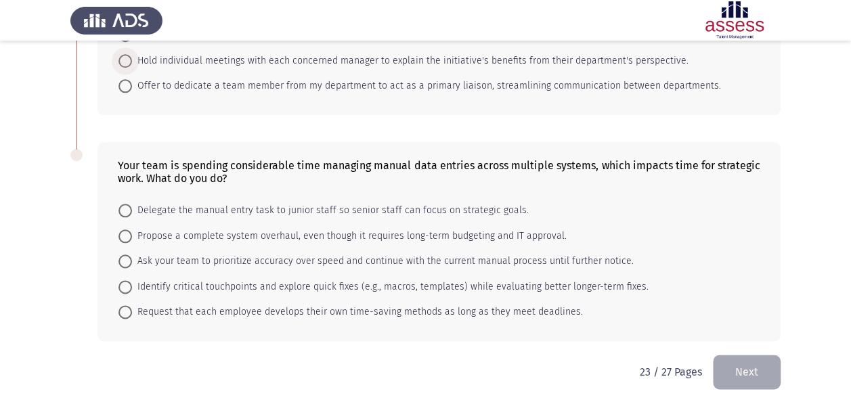
click at [425, 53] on span "Hold individual meetings with each concerned manager to explain the initiative'…" at bounding box center [410, 61] width 556 height 16
click at [132, 54] on input "Hold individual meetings with each concerned manager to explain the initiative'…" at bounding box center [125, 61] width 14 height 14
radio input "true"
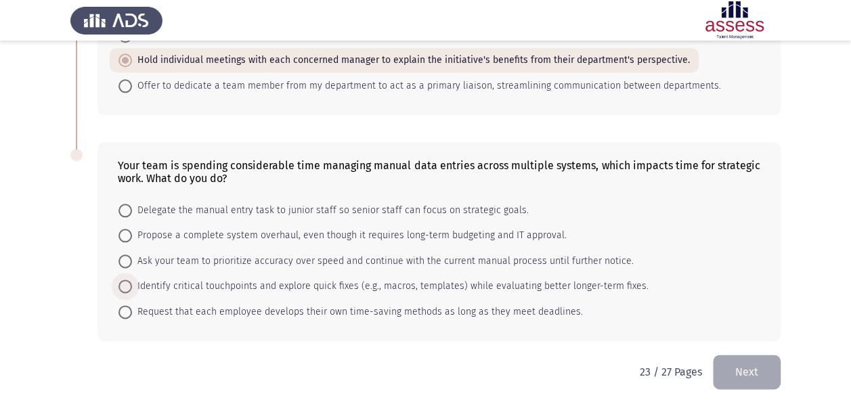
click at [421, 278] on span "Identify critical touchpoints and explore quick fixes (e.g., macros, templates)…" at bounding box center [390, 286] width 516 height 16
click at [132, 279] on input "Identify critical touchpoints and explore quick fixes (e.g., macros, templates)…" at bounding box center [125, 286] width 14 height 14
radio input "true"
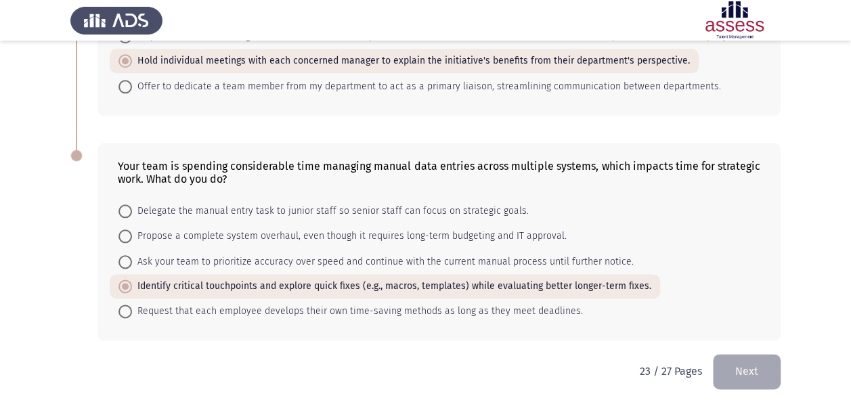
click at [736, 359] on button "Next" at bounding box center [747, 371] width 68 height 35
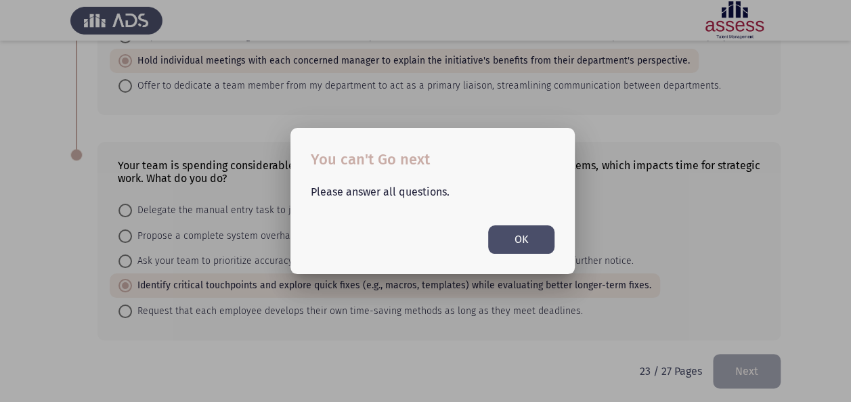
drag, startPoint x: 561, startPoint y: 280, endPoint x: 539, endPoint y: 242, distance: 44.0
click at [547, 257] on div "You can't Go next Please answer all questions. OK" at bounding box center [425, 201] width 851 height 402
click at [537, 240] on button "OK" at bounding box center [521, 239] width 66 height 28
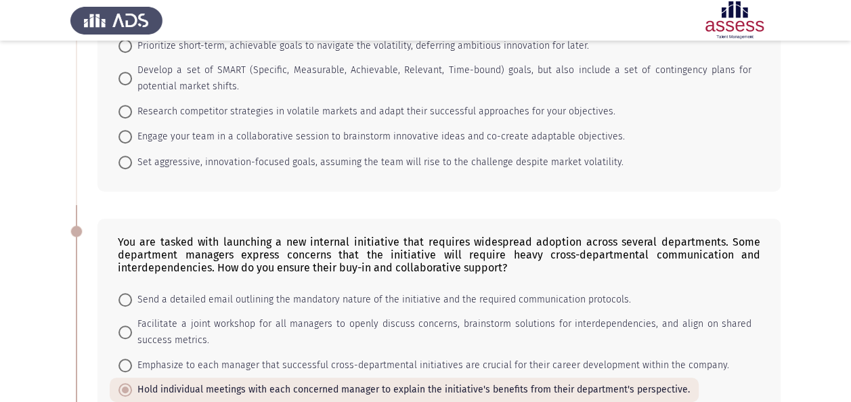
scroll to position [363, 0]
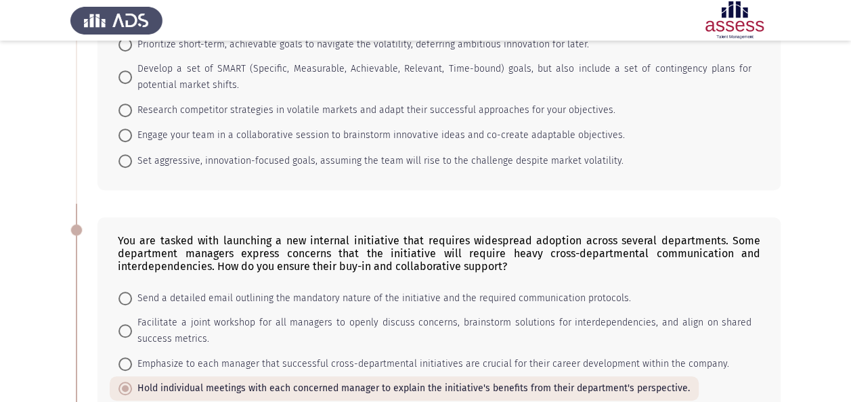
click at [465, 137] on span "Engage your team in a collaborative session to brainstorm innovative ideas and …" at bounding box center [378, 135] width 493 height 16
click at [132, 137] on input "Engage your team in a collaborative session to brainstorm innovative ideas and …" at bounding box center [125, 136] width 14 height 14
radio input "true"
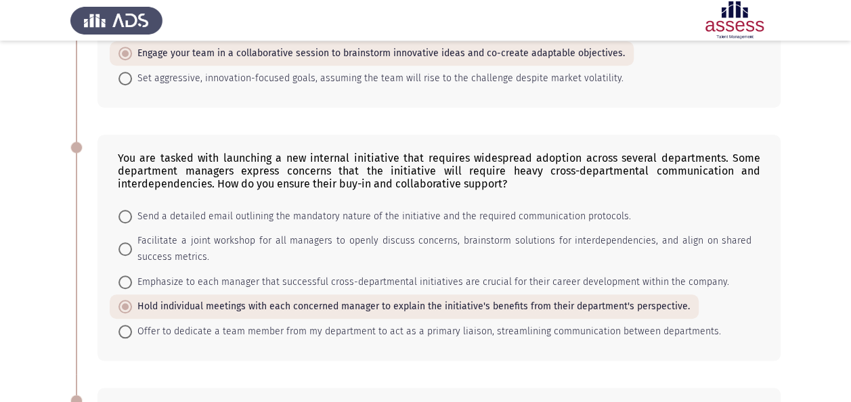
scroll to position [690, 0]
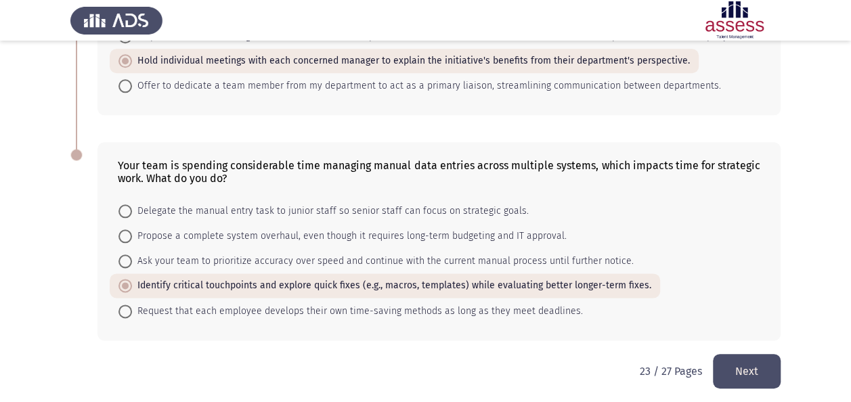
click at [704, 361] on div "23 / 27 Pages Next" at bounding box center [709, 371] width 141 height 35
click at [725, 365] on button "Next" at bounding box center [747, 371] width 68 height 35
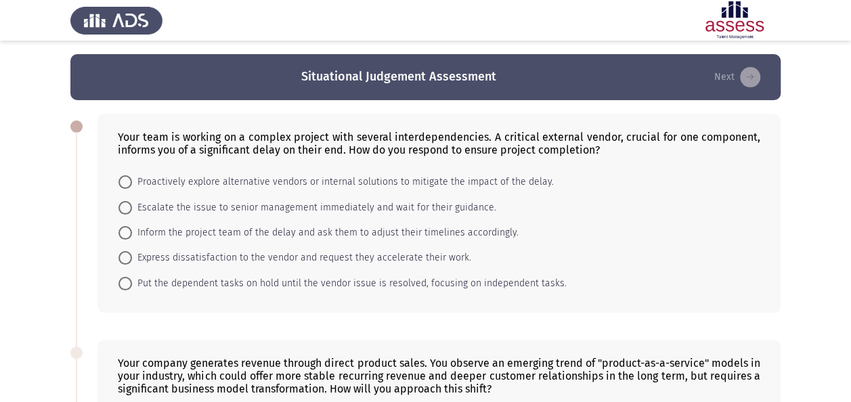
click at [323, 200] on span "Escalate the issue to senior management immediately and wait for their guidance." at bounding box center [314, 208] width 364 height 16
click at [132, 201] on input "Escalate the issue to senior management immediately and wait for their guidance." at bounding box center [125, 208] width 14 height 14
radio input "true"
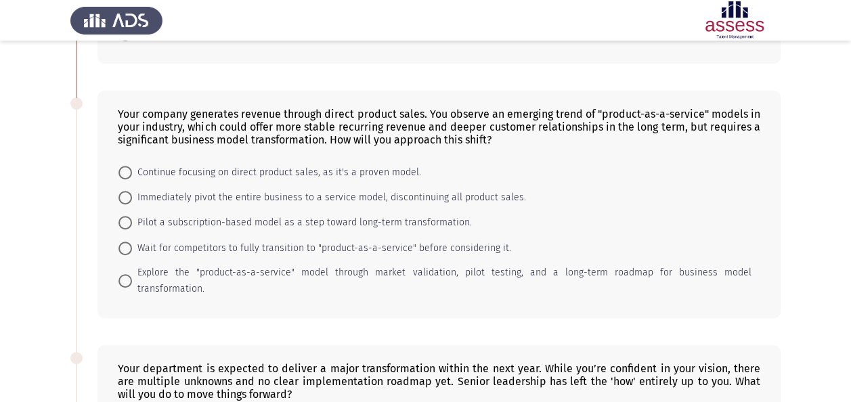
scroll to position [309, 0]
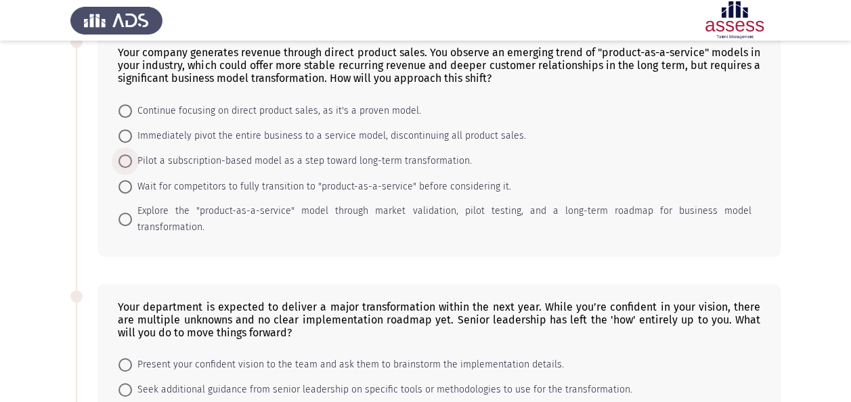
click at [449, 164] on span "Pilot a subscription-based model as a step toward long-term transformation." at bounding box center [302, 161] width 340 height 16
click at [132, 164] on input "Pilot a subscription-based model as a step toward long-term transformation." at bounding box center [125, 161] width 14 height 14
radio input "true"
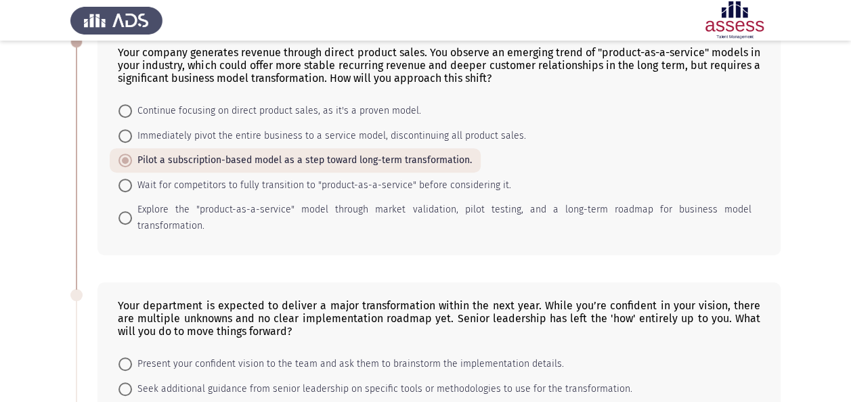
click at [403, 177] on span "Wait for competitors to fully transition to "product-as-a-service" before consi…" at bounding box center [321, 185] width 379 height 16
click at [132, 179] on input "Wait for competitors to fully transition to "product-as-a-service" before consi…" at bounding box center [125, 186] width 14 height 14
radio input "true"
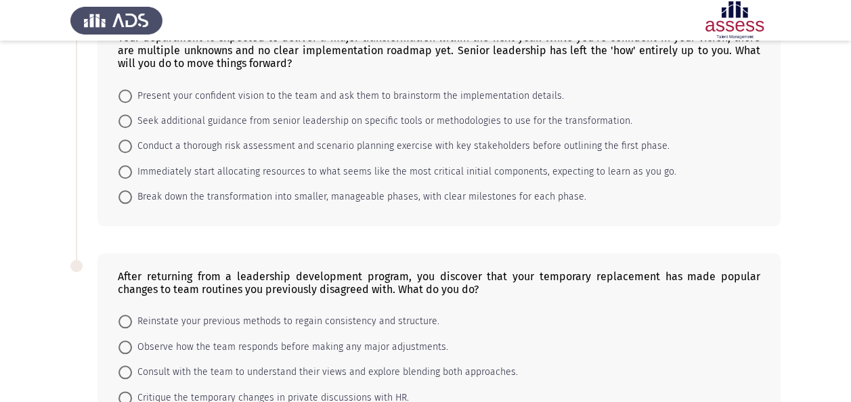
scroll to position [594, 0]
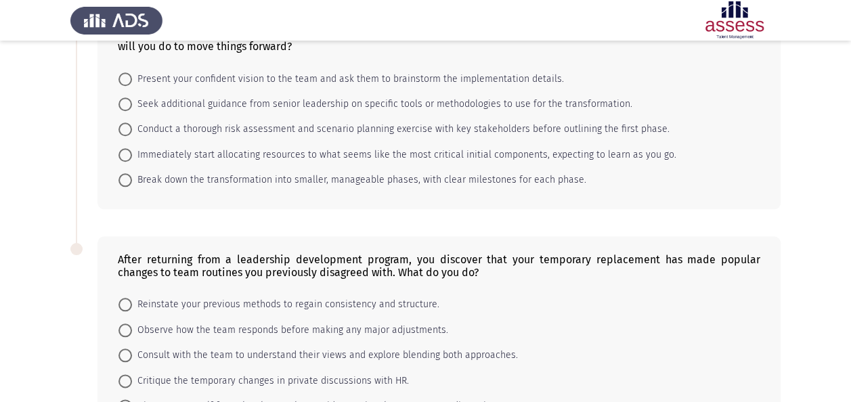
click at [481, 147] on span "Immediately start allocating resources to what seems like the most critical ini…" at bounding box center [404, 155] width 544 height 16
click at [132, 148] on input "Immediately start allocating resources to what seems like the most critical ini…" at bounding box center [125, 155] width 14 height 14
radio input "true"
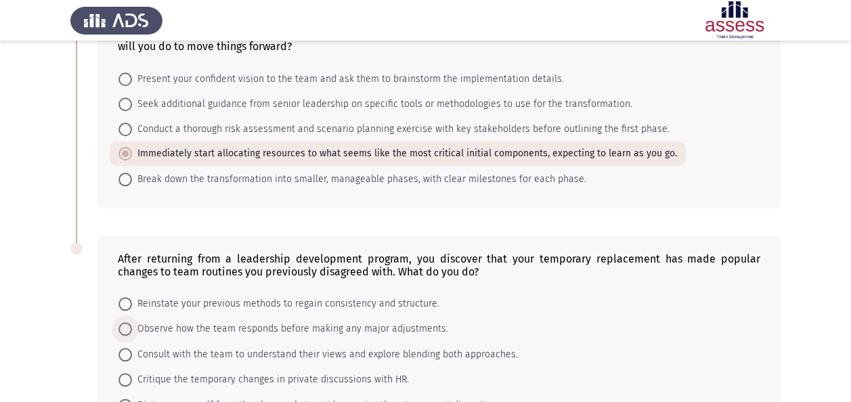
click at [243, 321] on span "Observe how the team responds before making any major adjustments." at bounding box center [290, 329] width 316 height 16
click at [132, 322] on input "Observe how the team responds before making any major adjustments." at bounding box center [125, 329] width 14 height 14
radio input "true"
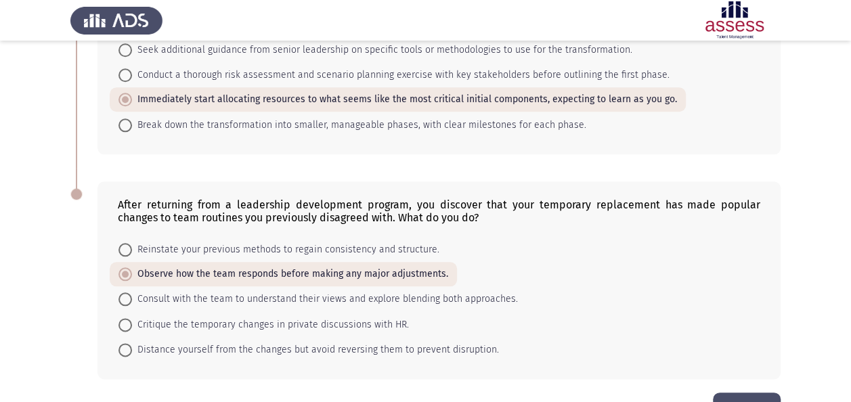
scroll to position [671, 0]
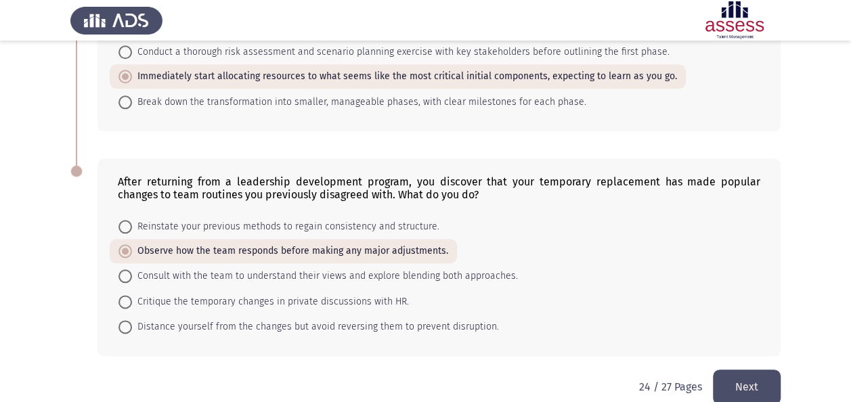
click at [756, 369] on button "Next" at bounding box center [747, 386] width 68 height 35
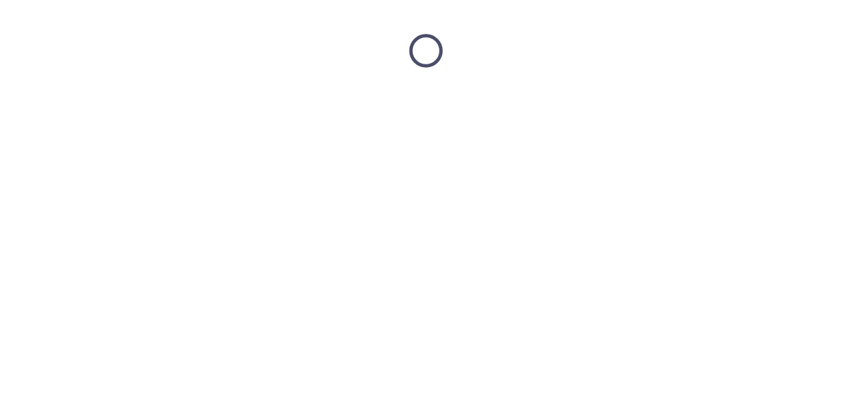
scroll to position [0, 0]
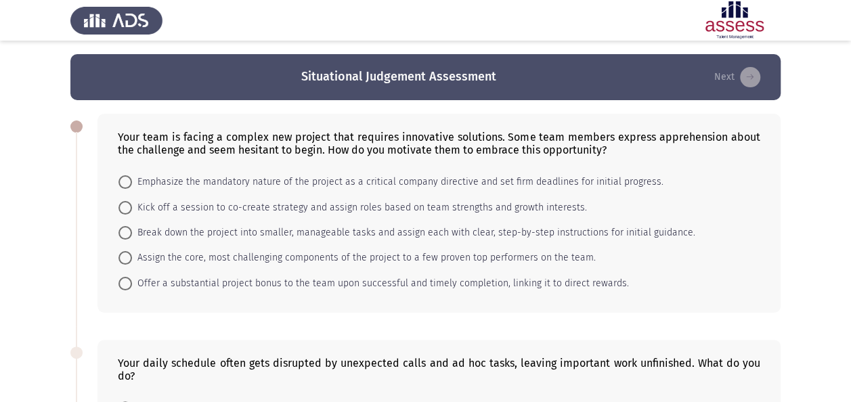
click at [283, 228] on span "Break down the project into smaller, manageable tasks and assign each with clea…" at bounding box center [413, 233] width 563 height 16
click at [132, 228] on input "Break down the project into smaller, manageable tasks and assign each with clea…" at bounding box center [125, 233] width 14 height 14
radio input "true"
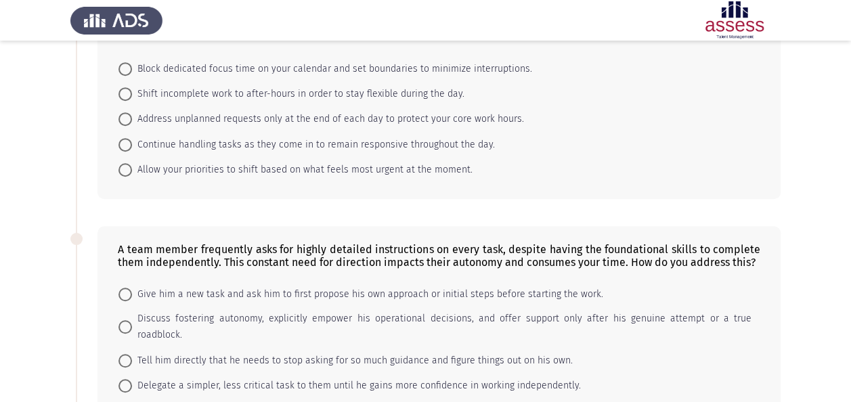
scroll to position [340, 0]
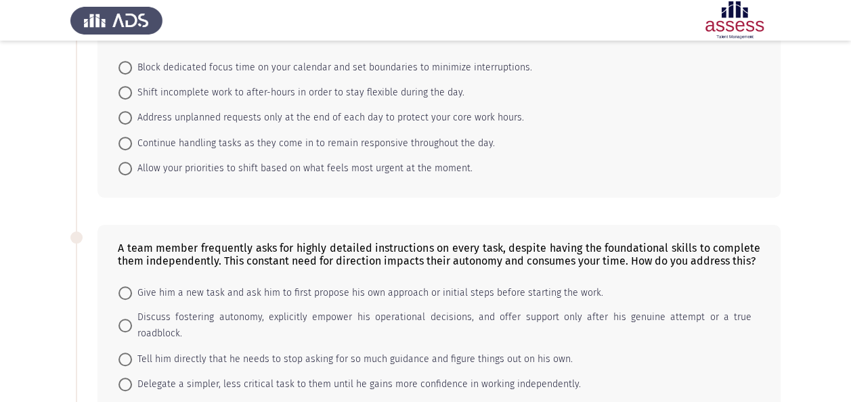
click at [334, 141] on span "Continue handling tasks as they come in to remain responsive throughout the day." at bounding box center [313, 143] width 363 height 16
click at [132, 141] on input "Continue handling tasks as they come in to remain responsive throughout the day." at bounding box center [125, 144] width 14 height 14
radio input "true"
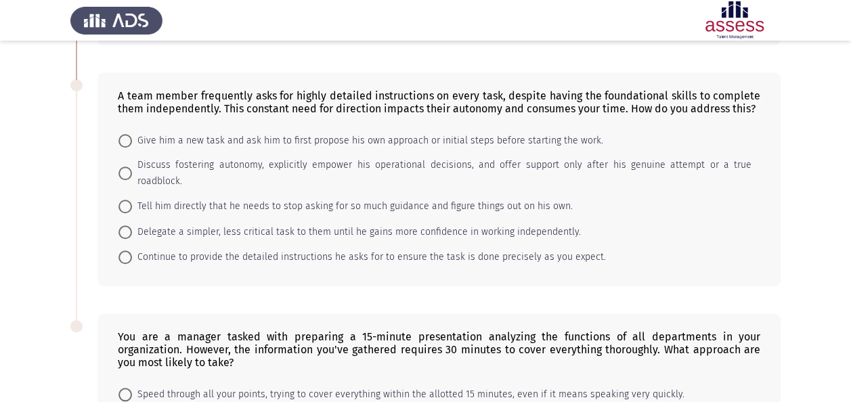
scroll to position [486, 0]
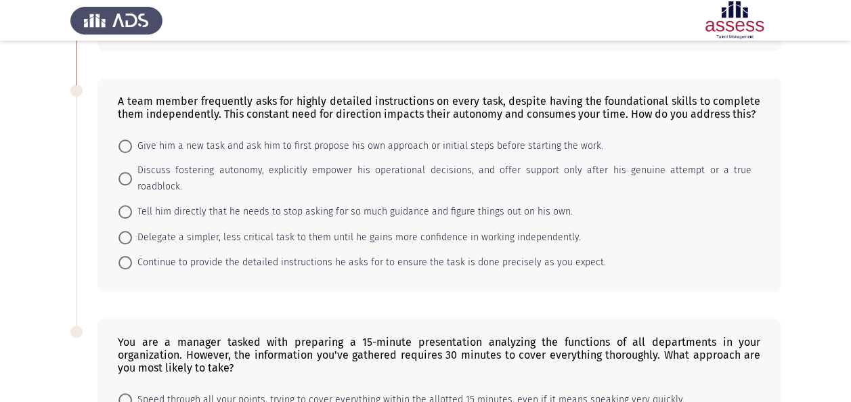
drag, startPoint x: 459, startPoint y: 206, endPoint x: 470, endPoint y: 211, distance: 12.1
click at [459, 224] on mat-radio-button "Delegate a simpler, less critical task to them until he gains more confidence i…" at bounding box center [350, 236] width 480 height 25
click at [474, 229] on span "Delegate a simpler, less critical task to them until he gains more confidence i…" at bounding box center [356, 237] width 449 height 16
click at [132, 231] on input "Delegate a simpler, less critical task to them until he gains more confidence i…" at bounding box center [125, 238] width 14 height 14
radio input "true"
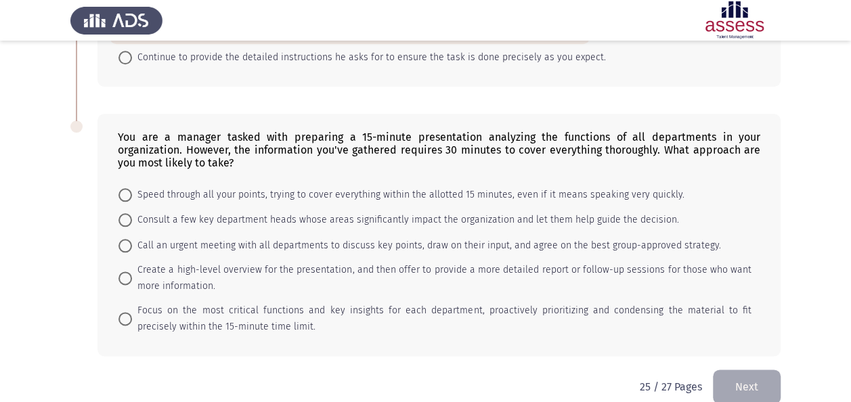
click at [479, 238] on span "Call an urgent meeting with all departments to discuss key points, draw on thei…" at bounding box center [426, 246] width 589 height 16
click at [132, 239] on input "Call an urgent meeting with all departments to discuss key points, draw on thei…" at bounding box center [125, 246] width 14 height 14
radio input "true"
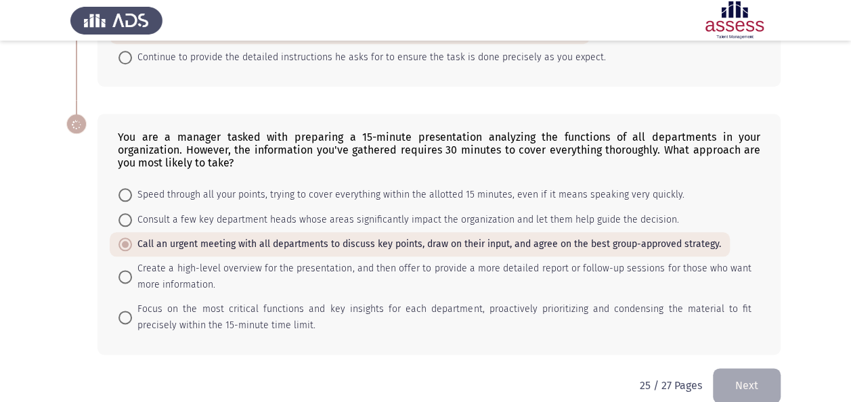
scroll to position [690, 0]
click at [727, 369] on button "Next" at bounding box center [747, 386] width 68 height 35
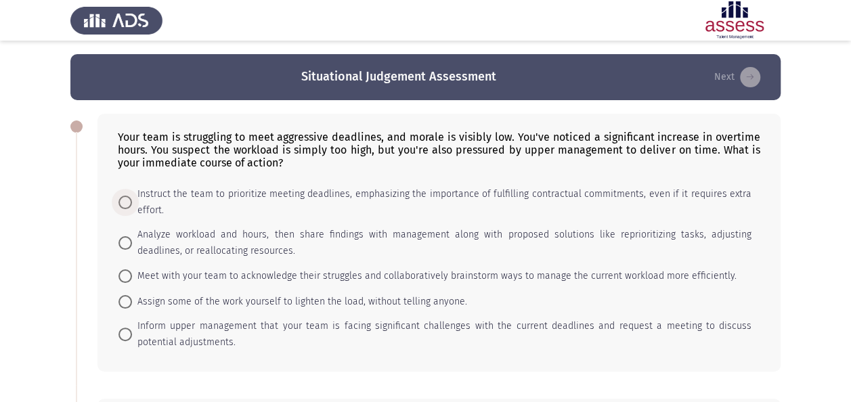
click at [447, 213] on span "Instruct the team to prioritize meeting deadlines, emphasizing the importance o…" at bounding box center [441, 202] width 619 height 32
click at [132, 209] on input "Instruct the team to prioritize meeting deadlines, emphasizing the importance o…" at bounding box center [125, 203] width 14 height 14
radio input "true"
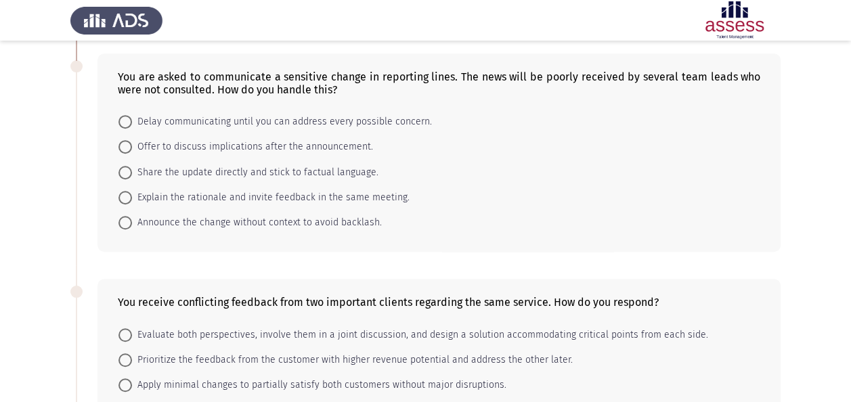
scroll to position [349, 0]
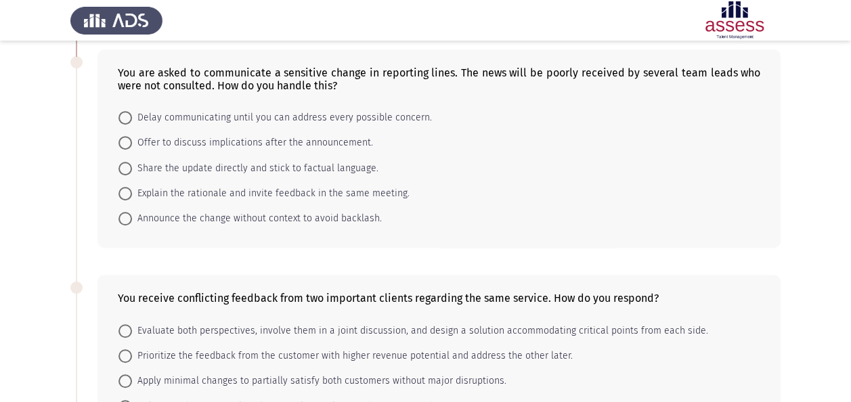
click at [314, 194] on span "Explain the rationale and invite feedback in the same meeting." at bounding box center [270, 193] width 277 height 16
click at [132, 194] on input "Explain the rationale and invite feedback in the same meeting." at bounding box center [125, 194] width 14 height 14
radio input "true"
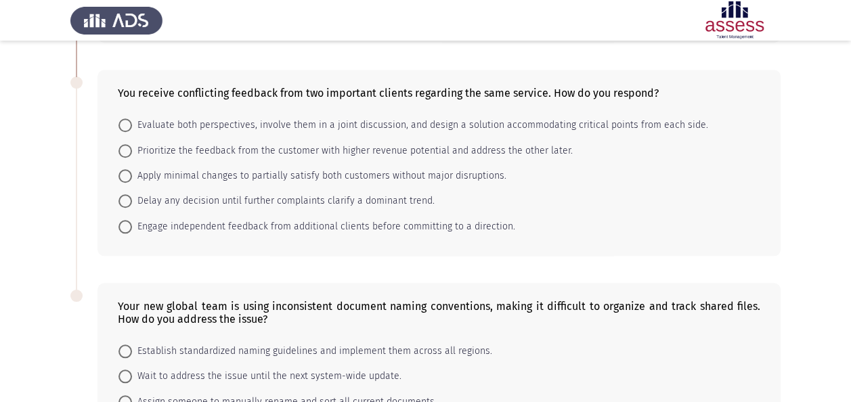
scroll to position [558, 0]
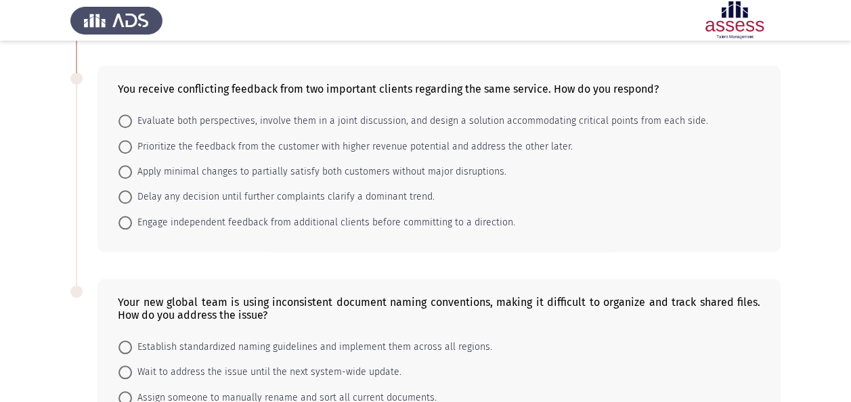
click at [288, 171] on span "Apply minimal changes to partially satisfy both customers without major disrupt…" at bounding box center [319, 172] width 374 height 16
click at [132, 171] on input "Apply minimal changes to partially satisfy both customers without major disrupt…" at bounding box center [125, 172] width 14 height 14
radio input "true"
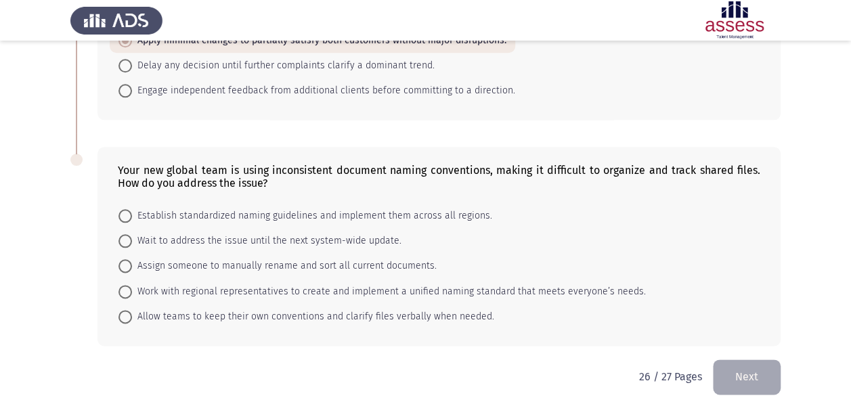
scroll to position [694, 0]
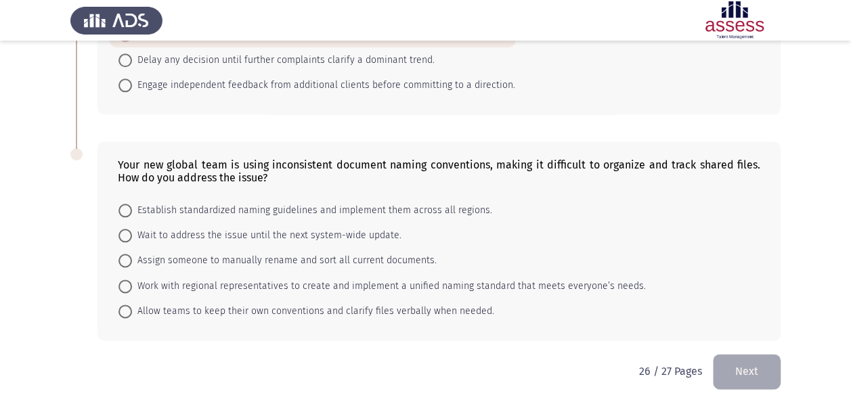
click at [283, 252] on span "Assign someone to manually rename and sort all current documents." at bounding box center [284, 260] width 304 height 16
click at [132, 254] on input "Assign someone to manually rename and sort all current documents." at bounding box center [125, 261] width 14 height 14
radio input "true"
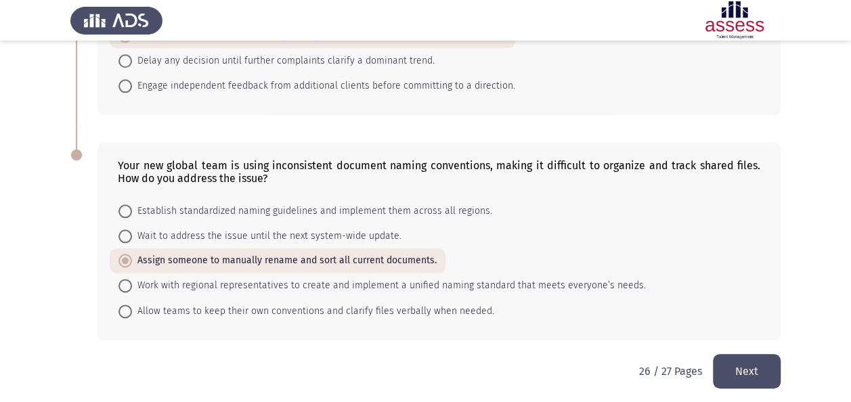
click at [325, 284] on span "Work with regional representatives to create and implement a unified naming sta…" at bounding box center [389, 285] width 514 height 16
click at [132, 284] on input "Work with regional representatives to create and implement a unified naming sta…" at bounding box center [125, 286] width 14 height 14
radio input "true"
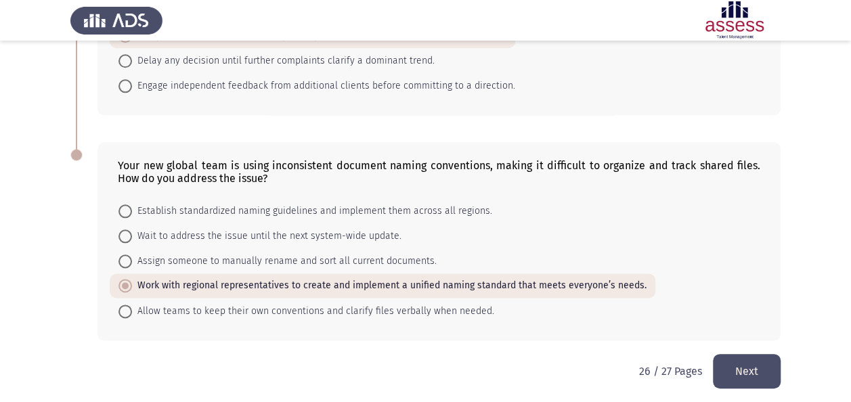
click at [367, 303] on span "Allow teams to keep their own conventions and clarify files verbally when neede…" at bounding box center [313, 311] width 362 height 16
click at [132, 304] on input "Allow teams to keep their own conventions and clarify files verbally when neede…" at bounding box center [125, 311] width 14 height 14
radio input "true"
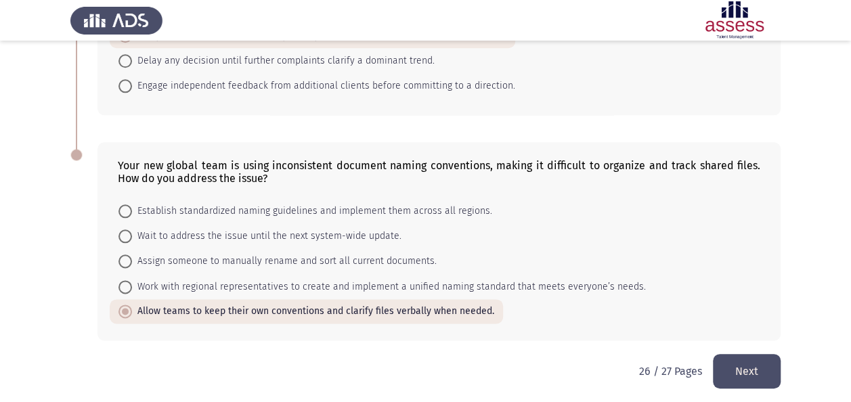
click at [731, 367] on button "Next" at bounding box center [747, 371] width 68 height 35
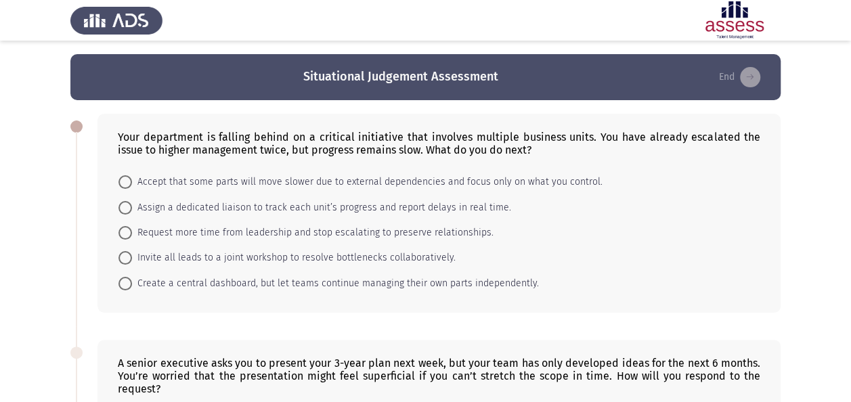
click at [323, 174] on span "Accept that some parts will move slower due to external dependencies and focus …" at bounding box center [367, 182] width 470 height 16
click at [132, 175] on input "Accept that some parts will move slower due to external dependencies and focus …" at bounding box center [125, 182] width 14 height 14
radio input "true"
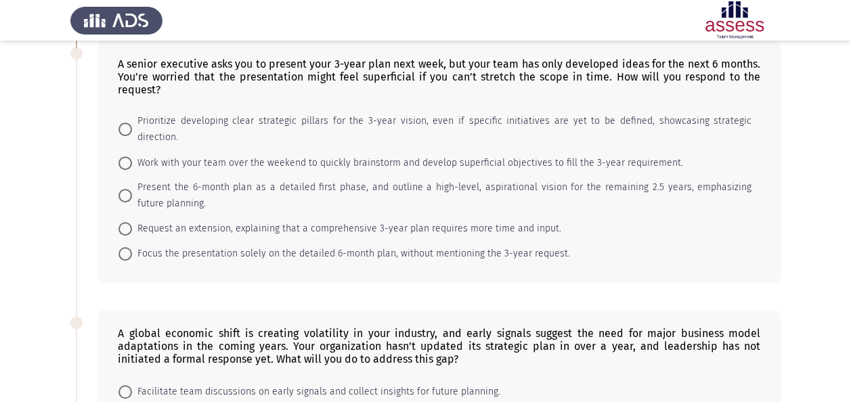
scroll to position [300, 0]
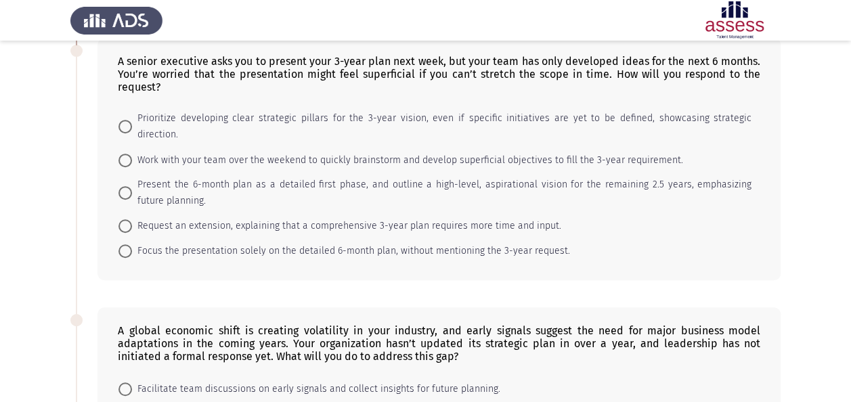
click at [437, 177] on span "Present the 6-month plan as a detailed first phase, and outline a high-level, a…" at bounding box center [441, 193] width 619 height 32
click at [132, 186] on input "Present the 6-month plan as a detailed first phase, and outline a high-level, a…" at bounding box center [125, 193] width 14 height 14
radio input "true"
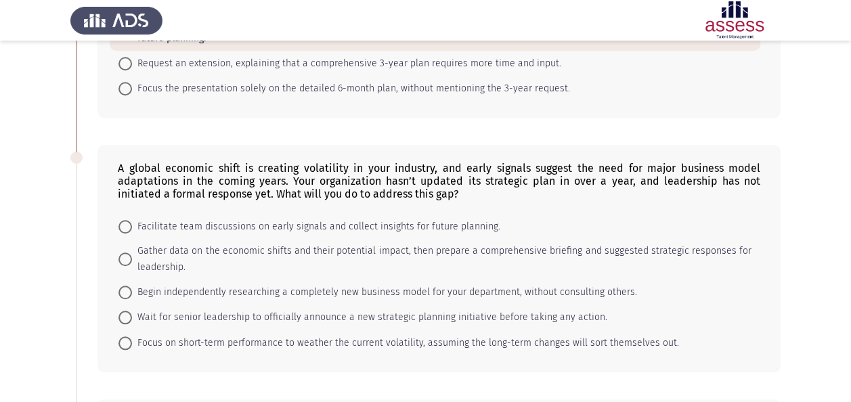
scroll to position [482, 0]
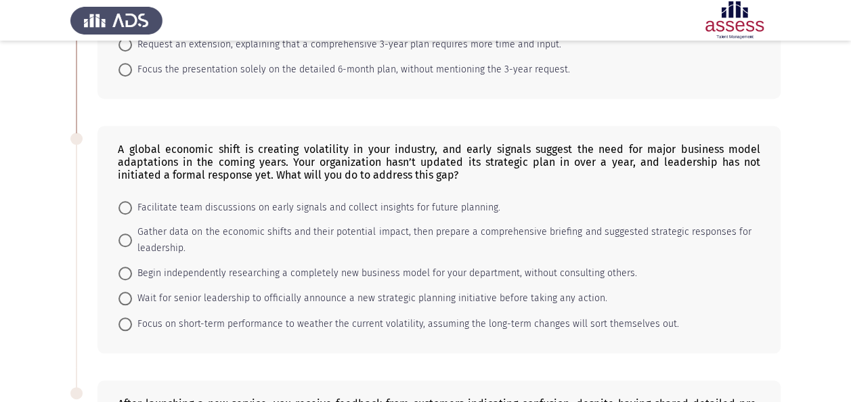
click at [441, 224] on span "Gather data on the economic shifts and their potential impact, then prepare a c…" at bounding box center [441, 240] width 619 height 32
click at [132, 233] on input "Gather data on the economic shifts and their potential impact, then prepare a c…" at bounding box center [125, 240] width 14 height 14
radio input "true"
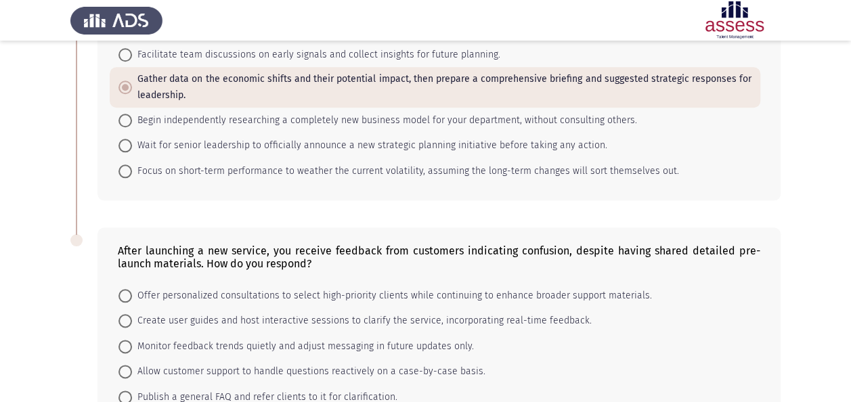
scroll to position [648, 0]
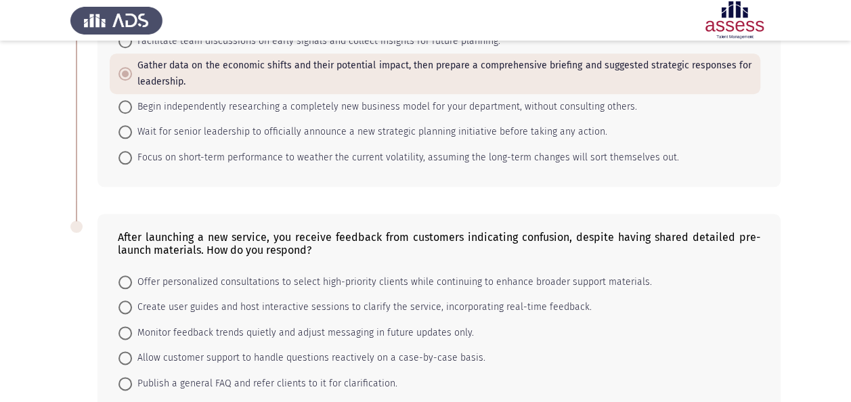
click at [353, 325] on span "Monitor feedback trends quietly and adjust messaging in future updates only." at bounding box center [303, 333] width 342 height 16
click at [132, 326] on input "Monitor feedback trends quietly and adjust messaging in future updates only." at bounding box center [125, 333] width 14 height 14
radio input "true"
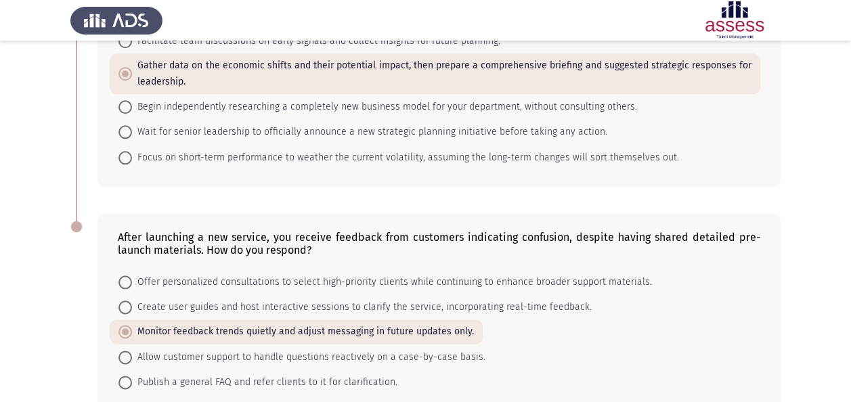
scroll to position [704, 0]
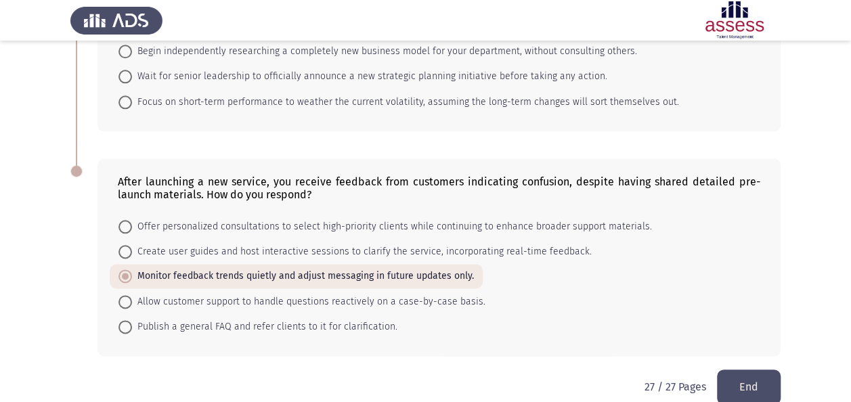
click at [737, 369] on button "End" at bounding box center [749, 386] width 64 height 35
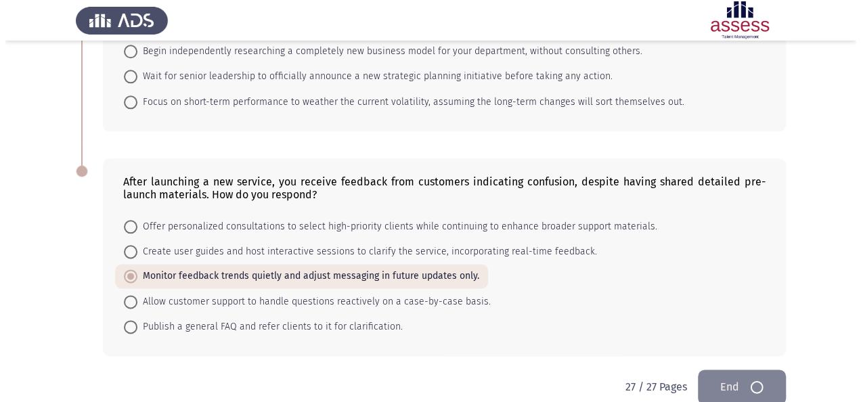
scroll to position [0, 0]
